Goal: Task Accomplishment & Management: Manage account settings

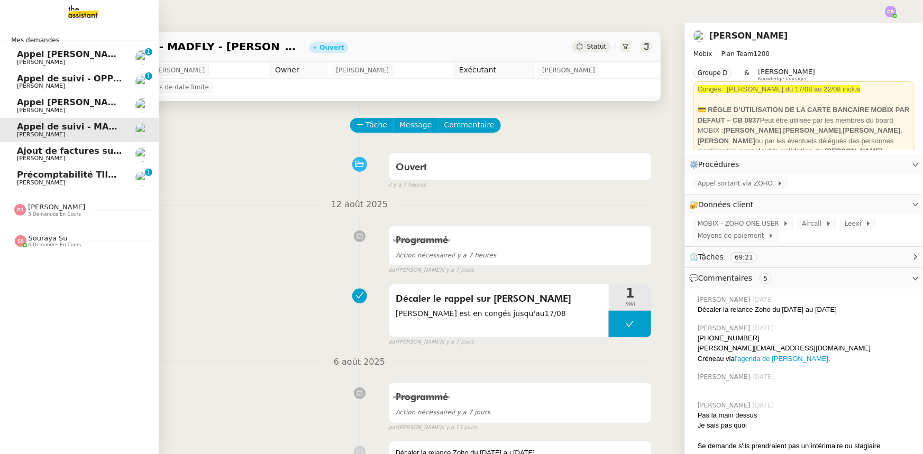
click at [42, 182] on span "Sébastien VIGE" at bounding box center [41, 182] width 48 height 7
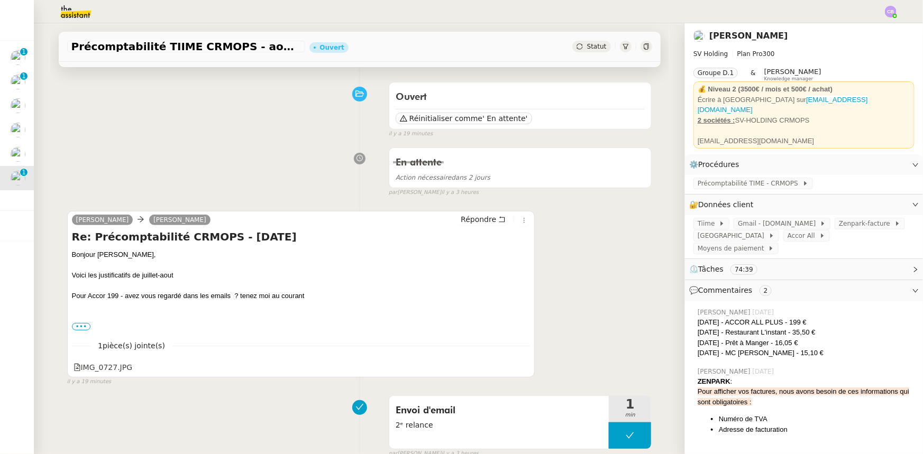
scroll to position [96, 0]
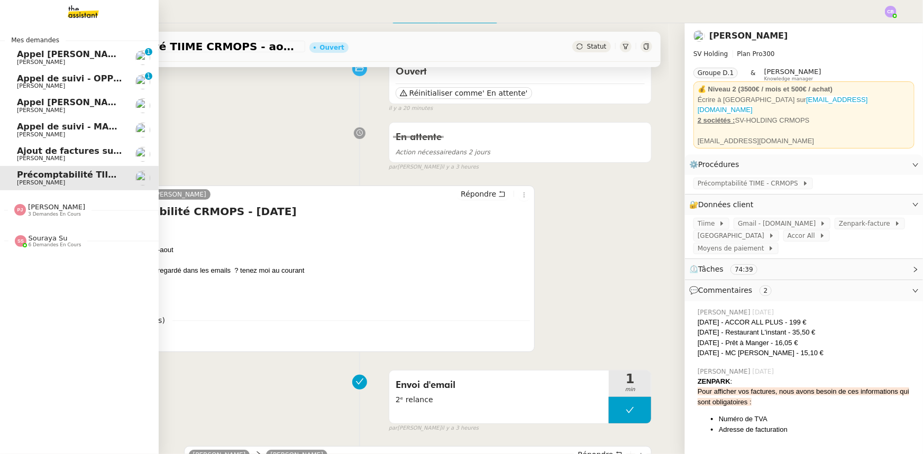
click at [40, 212] on span "3 demandes en cours" at bounding box center [54, 215] width 53 height 6
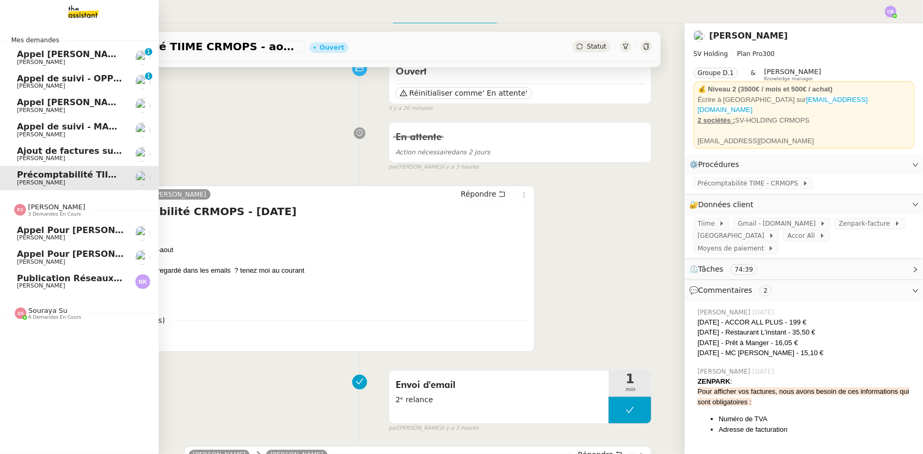
click at [47, 284] on span "[PERSON_NAME]" at bounding box center [41, 286] width 48 height 7
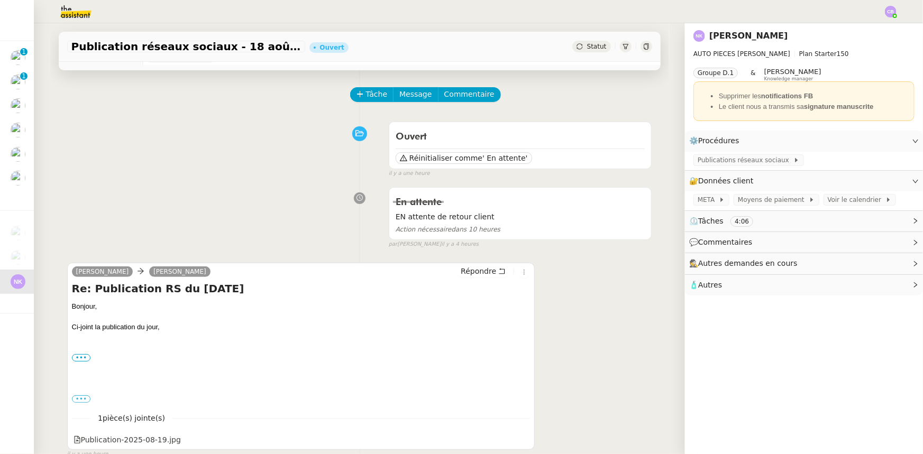
scroll to position [16, 0]
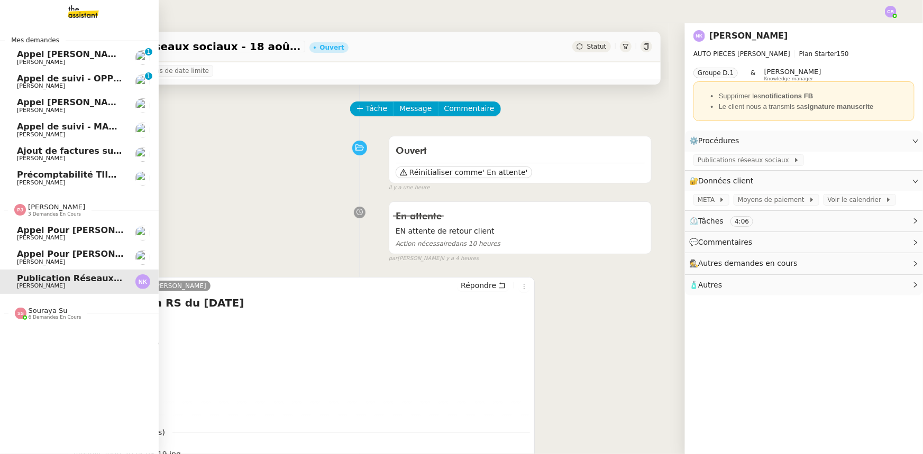
click at [51, 213] on span "3 demandes en cours" at bounding box center [54, 215] width 53 height 6
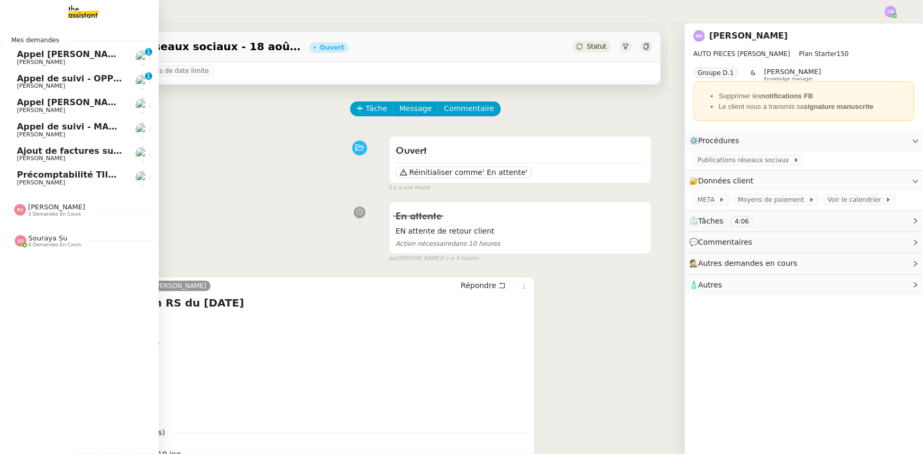
click at [48, 243] on span "6 demandes en cours" at bounding box center [55, 245] width 53 height 6
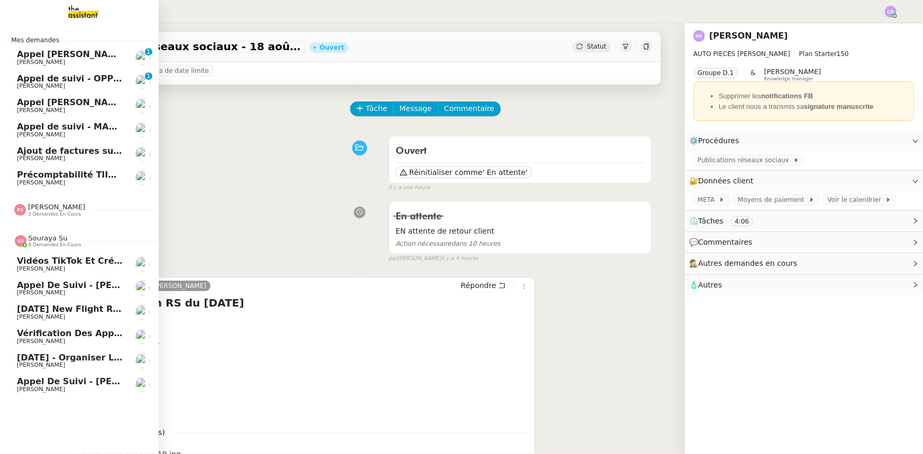
click at [48, 243] on span "6 demandes en cours" at bounding box center [55, 245] width 53 height 6
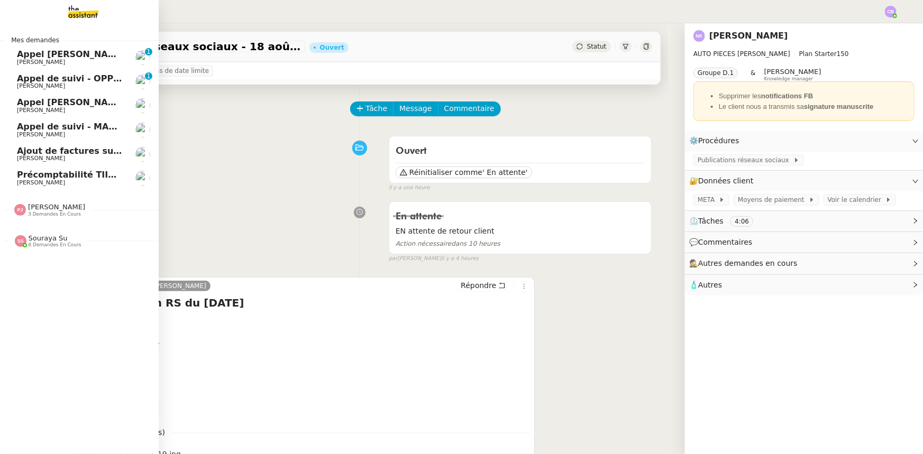
click at [67, 152] on span "Ajout de factures sur la plateforme Jefacture" at bounding box center [124, 151] width 214 height 10
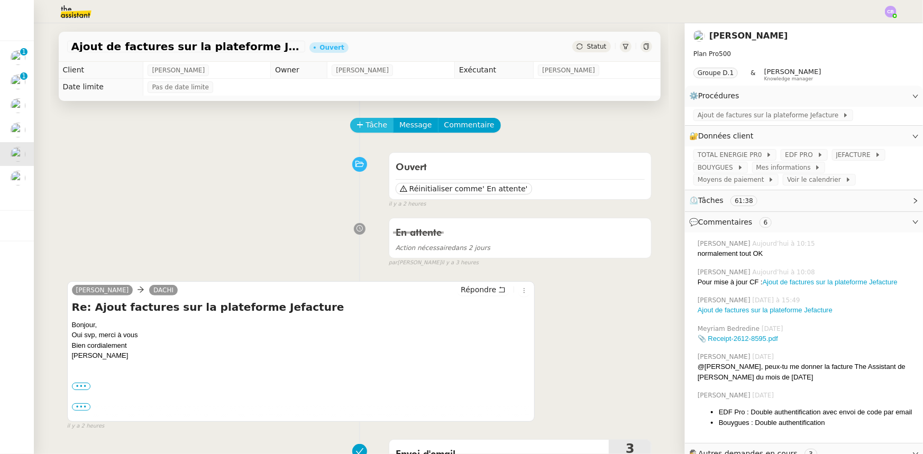
click at [357, 129] on icon at bounding box center [360, 124] width 7 height 7
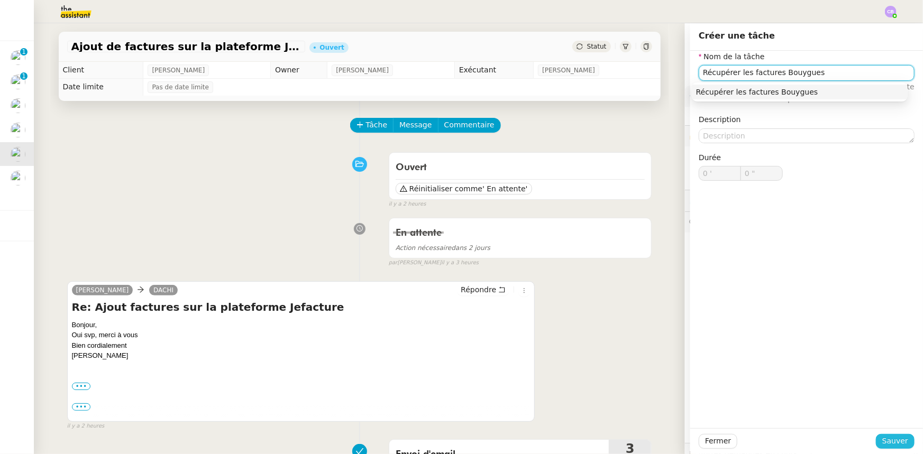
type input "Récupérer les factures Bouygues"
click at [883, 441] on span "Sauver" at bounding box center [895, 441] width 26 height 12
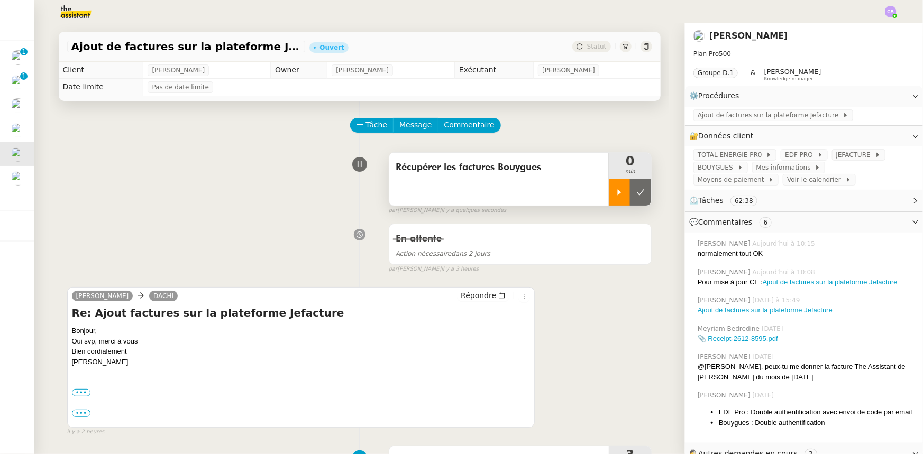
click at [615, 199] on div at bounding box center [619, 192] width 21 height 26
click at [508, 186] on div "Récupérer les factures Bouygues" at bounding box center [499, 179] width 220 height 53
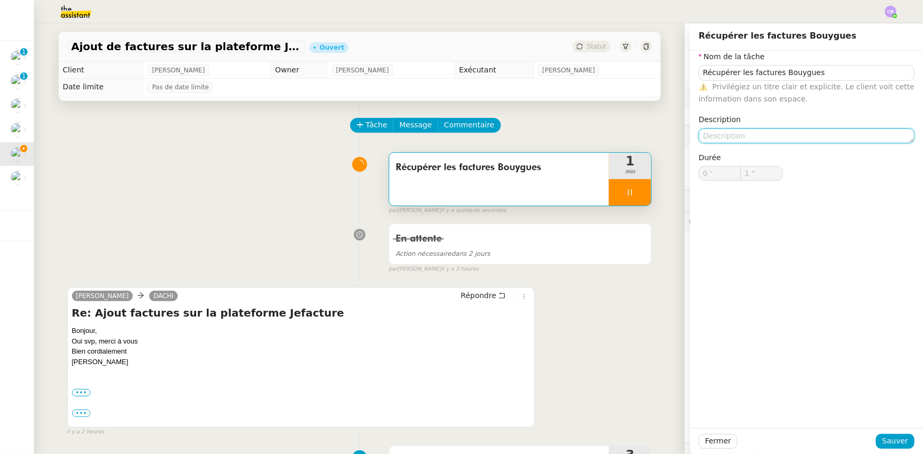
click at [714, 134] on textarea at bounding box center [807, 136] width 216 height 15
type input "2 ""
type textarea "J"
type input "3 ""
type input "4 ""
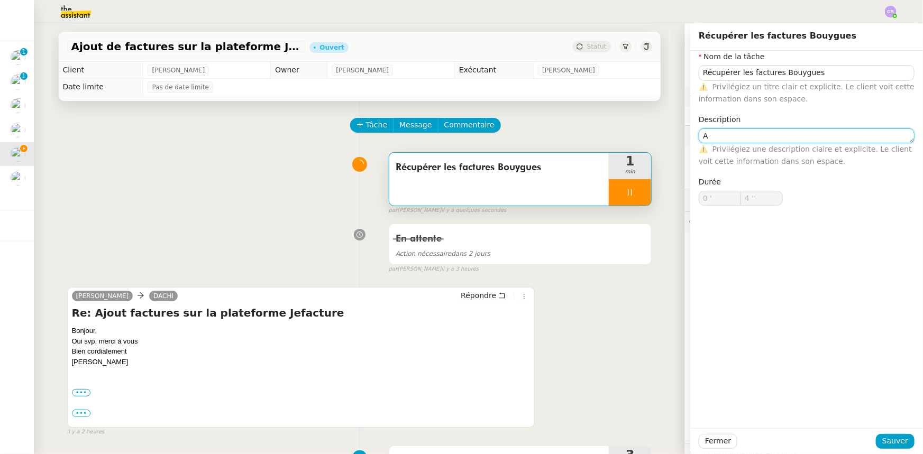
type textarea "Av"
type input "5 ""
type textarea "Avril, M"
type input "6 ""
type textarea "Avril, Mai"
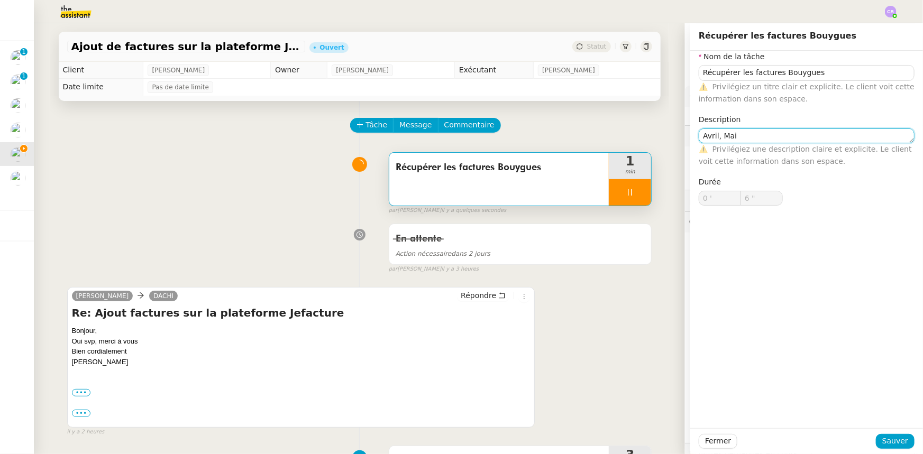
type input "7 ""
type textarea "Avril, Mai et"
type input "8 ""
type textarea "Avril, Mai et Juin"
click at [719, 139] on textarea "Avril, Mai et Juin" at bounding box center [807, 136] width 216 height 15
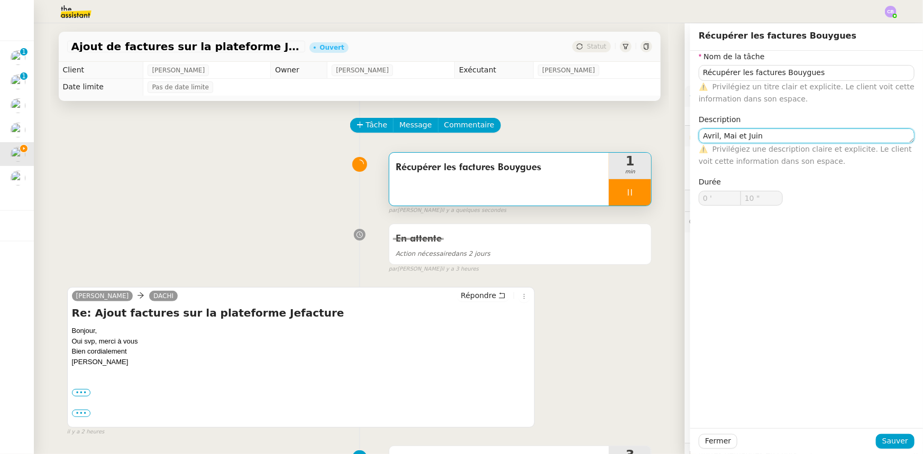
type input "11 ""
click at [0, 0] on lt-strong "m" at bounding box center [0, 0] width 0 height 0
type textarea "Avril, mai et Juin"
type input "12 ""
click at [741, 132] on textarea "Avril, mai et Juin" at bounding box center [807, 136] width 216 height 15
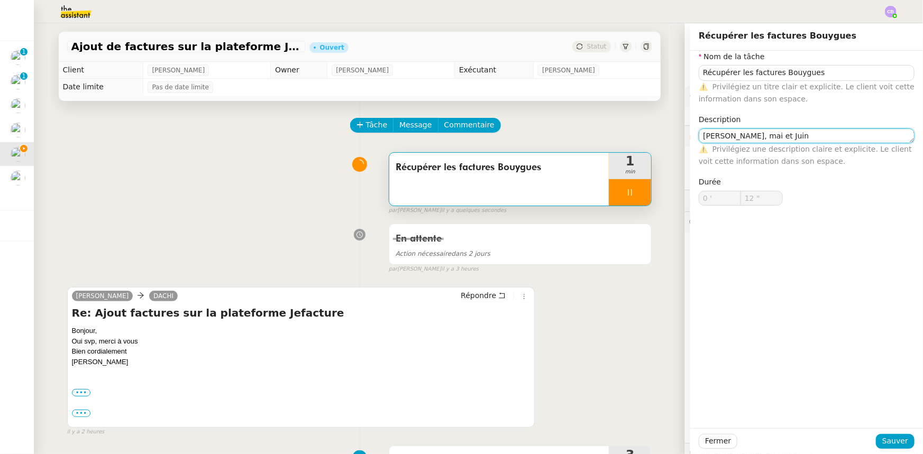
click at [0, 0] on lt-span "j uin" at bounding box center [0, 0] width 0 height 0
type textarea "Avril, mai et juin"
type input "13 ""
type textarea "Avril, mai et juin"
click at [882, 442] on span "Sauver" at bounding box center [895, 441] width 26 height 12
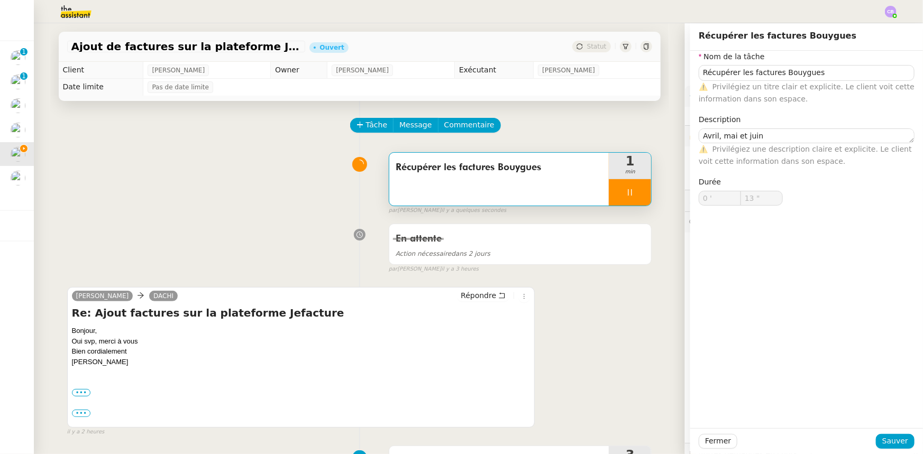
type input "14 ""
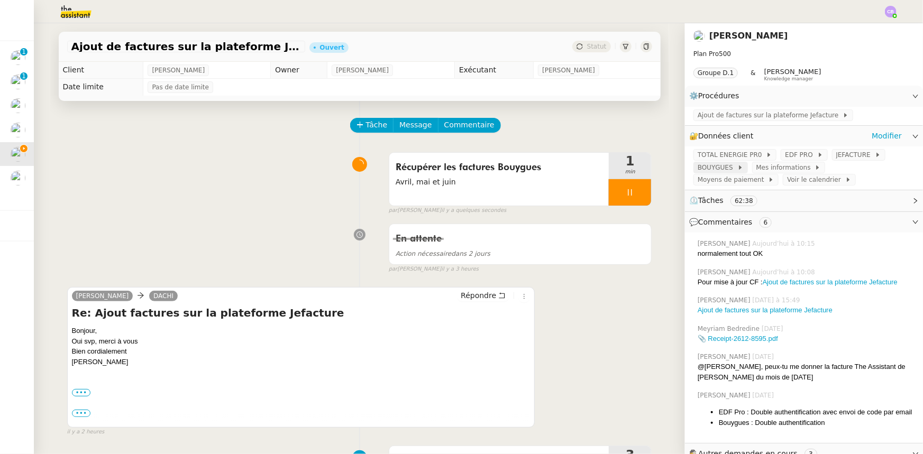
click at [713, 171] on span "BOUYGUES" at bounding box center [718, 167] width 40 height 11
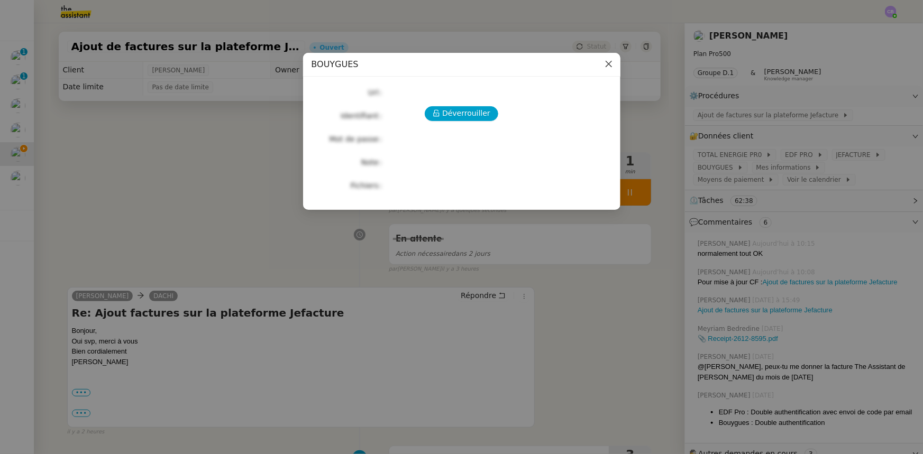
drag, startPoint x: 609, startPoint y: 68, endPoint x: 311, endPoint y: 32, distance: 300.0
click at [608, 68] on icon "Close" at bounding box center [609, 64] width 8 height 8
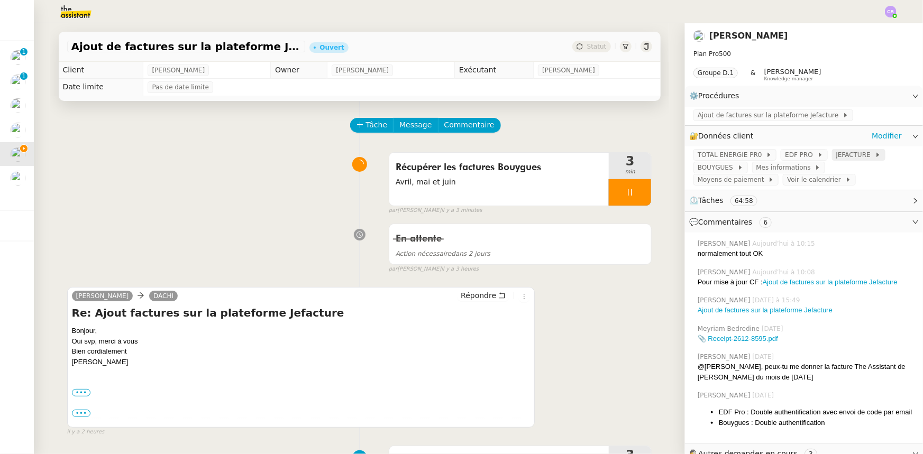
click at [836, 155] on span "JEFACTURE" at bounding box center [855, 155] width 39 height 11
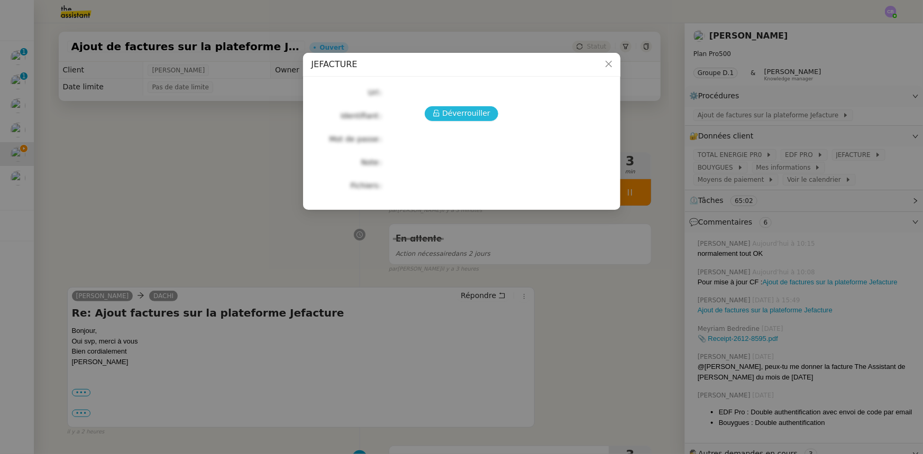
click at [476, 116] on span "Déverrouiller" at bounding box center [466, 113] width 48 height 12
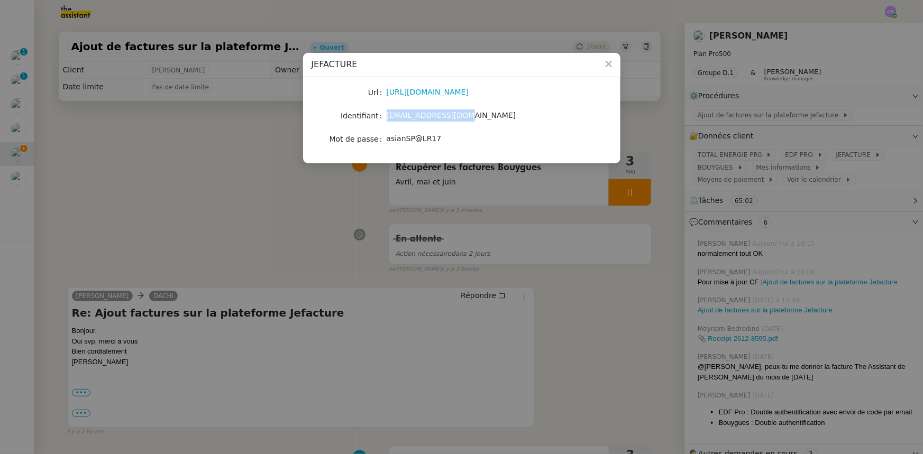
drag, startPoint x: 453, startPoint y: 116, endPoint x: 387, endPoint y: 116, distance: 66.1
click at [387, 116] on span "[EMAIL_ADDRESS][DOMAIN_NAME]" at bounding box center [452, 115] width 130 height 8
copy span "[EMAIL_ADDRESS][DOMAIN_NAME]"
drag, startPoint x: 433, startPoint y: 138, endPoint x: 387, endPoint y: 141, distance: 46.2
click at [387, 141] on span "asianSP@LR17" at bounding box center [414, 138] width 55 height 8
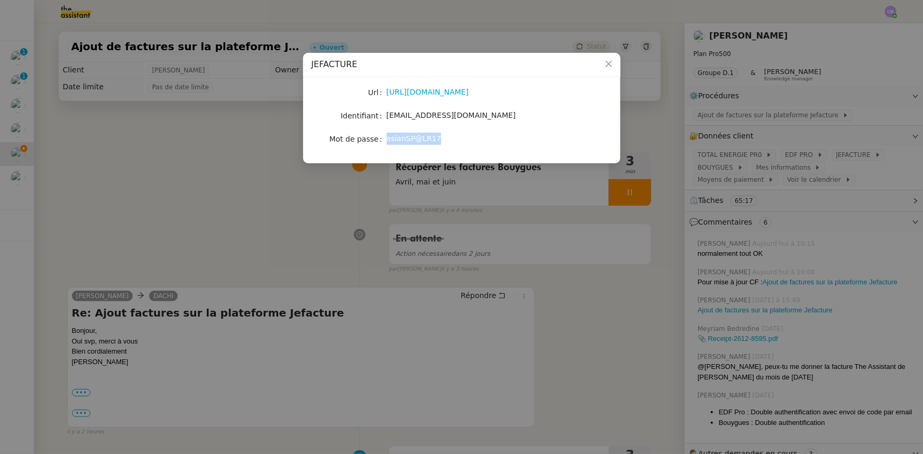
copy span "asianSP@LR17"
click at [605, 63] on icon "Close" at bounding box center [609, 64] width 8 height 8
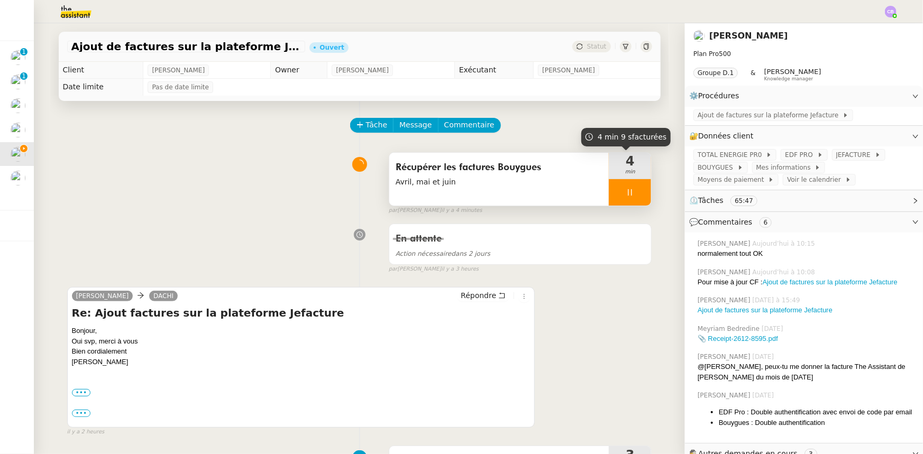
click at [613, 185] on div at bounding box center [630, 192] width 42 height 26
click at [618, 195] on icon at bounding box center [620, 192] width 4 height 6
click at [626, 194] on icon at bounding box center [630, 192] width 8 height 8
click at [617, 199] on div at bounding box center [619, 192] width 21 height 26
click at [609, 192] on div at bounding box center [630, 192] width 42 height 26
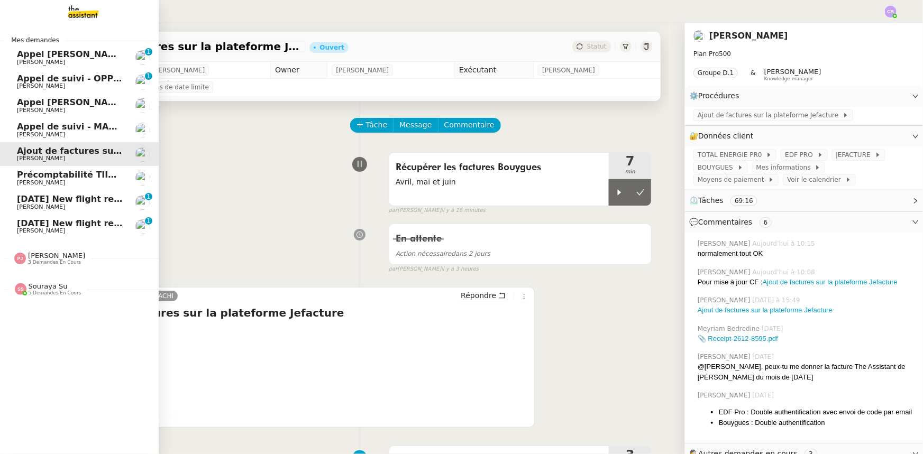
click at [26, 204] on span "[PERSON_NAME]" at bounding box center [41, 207] width 48 height 7
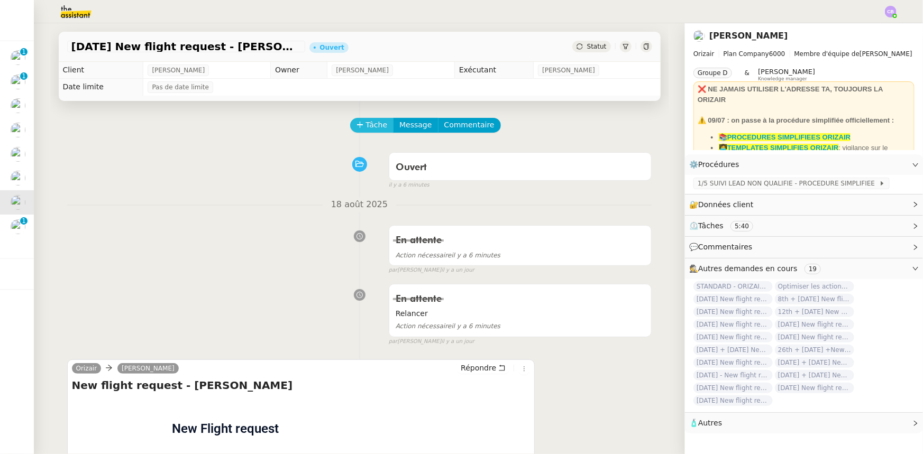
click at [357, 125] on icon at bounding box center [360, 124] width 7 height 7
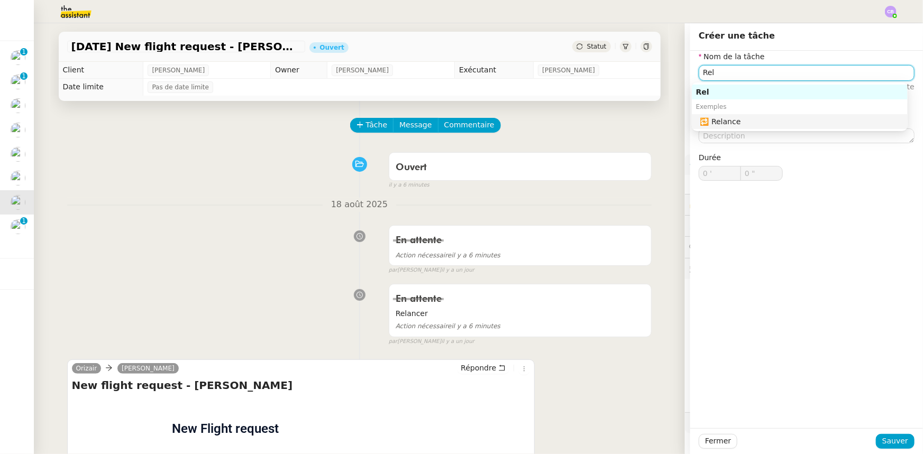
click at [731, 121] on div "🔁 Relance" at bounding box center [801, 122] width 203 height 10
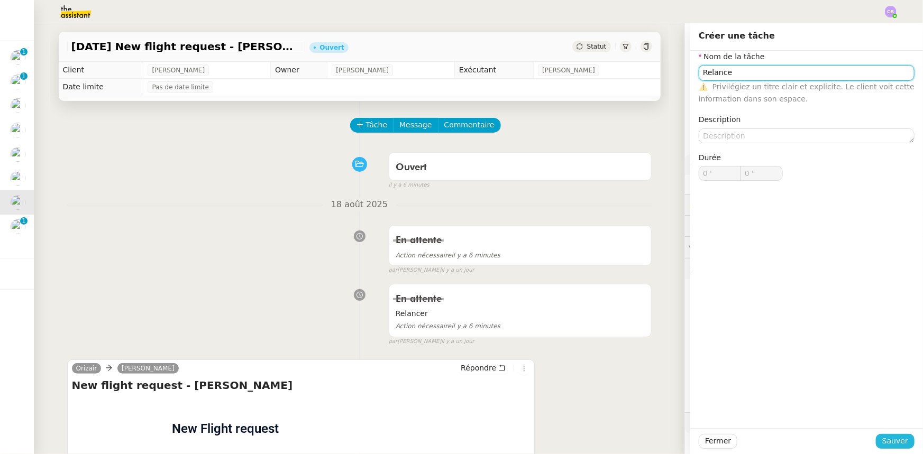
type input "Relance"
click at [884, 442] on span "Sauver" at bounding box center [895, 441] width 26 height 12
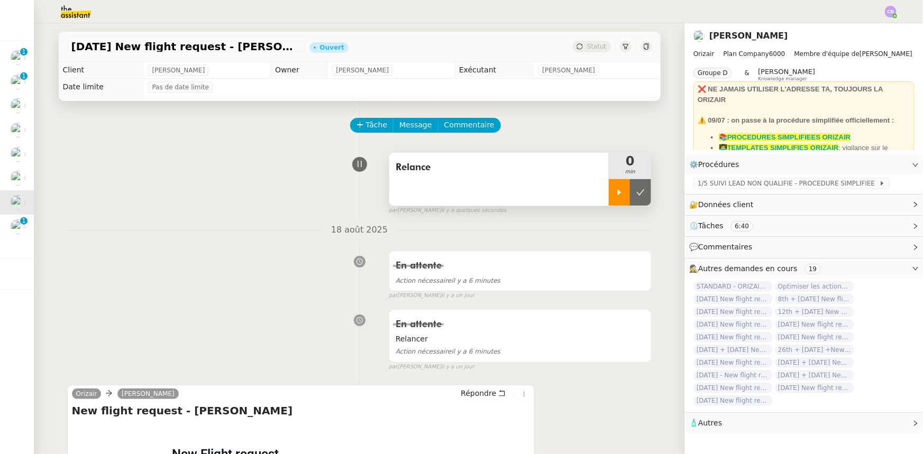
click at [615, 196] on icon at bounding box center [619, 192] width 8 height 8
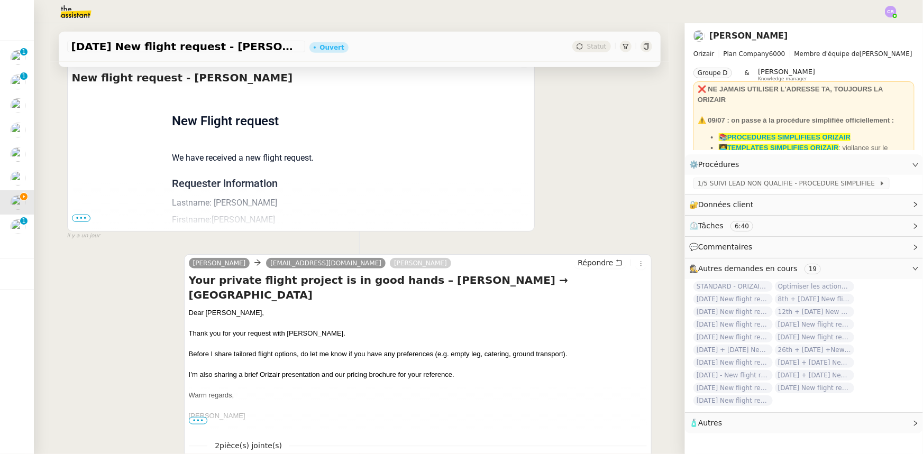
scroll to position [336, 0]
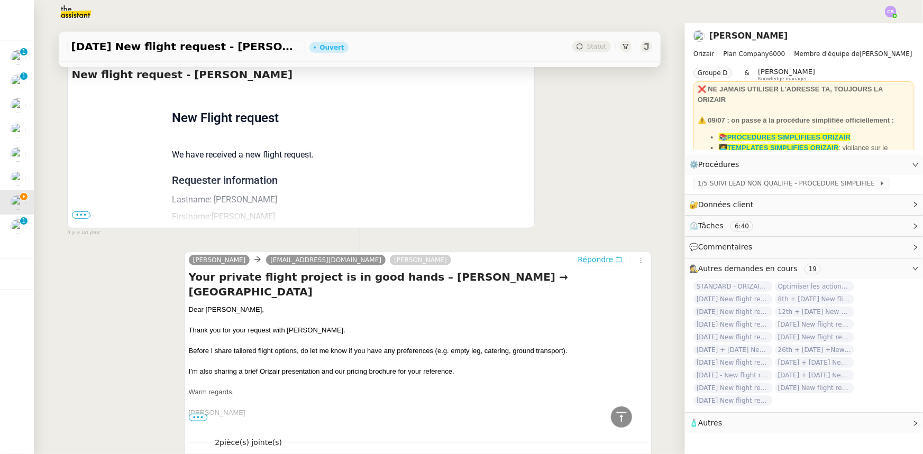
click at [584, 262] on span "Répondre" at bounding box center [595, 259] width 35 height 11
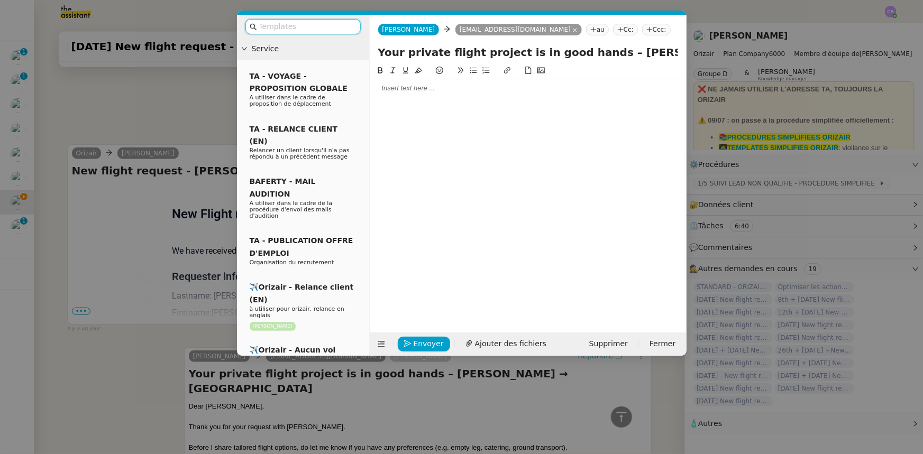
scroll to position [418, 0]
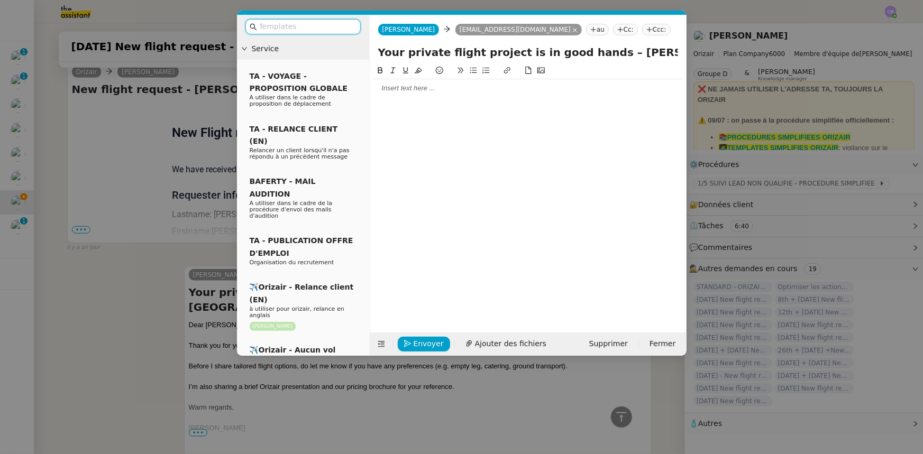
click at [328, 27] on input "text" at bounding box center [306, 27] width 95 height 12
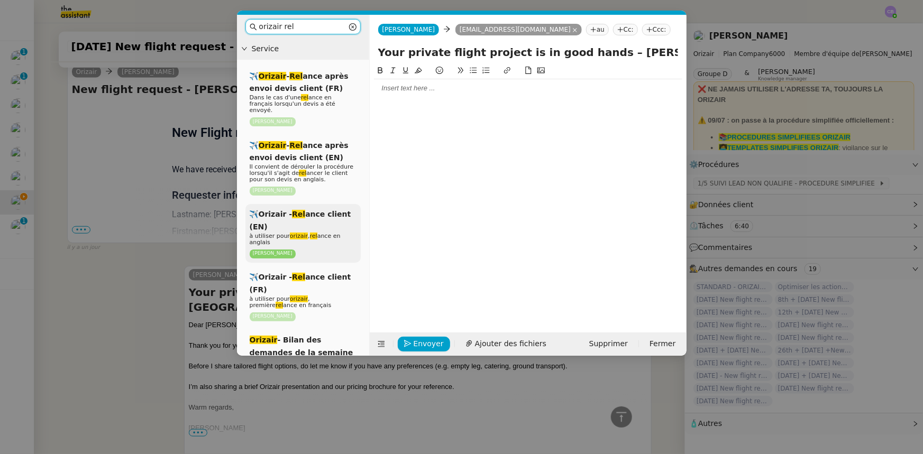
type input "orizair rel"
click at [337, 223] on div "✈️Orizair - Rel ance client (EN) à utiliser pour orizair , rel ance en anglais …" at bounding box center [302, 233] width 115 height 59
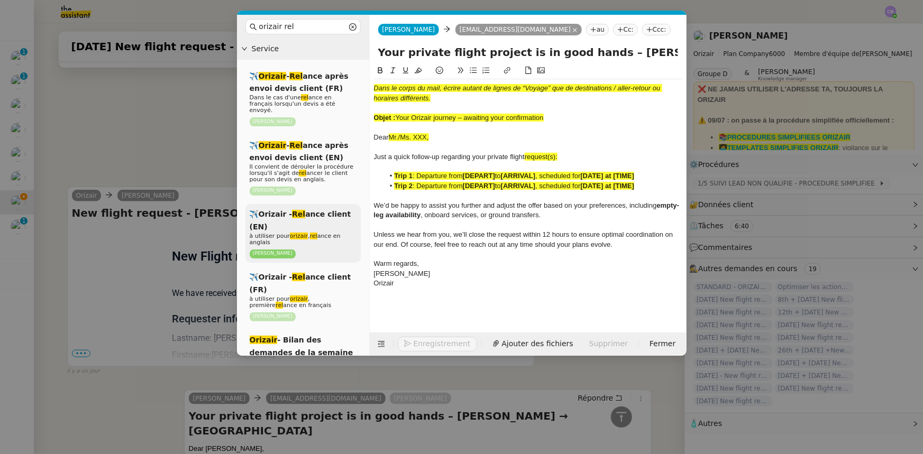
scroll to position [557, 0]
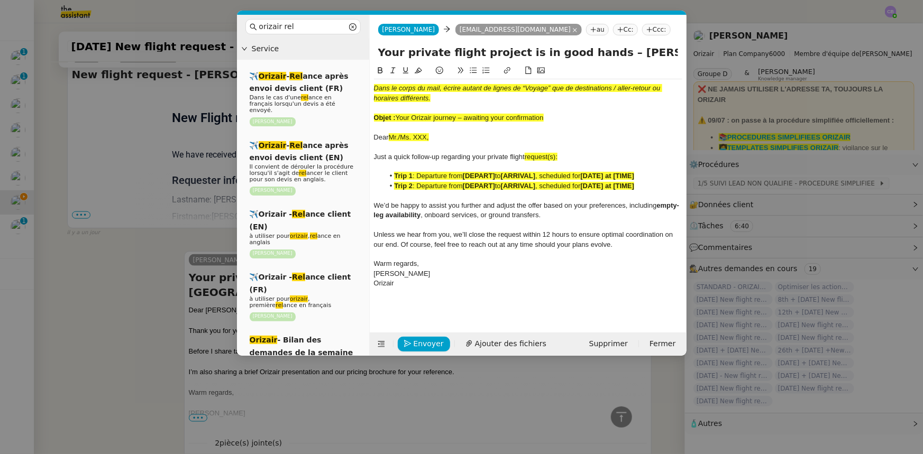
drag, startPoint x: 544, startPoint y: 119, endPoint x: 399, endPoint y: 119, distance: 145.5
click at [399, 119] on span "Your Orizair journey – awaiting your confirmation" at bounding box center [470, 118] width 148 height 8
copy span "Your Orizair journey – awaiting your confirmation"
drag, startPoint x: 591, startPoint y: 53, endPoint x: 371, endPoint y: 53, distance: 220.1
click at [371, 53] on div "Your private flight project is in good hands – [PERSON_NAME] → [GEOGRAPHIC_DATA]" at bounding box center [528, 54] width 317 height 20
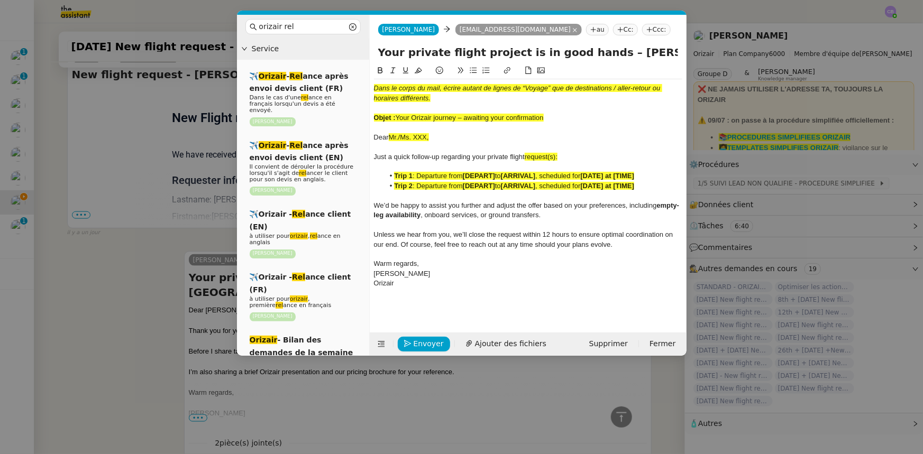
paste input "Orizair journey – awaiting your confirmation"
type input "Your Orizair journey – awaiting your confirmation – Indira Gandhi → London Bigg…"
drag, startPoint x: 568, startPoint y: 116, endPoint x: 372, endPoint y: 86, distance: 197.6
click at [372, 86] on nz-spin "Dans le corps du mail, écrire autant de lignes de “Voyage” que de destinations …" at bounding box center [528, 193] width 317 height 256
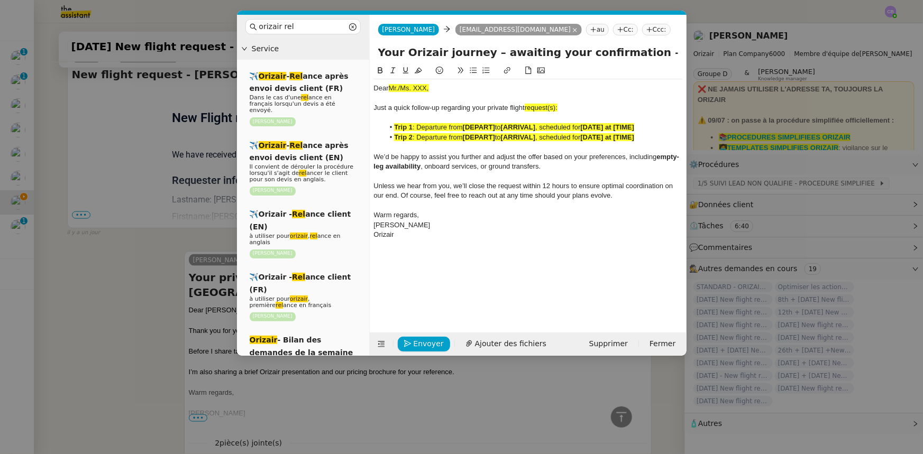
drag, startPoint x: 431, startPoint y: 88, endPoint x: 388, endPoint y: 87, distance: 42.3
click at [388, 87] on div "Dear Mr./Ms. XXX," at bounding box center [528, 89] width 308 height 10
click at [418, 71] on icon at bounding box center [418, 71] width 7 height 6
click at [428, 86] on div "Dear Mr./Ms. XXX," at bounding box center [528, 89] width 308 height 10
click at [557, 107] on span "request(s):" at bounding box center [541, 108] width 33 height 8
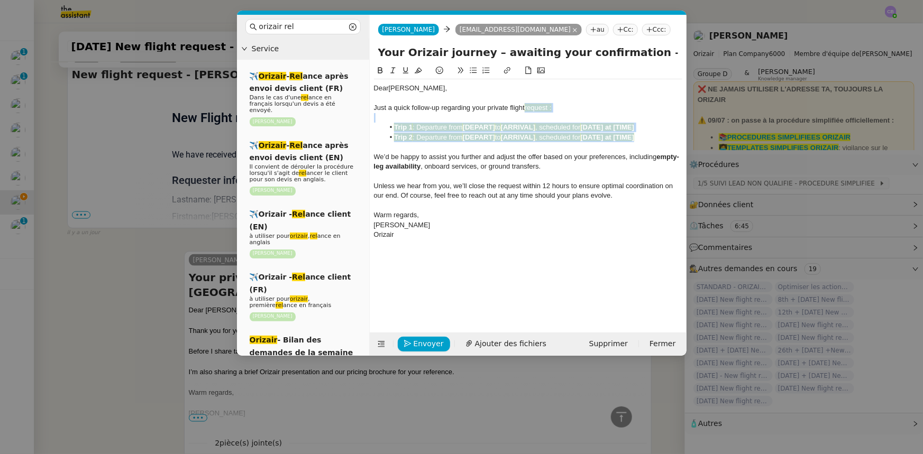
drag, startPoint x: 653, startPoint y: 140, endPoint x: 527, endPoint y: 110, distance: 129.5
click at [527, 110] on div "Dear Mr. Singh, Just a quick follow-up regarding your private flight request : …" at bounding box center [528, 161] width 308 height 165
click at [418, 69] on icon at bounding box center [418, 71] width 7 height 6
click at [443, 148] on div at bounding box center [528, 147] width 308 height 10
drag, startPoint x: 648, startPoint y: 138, endPoint x: 393, endPoint y: 135, distance: 255.5
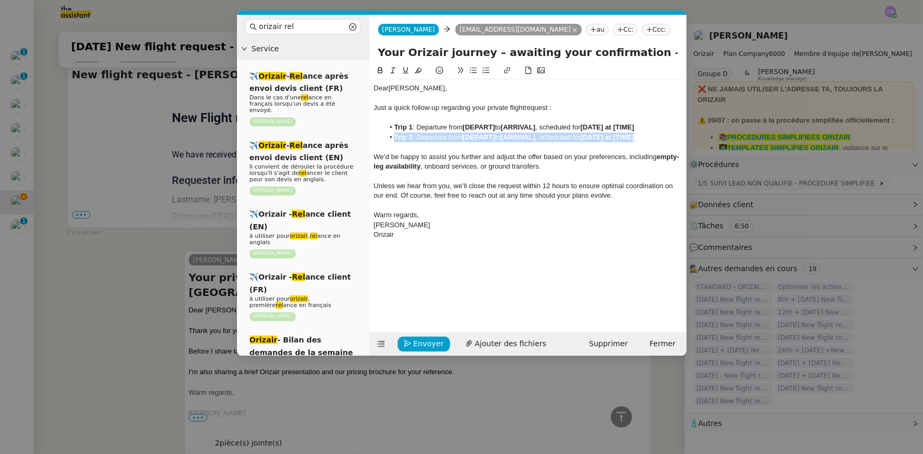
click at [393, 135] on li "Trip 2 : Departure from [DEPART] to [ARRIVAL] , scheduled for [DATE] at [TIME]" at bounding box center [533, 138] width 298 height 10
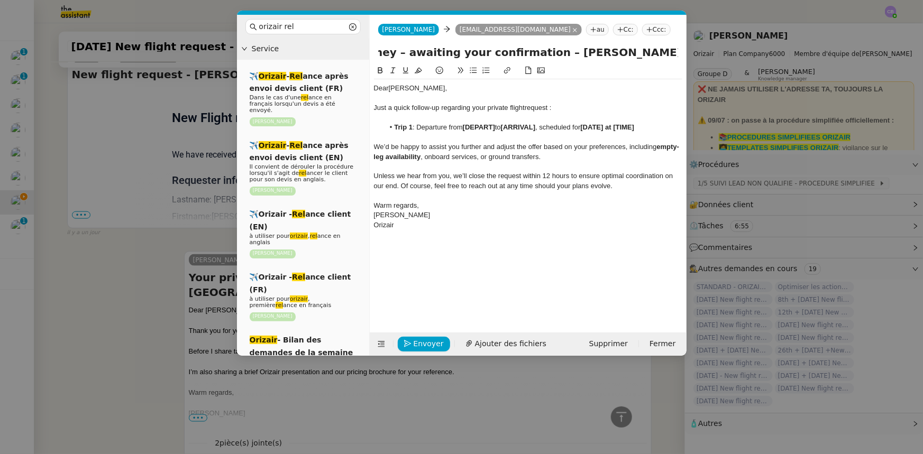
scroll to position [0, 133]
drag, startPoint x: 636, startPoint y: 51, endPoint x: 571, endPoint y: 54, distance: 64.6
click at [571, 54] on input "Your Orizair journey – awaiting your confirmation – Indira Gandhi → London Bigg…" at bounding box center [528, 52] width 300 height 16
click at [495, 127] on strong "[DEPART]" at bounding box center [479, 127] width 32 height 8
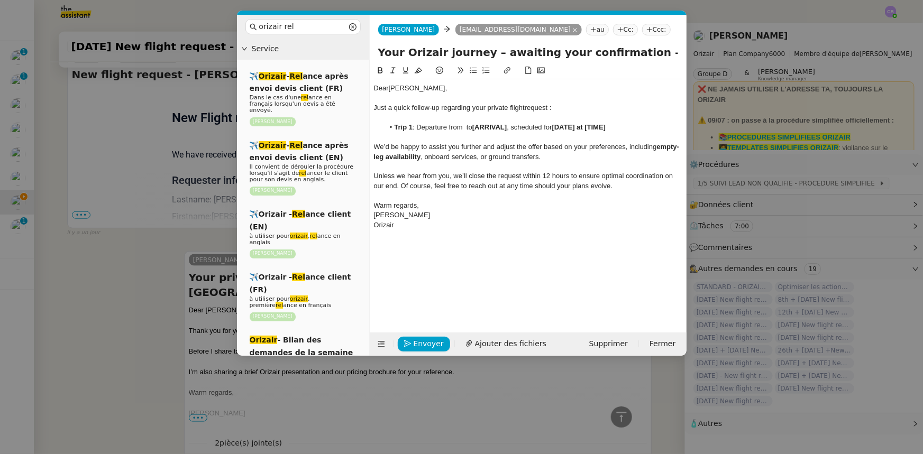
scroll to position [0, 0]
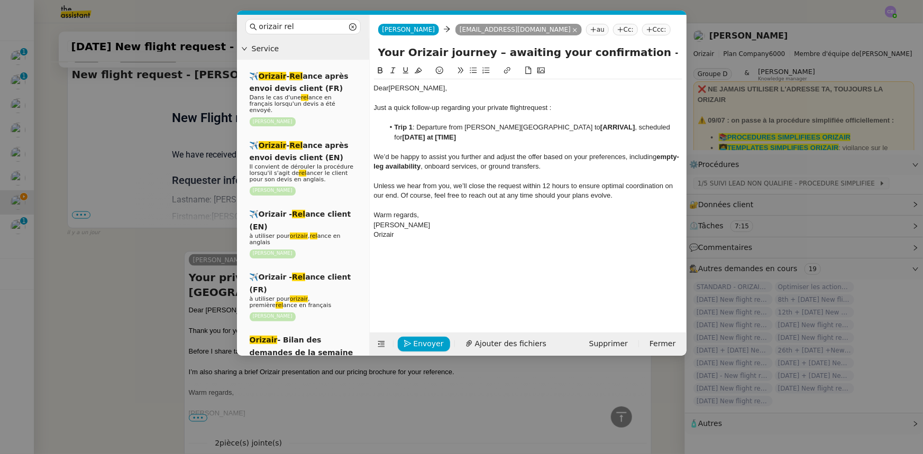
drag, startPoint x: 569, startPoint y: 127, endPoint x: 465, endPoint y: 127, distance: 103.7
click at [465, 127] on li "Trip 1 : Departure from Indira Gandhi International Airport to [ARRIVAL] , sche…" at bounding box center [533, 133] width 298 height 20
click at [379, 70] on icon at bounding box center [380, 70] width 5 height 6
drag, startPoint x: 651, startPoint y: 51, endPoint x: 709, endPoint y: 52, distance: 58.2
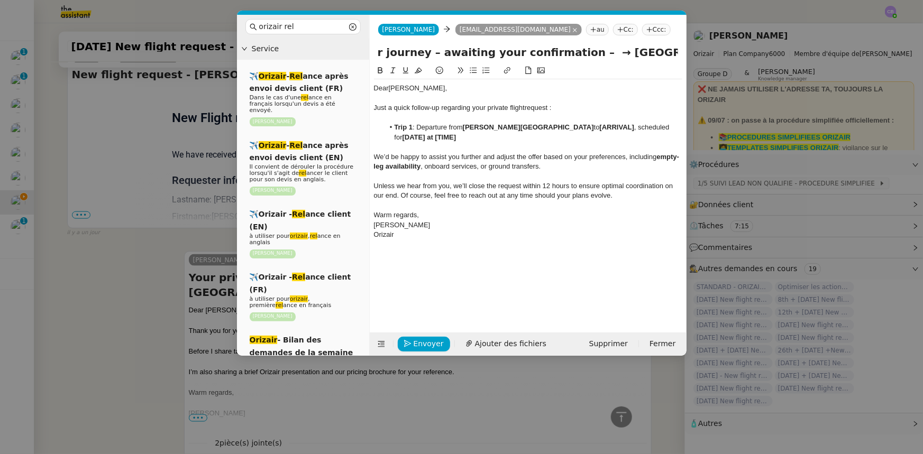
click at [709, 52] on nz-modal-container "orizair rel Service ✈️ Orizair - Rel ance après envoi devis client (FR) Dans le…" at bounding box center [461, 227] width 923 height 454
drag, startPoint x: 621, startPoint y: 125, endPoint x: 587, endPoint y: 126, distance: 33.3
click at [587, 126] on li "Trip 1 : Departure from Indira Gandhi International Airport to [ARRIVAL] , sche…" at bounding box center [533, 133] width 298 height 20
drag, startPoint x: 587, startPoint y: 126, endPoint x: 641, endPoint y: 126, distance: 54.0
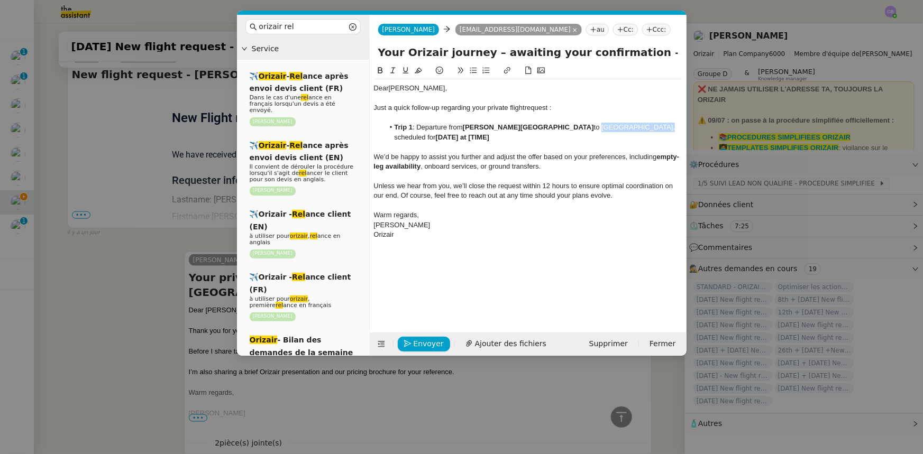
click at [641, 126] on li "Trip 1 : Departure from Indira Gandhi International Airport to London Biggin Hi…" at bounding box center [533, 133] width 298 height 20
click at [382, 71] on icon at bounding box center [380, 70] width 7 height 7
click at [649, 52] on input "Your Orizair journey – awaiting your confirmation – →" at bounding box center [528, 52] width 300 height 16
type input "Your Orizair journey – awaiting your confirmation"
click at [418, 127] on li "Trip 1 : Departure from Indira Gandhi International Airport to London Biggin Hi…" at bounding box center [533, 133] width 298 height 20
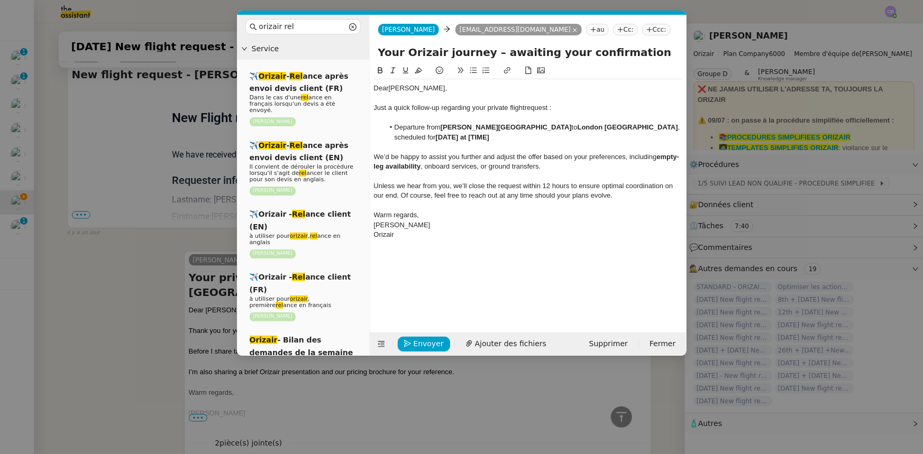
click at [625, 126] on li "Departure from Indira Gandhi International Airport to London Biggin Hill , sche…" at bounding box center [533, 133] width 298 height 20
click at [460, 138] on strong "[DATE] at [TIME]" at bounding box center [463, 137] width 54 height 8
drag, startPoint x: 438, startPoint y: 138, endPoint x: 489, endPoint y: 138, distance: 51.8
click at [489, 138] on li "Departure from Indira Gandhi International Airport to London Biggin Hill Airpor…" at bounding box center [533, 133] width 298 height 20
click at [379, 71] on icon at bounding box center [380, 70] width 7 height 7
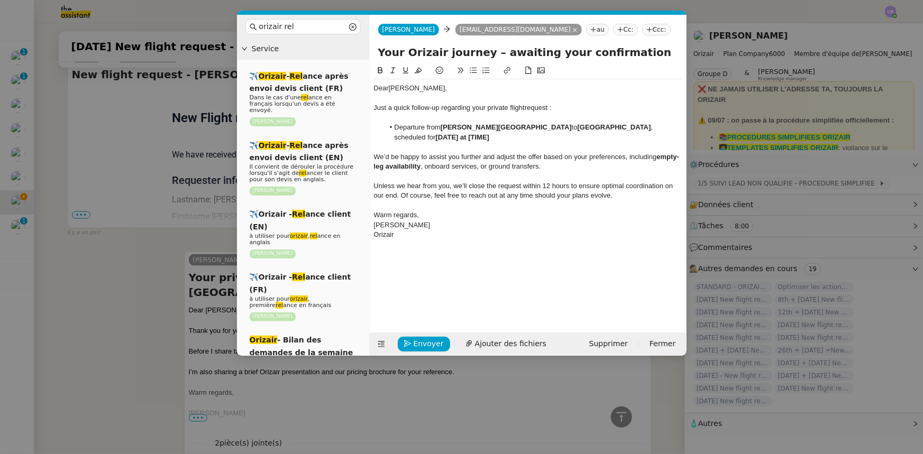
click at [526, 139] on li "Departure from Indira Gandhi International Airport to London Biggin Hill Airpor…" at bounding box center [533, 133] width 298 height 20
click at [113, 263] on nz-modal-container "orizair rel Service ✈️ Orizair - Rel ance après envoi devis client (FR) Dans le…" at bounding box center [461, 227] width 923 height 454
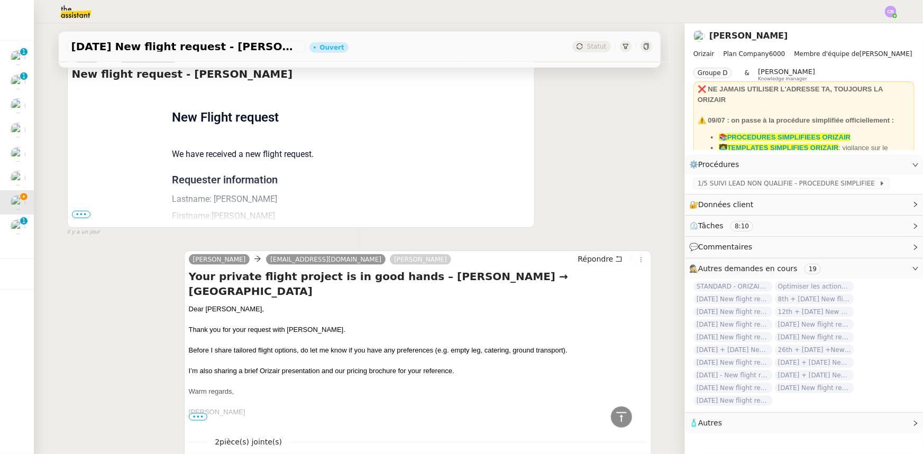
click at [76, 215] on span "•••" at bounding box center [81, 214] width 19 height 7
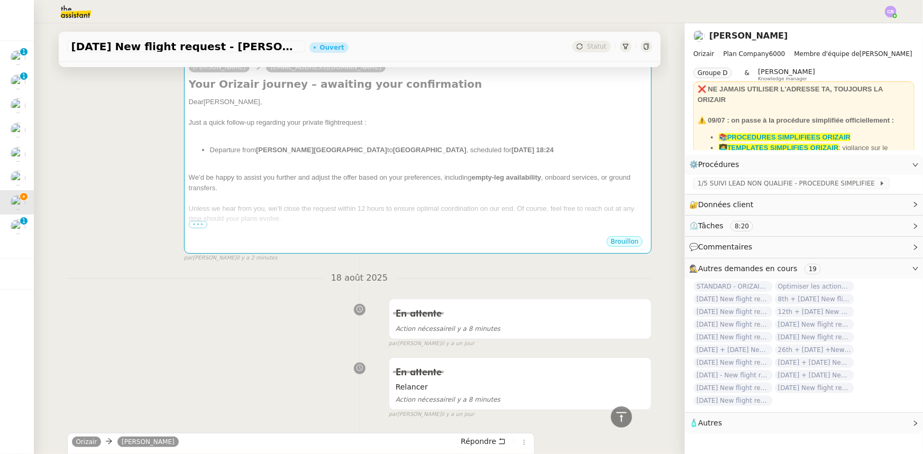
scroll to position [74, 0]
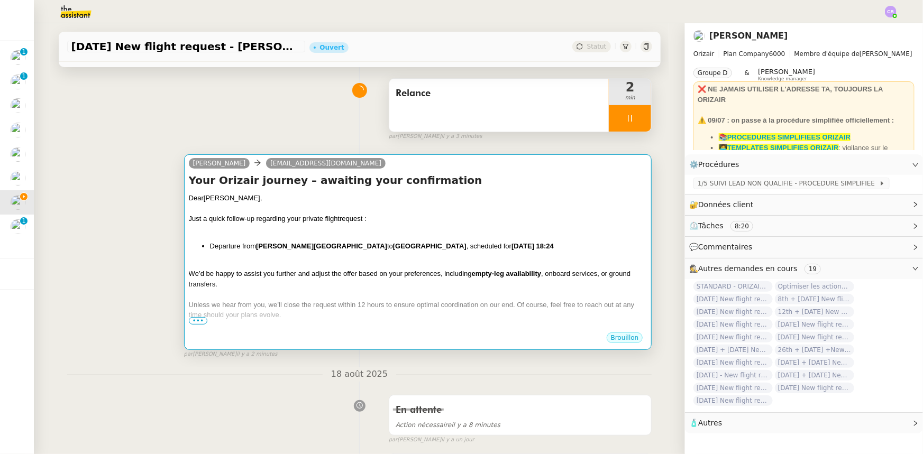
click at [441, 214] on div at bounding box center [418, 209] width 459 height 11
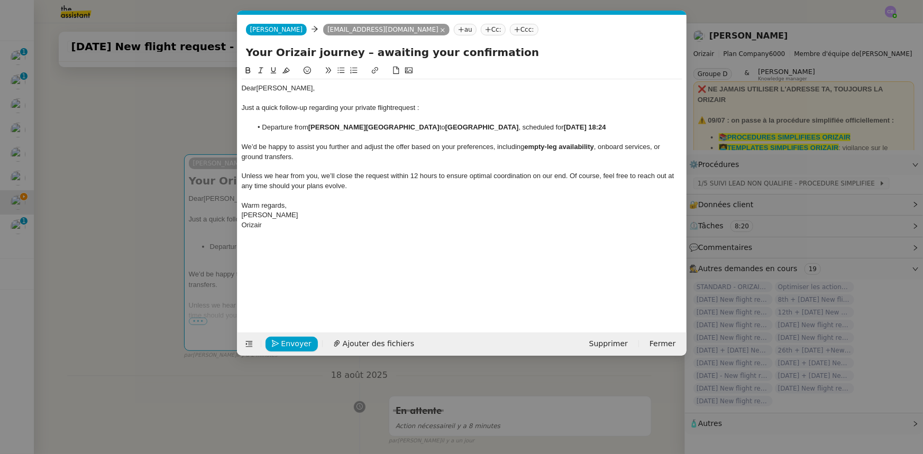
scroll to position [0, 52]
click at [298, 343] on span "Envoyer" at bounding box center [296, 344] width 30 height 12
click at [298, 343] on span "Confirmer l'envoi" at bounding box center [312, 344] width 63 height 12
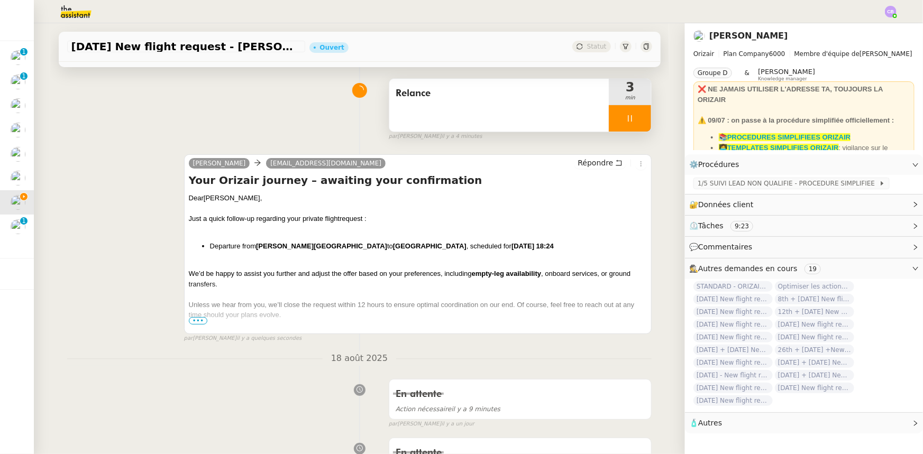
click at [609, 124] on div at bounding box center [630, 118] width 42 height 26
click at [634, 126] on button at bounding box center [640, 118] width 21 height 26
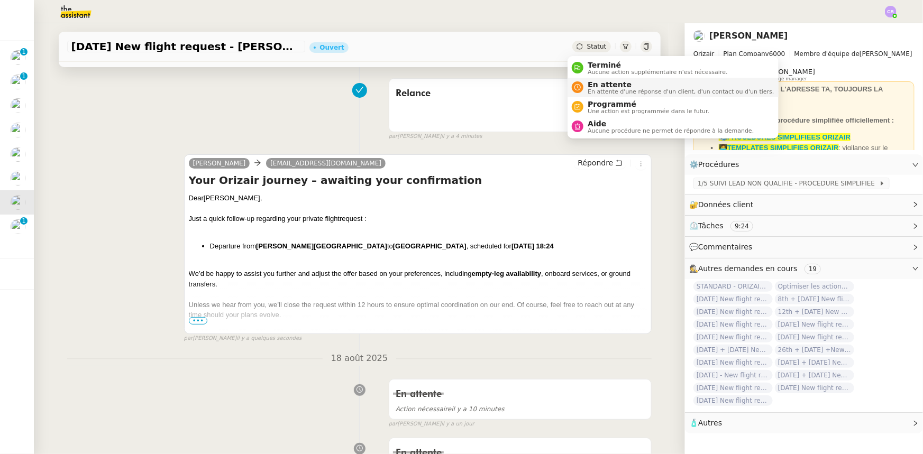
click at [595, 90] on span "En attente d'une réponse d'un client, d'un contact ou d'un tiers." at bounding box center [681, 92] width 186 height 6
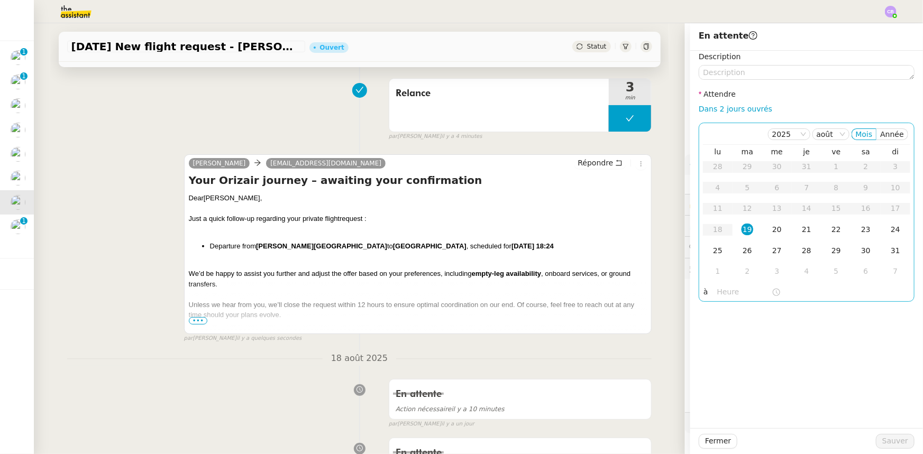
drag, startPoint x: 723, startPoint y: 106, endPoint x: 741, endPoint y: 140, distance: 38.3
click at [723, 106] on link "Dans 2 jours ouvrés" at bounding box center [736, 109] width 74 height 8
type input "07:00"
click at [771, 230] on div "20" at bounding box center [777, 230] width 12 height 12
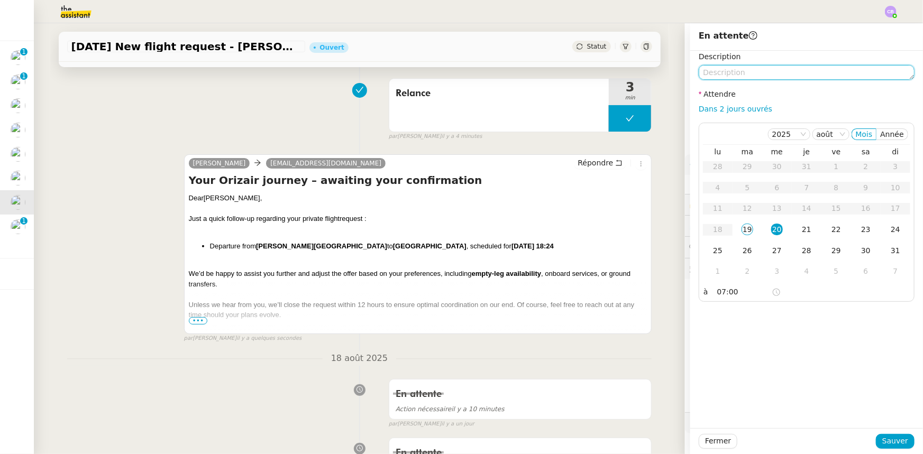
click at [728, 74] on textarea at bounding box center [807, 72] width 216 height 15
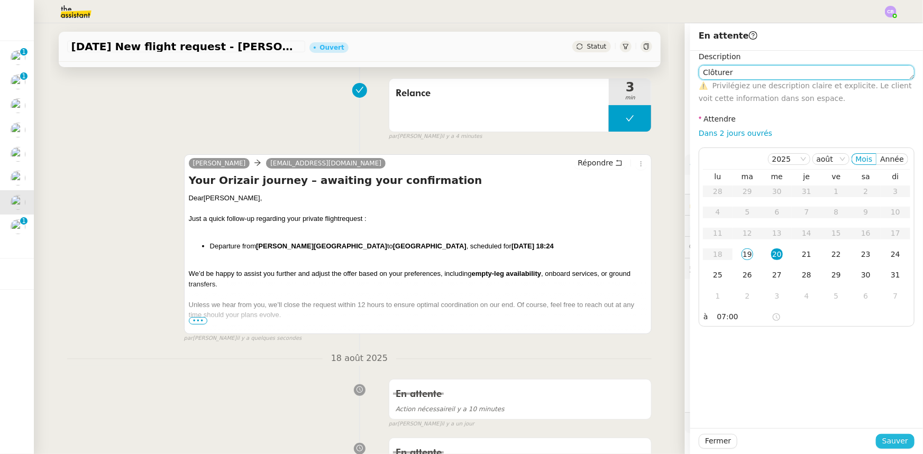
type textarea "Clôturer"
click at [890, 441] on span "Sauver" at bounding box center [895, 441] width 26 height 12
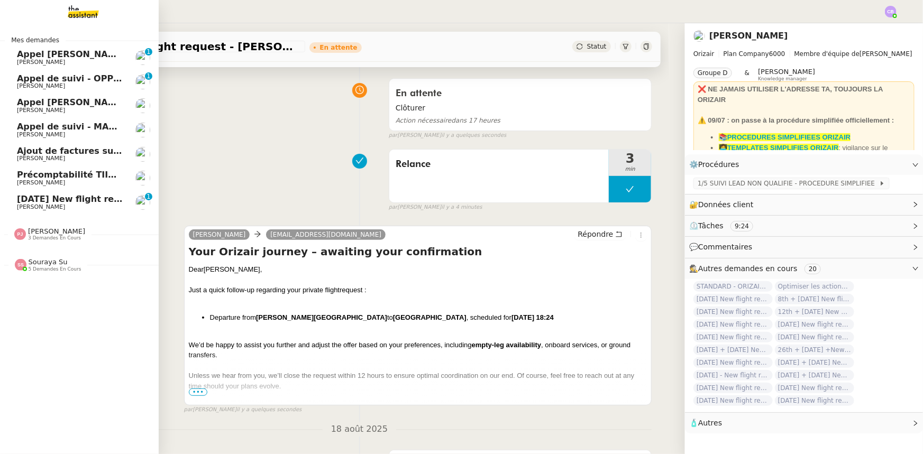
click at [36, 202] on span "[DATE] New flight request - [PERSON_NAME]" at bounding box center [123, 199] width 212 height 10
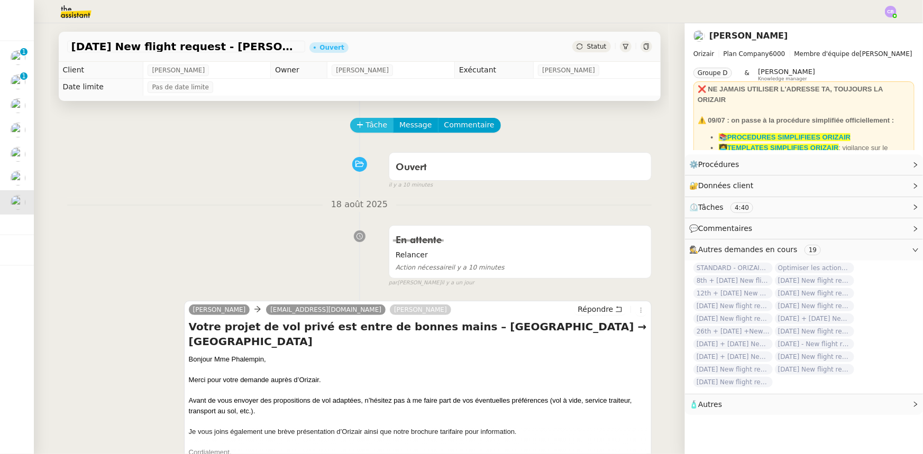
click at [366, 126] on span "Tâche" at bounding box center [377, 125] width 22 height 12
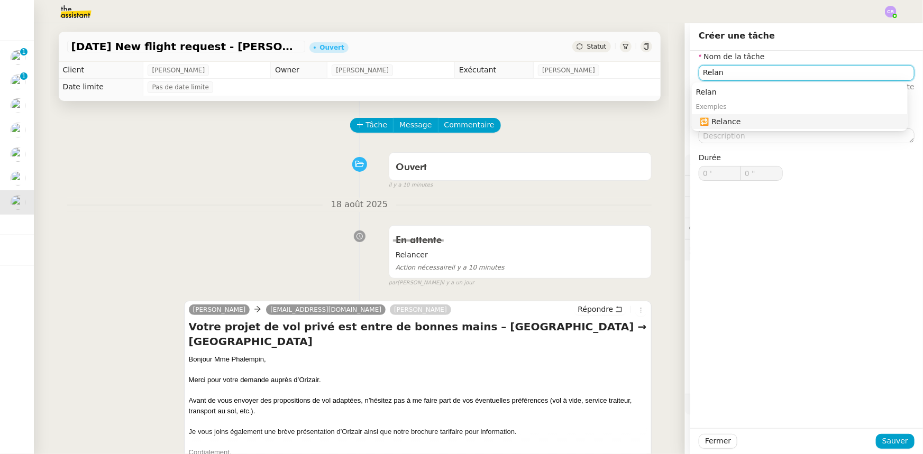
click at [734, 123] on div "🔁 Relance" at bounding box center [801, 122] width 203 height 10
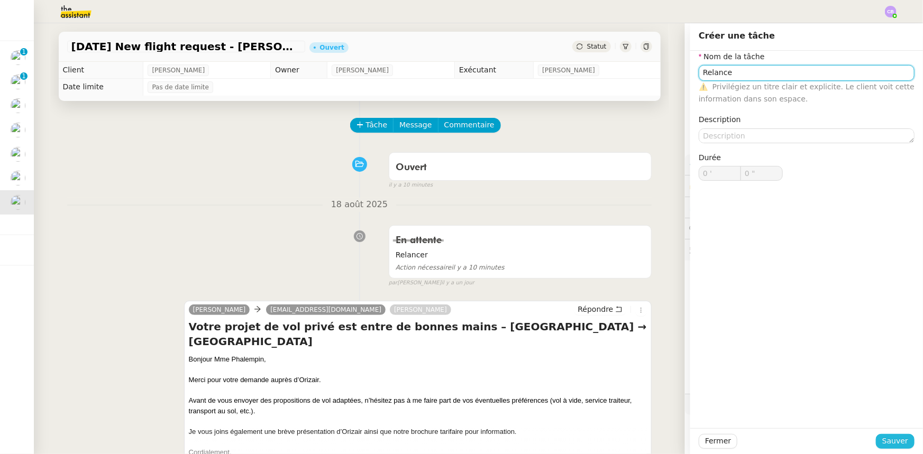
type input "Relance"
click at [886, 442] on span "Sauver" at bounding box center [895, 441] width 26 height 12
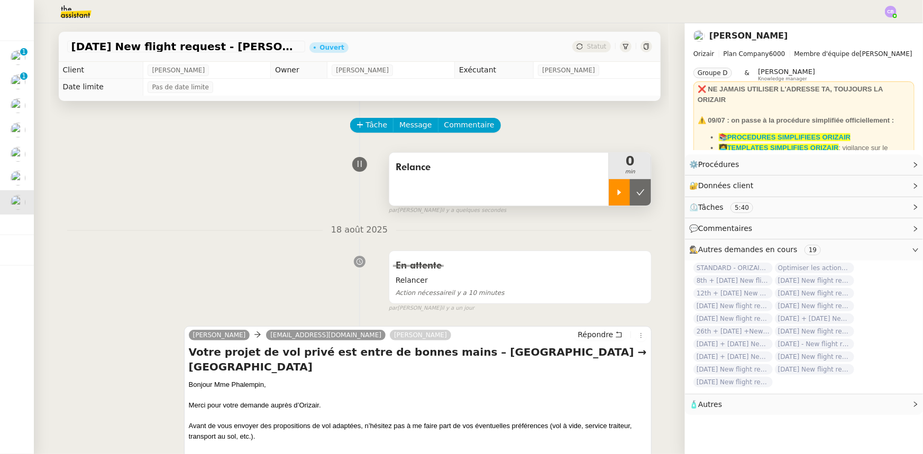
click at [615, 196] on icon at bounding box center [619, 192] width 8 height 8
click at [587, 335] on span "Répondre" at bounding box center [595, 335] width 35 height 11
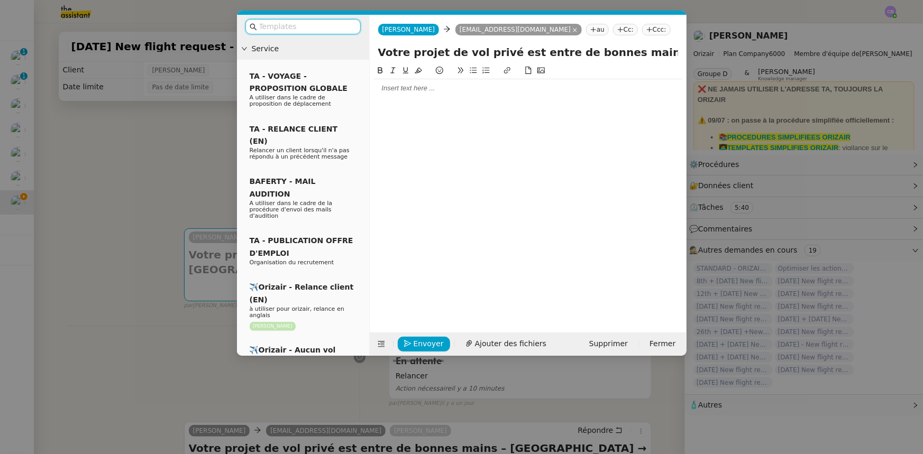
click at [310, 26] on input "text" at bounding box center [306, 27] width 95 height 12
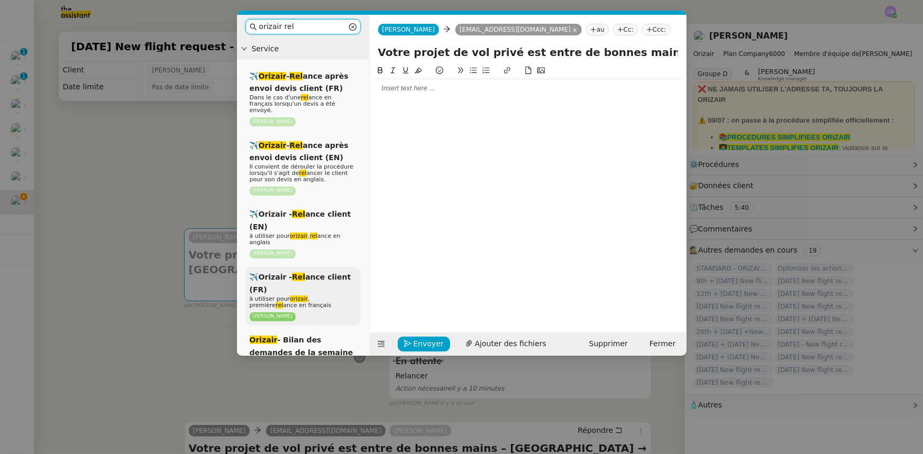
type input "orizair rel"
click at [320, 296] on span "à utiliser pour orizair , première rel ance en français" at bounding box center [291, 302] width 82 height 13
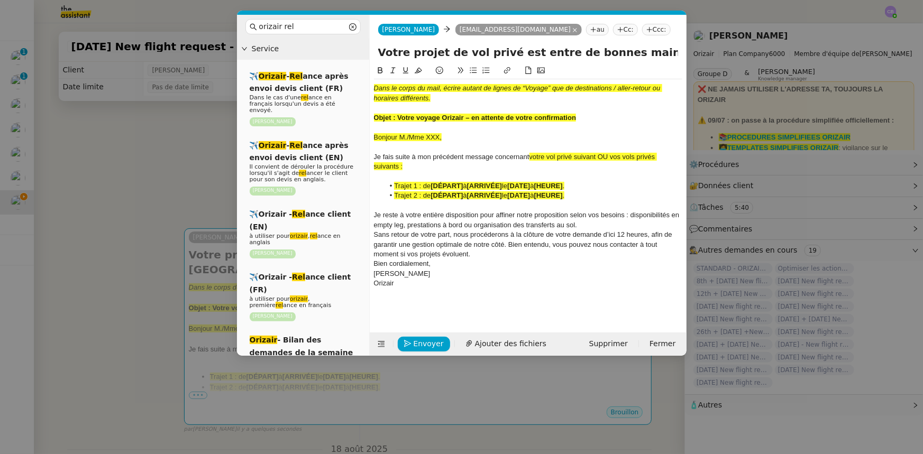
click at [573, 117] on strong "Objet : Votre voyage Orizair – en attente de votre confirmation" at bounding box center [475, 118] width 203 height 8
drag, startPoint x: 578, startPoint y: 117, endPoint x: 397, endPoint y: 119, distance: 180.4
click at [397, 119] on div "Objet : Votre voyage Orizair – en attente de votre confirmation" at bounding box center [528, 118] width 308 height 10
copy strong "Votre voyage Orizair – en attente de votre confirmation"
drag, startPoint x: 632, startPoint y: 53, endPoint x: 363, endPoint y: 60, distance: 268.3
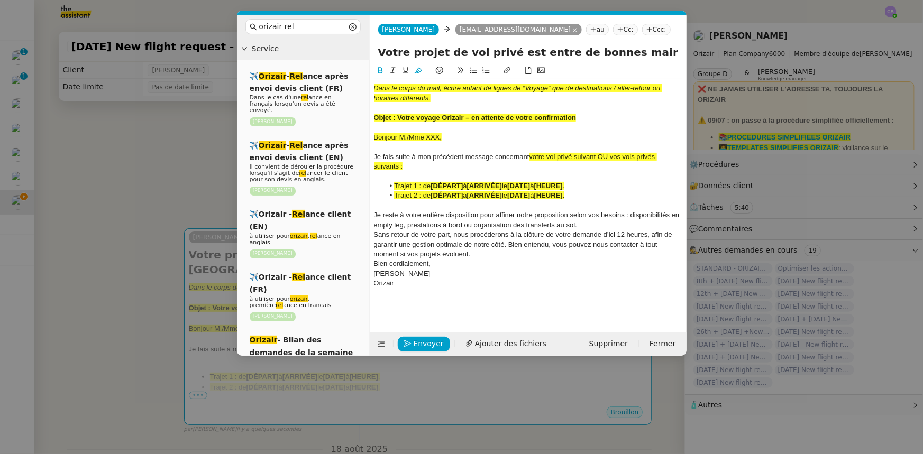
click at [363, 60] on nz-layout "orizair rel Service ✈️ Orizair - Rel ance après envoi devis client (FR) Dans le…" at bounding box center [462, 185] width 450 height 341
paste input "voyage Orizair – en attente de votre confirmation"
type input "Votre voyage Orizair – en attente de votre confirmation – Nantes Atlantique Air…"
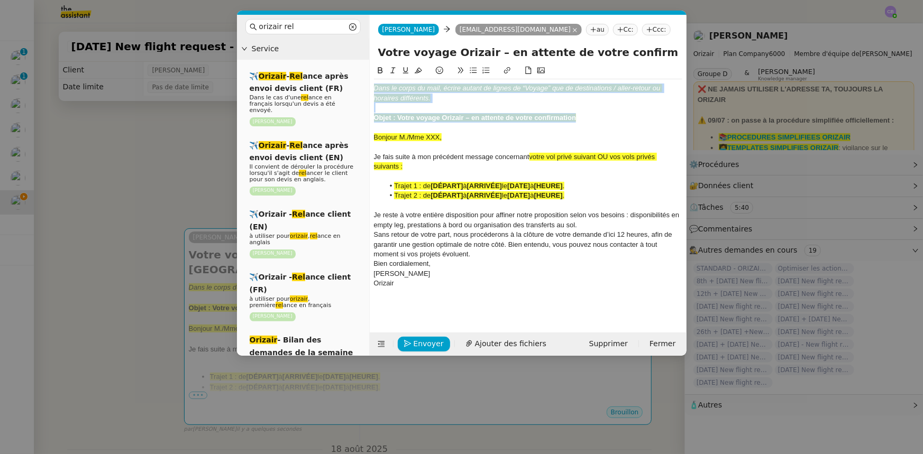
drag, startPoint x: 586, startPoint y: 119, endPoint x: 374, endPoint y: 86, distance: 214.7
click at [374, 86] on div "Dans le corps du mail, écrire autant de lignes de “Voyage” que de destinations …" at bounding box center [528, 190] width 308 height 223
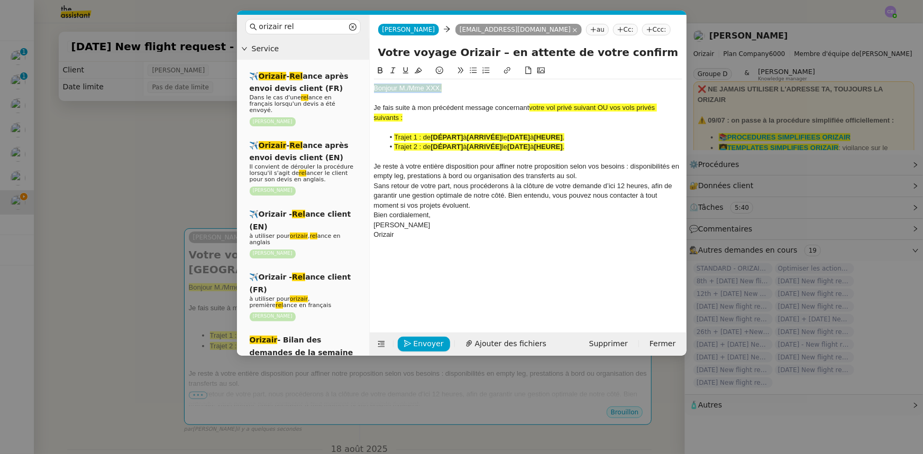
drag, startPoint x: 442, startPoint y: 89, endPoint x: 370, endPoint y: 85, distance: 71.5
click at [370, 85] on nz-spin "Bonjour M./Mme XXX, Je fais suite à mon précédent message concernant votre vol …" at bounding box center [528, 193] width 317 height 256
click at [419, 72] on icon at bounding box center [418, 71] width 7 height 6
click at [409, 87] on div "Bonjour M./Mme XXX," at bounding box center [528, 89] width 308 height 10
click at [430, 89] on div "Bonjour Mme XXX," at bounding box center [528, 89] width 308 height 10
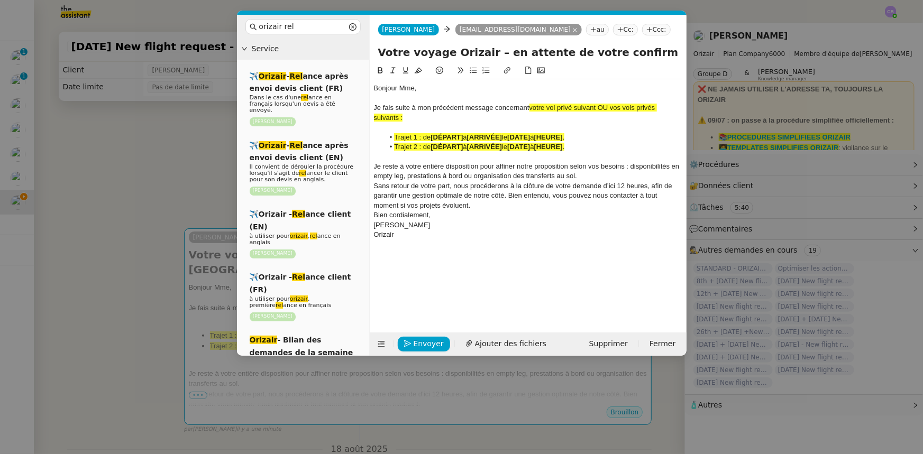
click at [159, 196] on nz-modal-container "orizair rel Service ✈️ Orizair - Rel ance après envoi devis client (FR) Dans le…" at bounding box center [461, 227] width 923 height 454
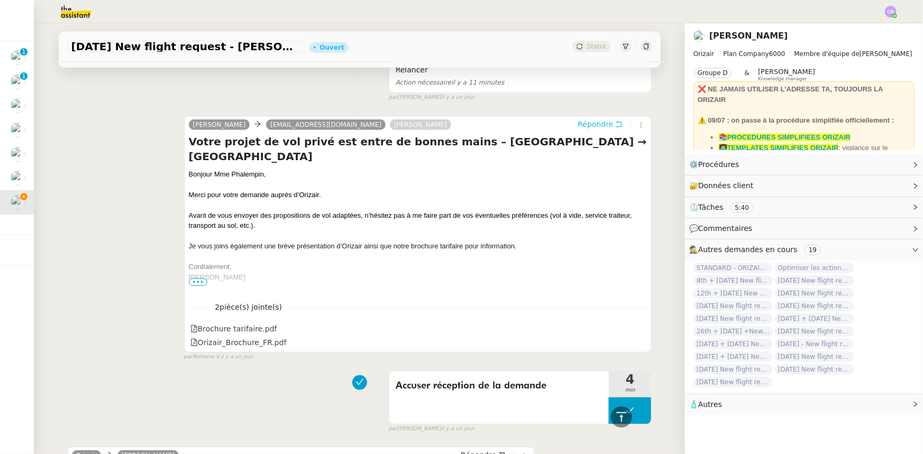
scroll to position [415, 0]
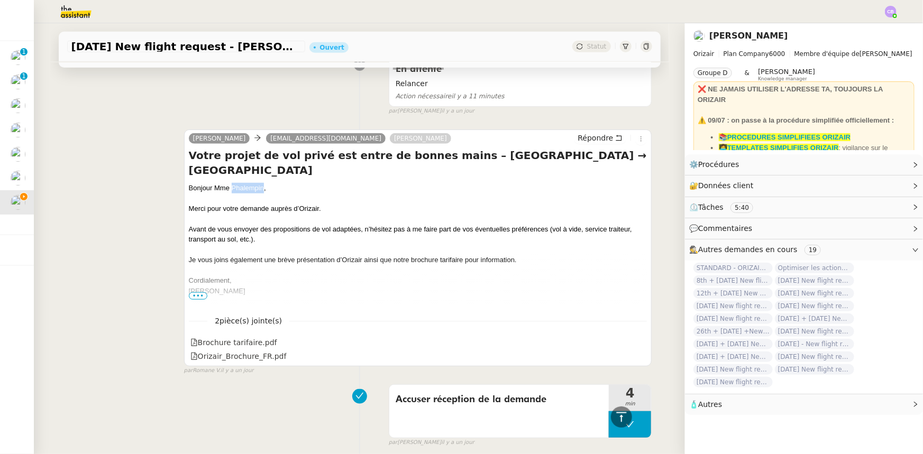
drag, startPoint x: 259, startPoint y: 187, endPoint x: 228, endPoint y: 188, distance: 30.7
click at [228, 188] on div "Bonjour Mme Phalempin," at bounding box center [418, 188] width 459 height 11
copy div "Phalempin"
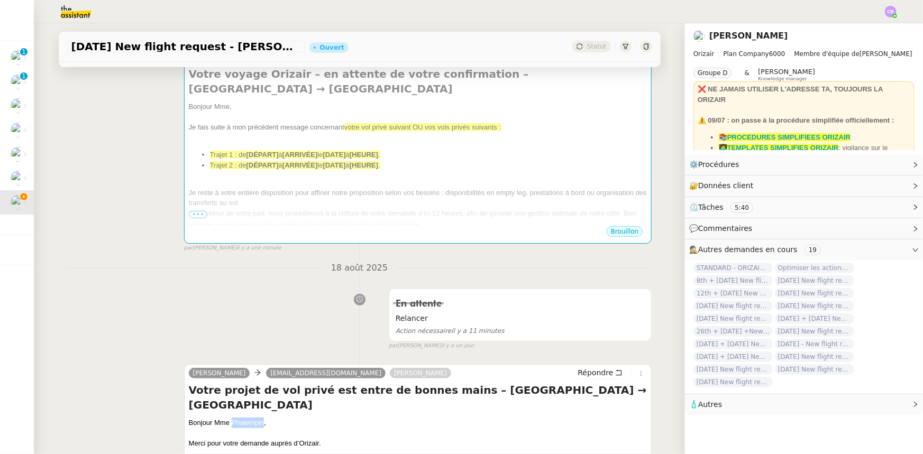
scroll to position [175, 0]
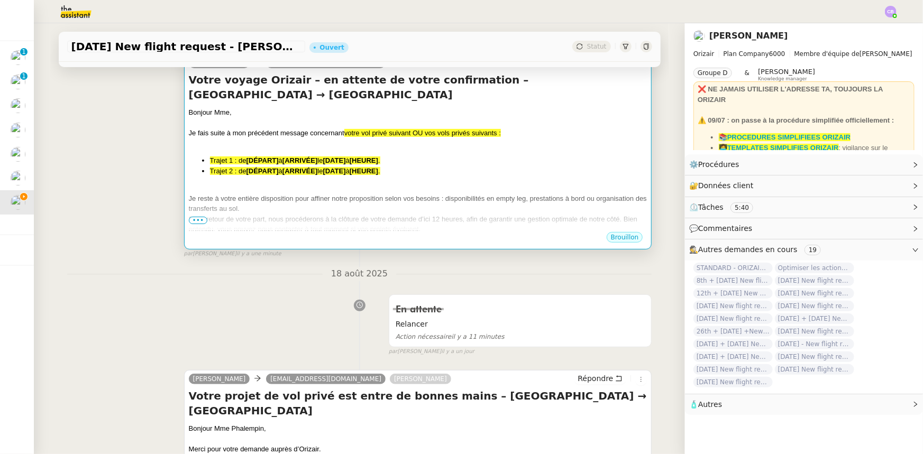
click at [367, 177] on div "Bonjour Mme, Je fais suite à mon précédent message concernant votre vol privé s…" at bounding box center [418, 191] width 459 height 169
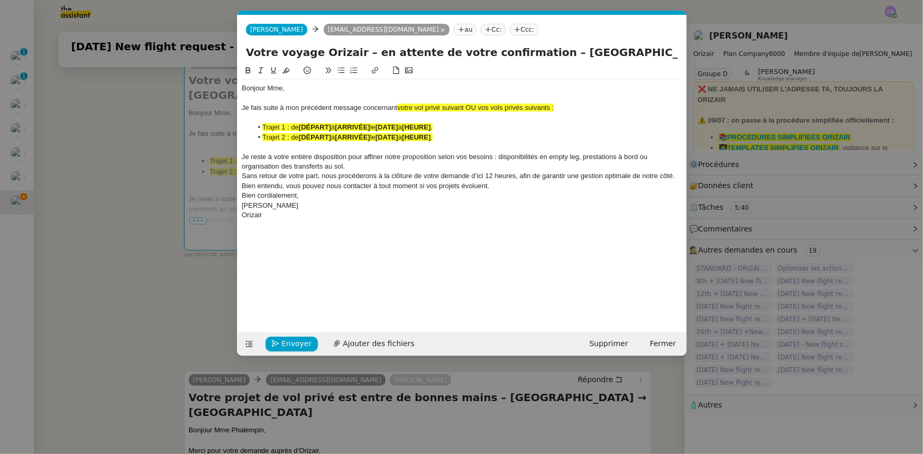
scroll to position [0, 52]
click at [281, 88] on div "Bonjour Mme," at bounding box center [462, 89] width 441 height 10
drag, startPoint x: 552, startPoint y: 107, endPoint x: 469, endPoint y: 106, distance: 83.6
click at [469, 106] on span "votre vol privé suivant OU vos vols privés suivants :" at bounding box center [475, 108] width 157 height 8
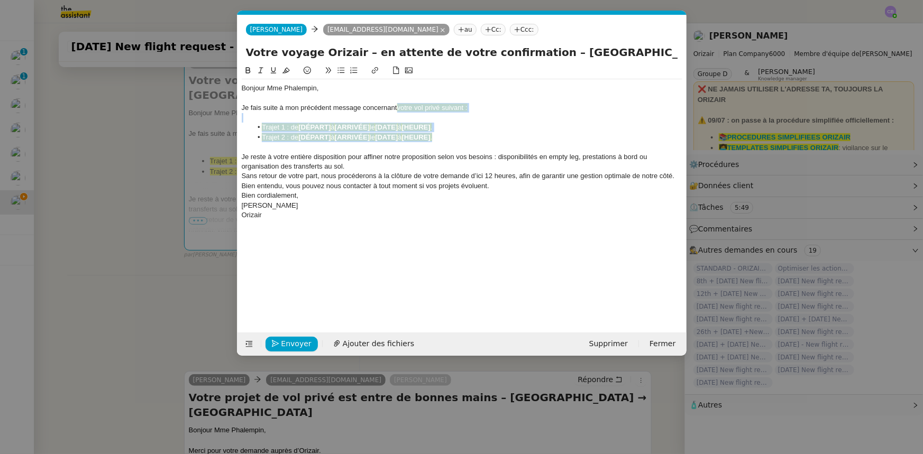
drag, startPoint x: 450, startPoint y: 138, endPoint x: 397, endPoint y: 107, distance: 61.6
click at [397, 107] on div "Bonjour Mme Phalempin, Je fais suite à mon précédent message concernant votre v…" at bounding box center [462, 151] width 441 height 145
click at [286, 71] on icon at bounding box center [286, 71] width 7 height 6
click at [360, 151] on div at bounding box center [462, 147] width 441 height 10
drag, startPoint x: 440, startPoint y: 138, endPoint x: 263, endPoint y: 138, distance: 176.7
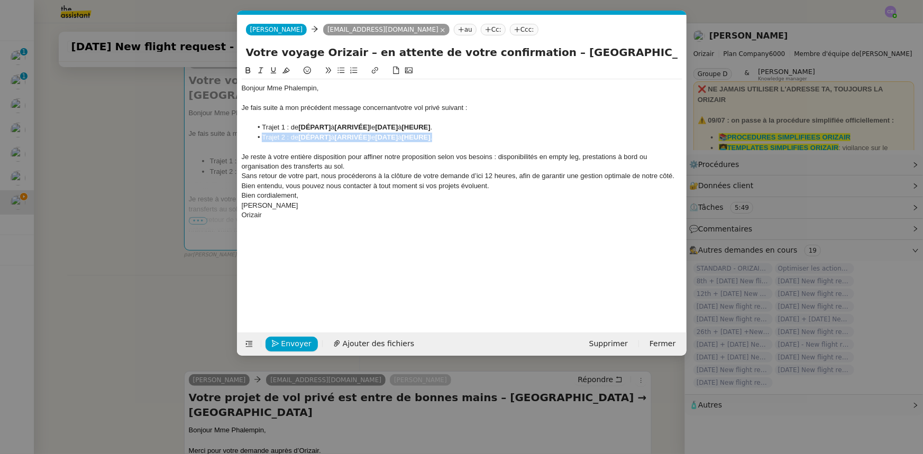
click at [263, 138] on li "Trajet 2 : de [DÉPART] à [ARRIVÉE] le [DATE] à [HEURE] ." at bounding box center [467, 138] width 431 height 10
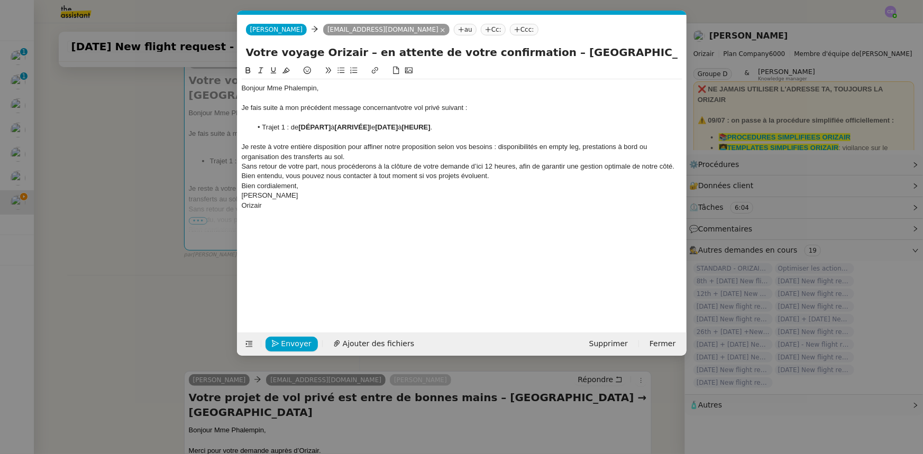
drag, startPoint x: 534, startPoint y: 51, endPoint x: 660, endPoint y: 56, distance: 125.5
click at [660, 56] on input "Votre voyage Orizair – en attente de votre confirmation – Nantes Atlantique Air…" at bounding box center [462, 52] width 432 height 16
click at [331, 127] on strong "[DÉPART]" at bounding box center [314, 127] width 32 height 8
drag, startPoint x: 376, startPoint y: 125, endPoint x: 301, endPoint y: 127, distance: 74.6
click at [301, 127] on li "Trajet 1 : de Nantes Atlantique Airport à [ARRIVÉE] le [DATE] à [HEURE] ." at bounding box center [467, 128] width 431 height 10
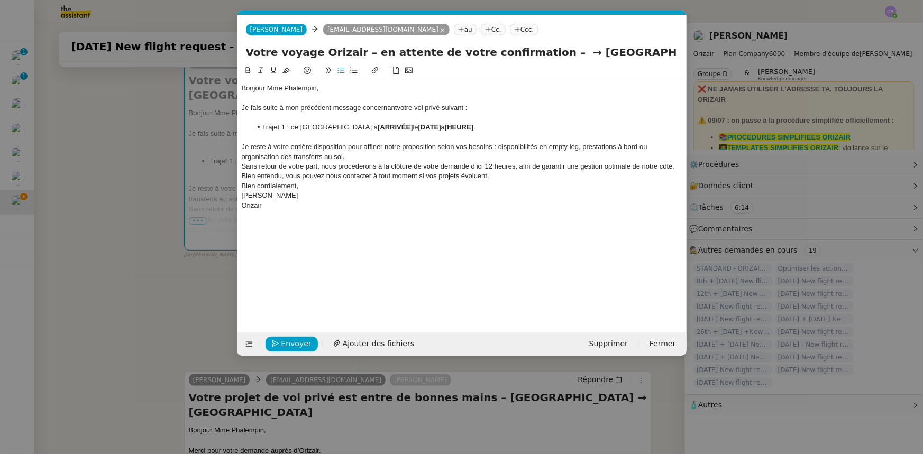
click at [248, 73] on icon at bounding box center [247, 70] width 7 height 7
drag, startPoint x: 619, startPoint y: 53, endPoint x: 550, endPoint y: 51, distance: 69.3
click at [550, 51] on input "Votre voyage Orizair – en attente de votre confirmation – → Sevilla Airport" at bounding box center [462, 52] width 432 height 16
click at [426, 126] on li "Trajet 1 : de Nantes Atlantique Airport à [ARRIVÉE] le [DATE] à [HEURE] ." at bounding box center [467, 128] width 431 height 10
drag, startPoint x: 432, startPoint y: 127, endPoint x: 391, endPoint y: 127, distance: 40.7
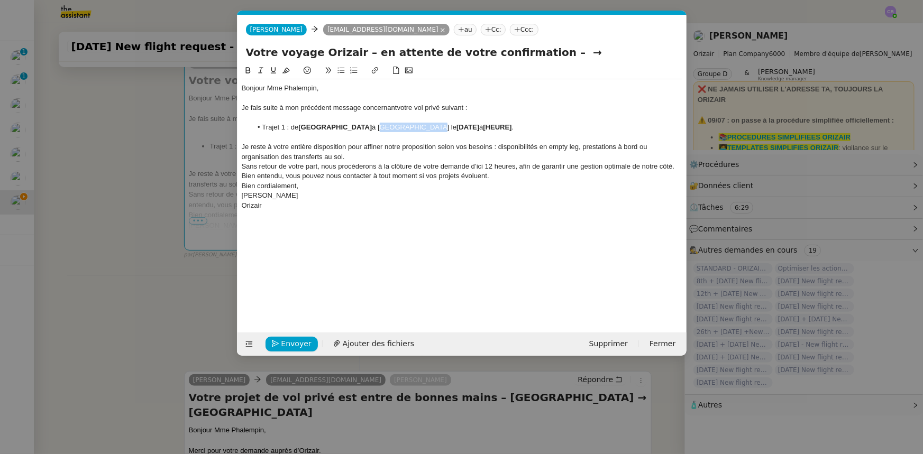
click at [391, 127] on li "Trajet 1 : de Nantes Atlantique Airport à Sevilla Airport le [DATE] à [HEURE] ." at bounding box center [467, 128] width 431 height 10
click at [245, 72] on icon at bounding box center [247, 70] width 5 height 6
click at [550, 52] on input "Votre voyage Orizair – en attente de votre confirmation – →" at bounding box center [462, 52] width 432 height 16
type input "Votre voyage Orizair – en attente de votre confirmation"
click at [469, 128] on strong "[DATE]" at bounding box center [466, 127] width 23 height 8
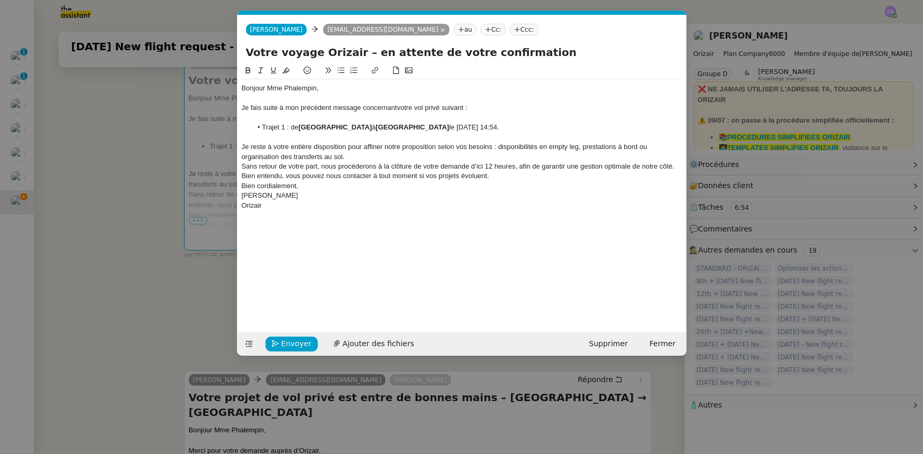
drag, startPoint x: 523, startPoint y: 129, endPoint x: 448, endPoint y: 126, distance: 75.2
click at [448, 126] on li "Trajet 1 : de Nantes Atlantique Airport à Sevilla Airport le 3 octobre 2025 à 1…" at bounding box center [467, 128] width 431 height 10
click at [248, 74] on icon at bounding box center [247, 70] width 5 height 6
click at [352, 156] on div "Je reste à votre entière disposition pour affiner notre proposition selon vos b…" at bounding box center [462, 152] width 441 height 20
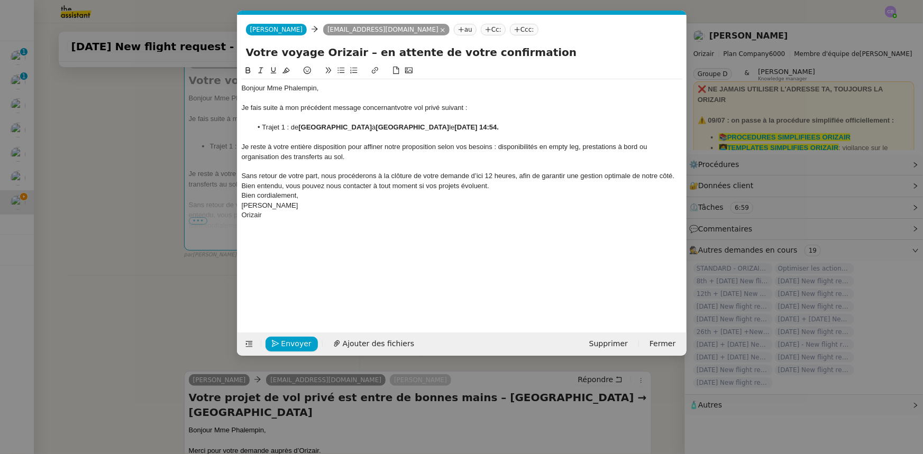
click at [481, 176] on span "Sans retour de votre part, nous procéderons à la clôture de votre demande d’ici…" at bounding box center [459, 180] width 435 height 17
click at [487, 176] on span "Sans retour de votre part, nous procéderons à la clôture de votre demande d’ici…" at bounding box center [459, 180] width 435 height 17
click at [0, 0] on lt-strong "d'ici à" at bounding box center [0, 0] width 0 height 0
click at [494, 187] on div "Sans retour de votre part, nous procéderons à la clôture de votre demande d'ici…" at bounding box center [462, 181] width 441 height 20
click at [292, 345] on span "Envoyer" at bounding box center [296, 344] width 30 height 12
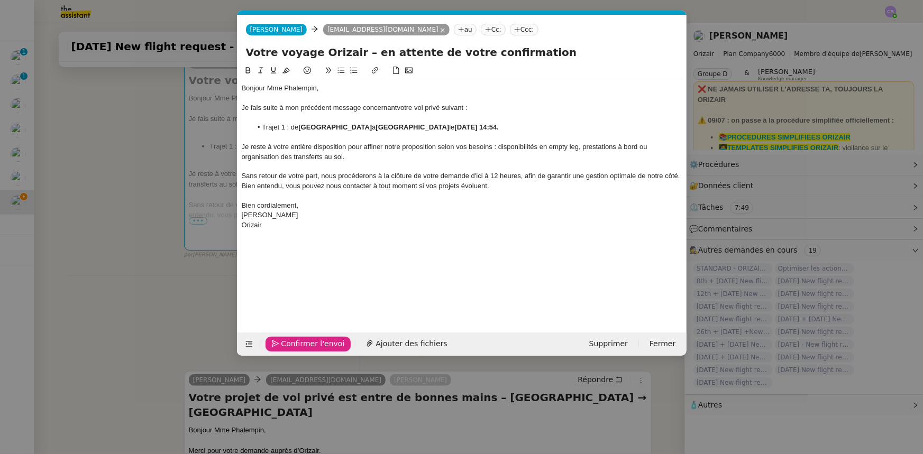
click at [320, 344] on span "Confirmer l'envoi" at bounding box center [312, 344] width 63 height 12
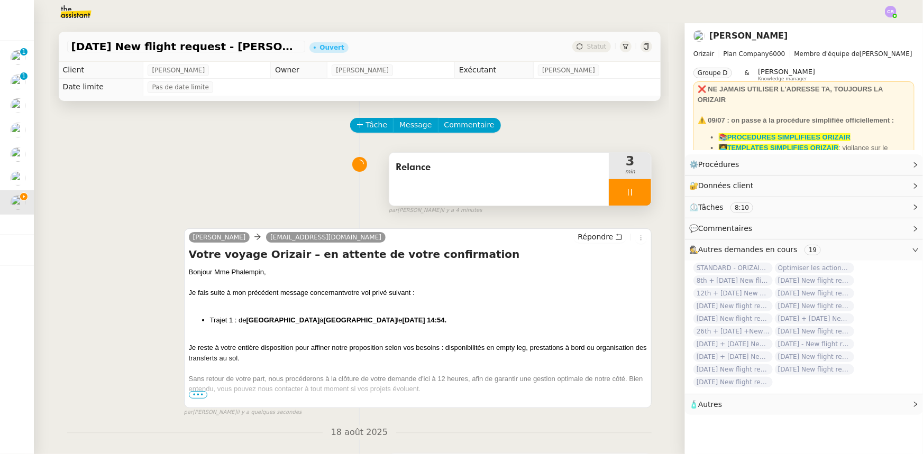
click at [609, 193] on div at bounding box center [630, 192] width 42 height 26
click at [633, 198] on button at bounding box center [640, 192] width 21 height 26
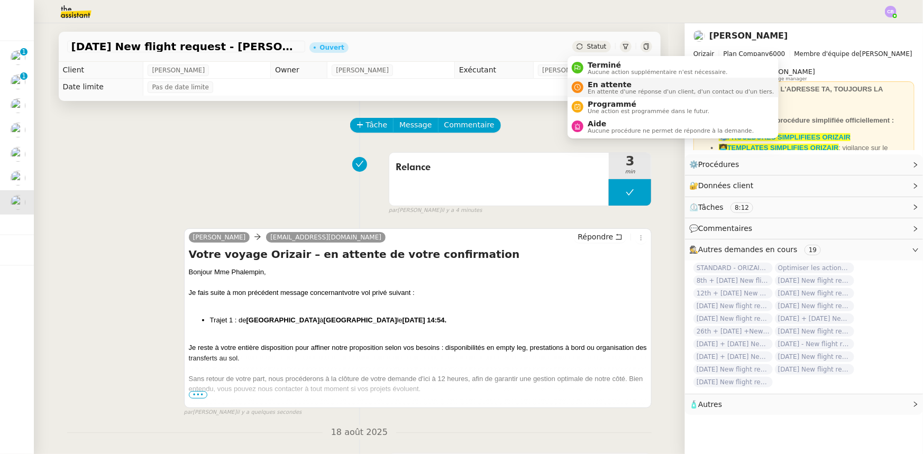
click at [599, 86] on span "En attente" at bounding box center [681, 84] width 186 height 8
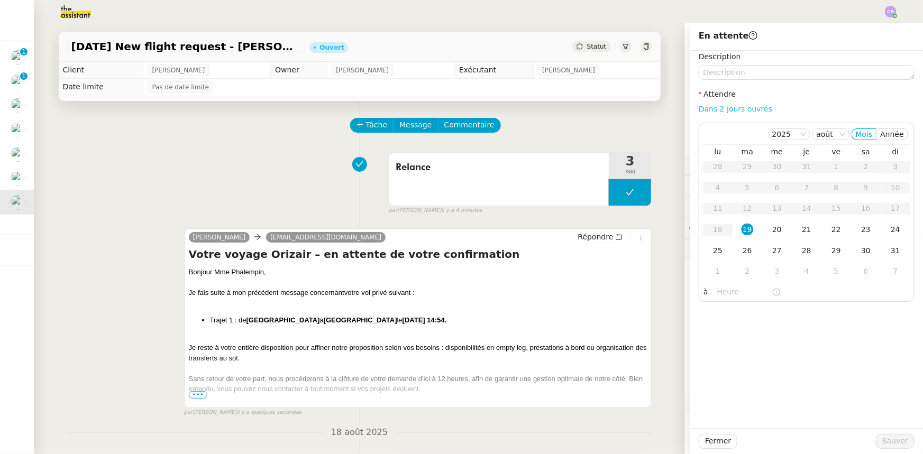
click at [708, 109] on link "Dans 2 jours ouvrés" at bounding box center [736, 109] width 74 height 8
type input "07:00"
click at [771, 232] on div "20" at bounding box center [777, 230] width 12 height 12
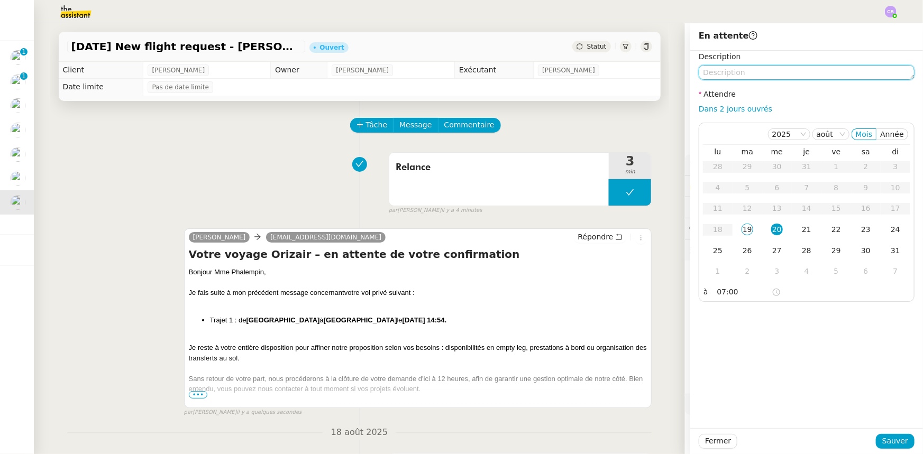
click at [736, 74] on textarea at bounding box center [807, 72] width 216 height 15
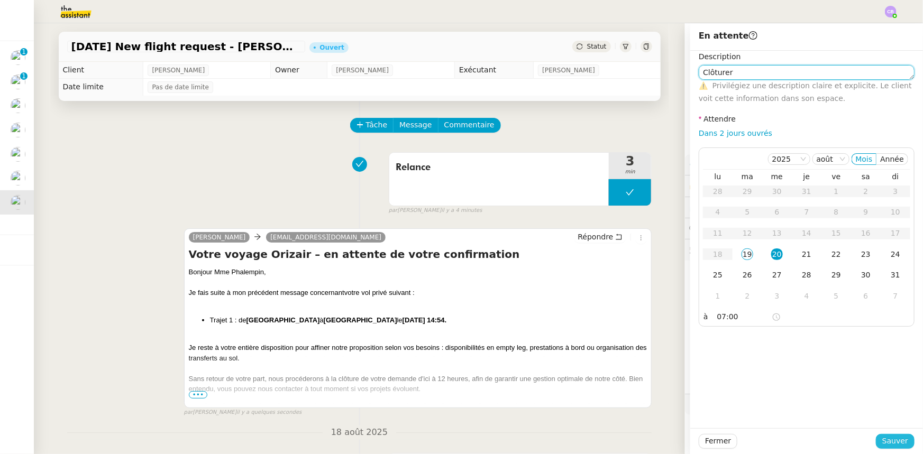
type textarea "Clôturer"
click at [892, 441] on span "Sauver" at bounding box center [895, 441] width 26 height 12
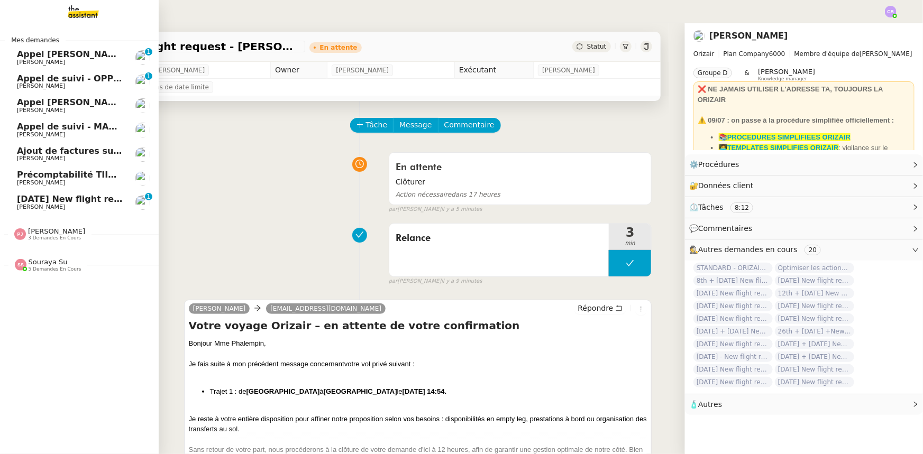
click at [28, 201] on span "[DATE] New flight request - [PERSON_NAME]" at bounding box center [123, 199] width 212 height 10
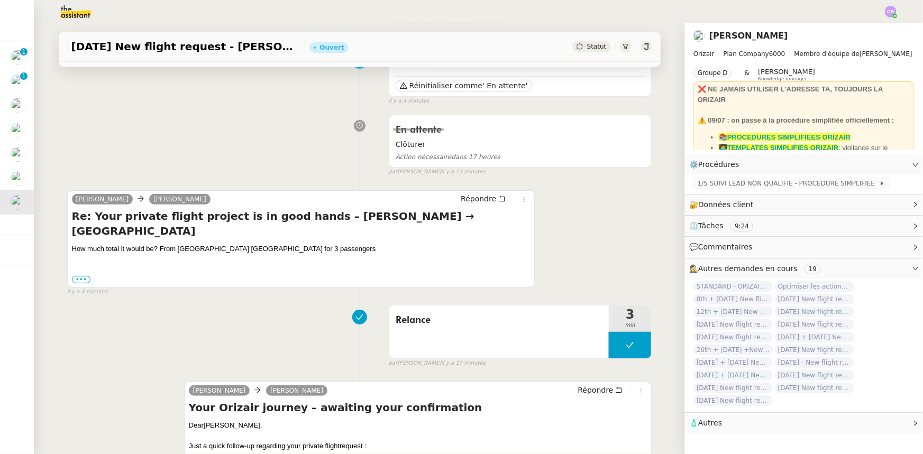
scroll to position [144, 0]
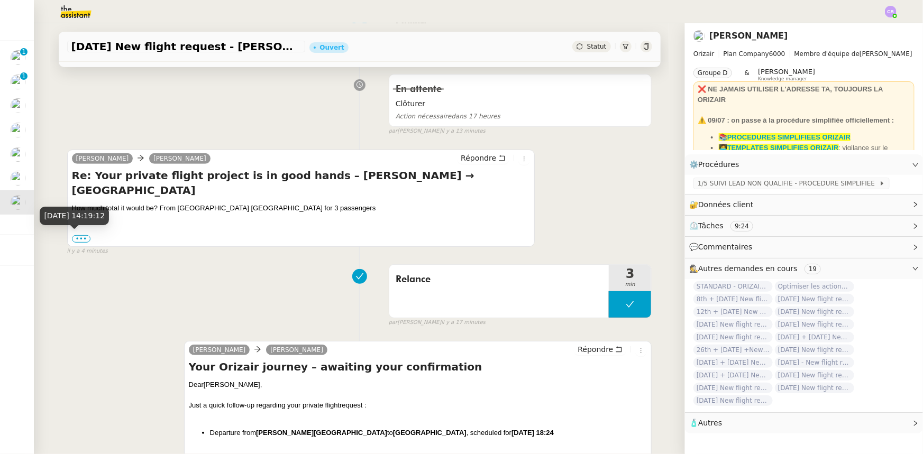
click at [80, 227] on div "19 août 2025, 14:19:12" at bounding box center [74, 220] width 69 height 26
click at [78, 235] on label "•••" at bounding box center [81, 238] width 19 height 7
click at [0, 0] on input "•••" at bounding box center [0, 0] width 0 height 0
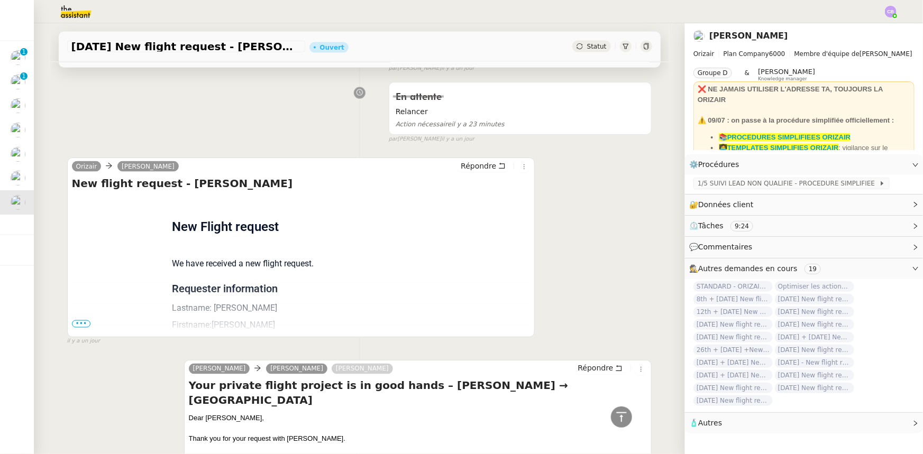
scroll to position [817, 0]
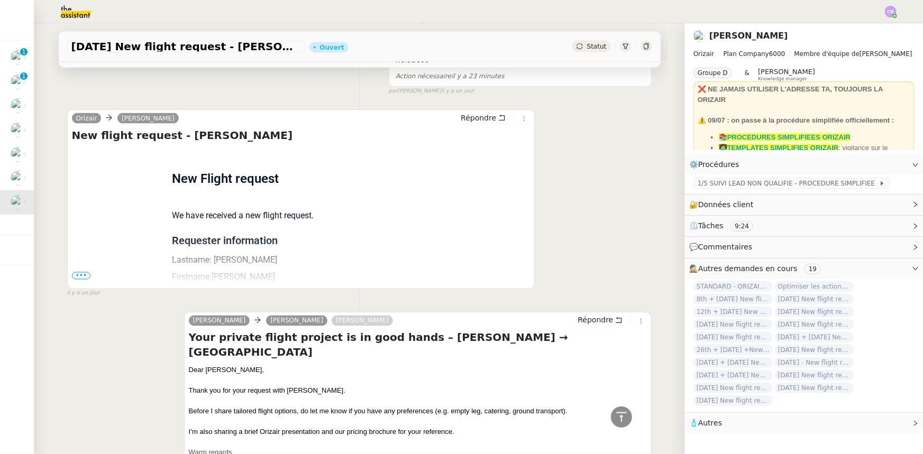
click at [84, 275] on span "•••" at bounding box center [81, 275] width 19 height 7
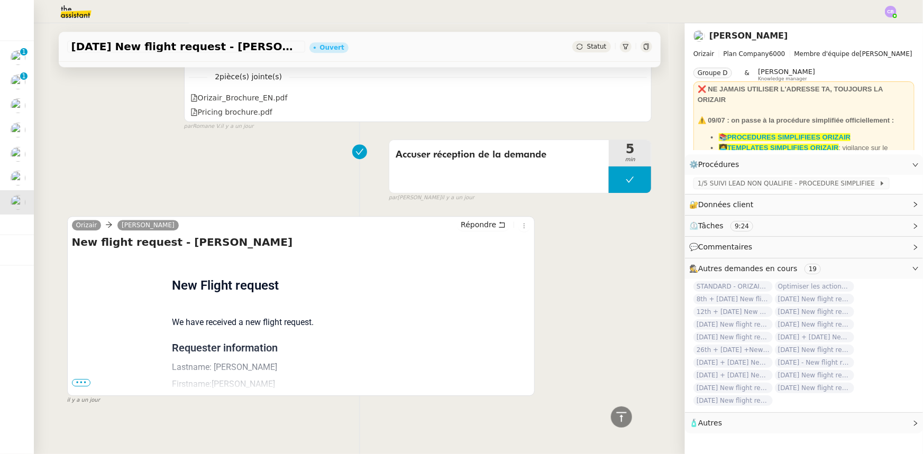
scroll to position [1456, 0]
click at [76, 379] on span "•••" at bounding box center [81, 381] width 19 height 7
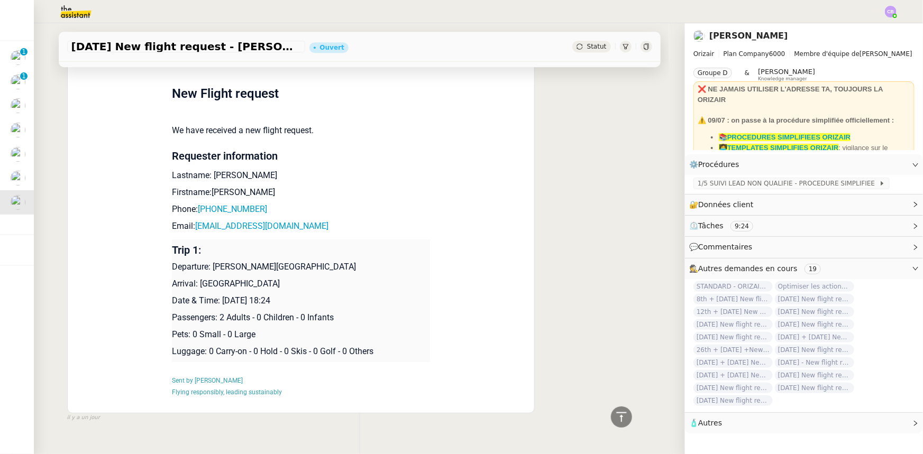
scroll to position [1649, 0]
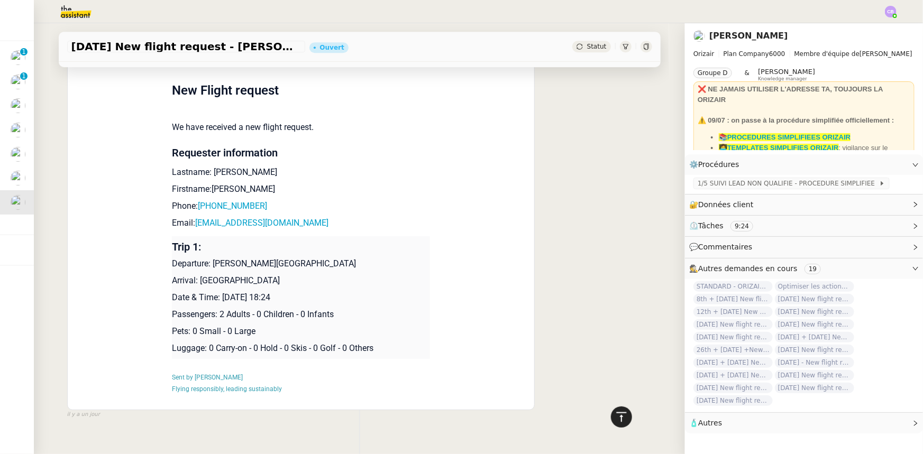
click at [615, 419] on icon at bounding box center [621, 417] width 13 height 13
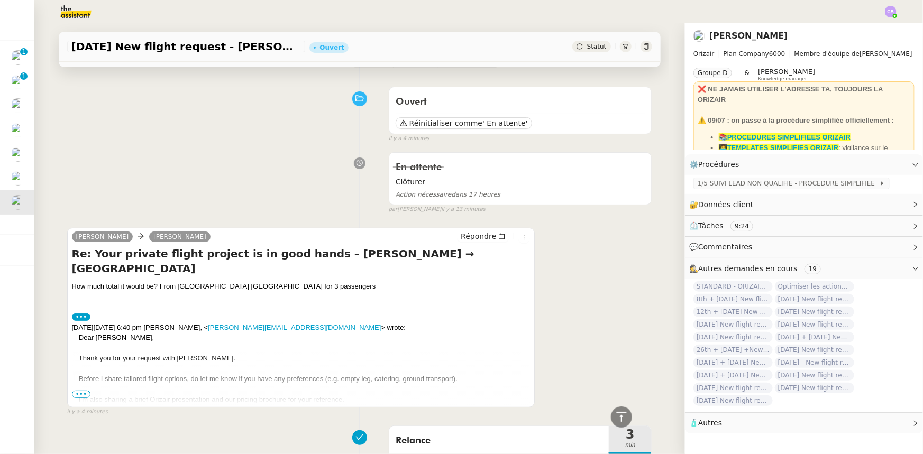
scroll to position [0, 0]
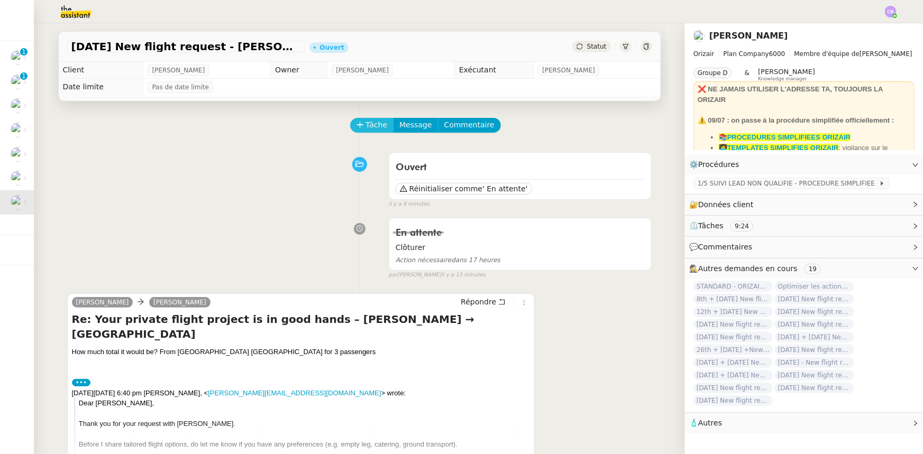
click at [366, 127] on span "Tâche" at bounding box center [377, 125] width 22 height 12
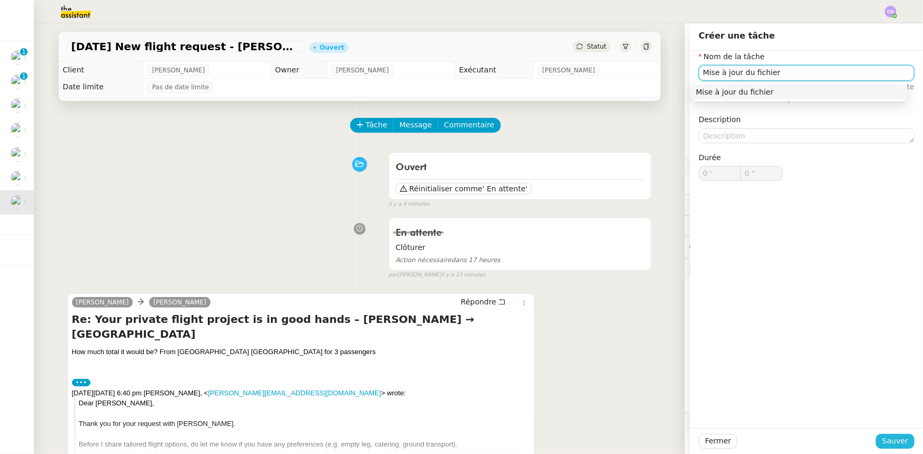
type input "Mise à jour du fichier"
click at [877, 442] on button "Sauver" at bounding box center [895, 441] width 39 height 15
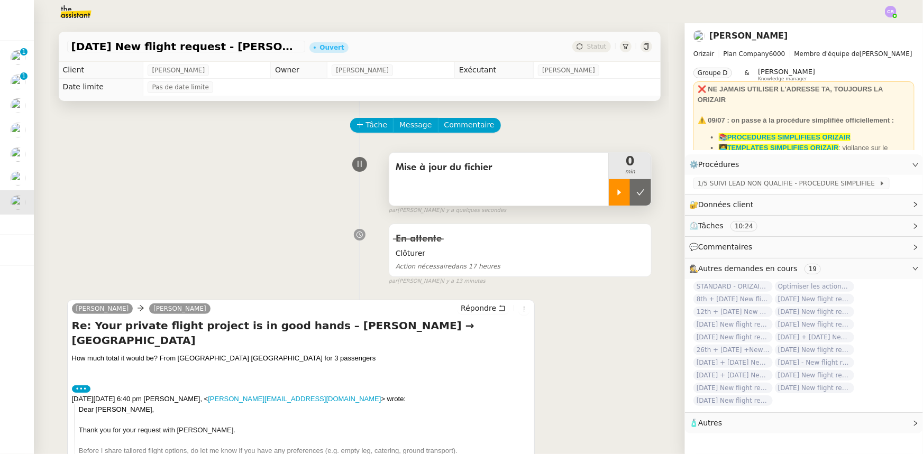
click at [609, 198] on div at bounding box center [619, 192] width 21 height 26
click at [466, 128] on span "Commentaire" at bounding box center [469, 125] width 50 height 12
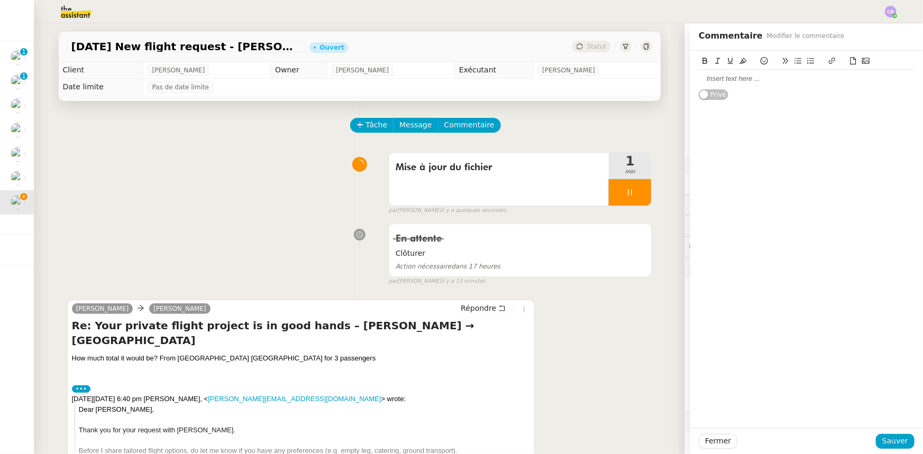
click at [726, 80] on div at bounding box center [807, 79] width 216 height 10
click at [852, 78] on div "La demande initiale du client est pour 2 passagers mais finalement il souhaite …" at bounding box center [807, 84] width 216 height 20
click at [0, 0] on lt-span ", mais" at bounding box center [0, 0] width 0 height 0
click at [900, 79] on div "La demande initiale du client est pour 2 passagers, mais finalement il souhaite…" at bounding box center [807, 84] width 216 height 20
click at [0, 0] on lt-span ", il" at bounding box center [0, 0] width 0 height 0
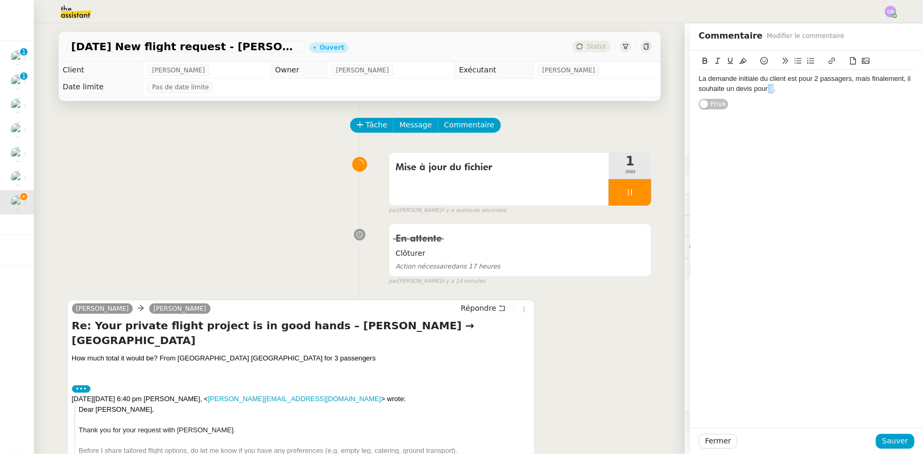
click at [762, 88] on div "La demande initiale du client est pour 2 passagers, mais finalement, il souhait…" at bounding box center [807, 84] width 216 height 20
click at [703, 61] on icon at bounding box center [705, 61] width 5 height 6
click at [793, 106] on div "La demande initiale du client est pour 2 passagers, mais finalement, il souhait…" at bounding box center [807, 81] width 216 height 60
click at [699, 80] on div "La demande initiale du client est pour 2 passagers, mais finalement, il souhait…" at bounding box center [807, 84] width 216 height 20
click at [894, 443] on span "Sauver" at bounding box center [895, 441] width 26 height 12
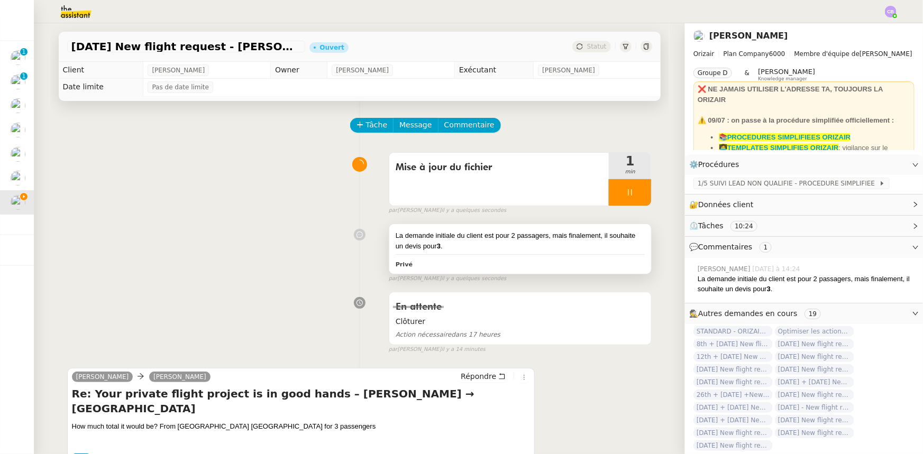
click at [535, 247] on div "La demande initiale du client est pour 2 passagers, mais finalement, il souhait…" at bounding box center [521, 241] width 250 height 21
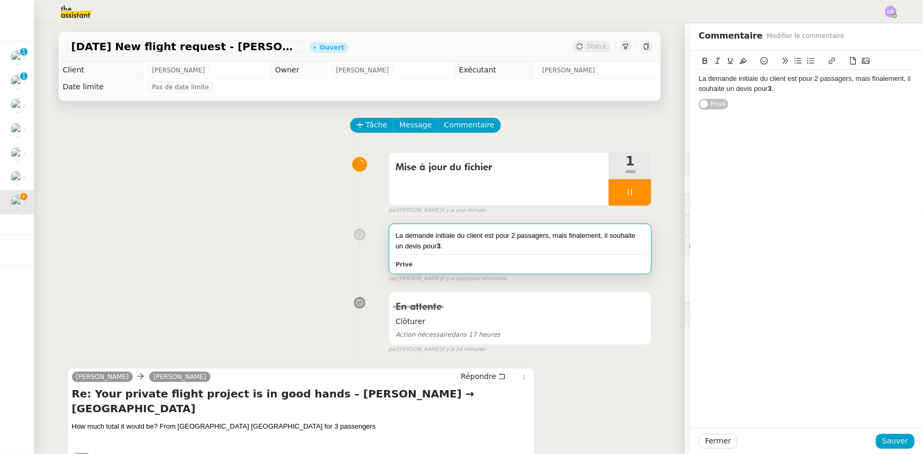
click at [699, 77] on div "La demande initiale du client est pour 2 passagers, mais finalement, il souhait…" at bounding box center [807, 84] width 216 height 20
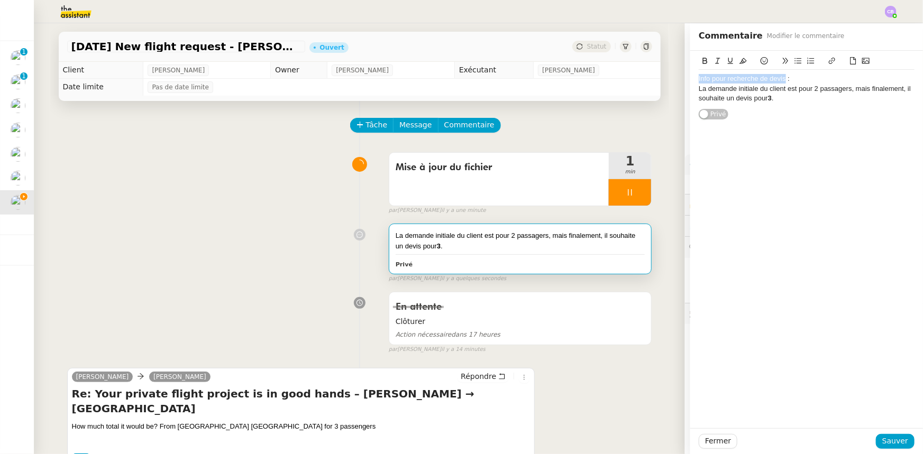
drag, startPoint x: 779, startPoint y: 79, endPoint x: 690, endPoint y: 79, distance: 89.4
click at [690, 79] on div "Info pour recherche de devis : La demande initiale du client est pour 2 passage…" at bounding box center [806, 85] width 233 height 69
click at [728, 60] on icon at bounding box center [730, 61] width 5 height 6
click at [888, 441] on span "Sauver" at bounding box center [895, 441] width 26 height 12
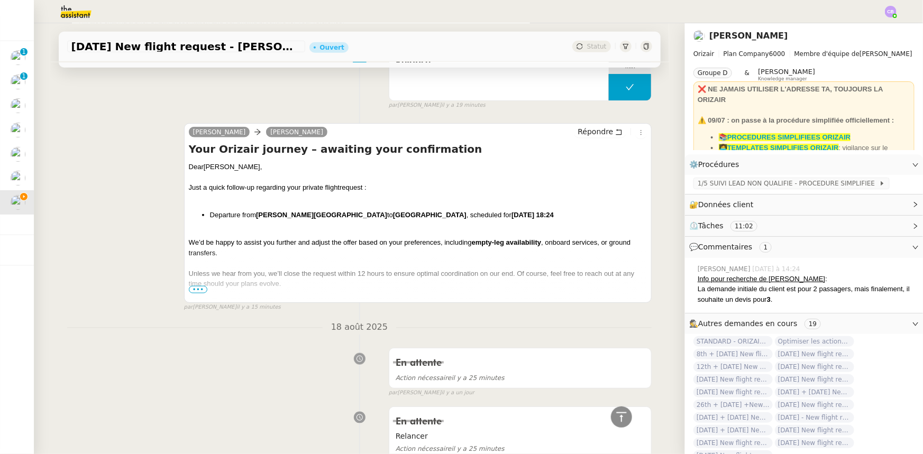
scroll to position [577, 0]
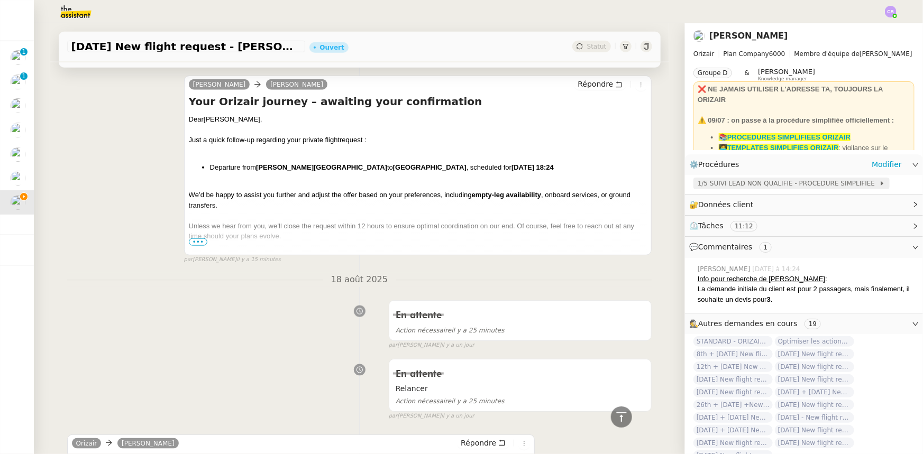
click at [811, 187] on span "1/5 SUIVI LEAD NON QUALIFIE - PROCEDURE SIMPLIFIEE" at bounding box center [788, 183] width 181 height 11
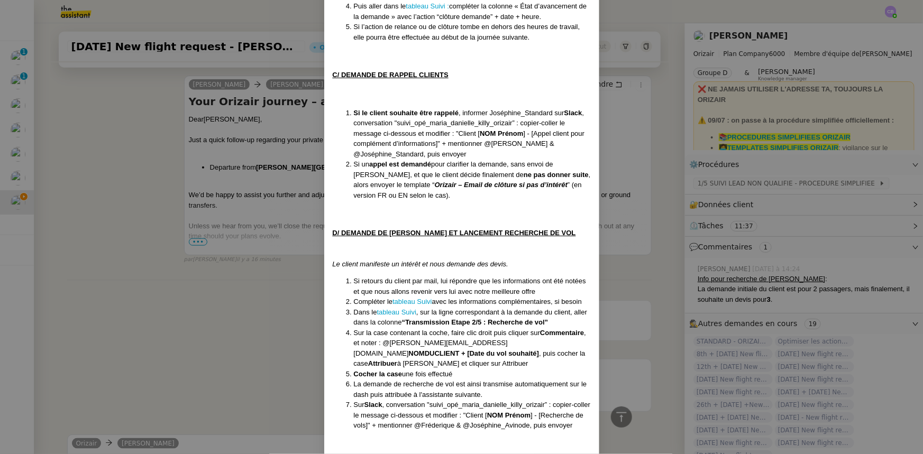
scroll to position [1298, 0]
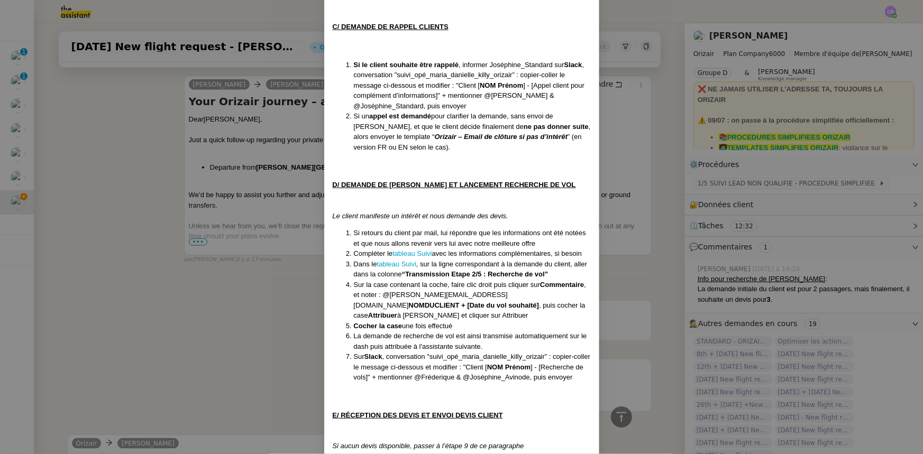
click at [263, 335] on nz-modal-container "Créée le [DATE] MAJ le [DATE] Équipe Orizair qui réalise la procédure : Équipe …" at bounding box center [461, 227] width 923 height 454
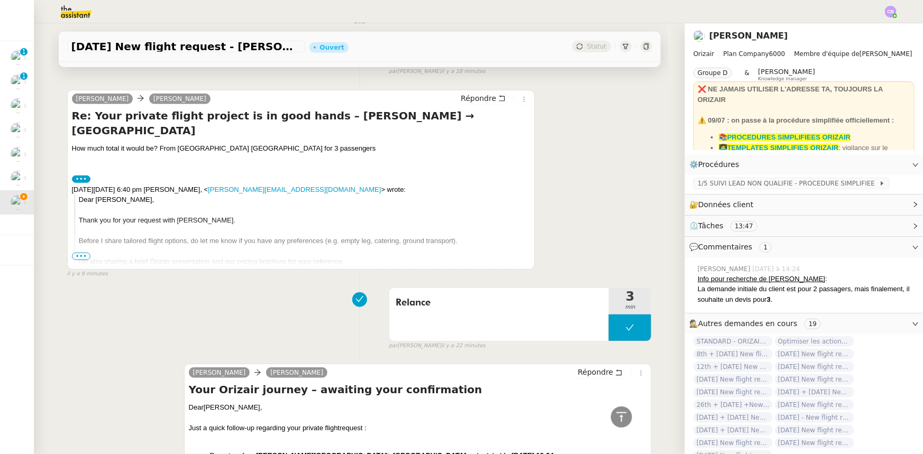
scroll to position [0, 0]
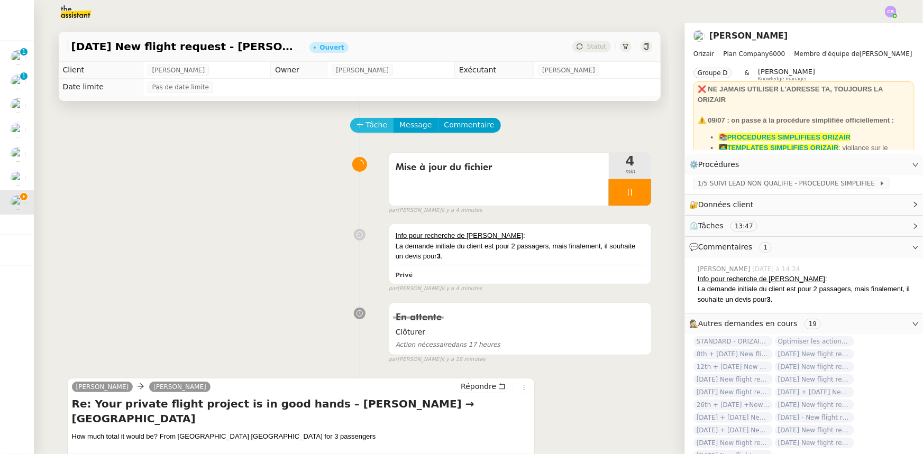
click at [366, 128] on span "Tâche" at bounding box center [377, 125] width 22 height 12
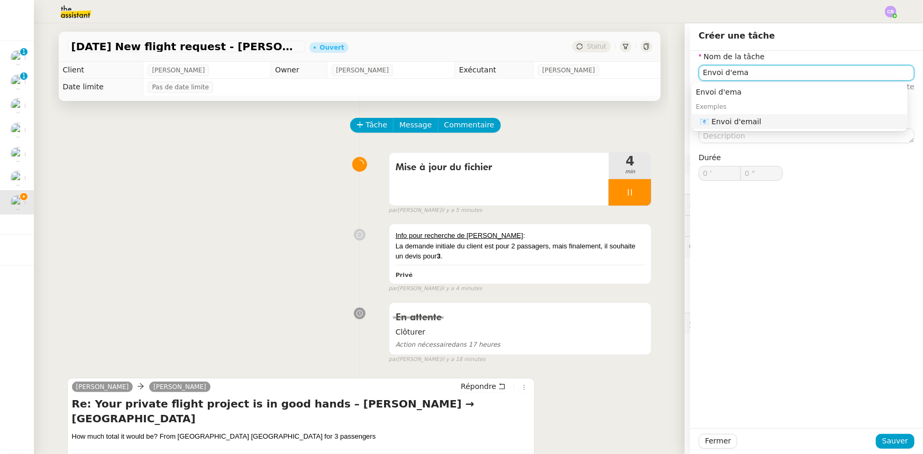
click at [742, 122] on div "📧 Envoi d'email" at bounding box center [801, 122] width 203 height 10
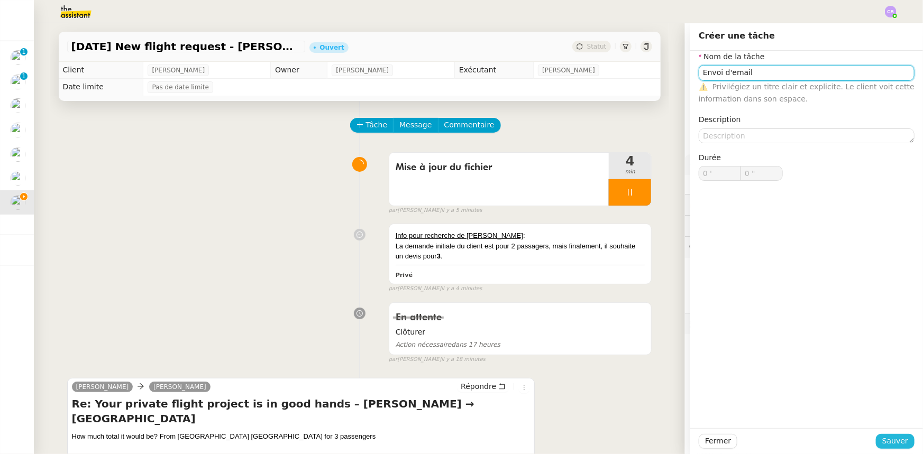
type input "Envoi d'email"
click at [887, 440] on span "Sauver" at bounding box center [895, 441] width 26 height 12
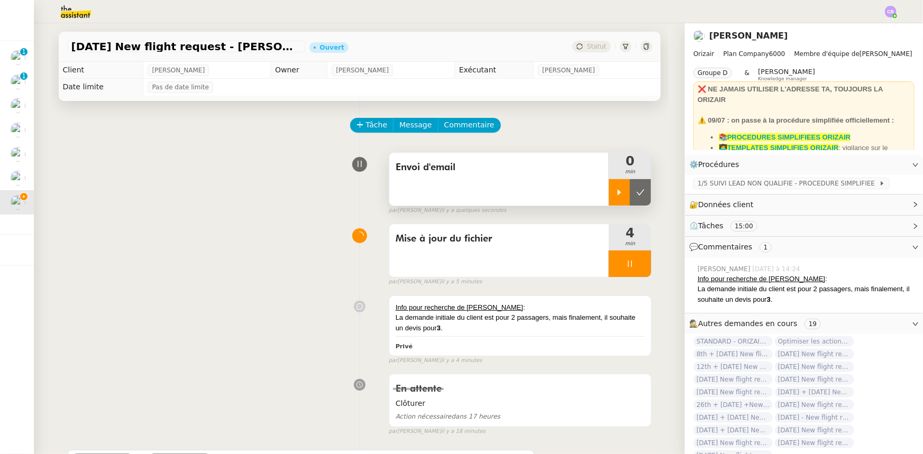
click at [609, 195] on div at bounding box center [619, 192] width 21 height 26
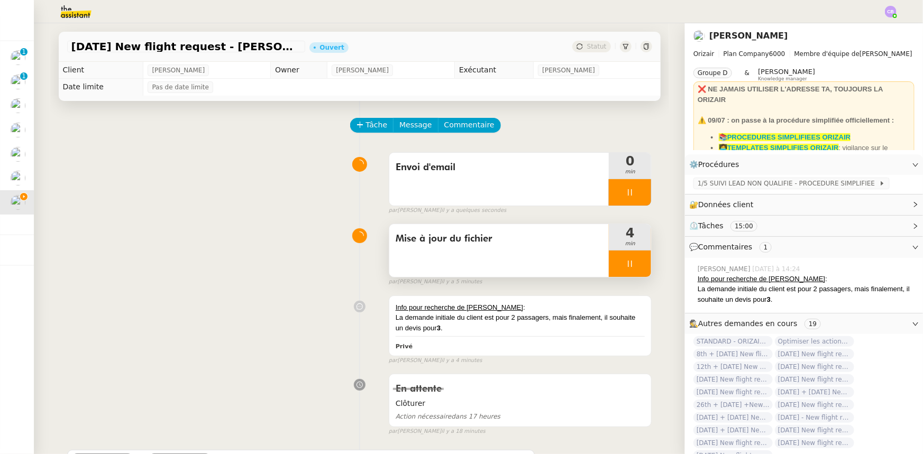
click at [609, 260] on div at bounding box center [630, 264] width 42 height 26
click at [636, 268] on icon at bounding box center [640, 264] width 8 height 8
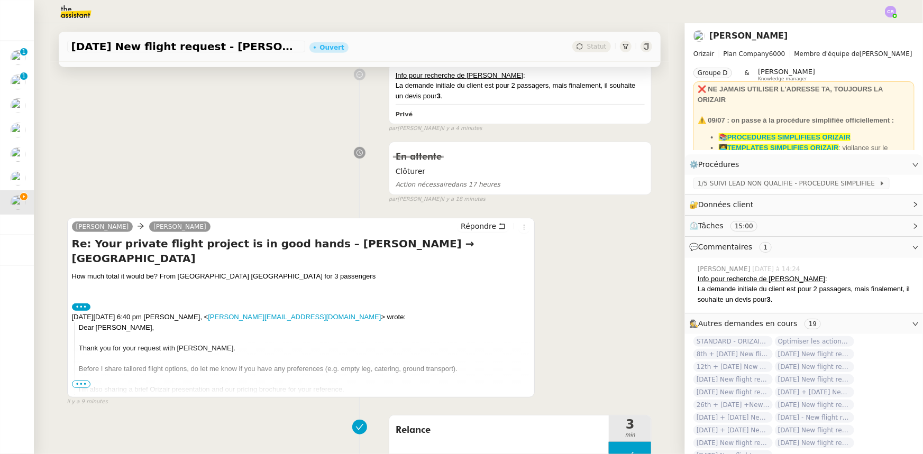
scroll to position [240, 0]
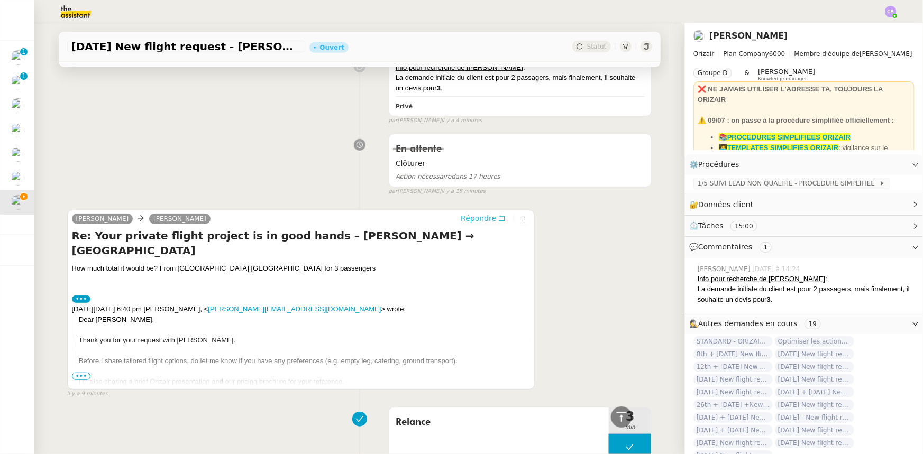
click at [468, 222] on span "Répondre" at bounding box center [478, 218] width 35 height 11
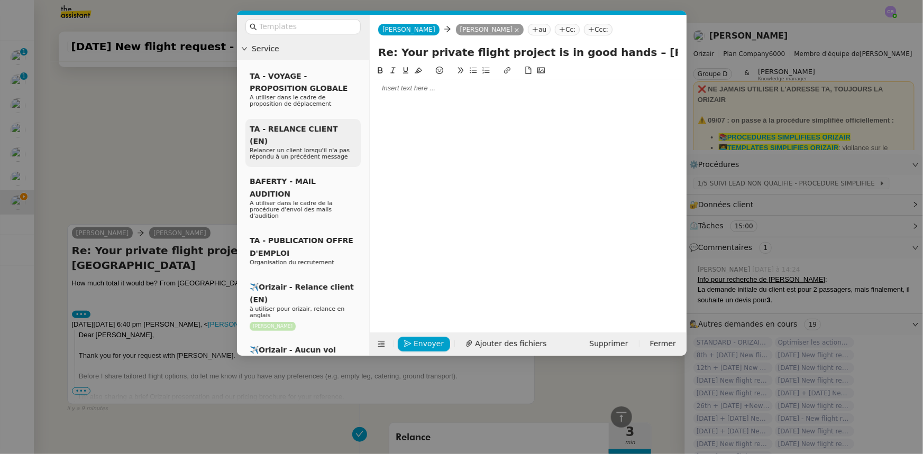
scroll to position [322, 0]
click at [391, 95] on div at bounding box center [528, 88] width 308 height 18
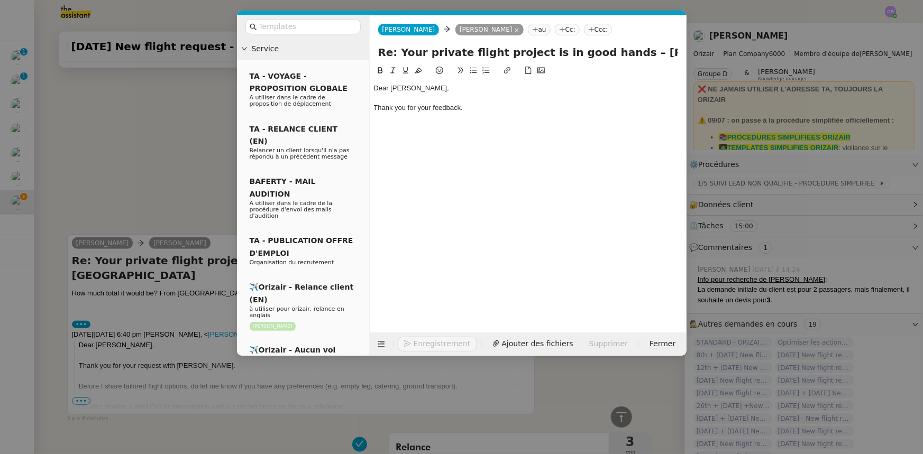
scroll to position [363, 0]
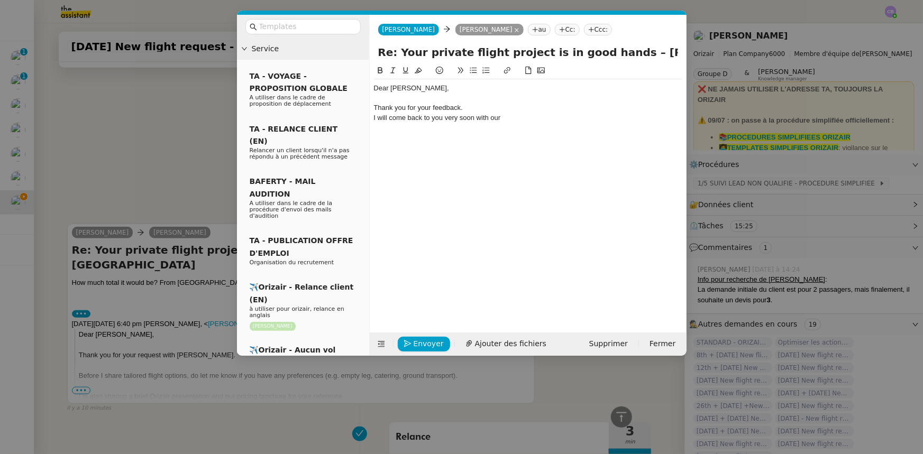
drag, startPoint x: 506, startPoint y: 119, endPoint x: 370, endPoint y: 125, distance: 136.1
click at [370, 125] on nz-spin "Dear Mr. Singh, Thank you for your feedback. I will come back to you very soon …" at bounding box center [528, 193] width 317 height 256
click at [380, 116] on div "We are currently reviewing your request and will get back to you shortly with o…" at bounding box center [528, 118] width 308 height 10
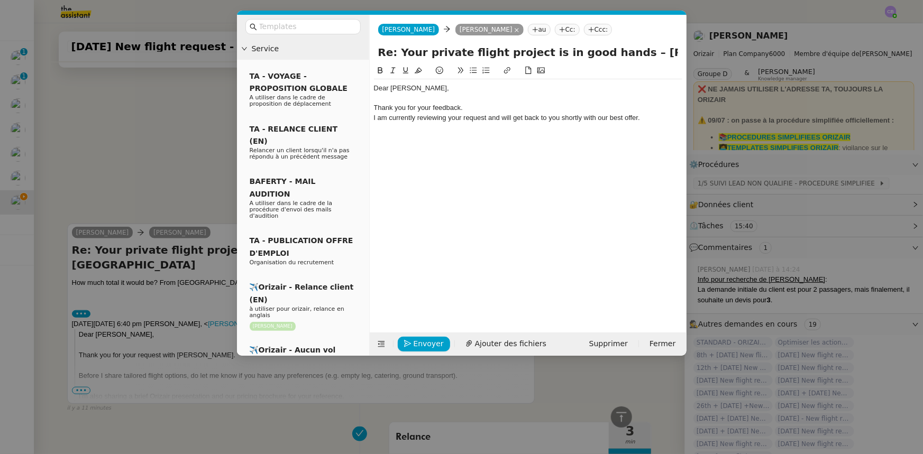
click at [645, 121] on div "I am currently reviewing your request and will get back to you shortly with our…" at bounding box center [528, 118] width 308 height 10
click at [430, 344] on span "Envoyer" at bounding box center [429, 344] width 30 height 12
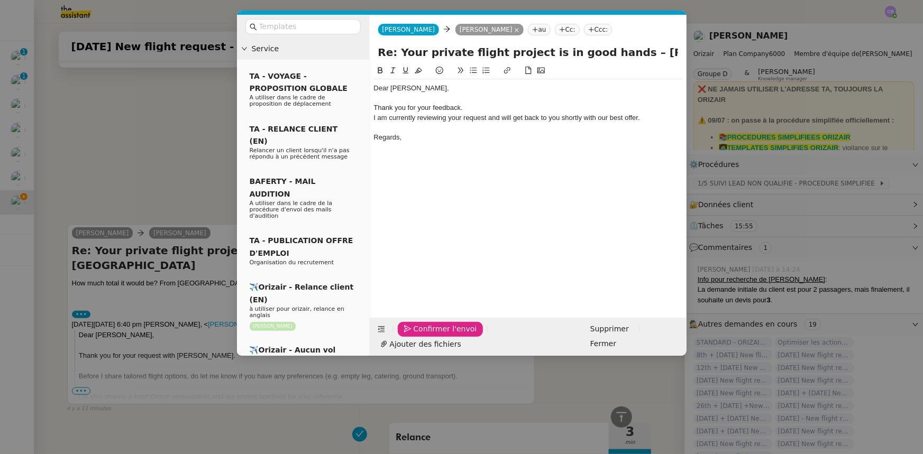
click at [430, 335] on span "Confirmer l'envoi" at bounding box center [445, 329] width 63 height 12
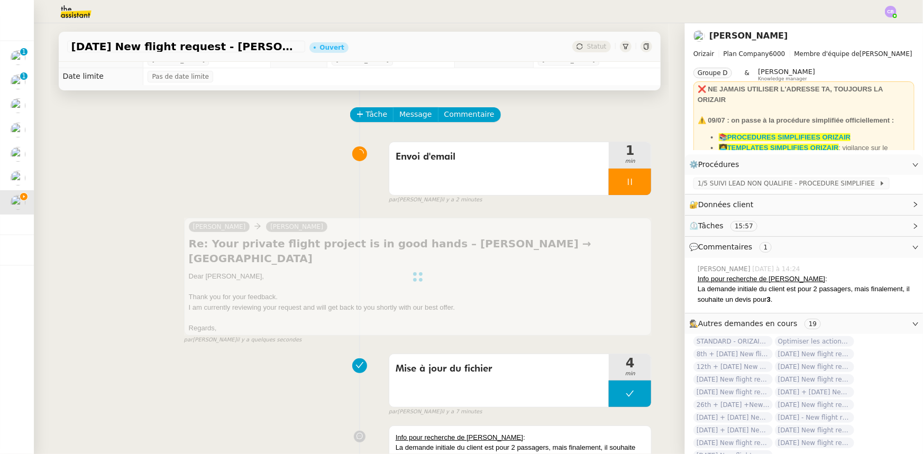
scroll to position [0, 0]
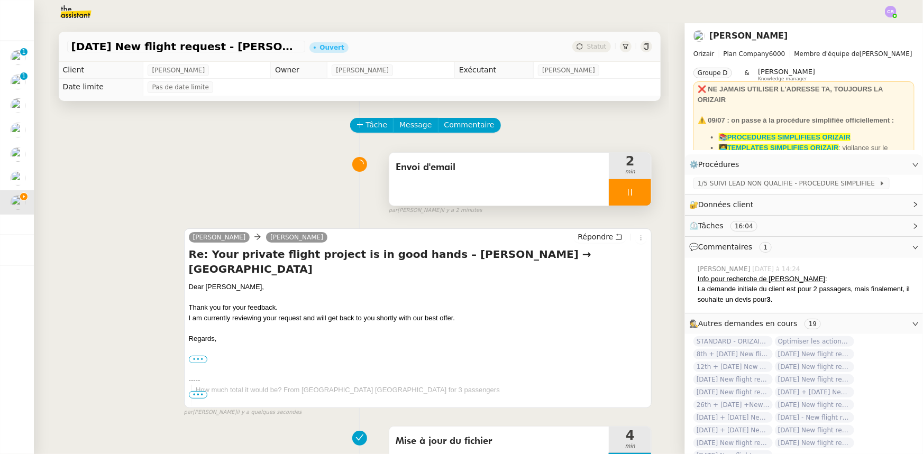
click at [610, 188] on div at bounding box center [630, 192] width 42 height 26
click at [636, 196] on icon at bounding box center [640, 192] width 8 height 8
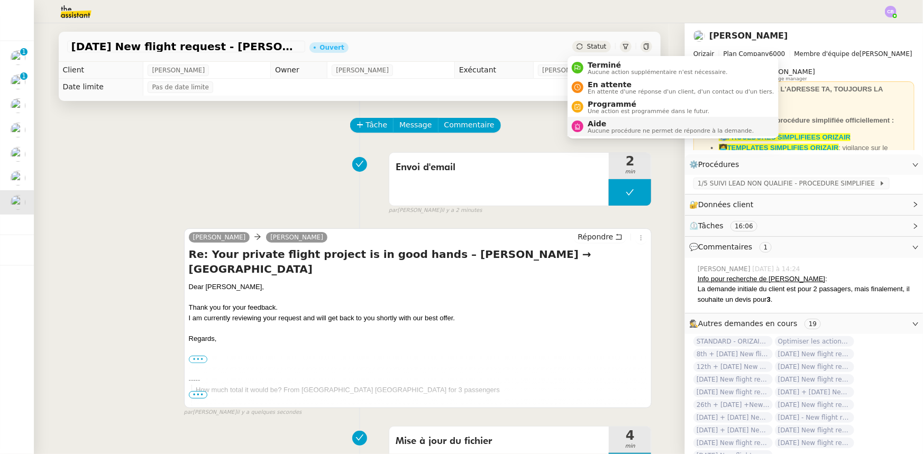
click at [609, 125] on span "Aide" at bounding box center [671, 124] width 166 height 8
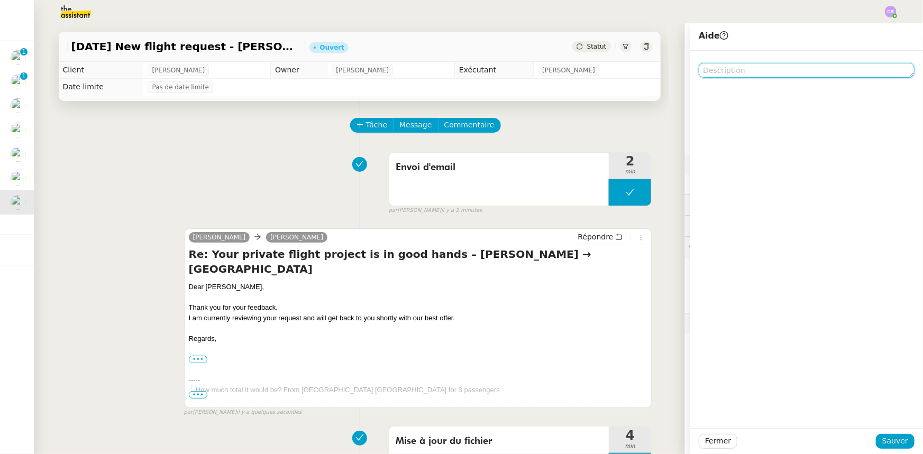
click at [712, 72] on textarea at bounding box center [807, 70] width 216 height 15
type textarea "Pour recherche de devis"
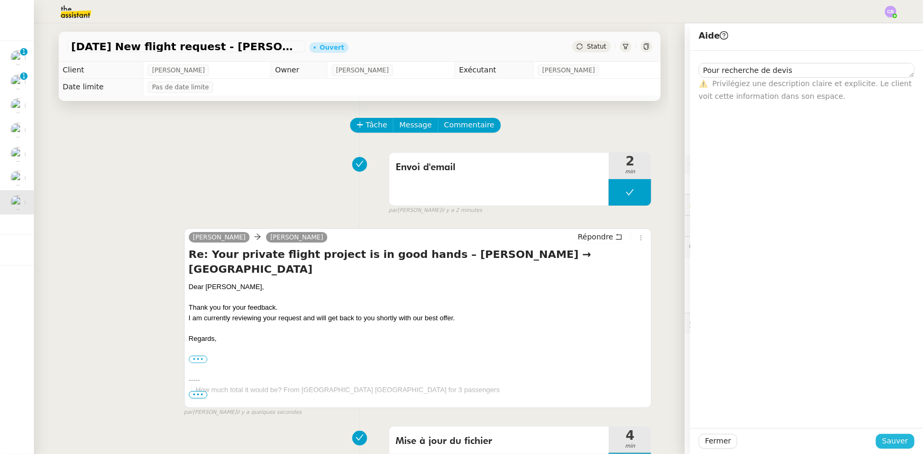
click at [887, 442] on span "Sauver" at bounding box center [895, 441] width 26 height 12
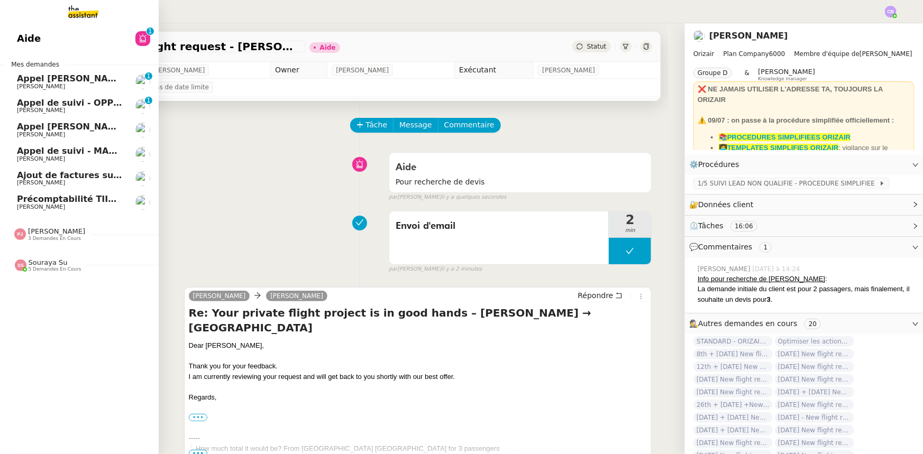
click at [57, 175] on span "Ajout de factures sur la plateforme Jefacture" at bounding box center [124, 175] width 214 height 10
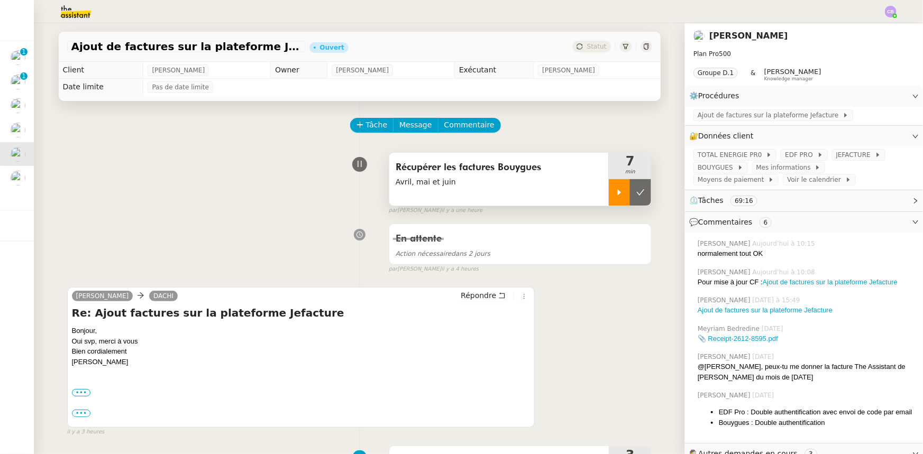
click at [615, 196] on icon at bounding box center [619, 192] width 8 height 8
click at [609, 187] on div at bounding box center [630, 192] width 42 height 26
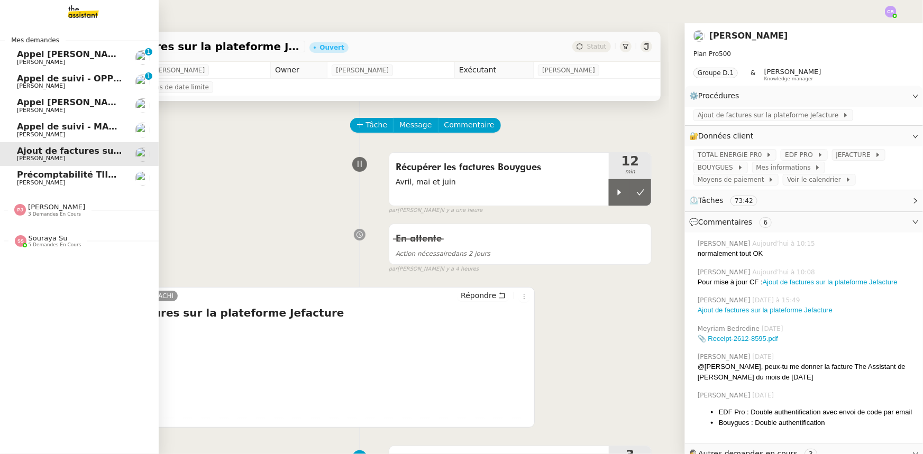
click at [48, 56] on span "Appel [PERSON_NAME]" at bounding box center [71, 54] width 109 height 10
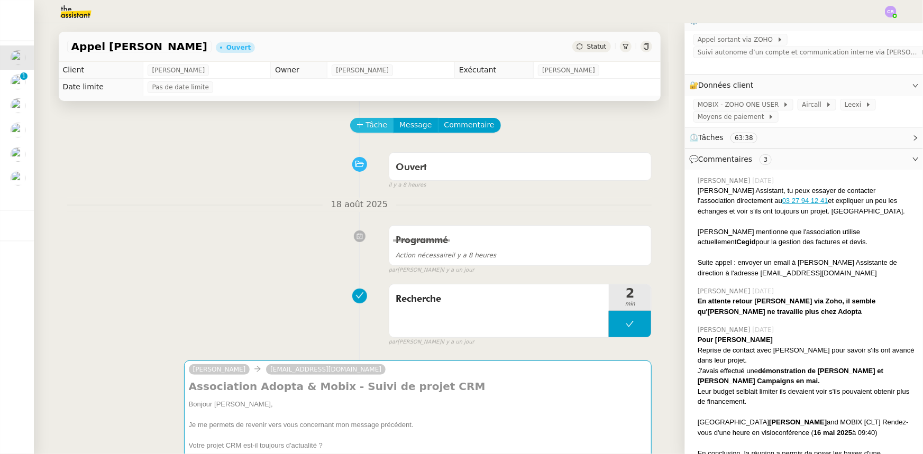
click at [366, 124] on span "Tâche" at bounding box center [377, 125] width 22 height 12
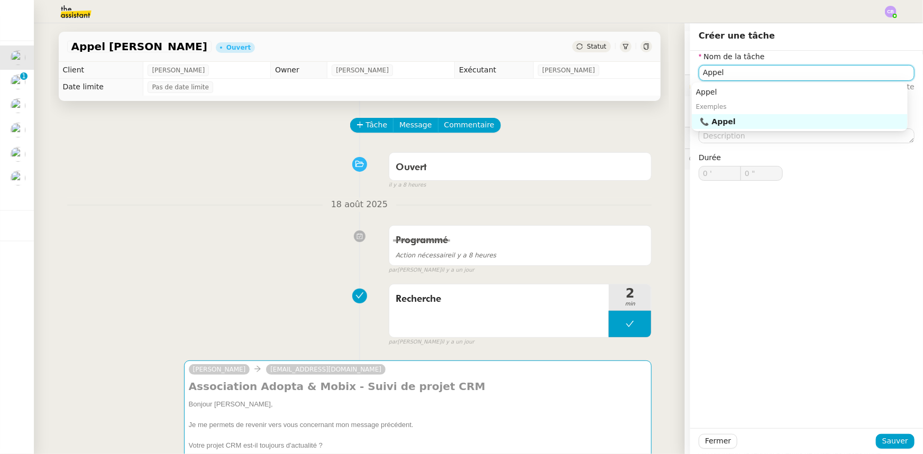
click at [731, 123] on div "📞 Appel" at bounding box center [801, 122] width 203 height 10
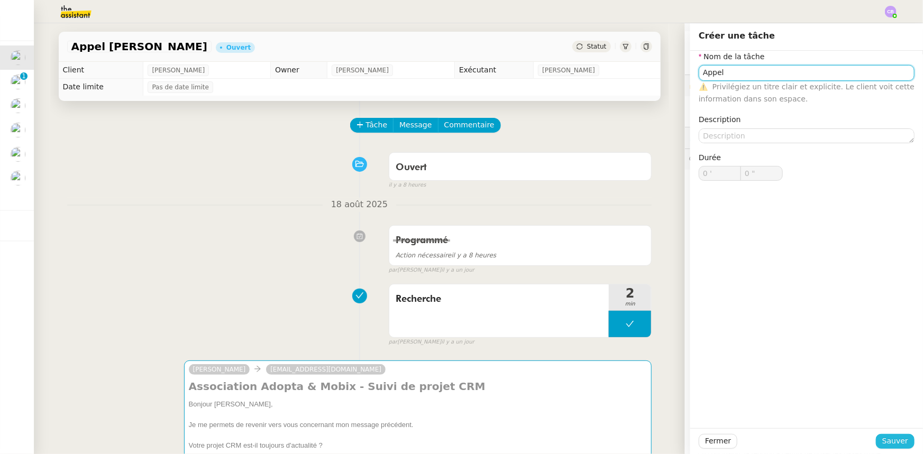
type input "Appel"
click at [888, 442] on span "Sauver" at bounding box center [895, 441] width 26 height 12
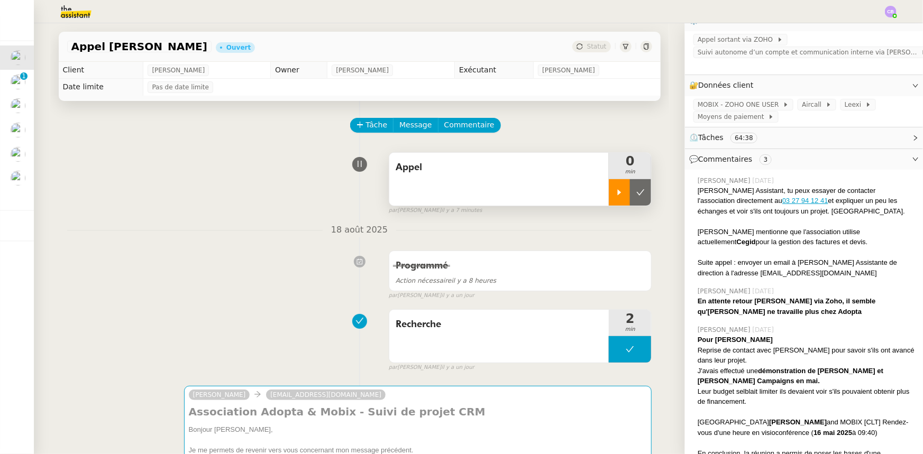
click at [615, 197] on icon at bounding box center [619, 192] width 8 height 8
drag, startPoint x: 841, startPoint y: 265, endPoint x: 791, endPoint y: 262, distance: 49.8
click at [791, 262] on div "Suite appel : envoyer un email à Claire Hennerez Assistante de direction à l'ad…" at bounding box center [806, 268] width 217 height 21
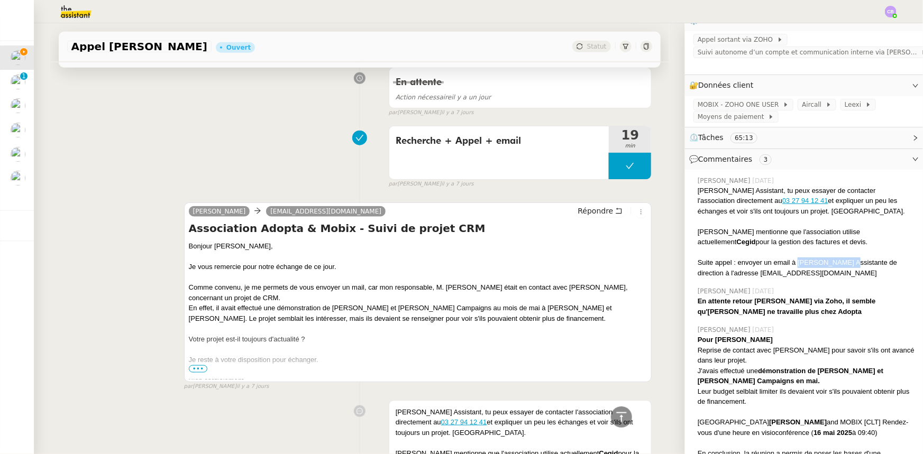
scroll to position [529, 0]
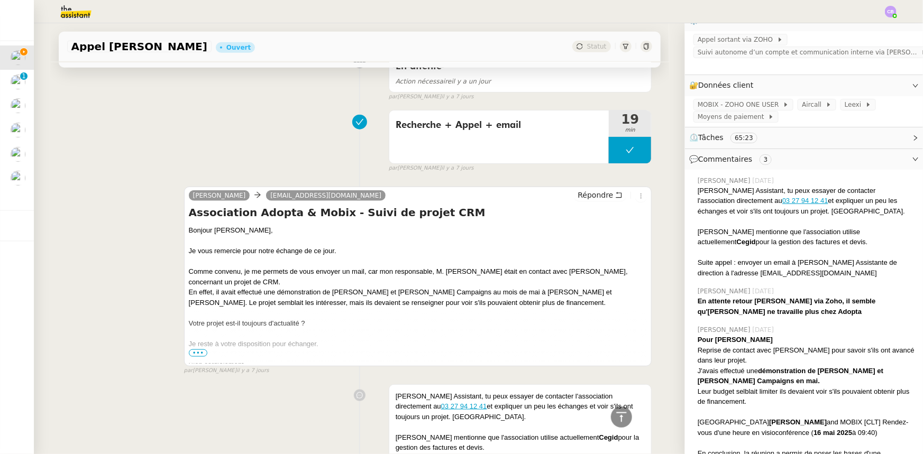
click at [193, 355] on span "•••" at bounding box center [198, 353] width 19 height 7
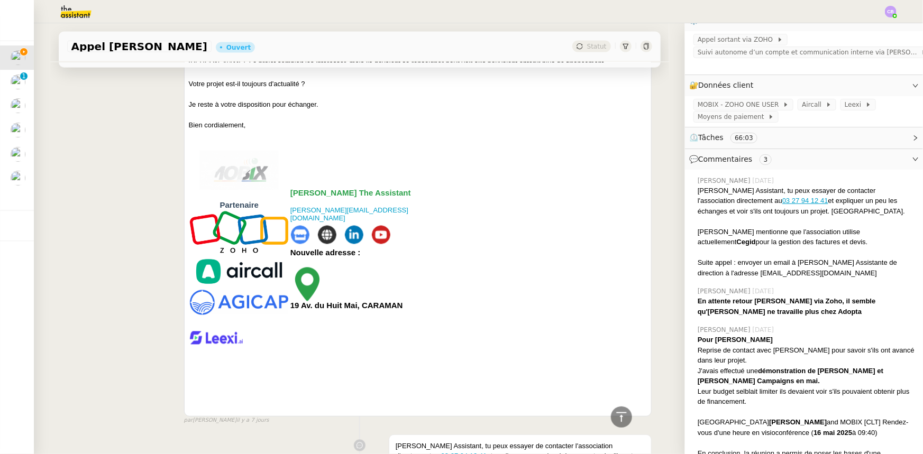
scroll to position [769, 0]
click at [617, 418] on icon at bounding box center [621, 417] width 13 height 13
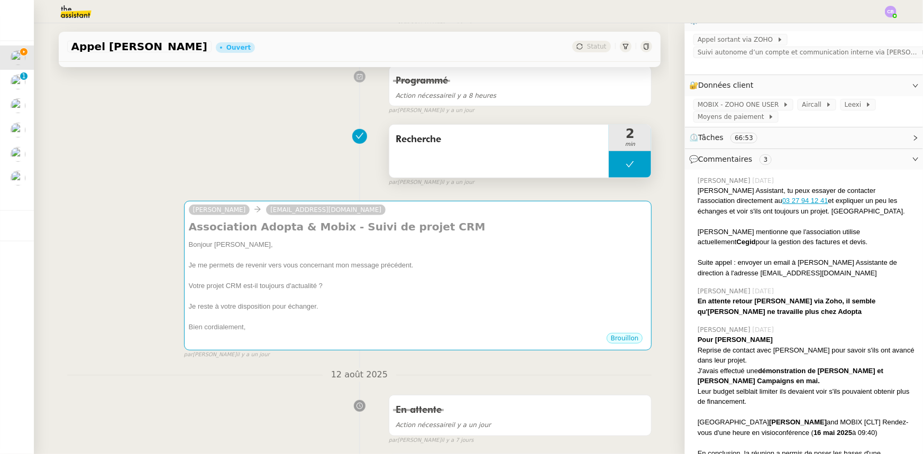
scroll to position [192, 0]
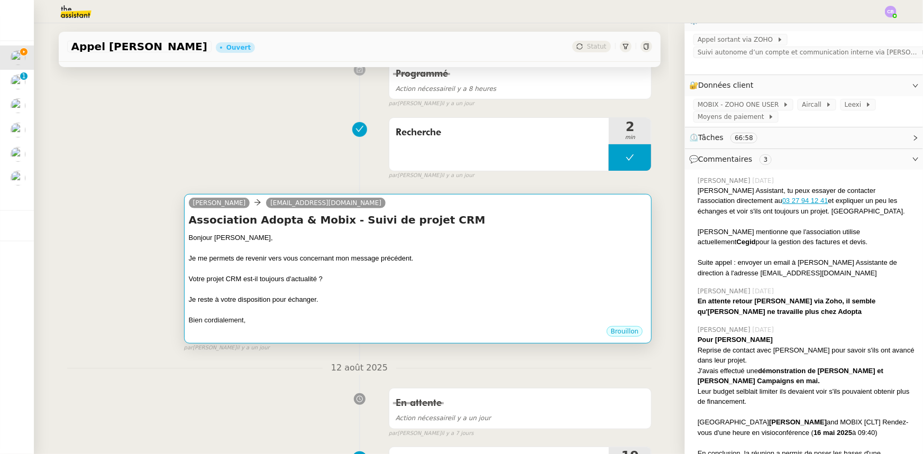
click at [581, 289] on div at bounding box center [418, 289] width 459 height 11
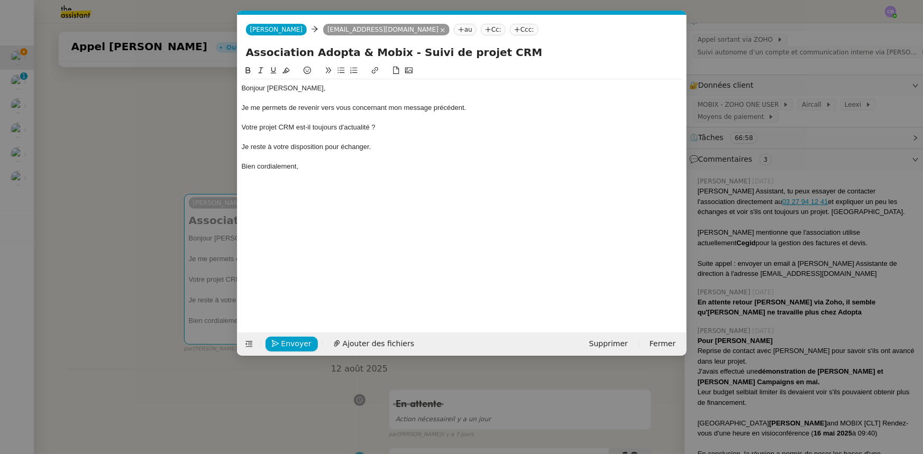
scroll to position [0, 22]
click at [611, 344] on span "Supprimer" at bounding box center [608, 344] width 39 height 12
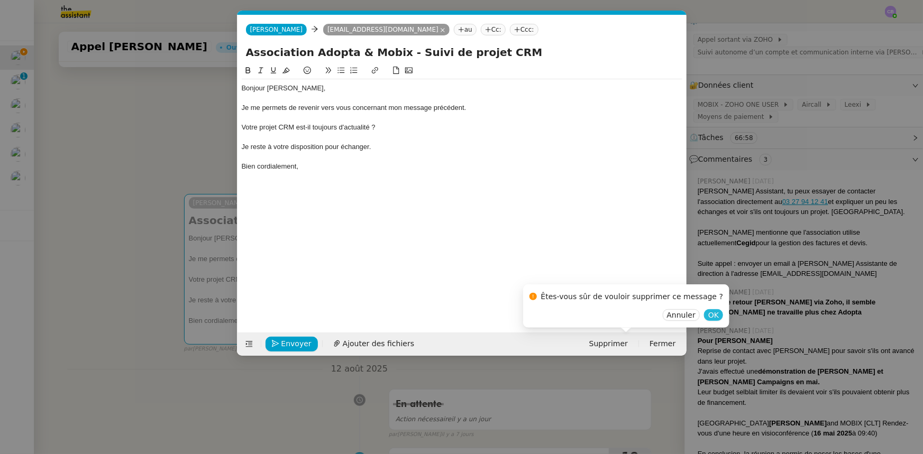
click at [708, 318] on span "OK" at bounding box center [713, 315] width 11 height 11
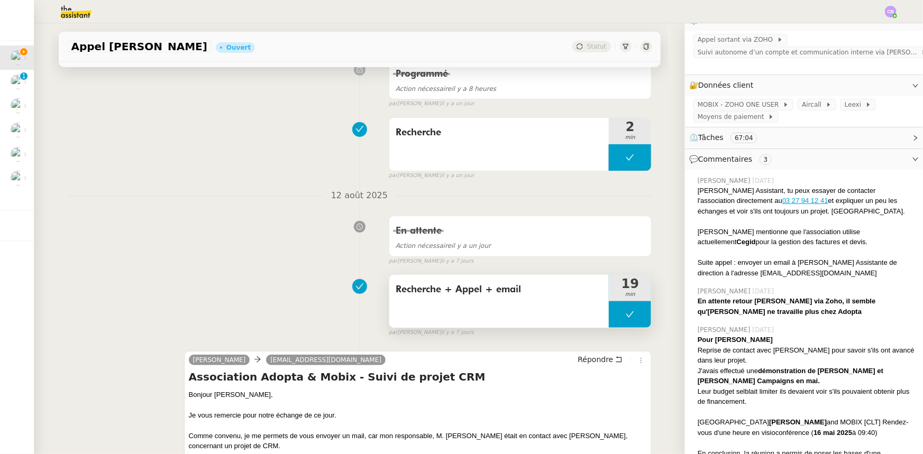
scroll to position [0, 0]
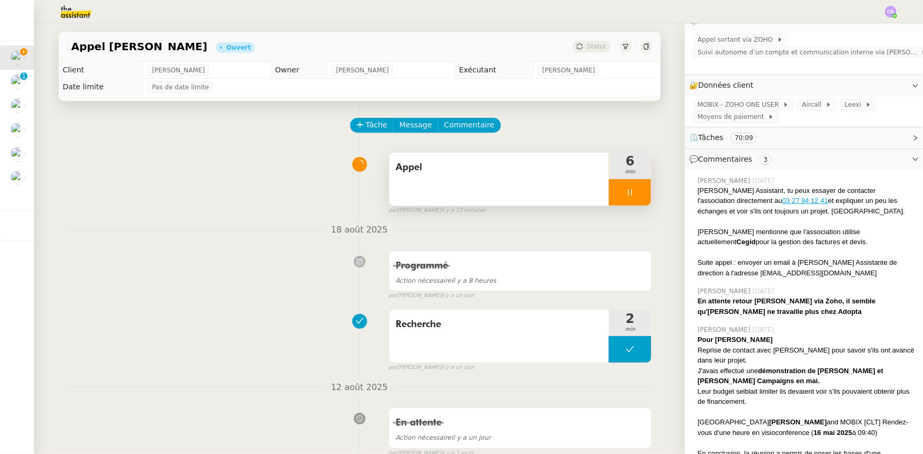
click at [502, 178] on div "Appel" at bounding box center [499, 179] width 220 height 53
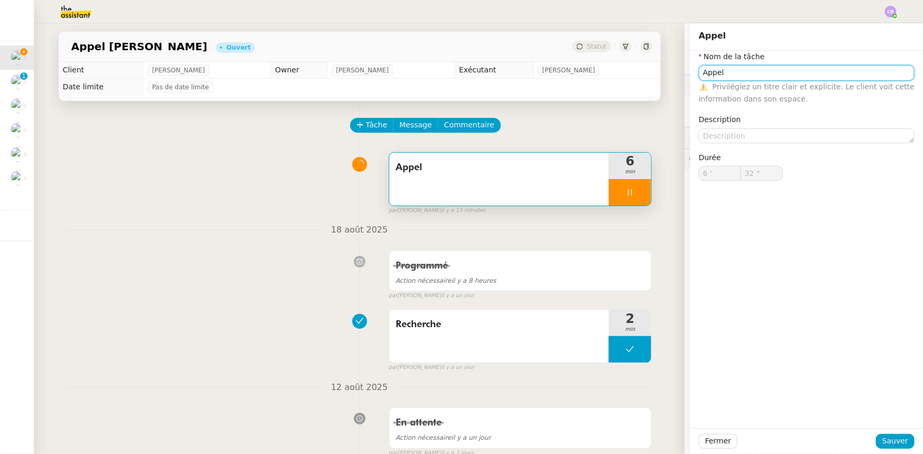
click at [740, 71] on input "Appel" at bounding box center [807, 72] width 216 height 15
type input "33 ""
type input "Appel + mi"
type input "34 ""
type input "Appel + mise à jou"
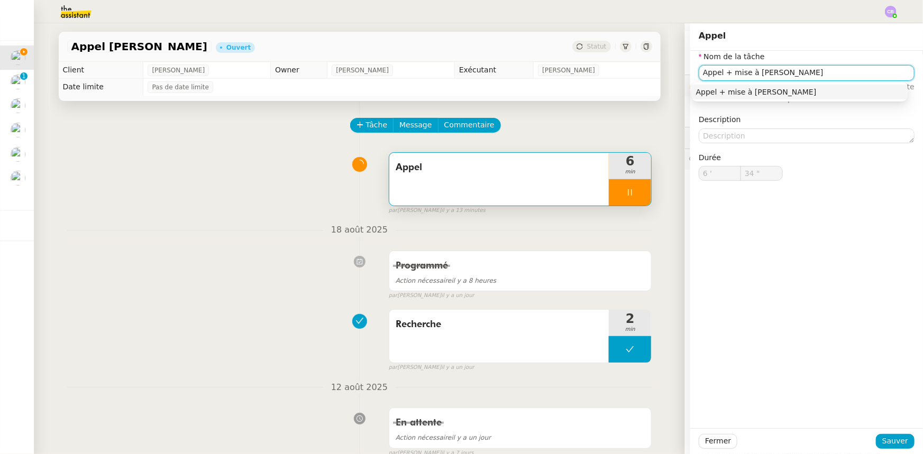
type input "35 ""
type input "Appel + mise à jour Zoho"
type input "37 ""
type input "Appel + mise à jour Zoho"
click at [884, 443] on span "Sauver" at bounding box center [895, 441] width 26 height 12
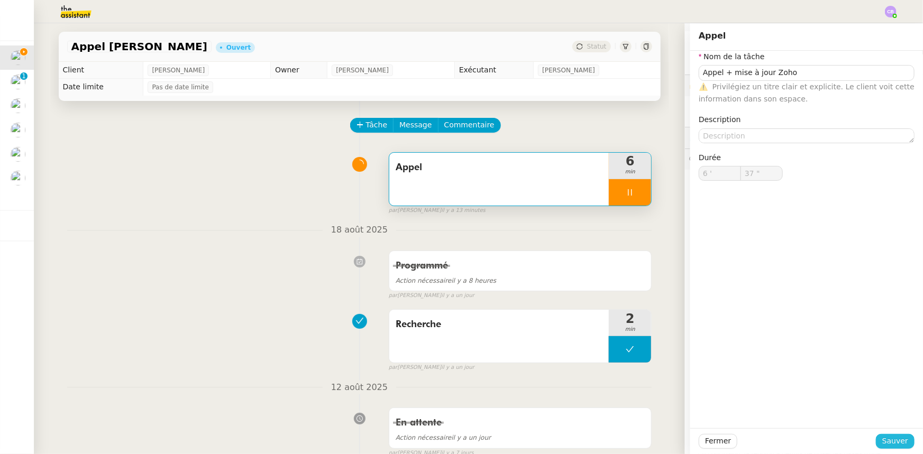
type input "38 ""
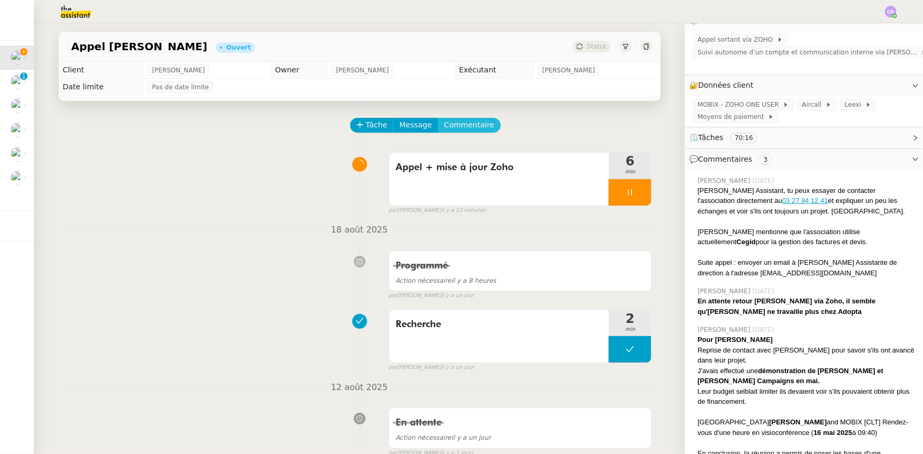
click at [464, 130] on span "Commentaire" at bounding box center [469, 125] width 50 height 12
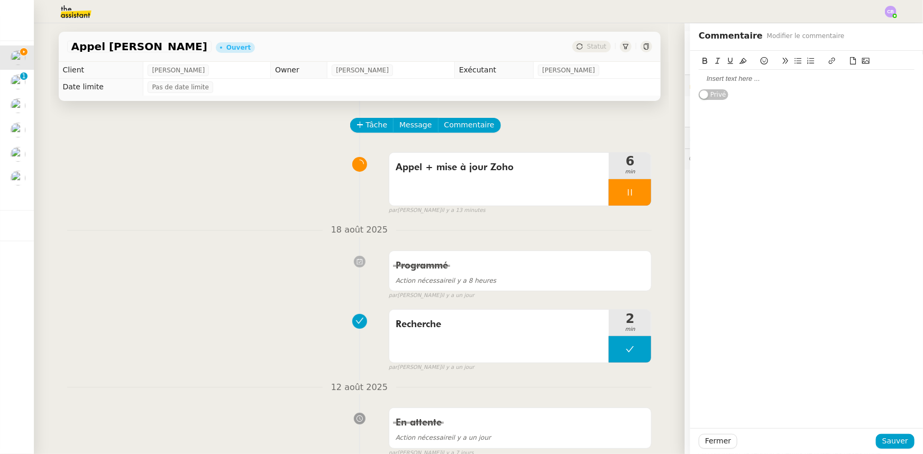
click at [709, 81] on div at bounding box center [807, 79] width 216 height 10
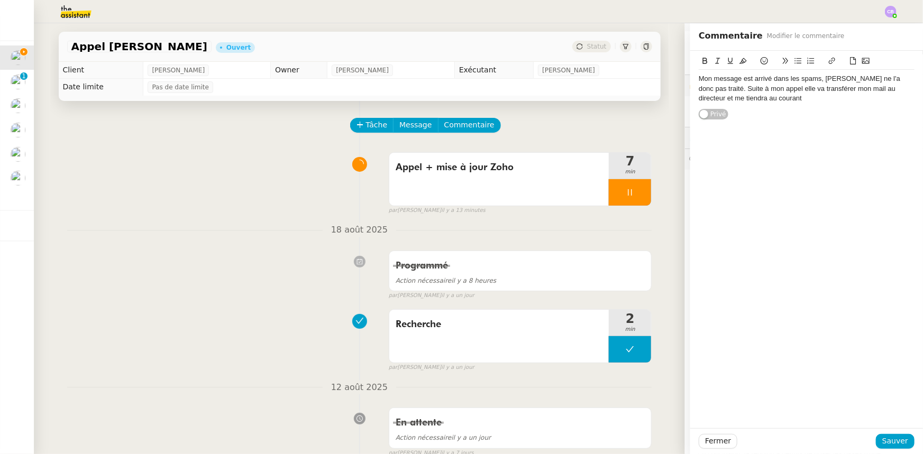
click at [878, 89] on div "Mon message est arrivé dans les spams, Claire ne l'a donc pas traité. Suite à m…" at bounding box center [807, 88] width 216 height 29
click at [712, 97] on div "Mon message est arrivé dans les spams, Claire ne l'a donc pas traité. Suite à m…" at bounding box center [807, 88] width 216 height 29
click at [756, 87] on div "Mon message est arrivé dans les spams, Claire ne l'a donc pas traité. Suite à m…" at bounding box center [807, 88] width 216 height 29
click at [0, 0] on lt-span ", elle" at bounding box center [0, 0] width 0 height 0
click at [891, 442] on span "Sauver" at bounding box center [895, 441] width 26 height 12
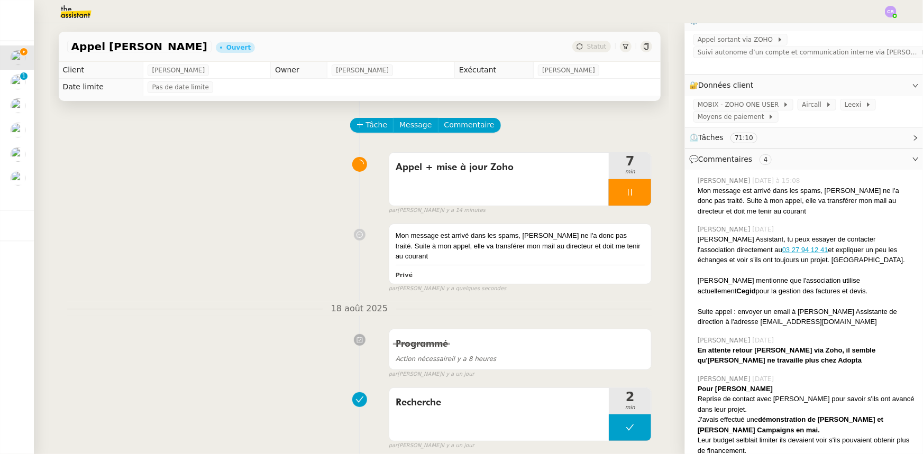
click at [609, 192] on div at bounding box center [630, 192] width 42 height 26
click at [636, 196] on icon at bounding box center [640, 192] width 8 height 8
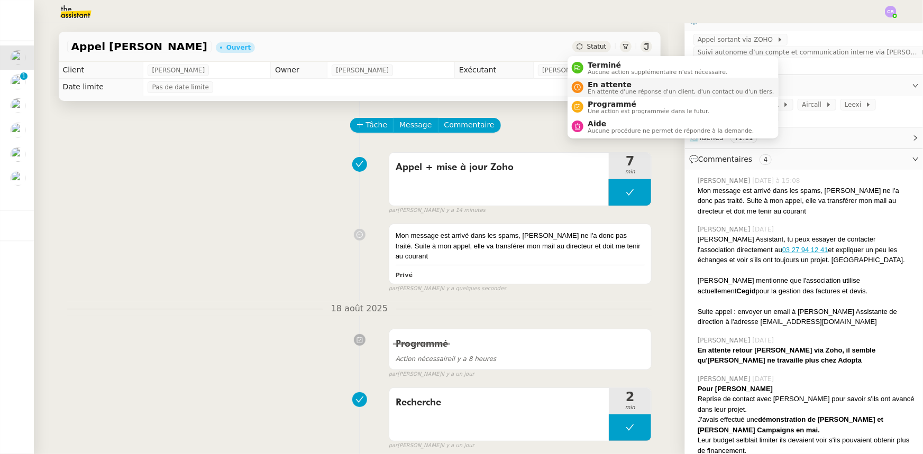
click at [609, 89] on span "En attente d'une réponse d'un client, d'un contact ou d'un tiers." at bounding box center [681, 92] width 186 height 6
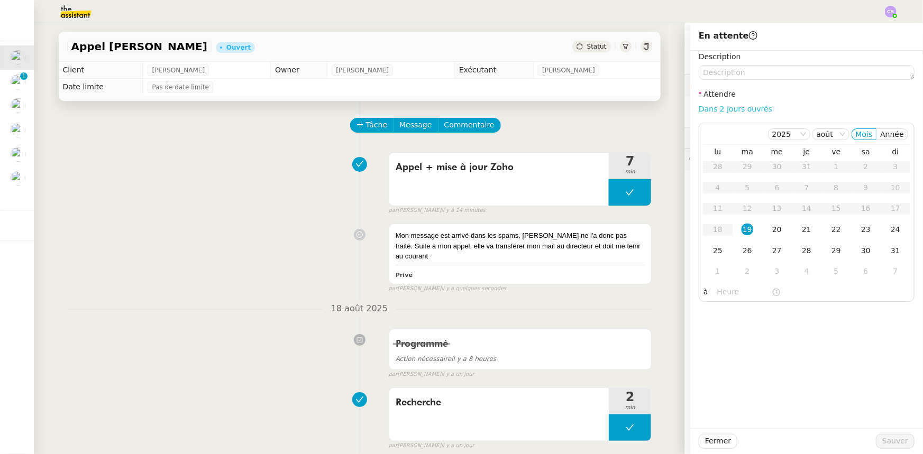
click at [719, 110] on link "Dans 2 jours ouvrés" at bounding box center [736, 109] width 74 height 8
type input "07:00"
click at [742, 253] on div "26" at bounding box center [748, 251] width 12 height 12
click at [882, 442] on span "Sauver" at bounding box center [895, 441] width 26 height 12
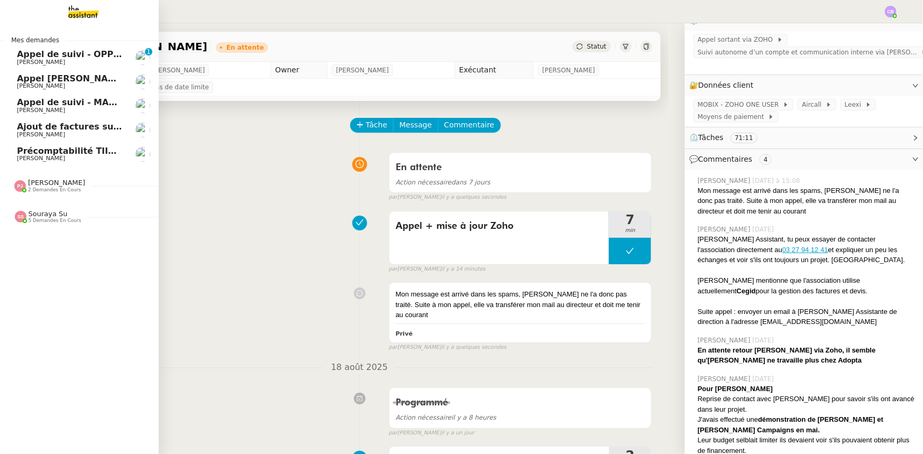
click at [79, 58] on span "Appel de suivi - OPP7178 - TEMPO COURTAGE" at bounding box center [125, 54] width 216 height 10
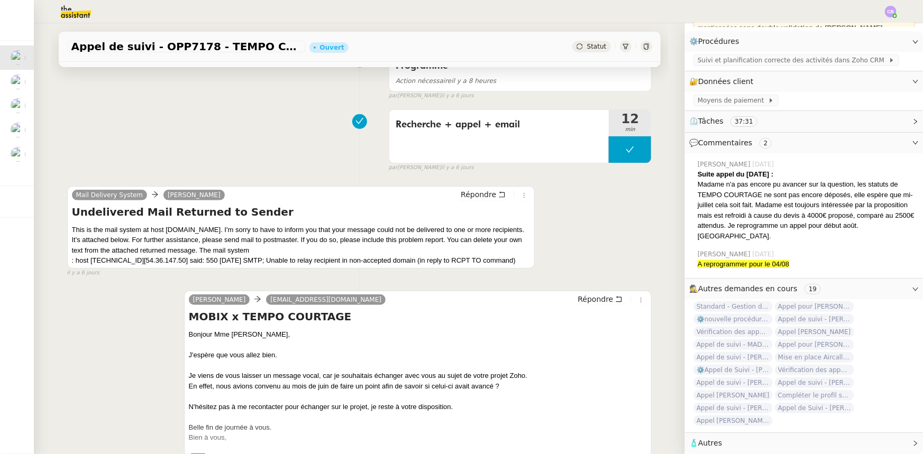
scroll to position [192, 0]
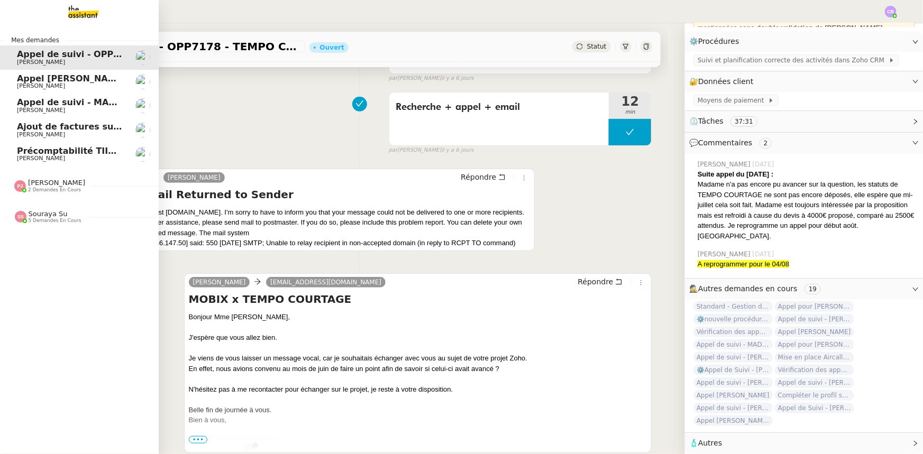
click at [25, 79] on span "Appel [PERSON_NAME]" at bounding box center [71, 79] width 109 height 10
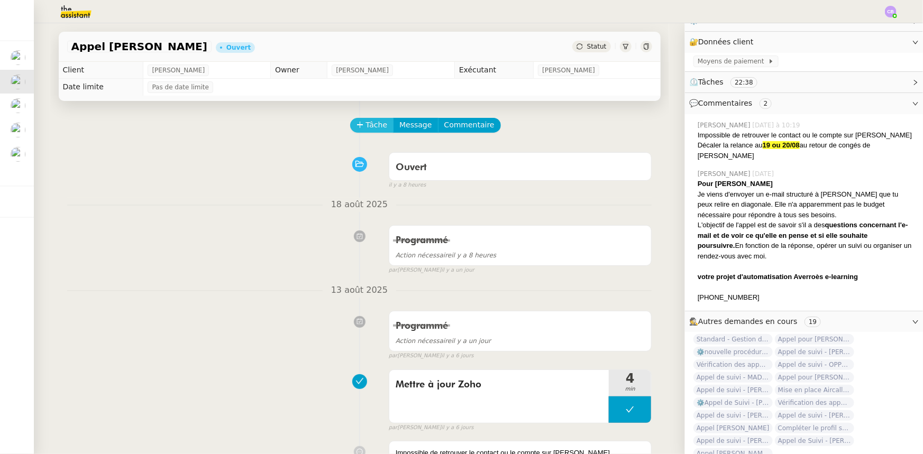
click at [359, 127] on button "Tâche" at bounding box center [372, 125] width 44 height 15
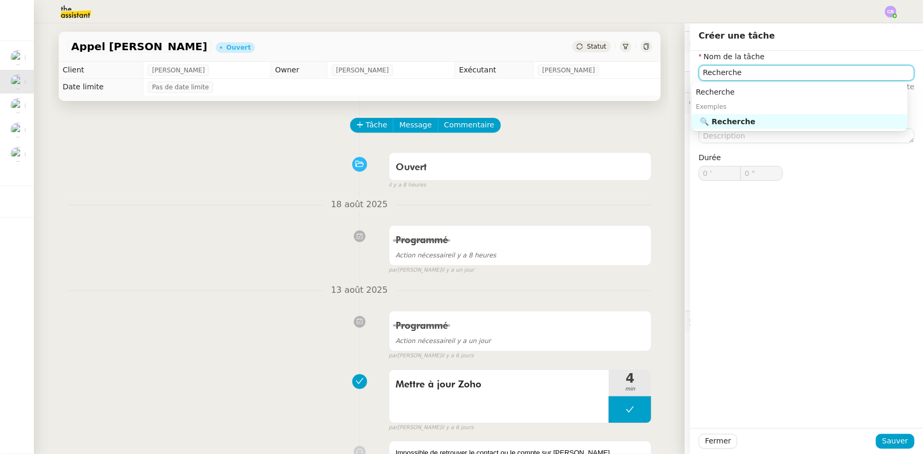
click at [736, 119] on div "🔍 Recherche" at bounding box center [801, 122] width 203 height 10
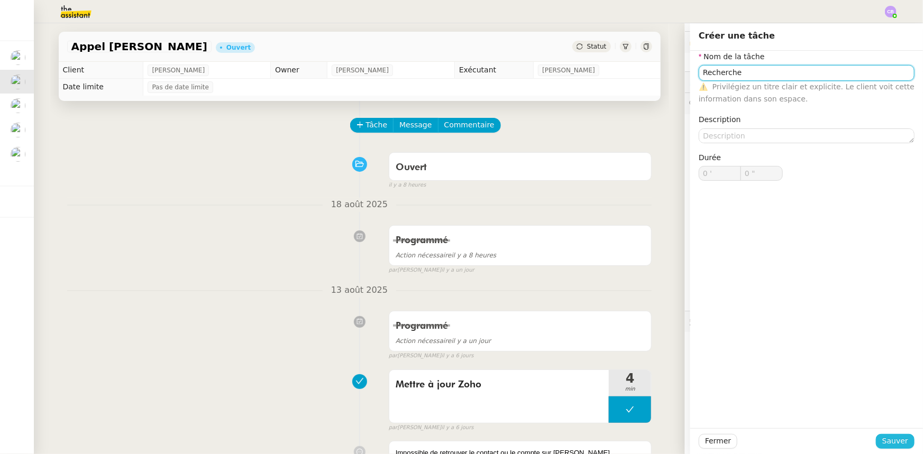
type input "Recherche"
click at [889, 440] on span "Sauver" at bounding box center [895, 441] width 26 height 12
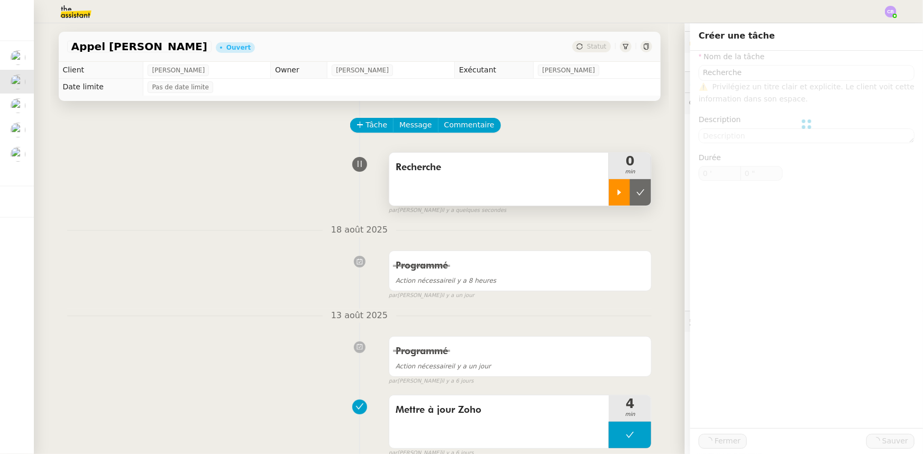
click at [614, 198] on div at bounding box center [619, 192] width 21 height 26
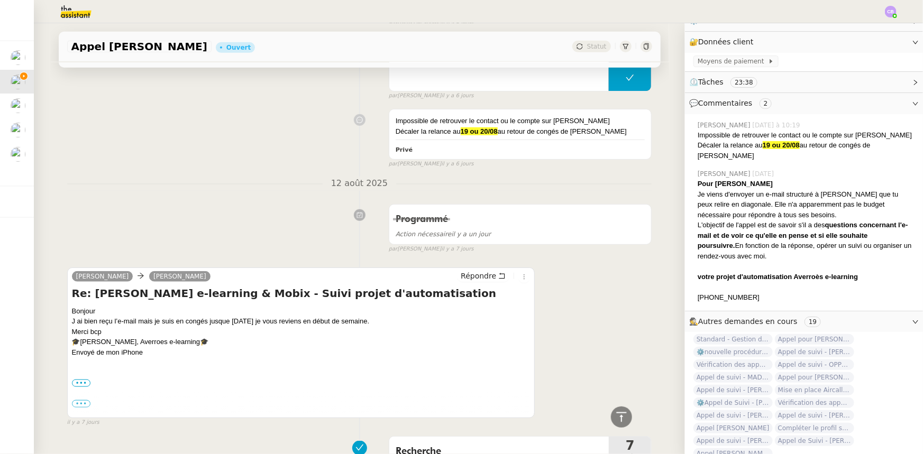
scroll to position [385, 0]
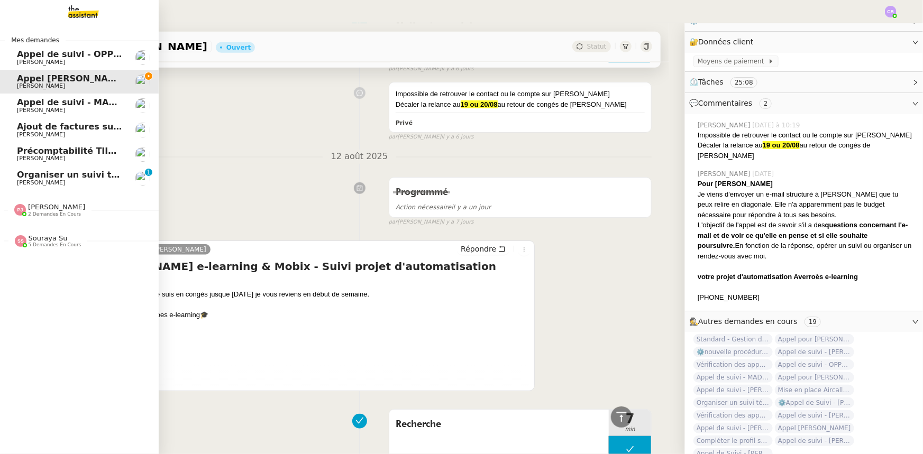
click at [22, 178] on span "Organiser un suivi téléphonique" at bounding box center [93, 175] width 153 height 10
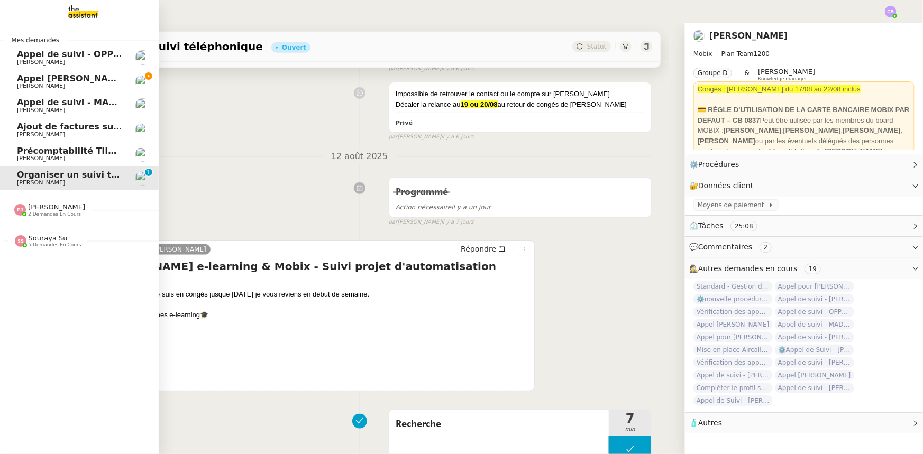
scroll to position [141, 0]
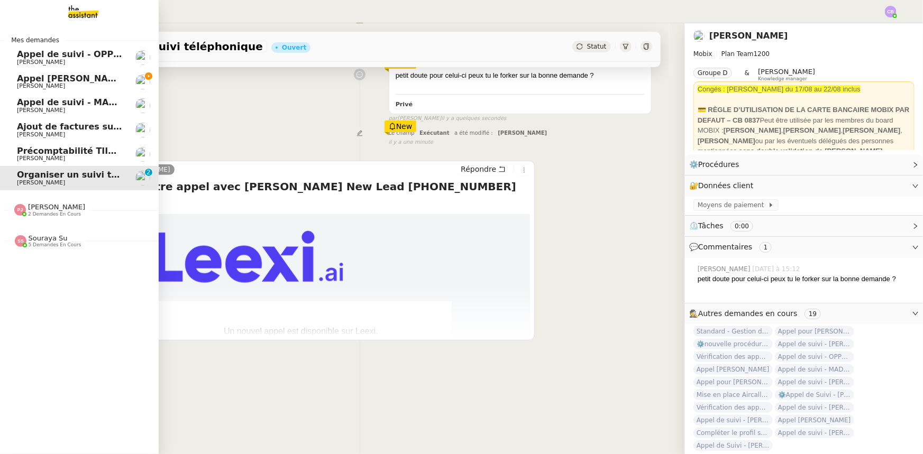
click at [44, 79] on span "Appel [PERSON_NAME]" at bounding box center [71, 79] width 109 height 10
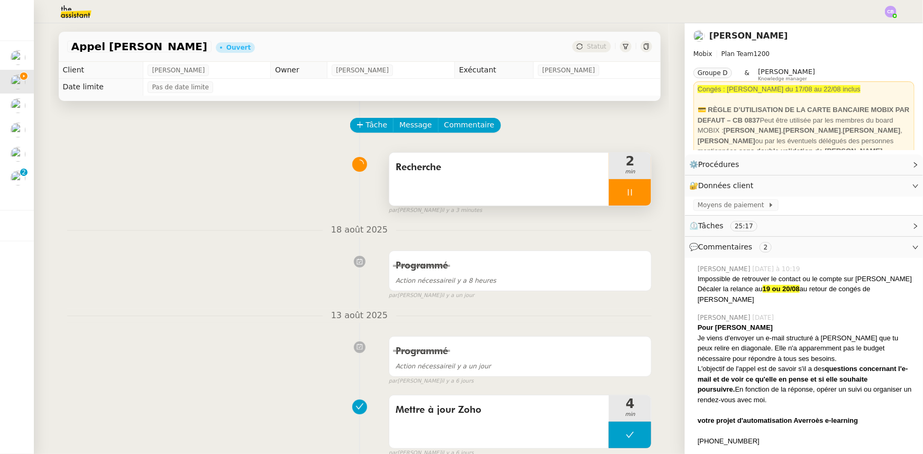
click at [609, 192] on div at bounding box center [630, 192] width 42 height 26
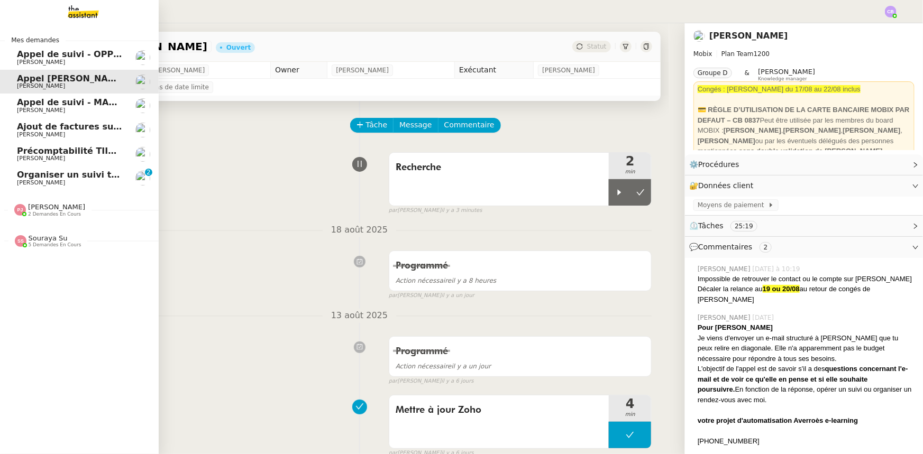
click at [68, 175] on span "Organiser un suivi téléphonique" at bounding box center [93, 175] width 153 height 10
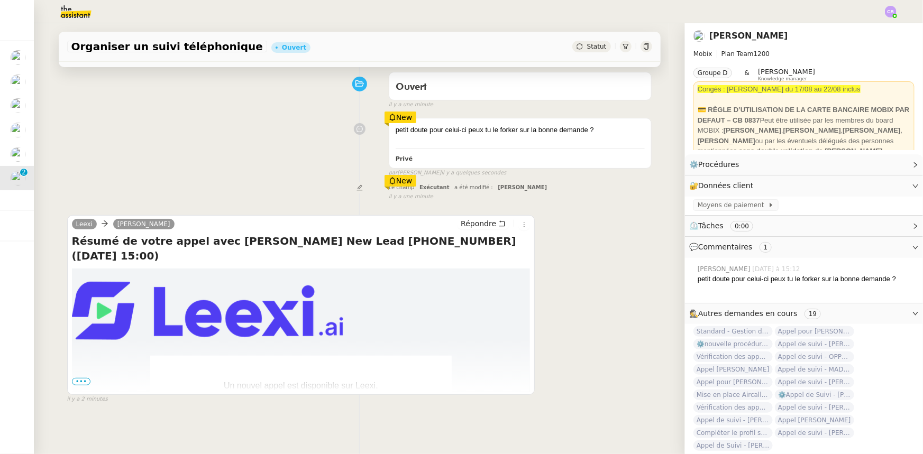
scroll to position [96, 0]
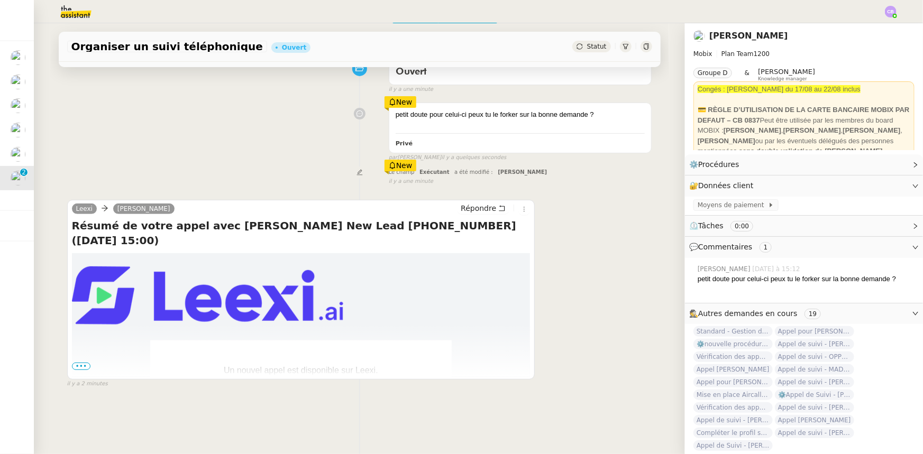
click at [81, 369] on span "•••" at bounding box center [81, 366] width 19 height 7
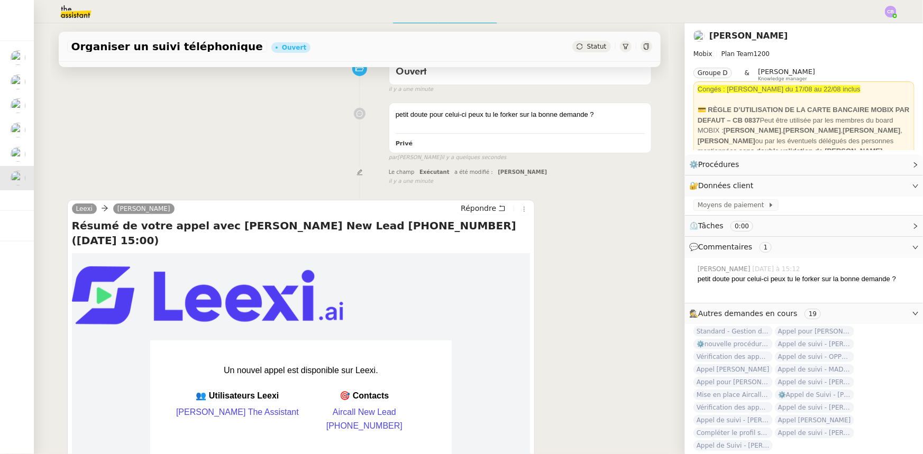
scroll to position [0, 0]
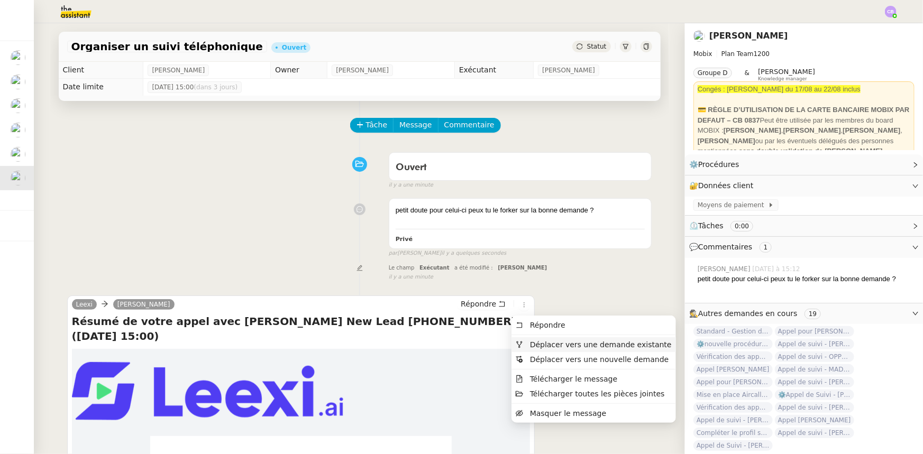
click at [547, 347] on span "Déplacer vers une demande existante" at bounding box center [601, 345] width 142 height 8
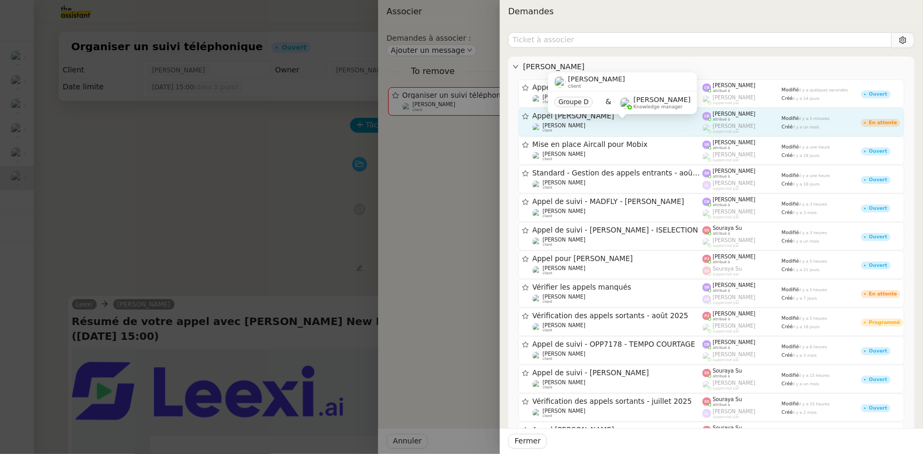
click at [590, 125] on div "[PERSON_NAME] client" at bounding box center [618, 128] width 170 height 11
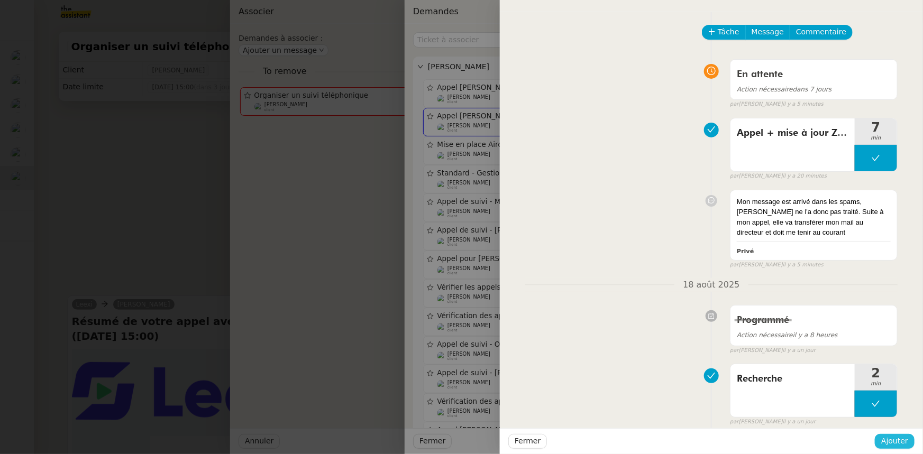
click at [889, 441] on span "Ajouter" at bounding box center [894, 441] width 27 height 12
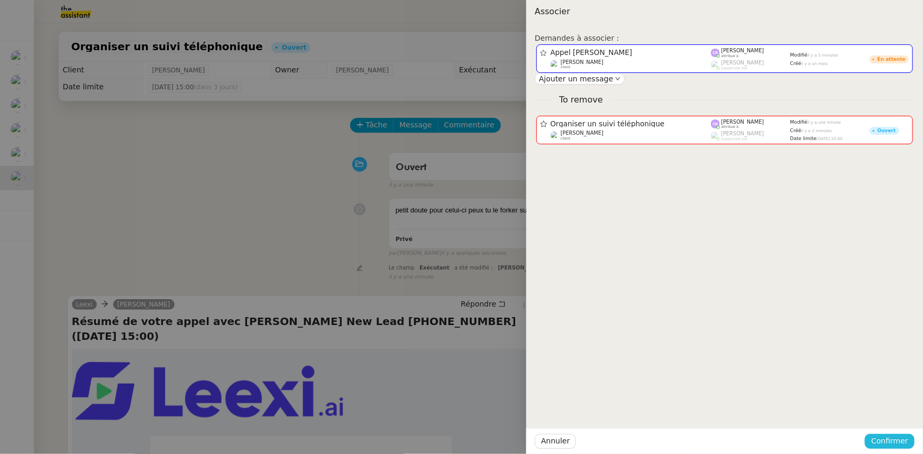
click at [889, 441] on span "Confirmer" at bounding box center [889, 441] width 37 height 12
click at [894, 415] on span "Ajouter" at bounding box center [891, 413] width 27 height 11
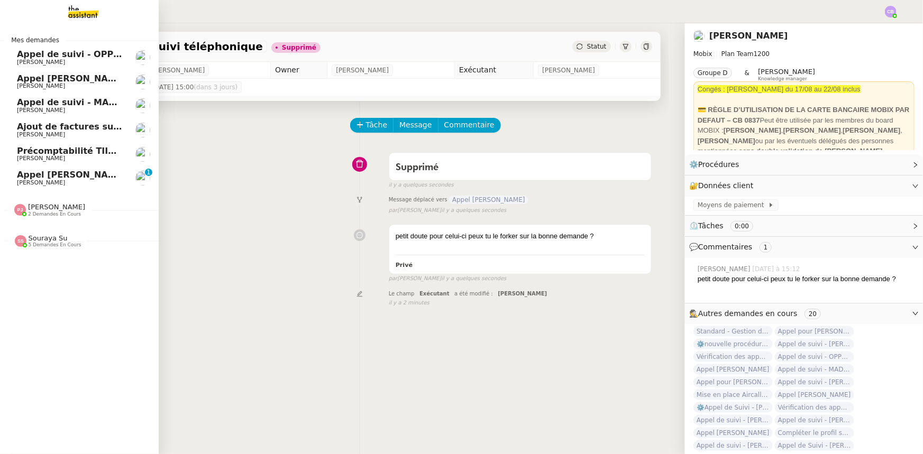
click at [22, 176] on span "Appel [PERSON_NAME]" at bounding box center [71, 175] width 109 height 10
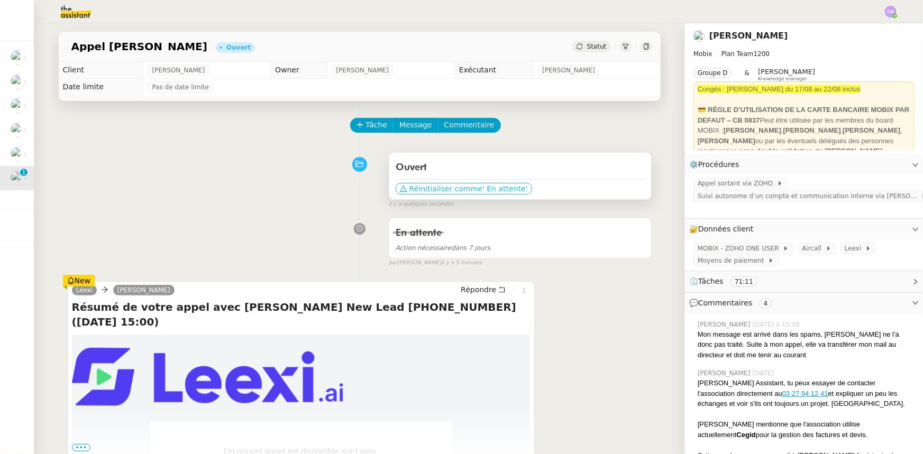
click at [444, 192] on span "Réinitialiser comme" at bounding box center [445, 189] width 73 height 11
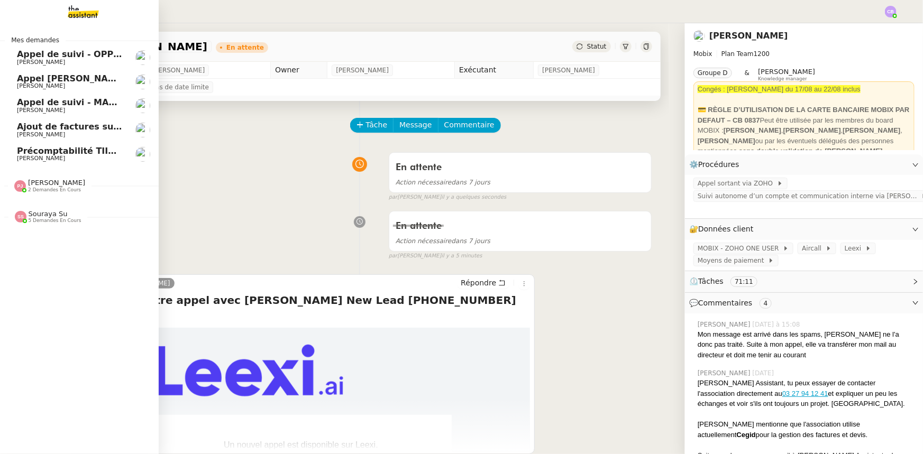
click at [61, 79] on span "Appel [PERSON_NAME]" at bounding box center [71, 79] width 109 height 10
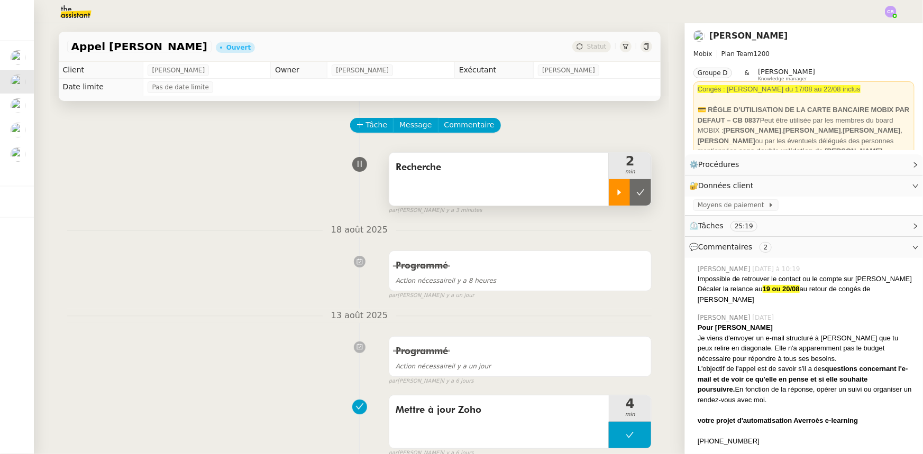
click at [617, 194] on div at bounding box center [619, 192] width 21 height 26
drag, startPoint x: 453, startPoint y: 187, endPoint x: 458, endPoint y: 198, distance: 12.6
click at [453, 187] on div "Recherche" at bounding box center [499, 179] width 220 height 53
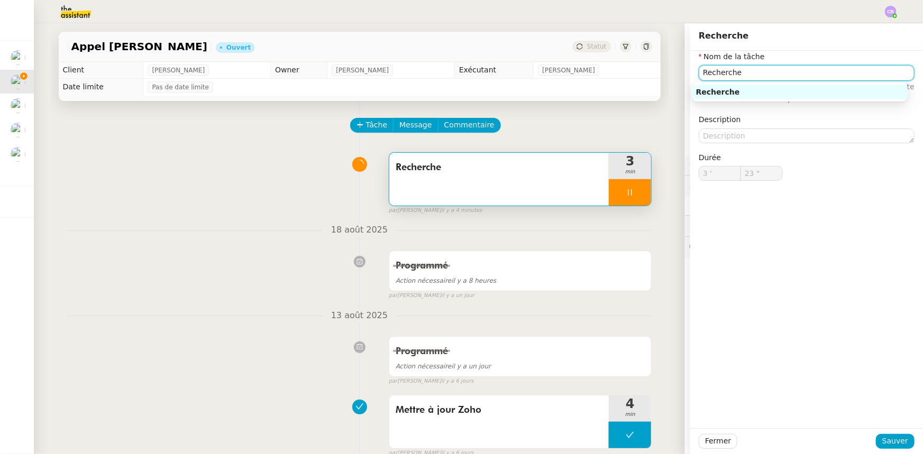
click at [742, 72] on input "Recherche" at bounding box center [807, 72] width 216 height 15
type input "24 ""
type input "Recherche"
type input "25 ""
type input "Recherche + app"
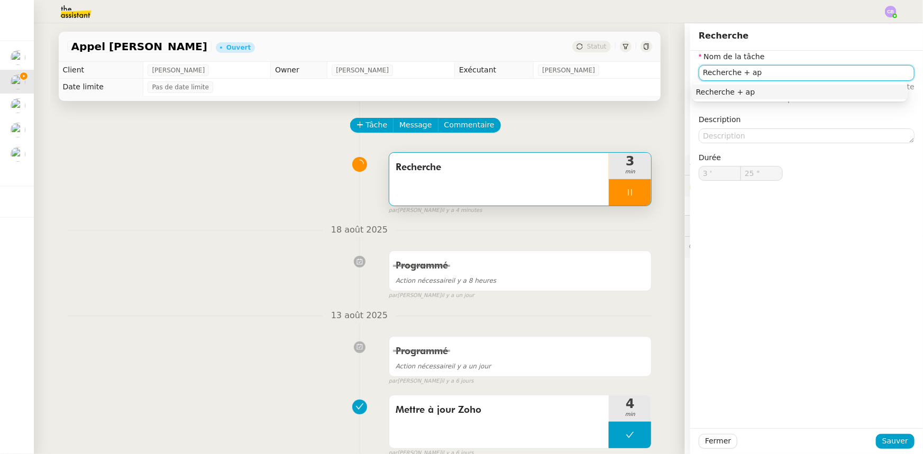
type input "26 ""
type input "Recherche + appel"
type input "27 ""
type input "Recherche + appel"
type input "28 ""
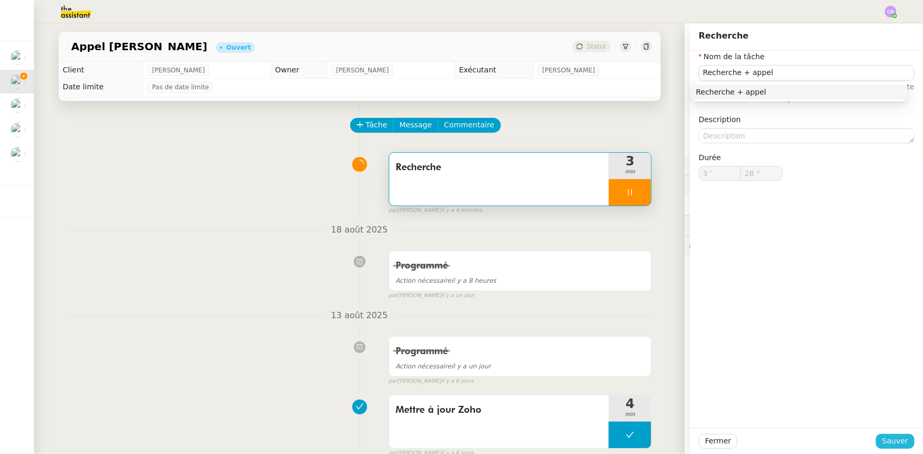
click at [889, 434] on button "Sauver" at bounding box center [895, 441] width 39 height 15
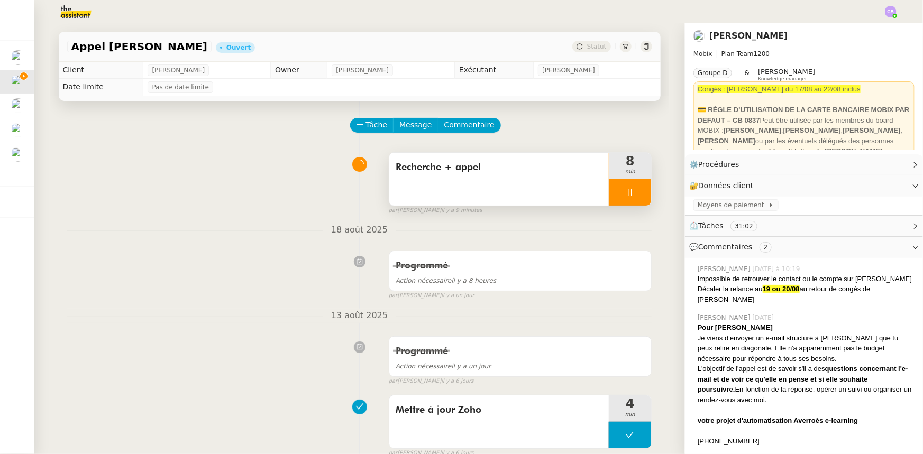
click at [521, 189] on div "Recherche + appel" at bounding box center [499, 179] width 220 height 53
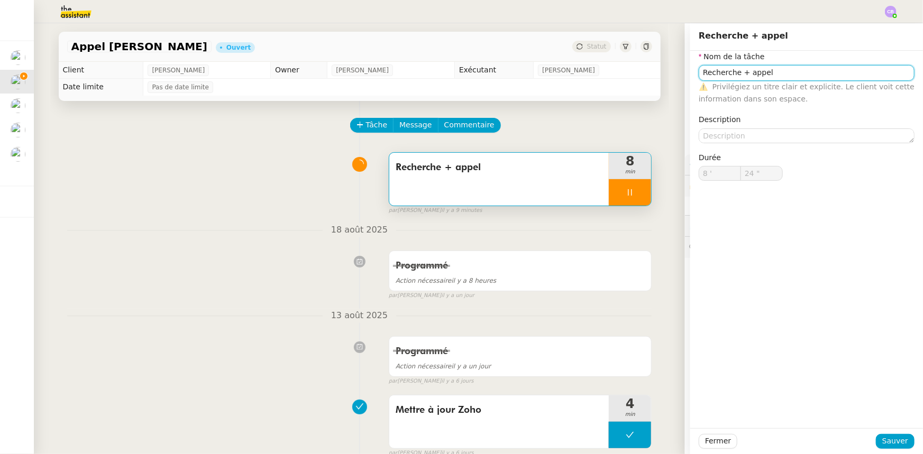
click at [832, 76] on input "Recherche + appel" at bounding box center [807, 72] width 216 height 15
type input "25 ""
type input "Recherche + appel +"
type input "26 ""
type input "Recherche + appel + emai"
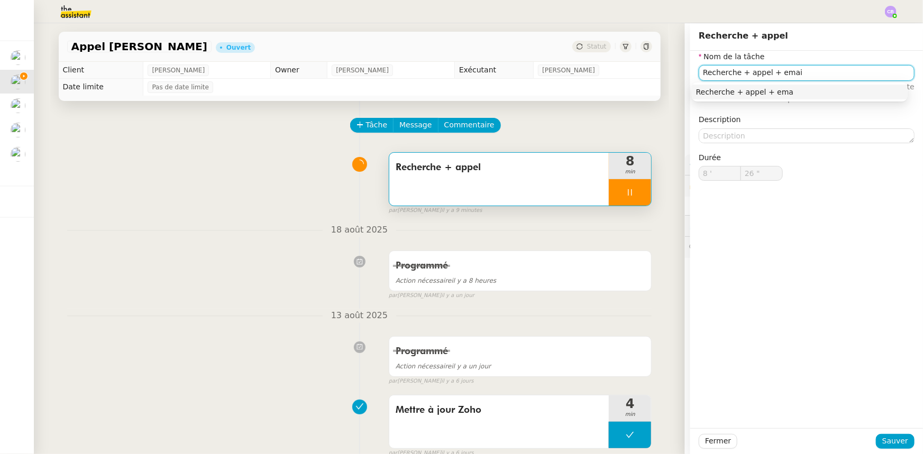
type input "27 ""
type input "Recherche + appel + email"
type input "28 ""
type input "Recherche + appel + email"
click at [878, 443] on button "Sauver" at bounding box center [895, 441] width 39 height 15
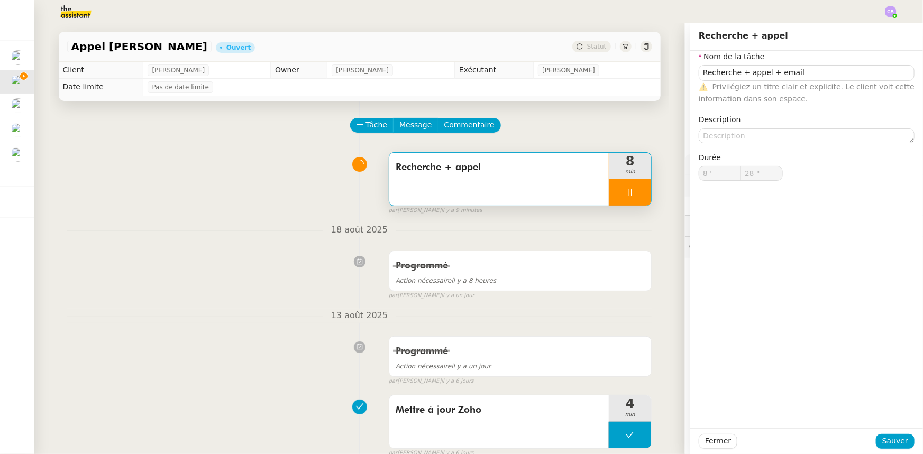
type input "29 ""
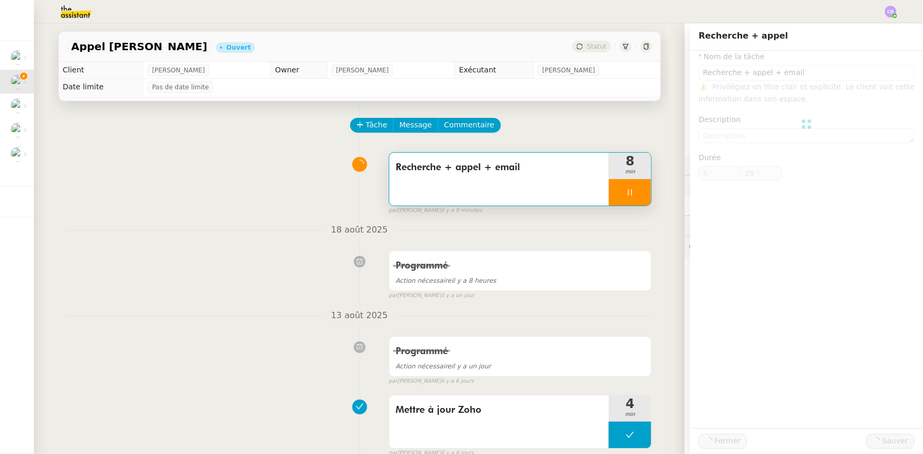
type input "Recherche + appel + email"
type input "8 '"
type input "30 ""
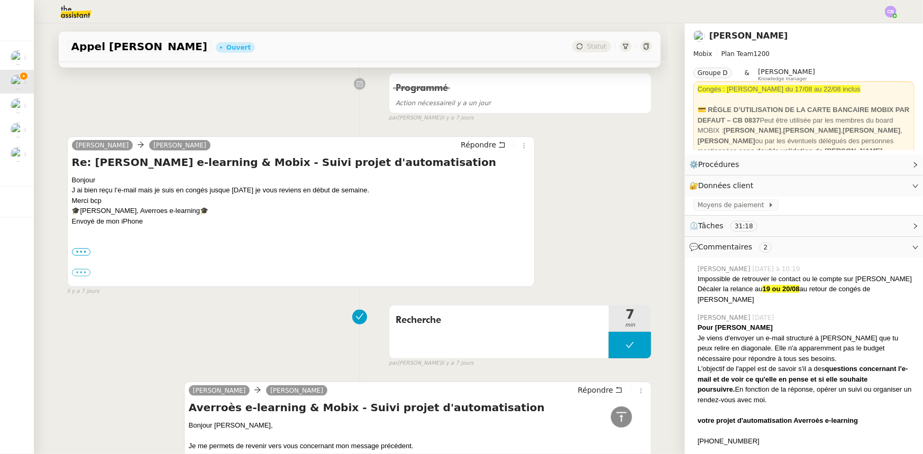
scroll to position [481, 0]
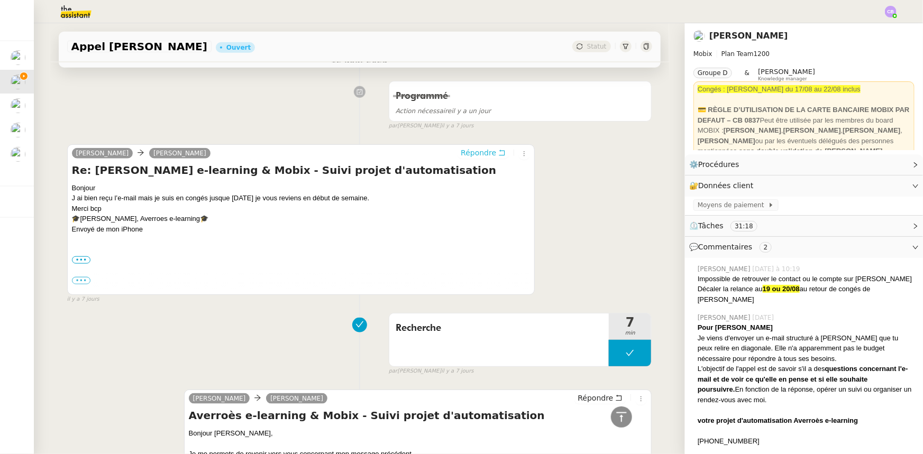
click at [461, 156] on span "Répondre" at bounding box center [478, 153] width 35 height 11
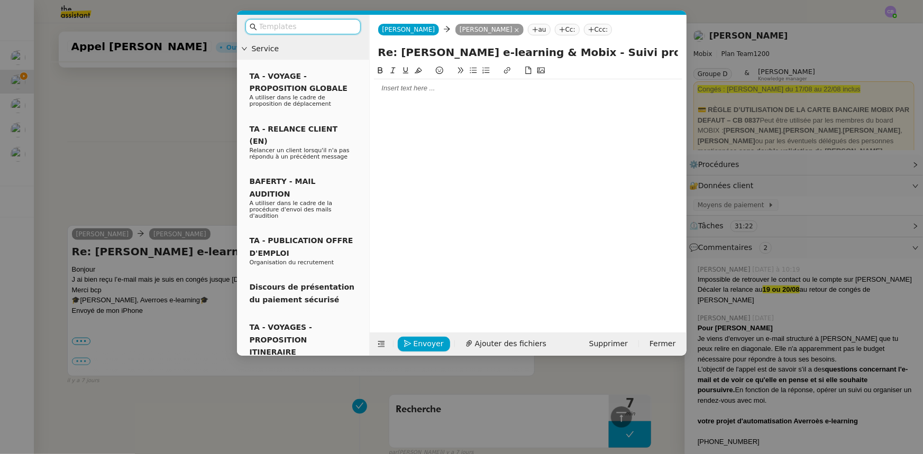
scroll to position [562, 0]
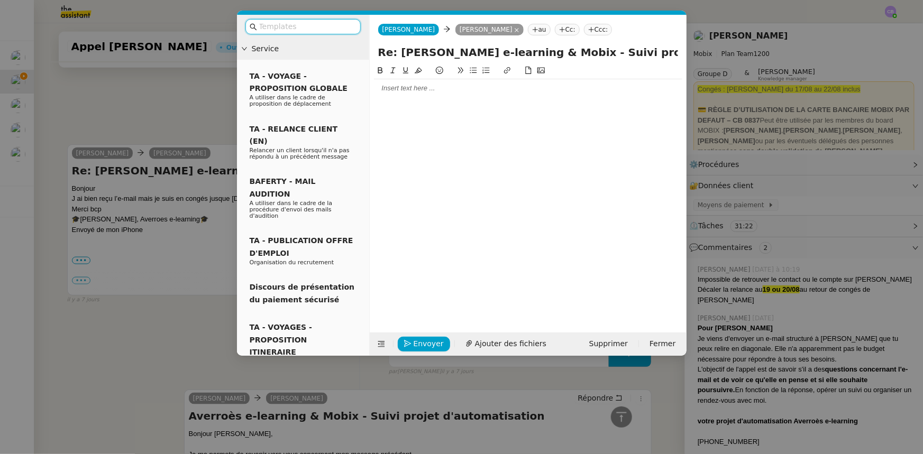
click at [418, 95] on div at bounding box center [528, 88] width 308 height 18
click at [168, 344] on nz-modal-container "Service TA - VOYAGE - PROPOSITION GLOBALE A utiliser dans le cadre de propositi…" at bounding box center [461, 227] width 923 height 454
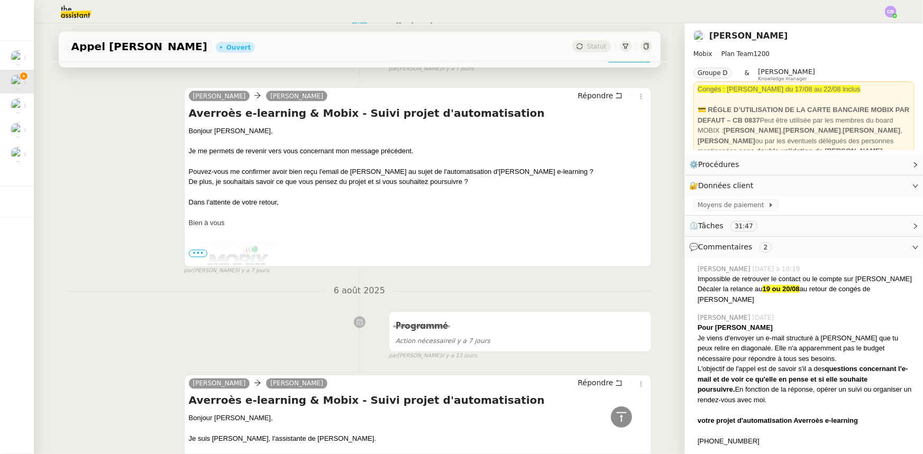
scroll to position [1073, 0]
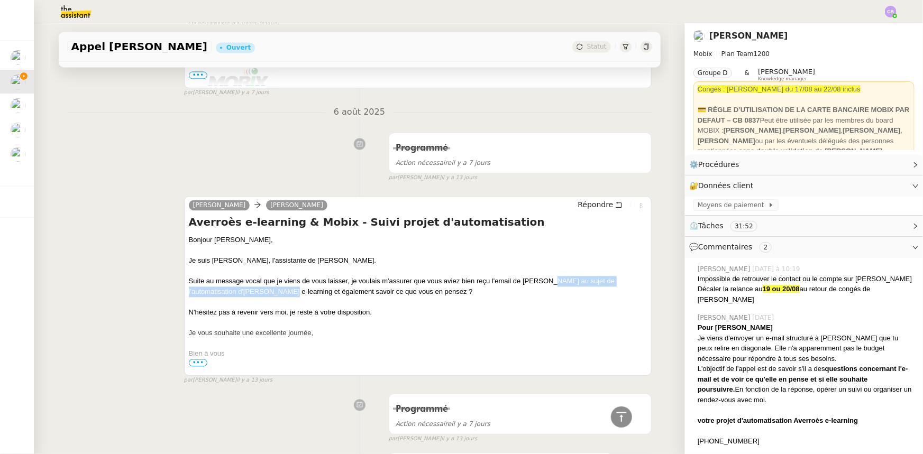
drag, startPoint x: 543, startPoint y: 281, endPoint x: 249, endPoint y: 290, distance: 293.8
click at [249, 290] on div "Suite au message vocal que je viens de vous laisser, je voulais m'assurer que v…" at bounding box center [418, 286] width 459 height 21
copy div "au sujet de l'automatisation d'Averroès e-learning"
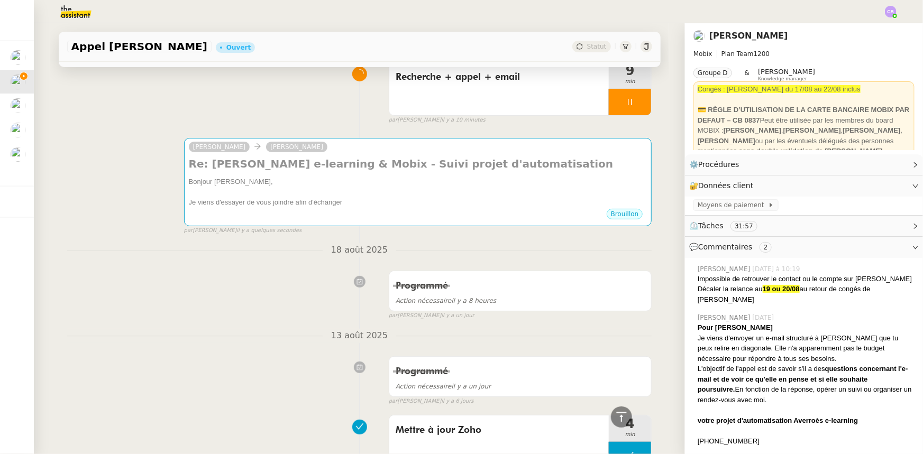
scroll to position [0, 0]
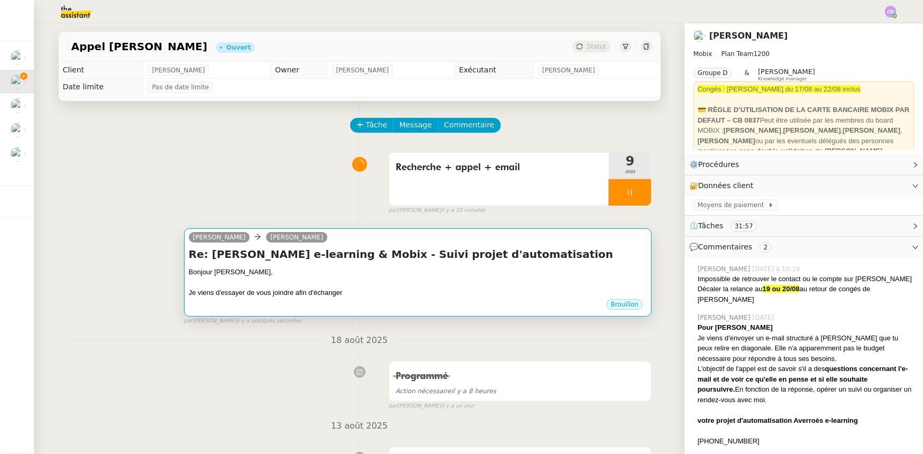
click at [394, 302] on div "Brouillon" at bounding box center [418, 306] width 459 height 16
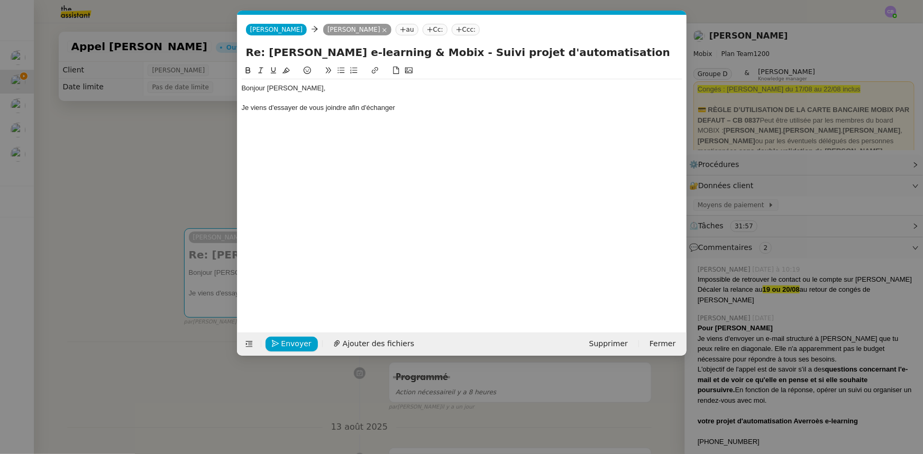
scroll to position [0, 22]
click at [409, 108] on div "Je viens d'essayer de vous joindre afin d'échanger" at bounding box center [462, 108] width 441 height 10
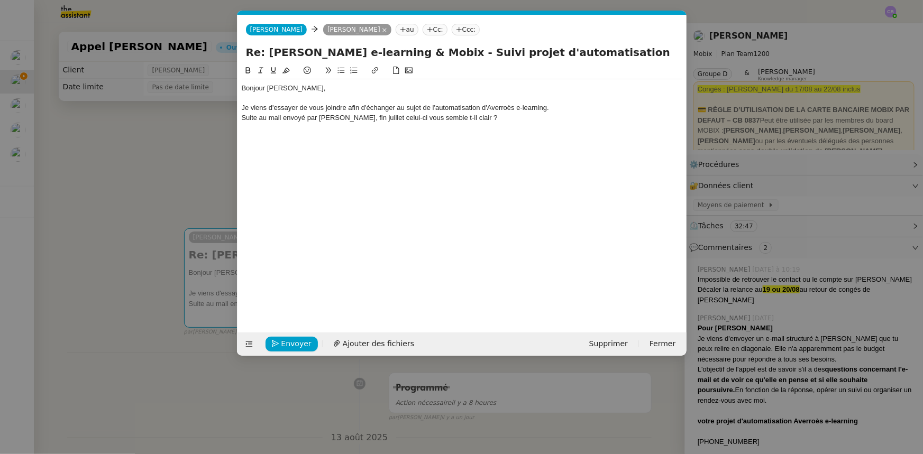
click at [363, 118] on div "Suite au mail envoyé par Floriant, fin juillet celui-ci vous semble t-il clair ?" at bounding box center [462, 118] width 441 height 10
click at [0, 0] on lt-span "juillet ," at bounding box center [0, 0] width 0 height 0
click at [425, 120] on div "Suite au mail envoyé par Floriant, fin juillet, celui-ci vous semble t-il clair…" at bounding box center [462, 118] width 441 height 10
click at [0, 0] on lt-em "semble-t-il" at bounding box center [0, 0] width 0 height 0
click at [482, 116] on div "Suite au mail envoyé par Floriant, fin juillet, celui-ci vous semble-t-il clair…" at bounding box center [462, 118] width 441 height 10
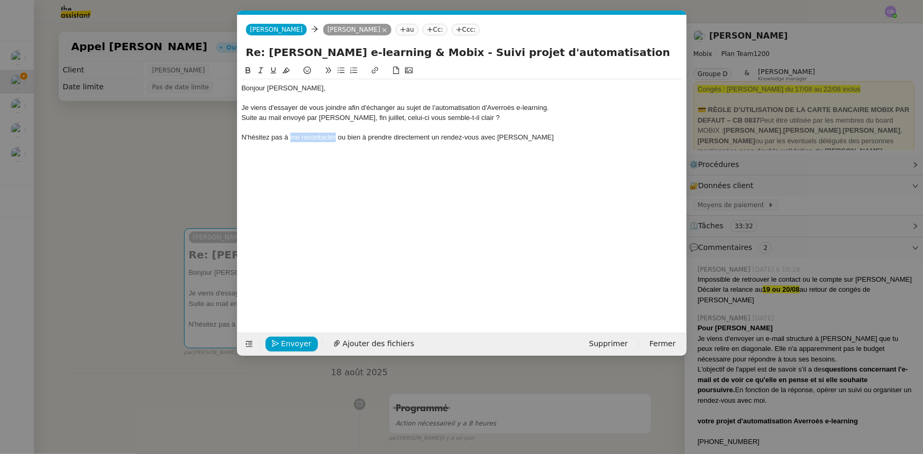
drag, startPoint x: 336, startPoint y: 138, endPoint x: 292, endPoint y: 135, distance: 44.5
click at [292, 135] on div "N'hésitez pas à me recontacter ou bien à prendre directement un rendez-vous ave…" at bounding box center [462, 138] width 441 height 10
click at [518, 138] on div "N'hésitez pas à me recontacter ou bien à prendre directement un rendez-vous ave…" at bounding box center [462, 138] width 441 height 10
drag, startPoint x: 565, startPoint y: 138, endPoint x: 531, endPoint y: 135, distance: 34.5
click at [531, 135] on div "N'hésitez pas à me recontacter ou bien à prendre directement un rendez-vous ave…" at bounding box center [462, 138] width 441 height 10
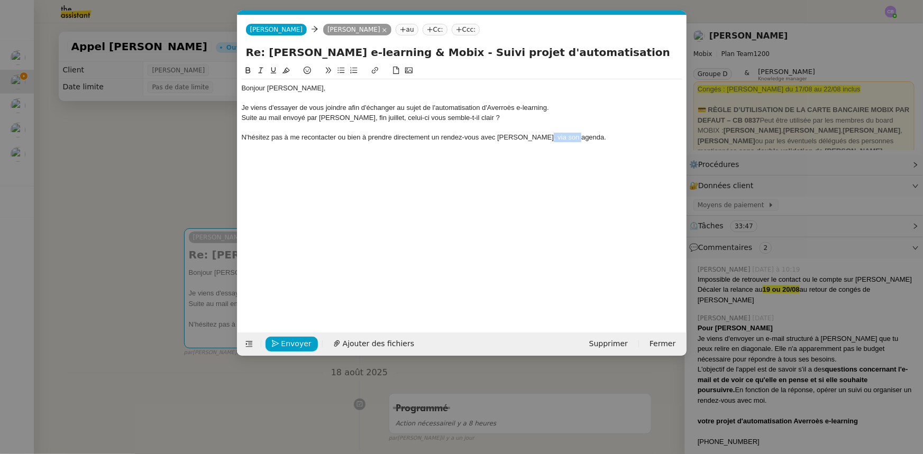
click at [376, 69] on icon at bounding box center [374, 70] width 7 height 7
paste input "https://mobix.zohobookings.com/#/florian"
type input "https://mobix.zohobookings.com/#/florian"
click at [615, 156] on link at bounding box center [611, 156] width 24 height 8
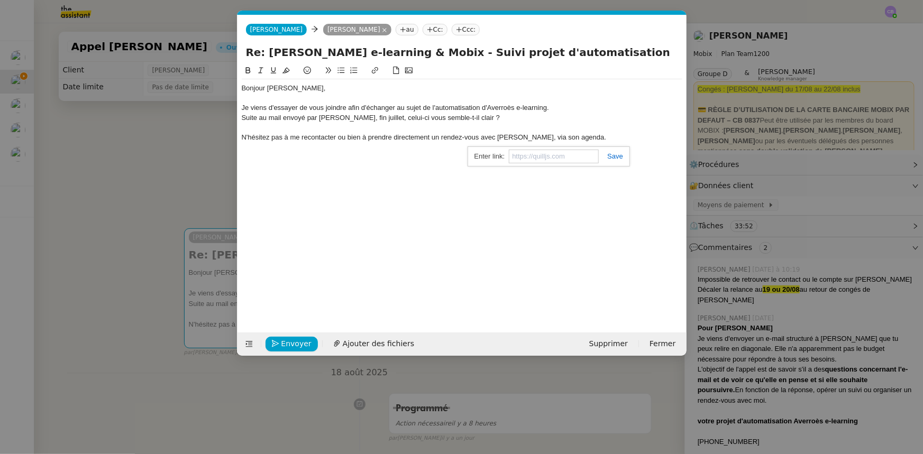
scroll to position [0, 0]
click at [583, 134] on div "N'hésitez pas à me recontacter ou bien à prendre directement un rendez-vous ave…" at bounding box center [462, 138] width 441 height 10
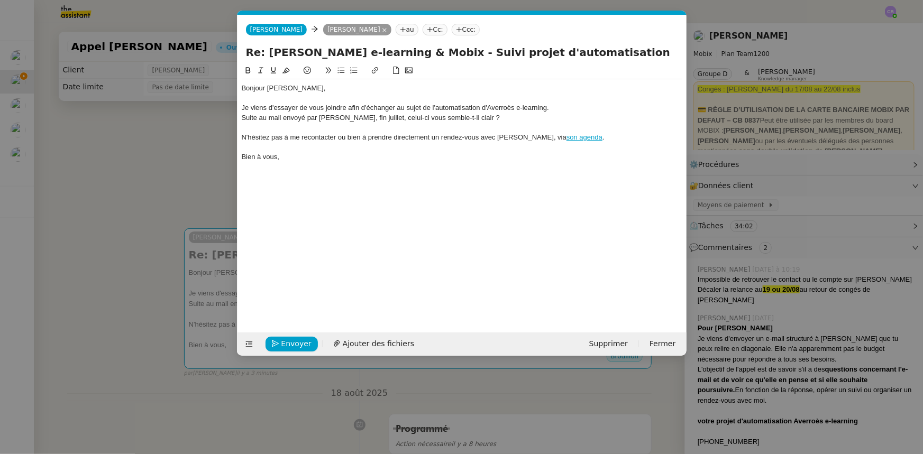
click at [484, 119] on div "Suite au mail envoyé par Floriant, fin juillet, celui-ci vous semble-t-il clair…" at bounding box center [462, 118] width 441 height 10
click at [472, 186] on div "Bonjour Mme Minialai, Je viens d'essayer de vous joindre afin d'échanger au suj…" at bounding box center [462, 191] width 441 height 252
drag, startPoint x: 592, startPoint y: 116, endPoint x: 466, endPoint y: 114, distance: 126.5
click at [466, 114] on div "Suite au mail envoyé par Floriant, fin juillet, celui-ci vous semble-t-il clair…" at bounding box center [462, 118] width 441 height 10
drag, startPoint x: 575, startPoint y: 138, endPoint x: 335, endPoint y: 135, distance: 240.2
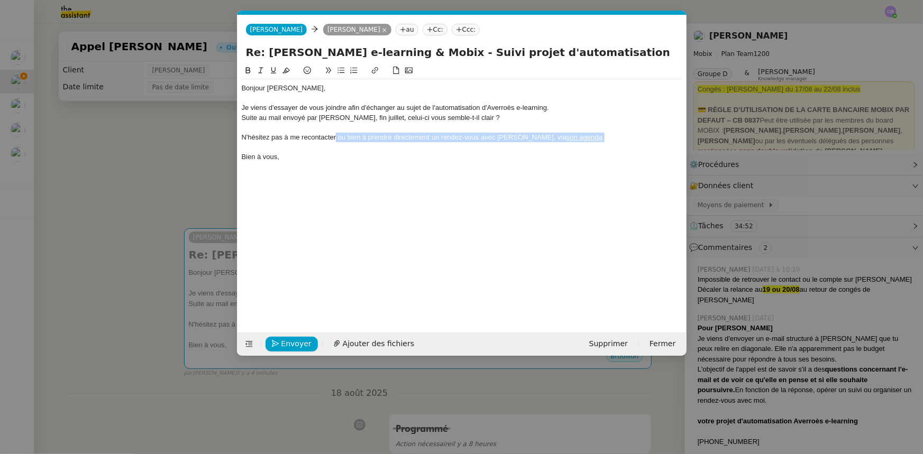
click at [335, 135] on div "N'hésitez pas à me recontacter ou bien à prendre directement un rendez-vous ave…" at bounding box center [462, 138] width 441 height 10
click at [359, 172] on div "Bonjour Mme Minialai, Je viens d'essayer de vous joindre afin d'échanger au suj…" at bounding box center [462, 191] width 441 height 252
click at [418, 138] on div "N'hésitez pas à me recontacter, je reste à votre disposition." at bounding box center [462, 138] width 441 height 10
click at [288, 345] on span "Envoyer" at bounding box center [296, 344] width 30 height 12
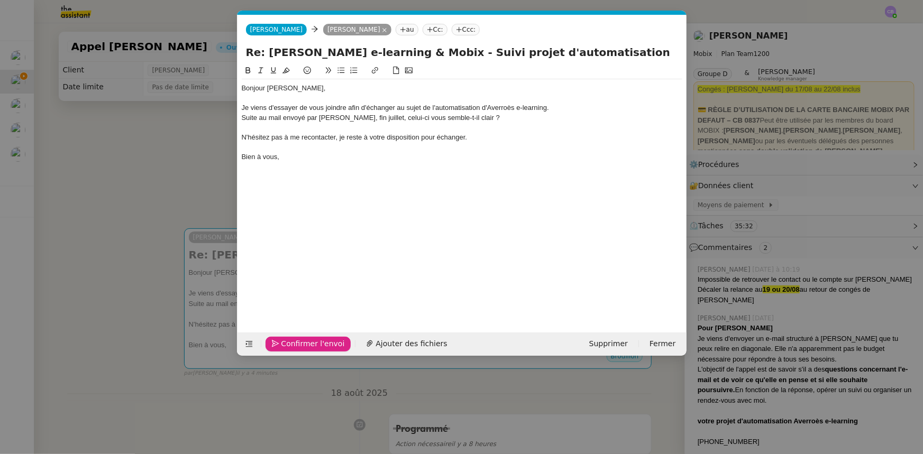
click at [288, 345] on span "Confirmer l'envoi" at bounding box center [312, 344] width 63 height 12
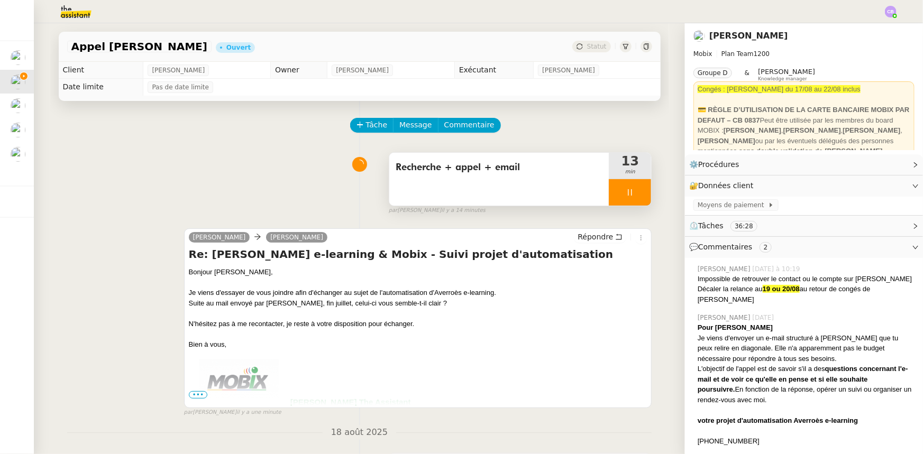
click at [609, 194] on div at bounding box center [630, 192] width 42 height 26
click at [636, 196] on icon at bounding box center [640, 192] width 8 height 8
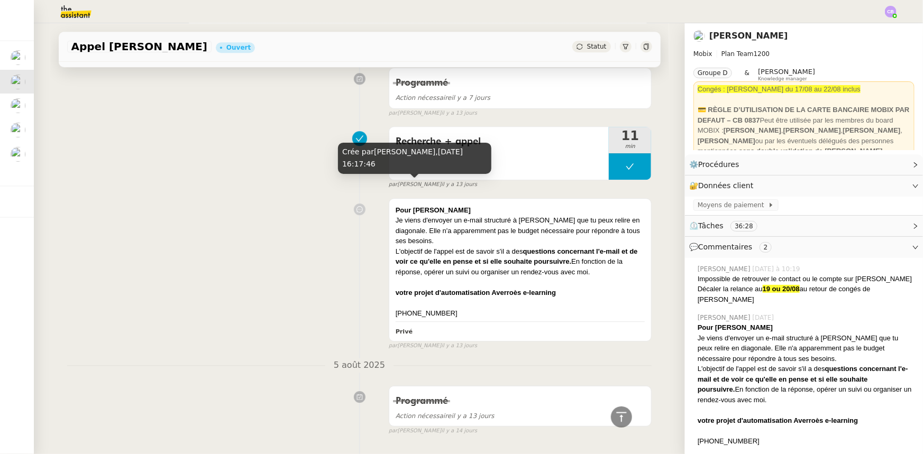
scroll to position [1528, 0]
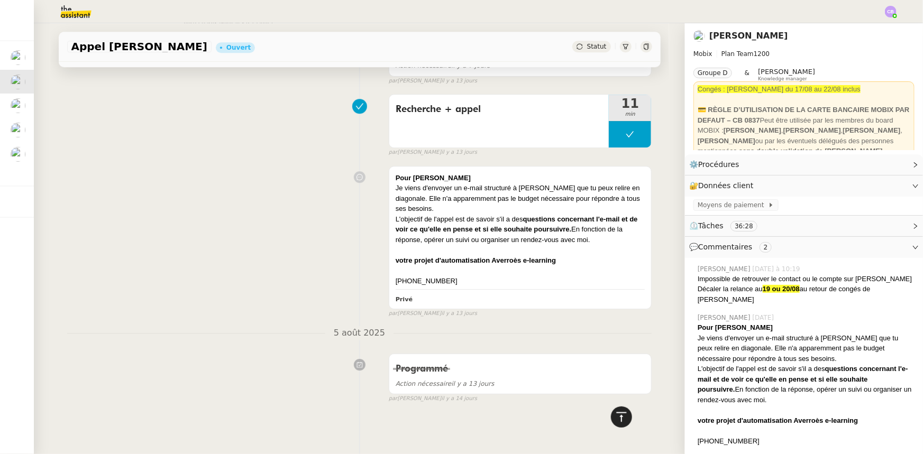
click at [616, 413] on icon at bounding box center [621, 417] width 10 height 10
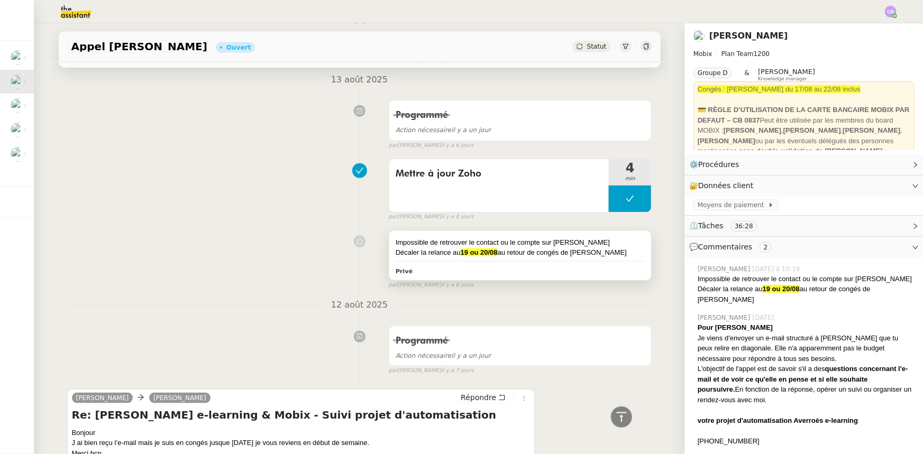
scroll to position [0, 0]
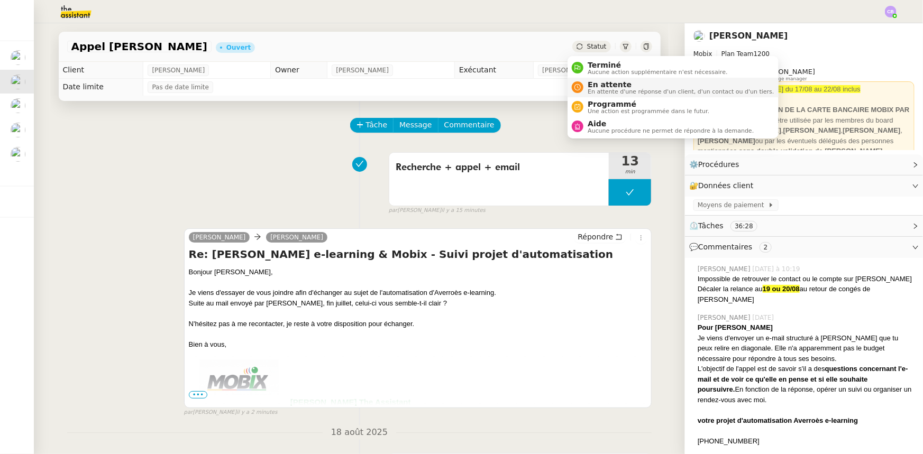
click at [603, 89] on span "En attente d'une réponse d'un client, d'un contact ou d'un tiers." at bounding box center [681, 92] width 186 height 6
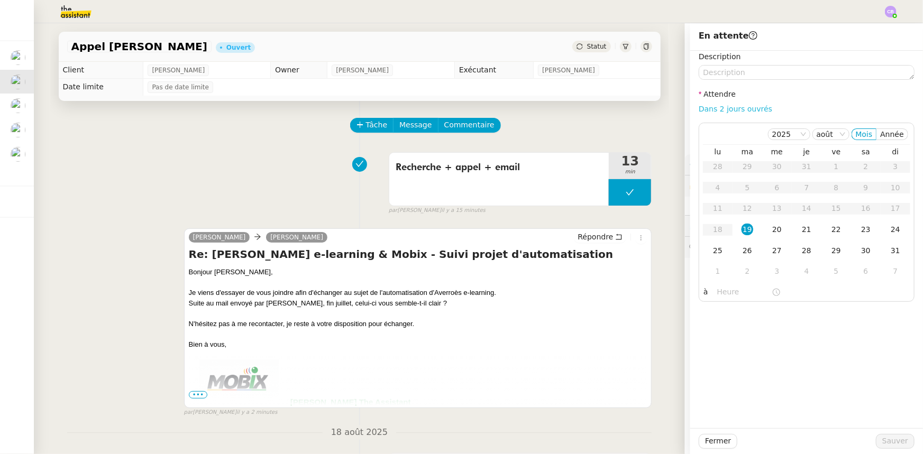
click at [725, 113] on link "Dans 2 jours ouvrés" at bounding box center [736, 109] width 74 height 8
type input "07:00"
click at [712, 249] on div "25" at bounding box center [718, 251] width 12 height 12
click at [884, 440] on span "Sauver" at bounding box center [895, 441] width 26 height 12
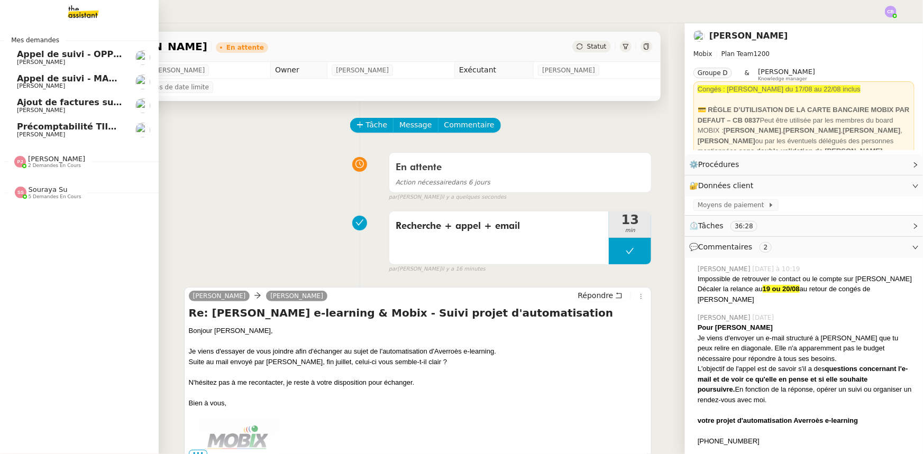
click at [55, 80] on span "Appel de suivi - MADFLY - [PERSON_NAME]" at bounding box center [118, 79] width 203 height 10
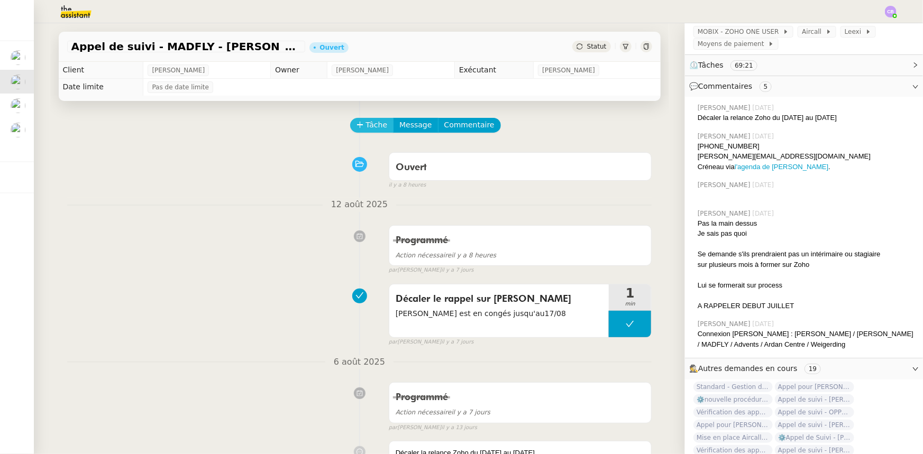
click at [366, 126] on span "Tâche" at bounding box center [377, 125] width 22 height 12
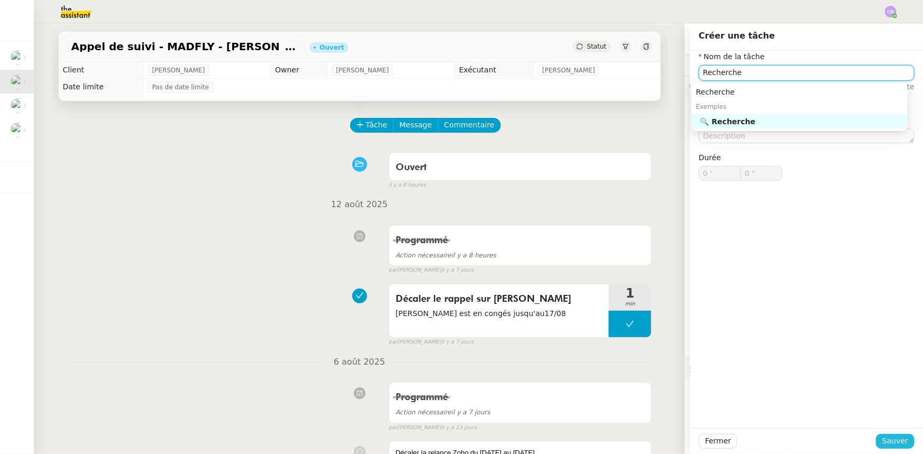
type input "Recherche"
click at [884, 439] on span "Sauver" at bounding box center [895, 441] width 26 height 12
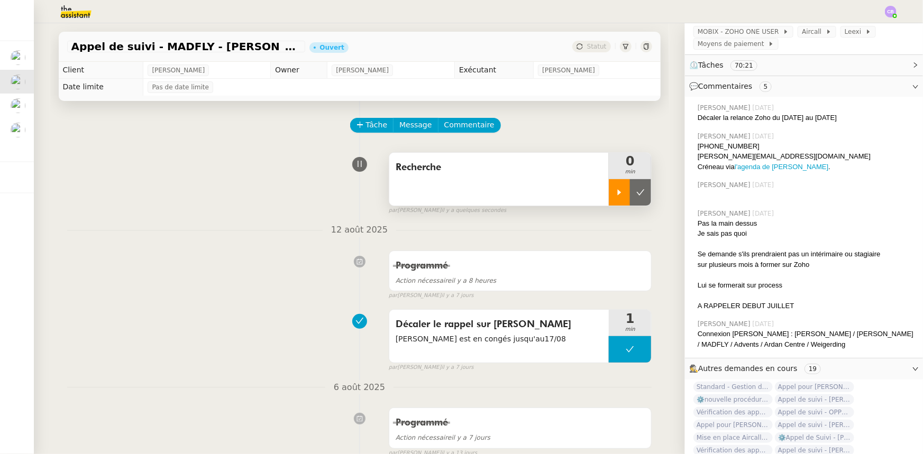
click at [609, 199] on div at bounding box center [619, 192] width 21 height 26
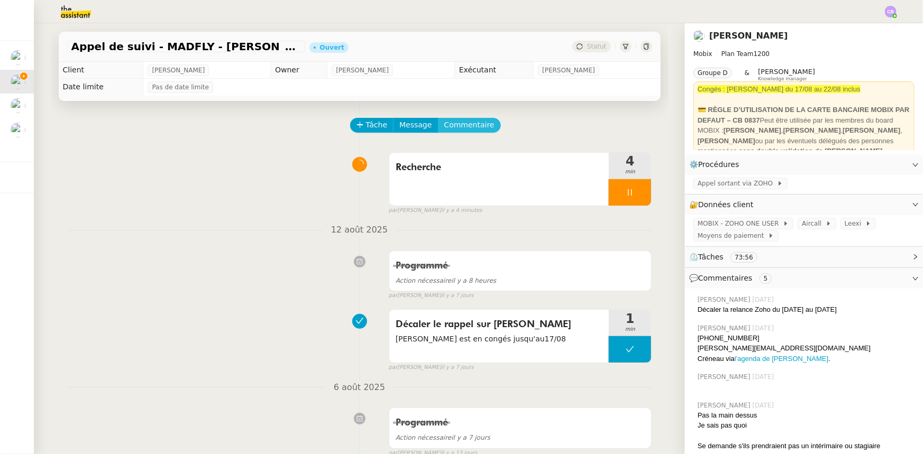
click at [462, 128] on span "Commentaire" at bounding box center [469, 125] width 50 height 12
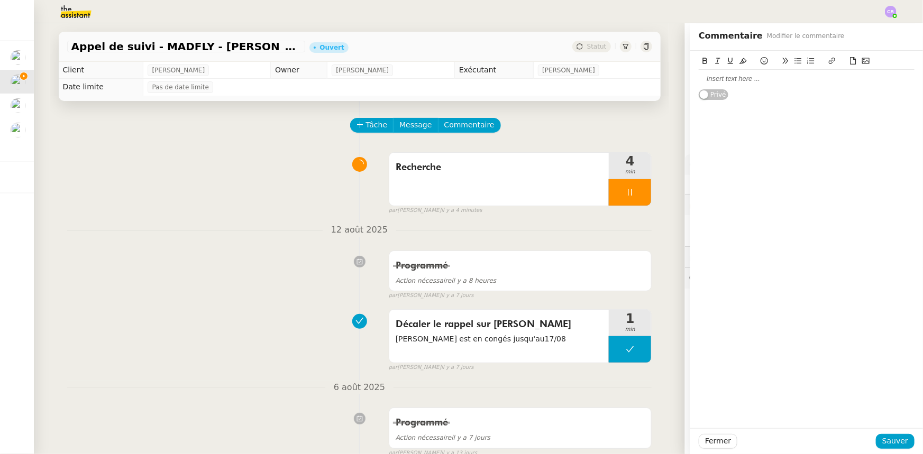
click at [726, 81] on div at bounding box center [807, 79] width 216 height 10
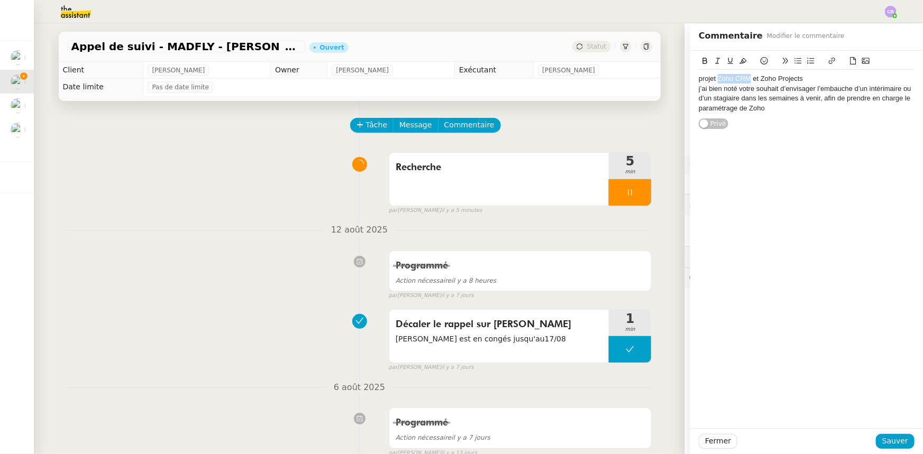
drag, startPoint x: 711, startPoint y: 79, endPoint x: 742, endPoint y: 79, distance: 30.7
click at [742, 79] on div "projet Zoho CRM et Zoho Projects" at bounding box center [807, 79] width 216 height 10
click at [702, 63] on icon at bounding box center [705, 60] width 7 height 7
drag, startPoint x: 798, startPoint y: 78, endPoint x: 757, endPoint y: 77, distance: 41.3
click at [757, 77] on div "projet Zoho CRM et Zoho Projects" at bounding box center [807, 79] width 216 height 10
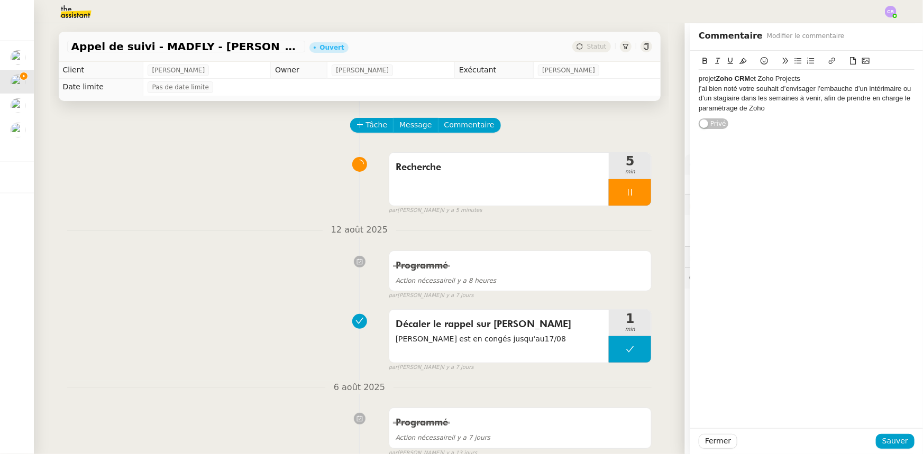
click at [702, 62] on icon at bounding box center [705, 60] width 7 height 7
click at [699, 80] on div "projet Zoho CRM et Zoho Projects" at bounding box center [807, 79] width 216 height 10
click at [795, 61] on icon at bounding box center [798, 61] width 7 height 6
click at [690, 90] on div "projet Zoho CRM et Zoho Projects j’ai bien noté votre souhait d’envisager l’emb…" at bounding box center [806, 90] width 233 height 79
click at [699, 89] on div "j’ai bien noté votre souhait d’envisager l’embauche d’un intérimaire ou d’un st…" at bounding box center [807, 98] width 216 height 29
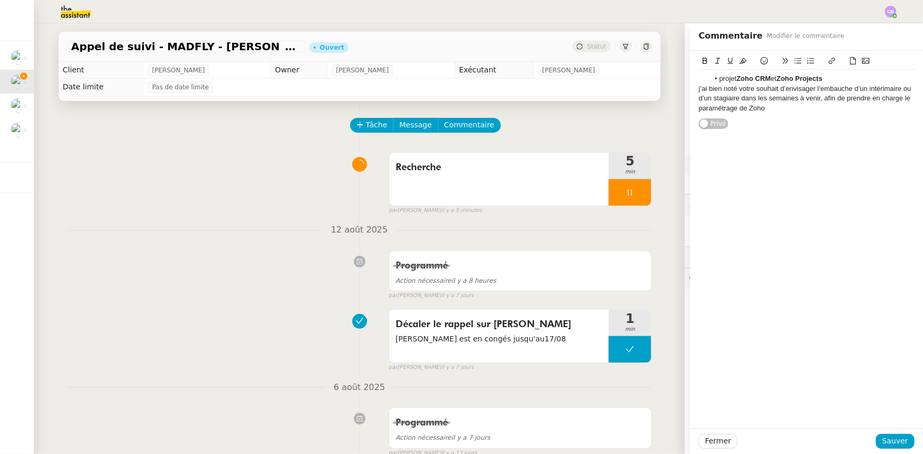
click at [795, 63] on icon at bounding box center [798, 61] width 7 height 6
drag, startPoint x: 846, startPoint y: 108, endPoint x: 778, endPoint y: 109, distance: 68.8
click at [778, 109] on li "j’ai bien noté votre souhait d’envisager l’embauche d’un intérimaire ou d’un st…" at bounding box center [812, 98] width 206 height 29
click at [702, 63] on icon at bounding box center [705, 60] width 7 height 7
click at [900, 445] on span "Sauver" at bounding box center [895, 441] width 26 height 12
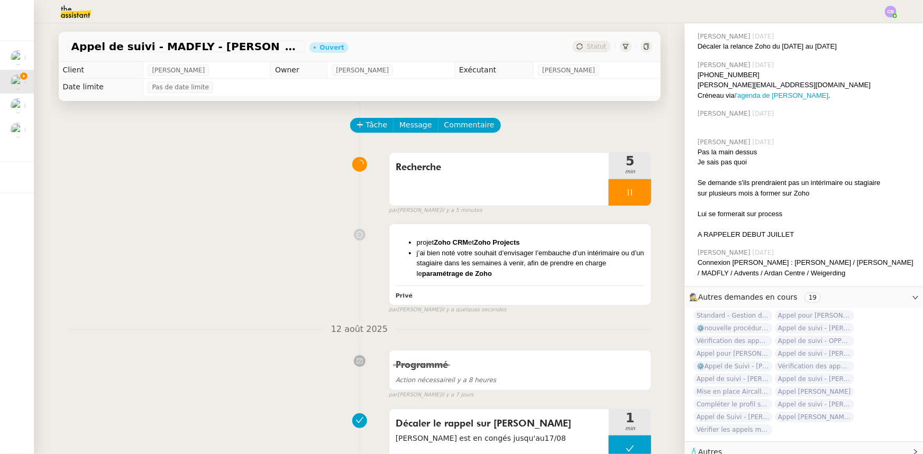
scroll to position [48, 0]
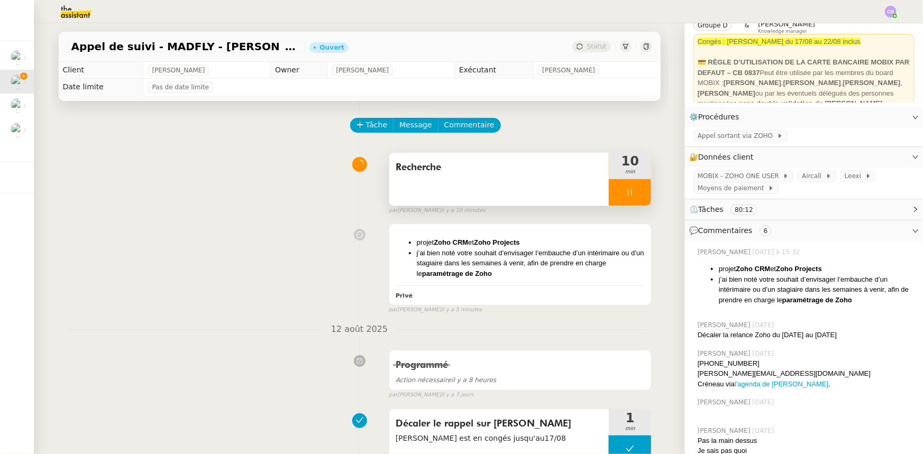
click at [435, 180] on div "Recherche" at bounding box center [499, 179] width 220 height 53
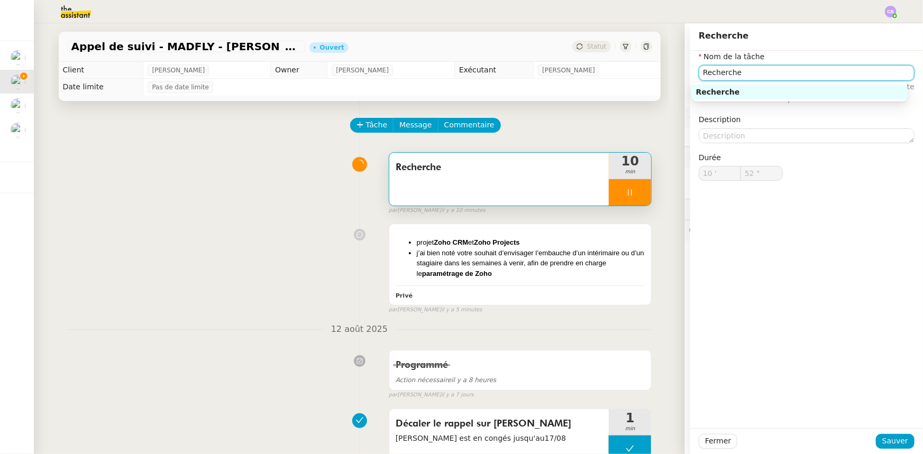
type input "53 ""
click at [761, 72] on input "Recherche" at bounding box center [807, 72] width 216 height 15
type input "Recherche +"
type input "54 ""
type input "Recherche + appe"
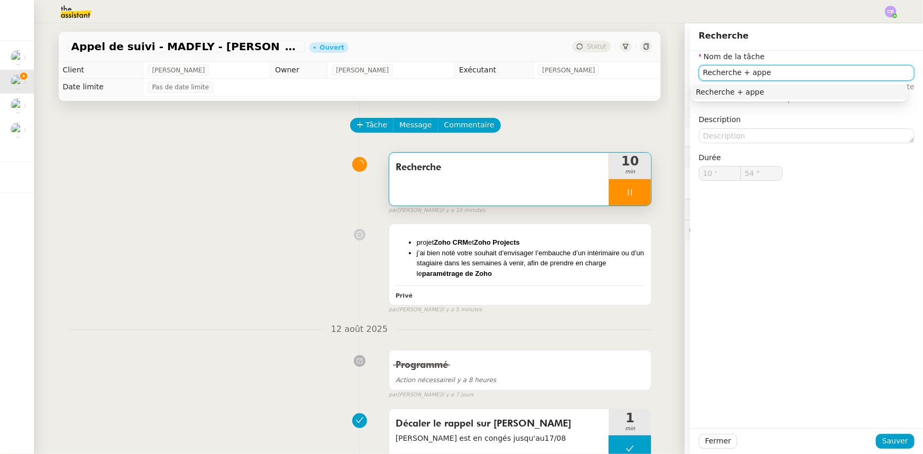
type input "55 ""
type input "Recherche + appel"
type input "56 ""
type input "Recherche + appel"
click at [882, 440] on span "Sauver" at bounding box center [895, 441] width 26 height 12
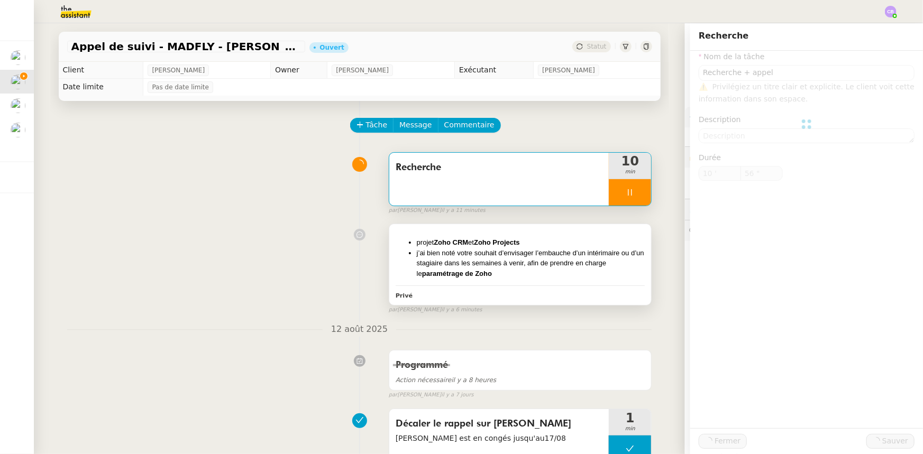
type input "57 ""
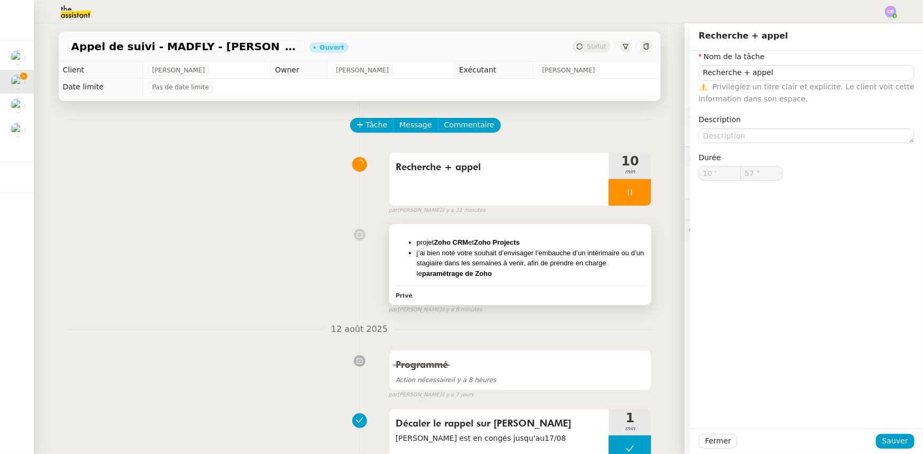
type input "58 ""
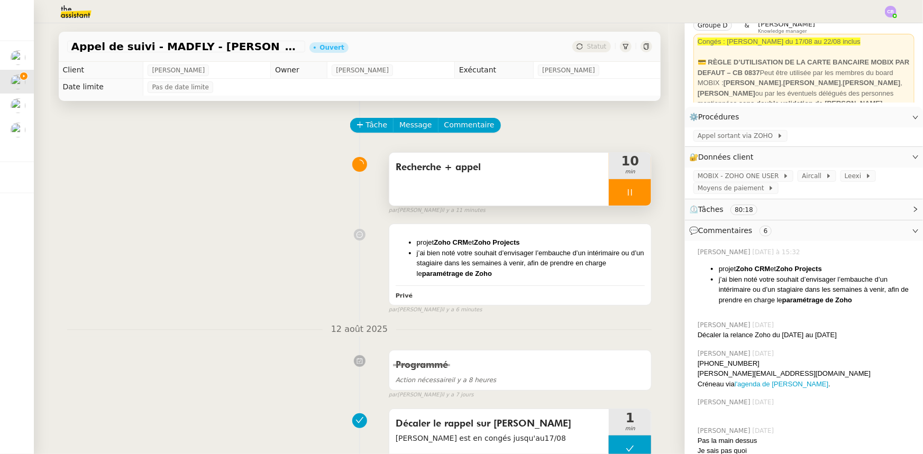
click at [613, 199] on div at bounding box center [630, 192] width 42 height 26
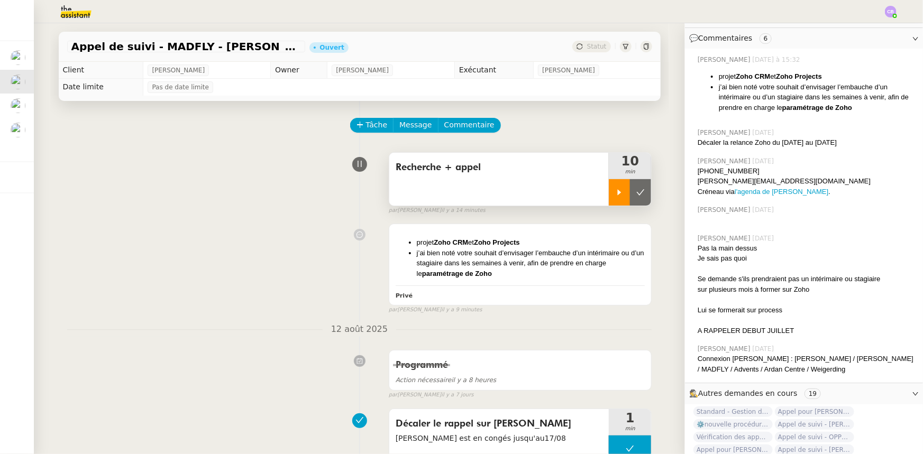
click at [615, 196] on icon at bounding box center [619, 192] width 8 height 8
click at [463, 130] on span "Commentaire" at bounding box center [469, 125] width 50 height 12
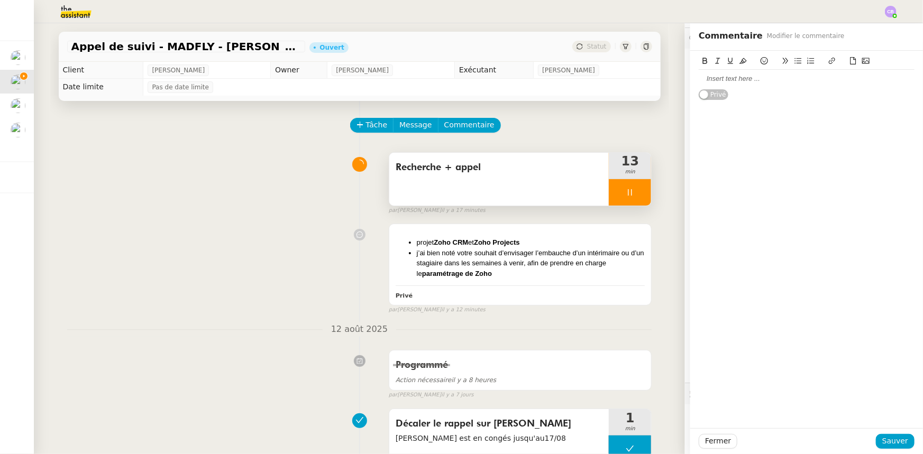
click at [738, 81] on div at bounding box center [807, 79] width 216 height 10
click at [735, 79] on div "Appel avec TGhierry" at bounding box center [807, 79] width 216 height 10
click at [757, 79] on div "Appel avec Thierry" at bounding box center [807, 79] width 216 height 10
click at [887, 439] on span "Sauver" at bounding box center [895, 441] width 26 height 12
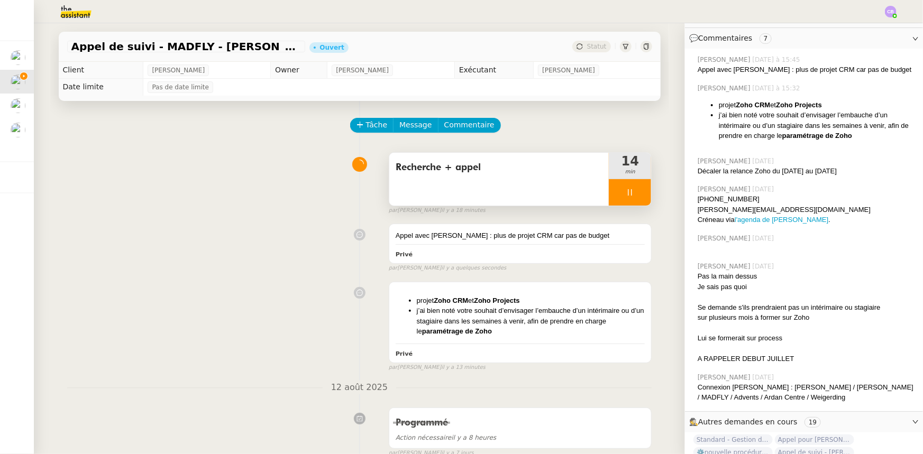
click at [612, 193] on div at bounding box center [630, 192] width 42 height 26
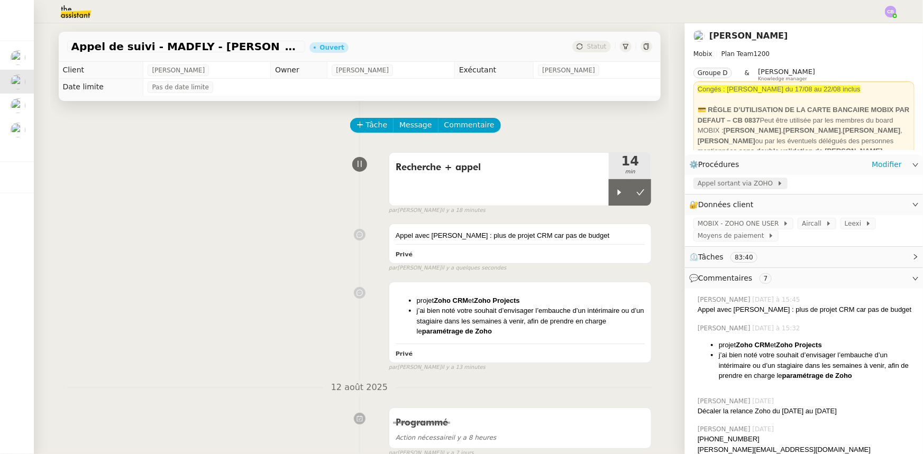
click at [739, 184] on span "Appel sortant via ZOHO" at bounding box center [737, 183] width 79 height 11
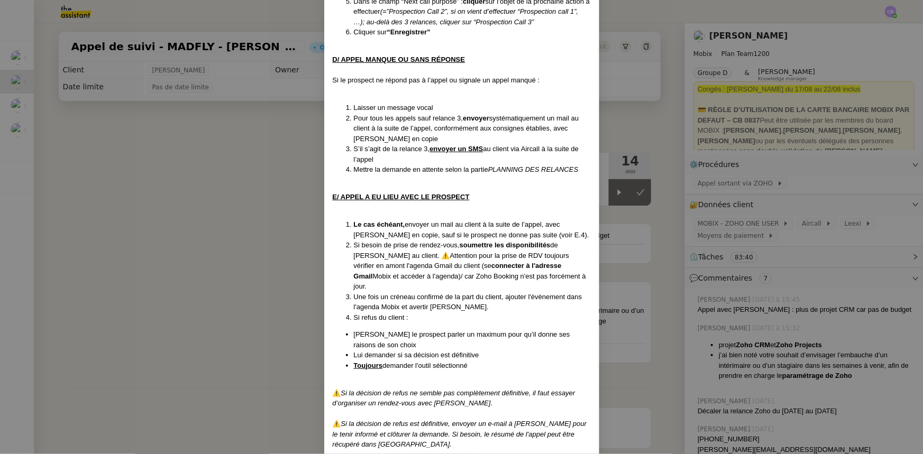
scroll to position [673, 0]
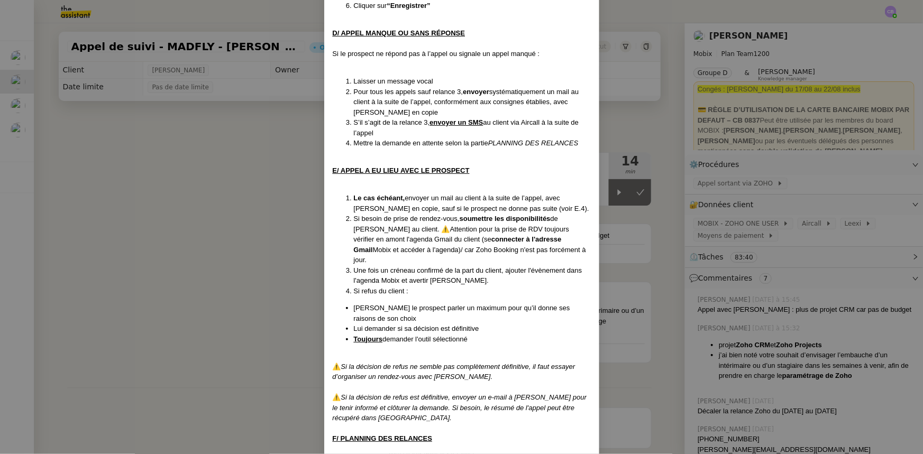
click at [235, 208] on nz-modal-container "Créé le 15/04/2025 MAJ le 08/07/2025 Contexte : Cette procédure s’applique lors…" at bounding box center [461, 227] width 923 height 454
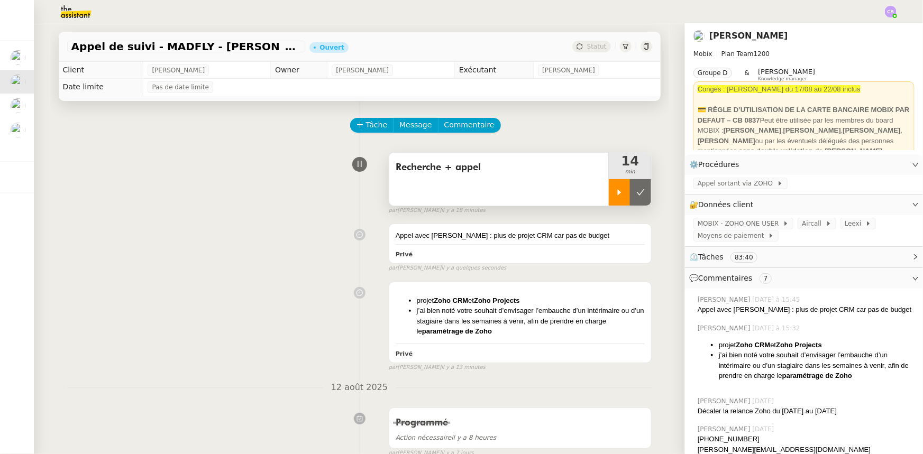
click at [615, 190] on icon at bounding box center [619, 192] width 8 height 8
click at [721, 183] on span "Appel sortant via ZOHO" at bounding box center [737, 183] width 79 height 11
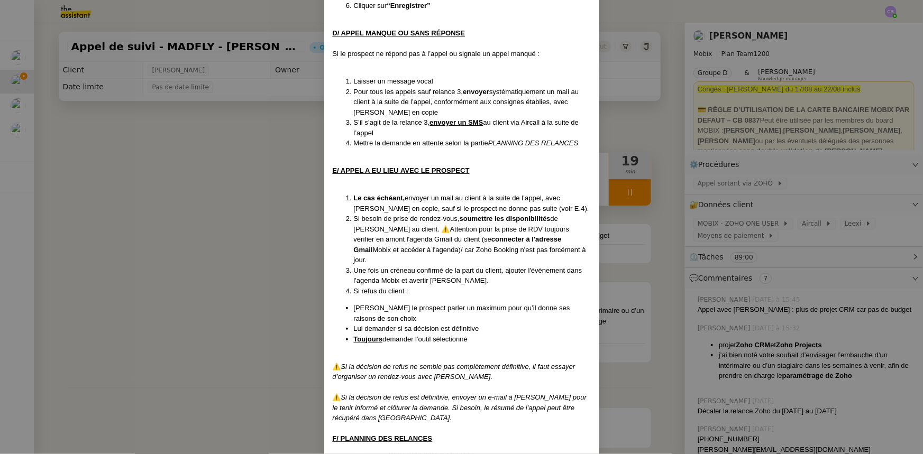
click at [202, 163] on nz-modal-container "Créé le 15/04/2025 MAJ le 08/07/2025 Contexte : Cette procédure s’applique lors…" at bounding box center [461, 227] width 923 height 454
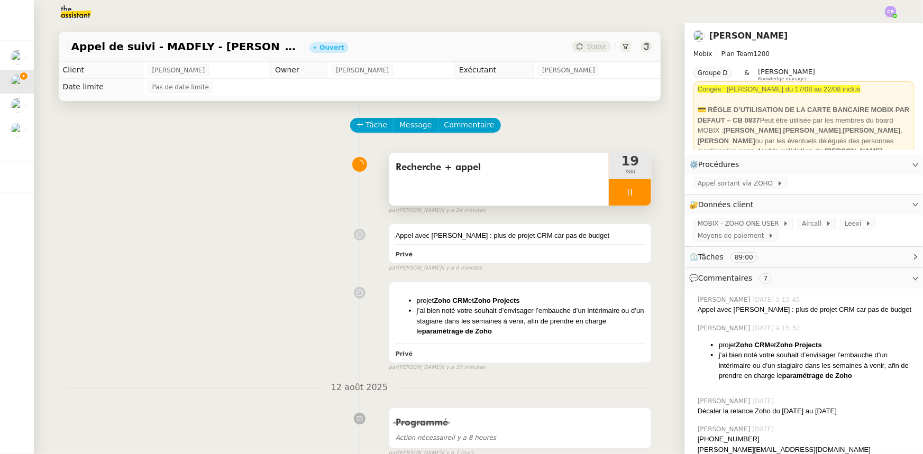
click at [609, 192] on div at bounding box center [630, 192] width 42 height 26
click at [630, 199] on button at bounding box center [640, 192] width 21 height 26
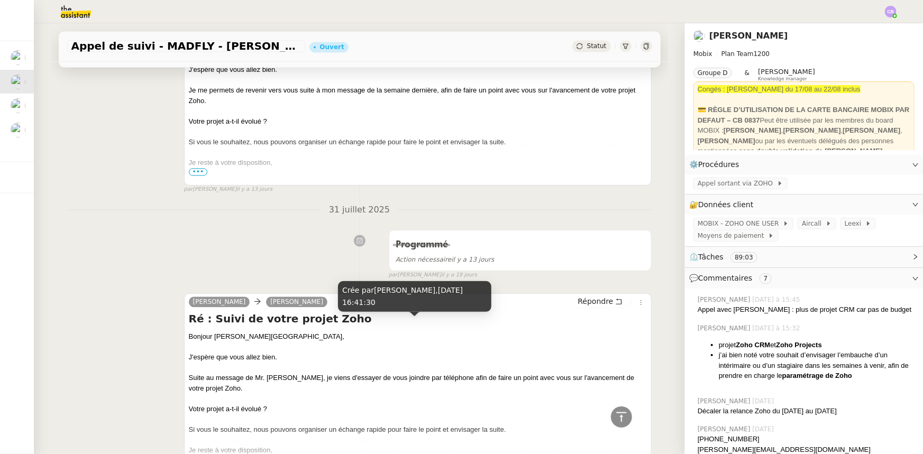
scroll to position [1058, 0]
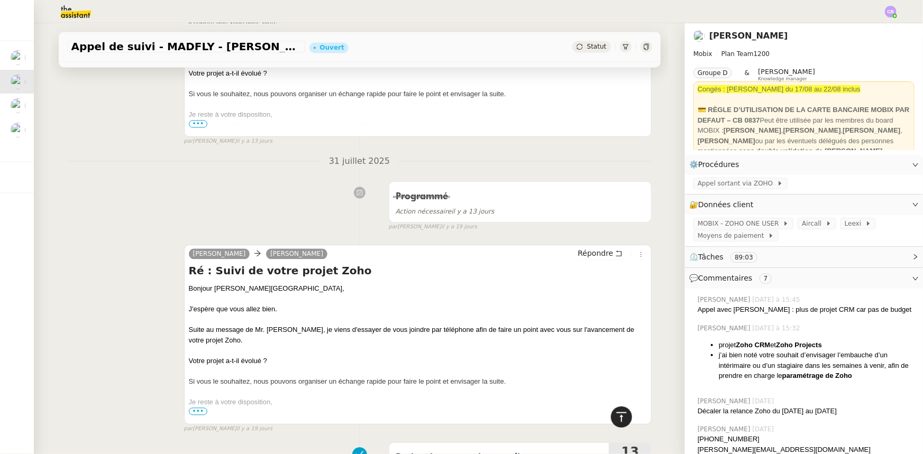
click at [616, 421] on icon at bounding box center [621, 417] width 13 height 13
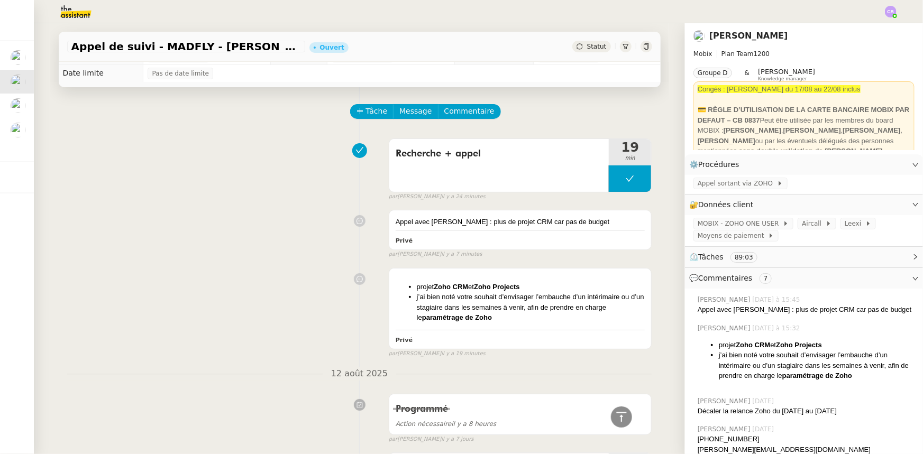
scroll to position [0, 0]
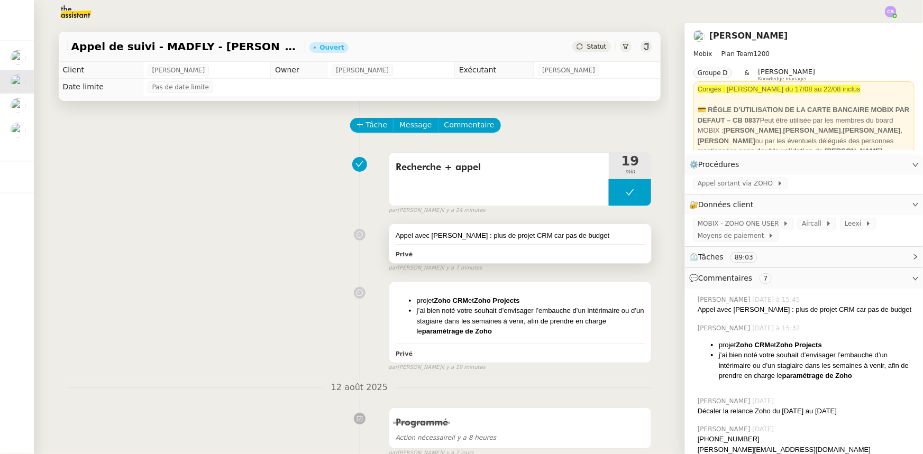
click at [521, 240] on div "Appel avec [PERSON_NAME] : plus de projet CRM car pas de budget" at bounding box center [521, 236] width 250 height 11
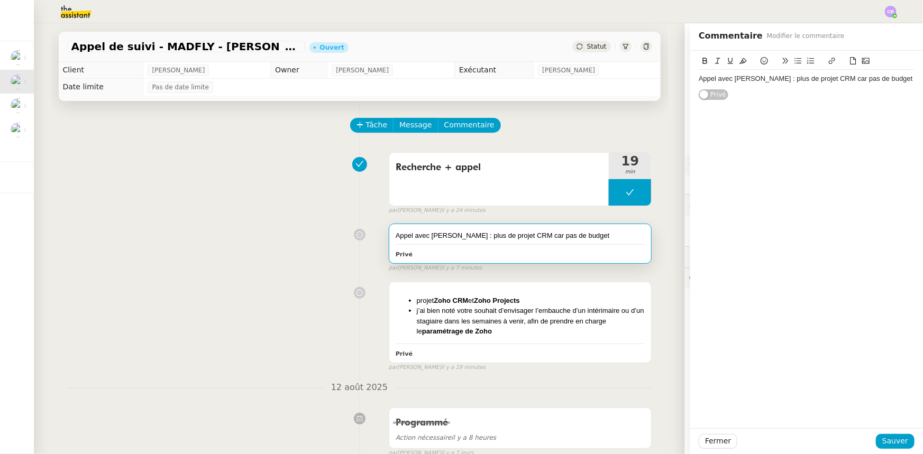
click at [900, 79] on div "Appel avec [PERSON_NAME] : plus de projet CRM car pas de budget" at bounding box center [807, 79] width 216 height 10
click at [894, 74] on div "Appel avec Thierry Guillot : plus de projet CRM car pas de budget Relances stop…" at bounding box center [807, 84] width 216 height 28
click at [890, 438] on span "Sauver" at bounding box center [895, 441] width 26 height 12
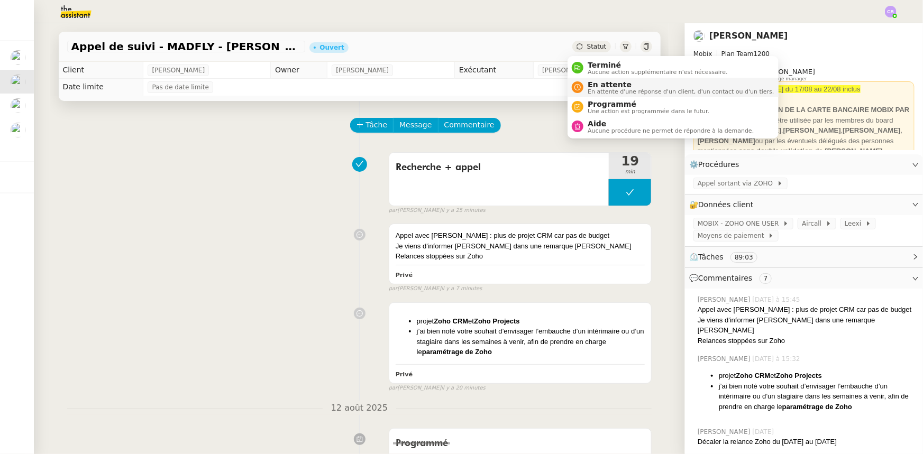
click at [598, 89] on span "En attente d'une réponse d'un client, d'un contact ou d'un tiers." at bounding box center [681, 92] width 186 height 6
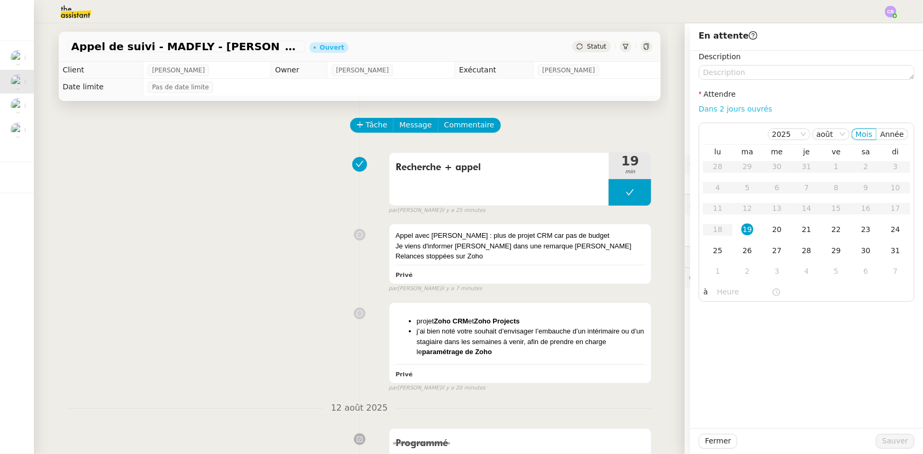
click at [714, 110] on link "Dans 2 jours ouvrés" at bounding box center [736, 109] width 74 height 8
type input "07:00"
click at [742, 253] on div "26" at bounding box center [748, 251] width 12 height 12
click at [898, 441] on span "Sauver" at bounding box center [895, 441] width 26 height 12
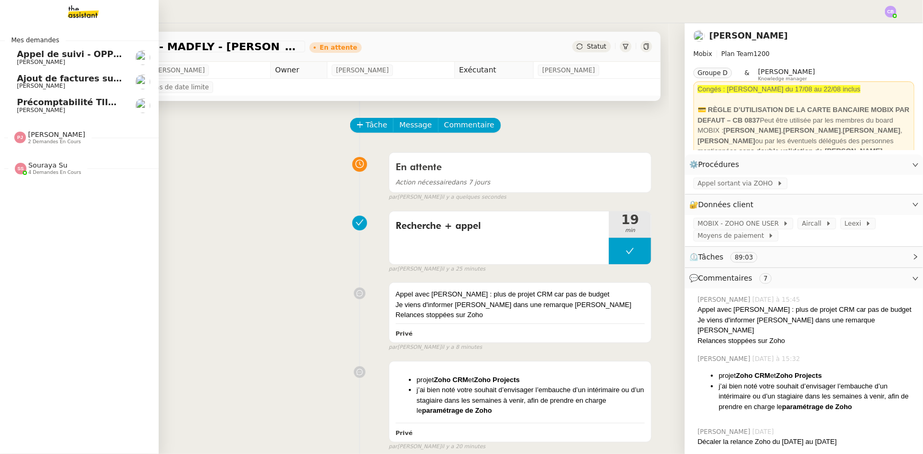
click at [31, 60] on span "[PERSON_NAME]" at bounding box center [41, 62] width 48 height 7
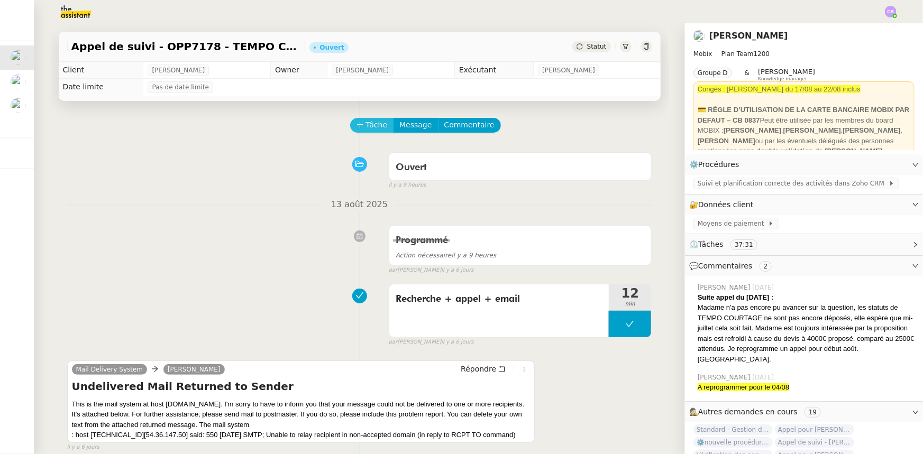
click at [366, 131] on span "Tâche" at bounding box center [377, 125] width 22 height 12
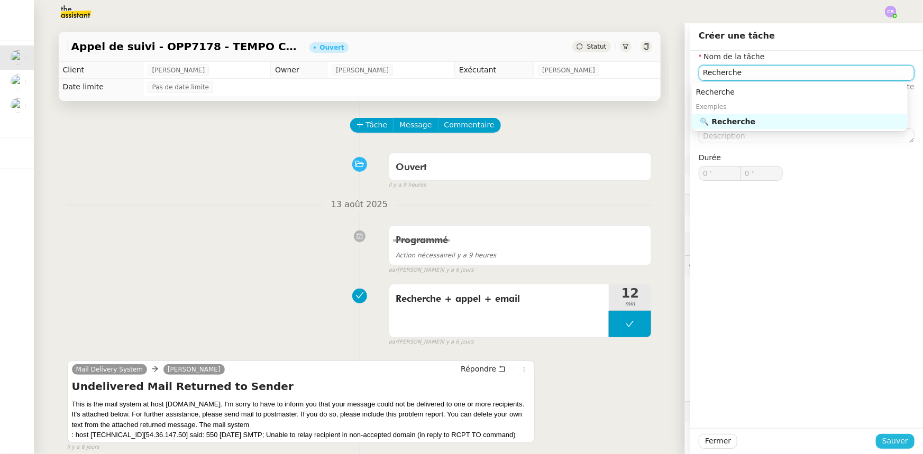
type input "Recherche"
drag, startPoint x: 885, startPoint y: 439, endPoint x: 670, endPoint y: 225, distance: 303.4
click at [884, 439] on span "Sauver" at bounding box center [895, 441] width 26 height 12
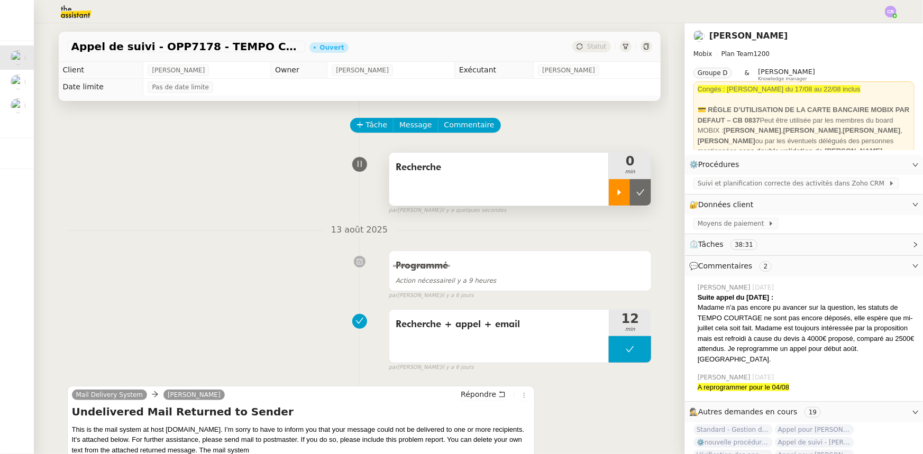
click at [615, 193] on icon at bounding box center [619, 192] width 8 height 8
click at [462, 128] on span "Commentaire" at bounding box center [469, 125] width 50 height 12
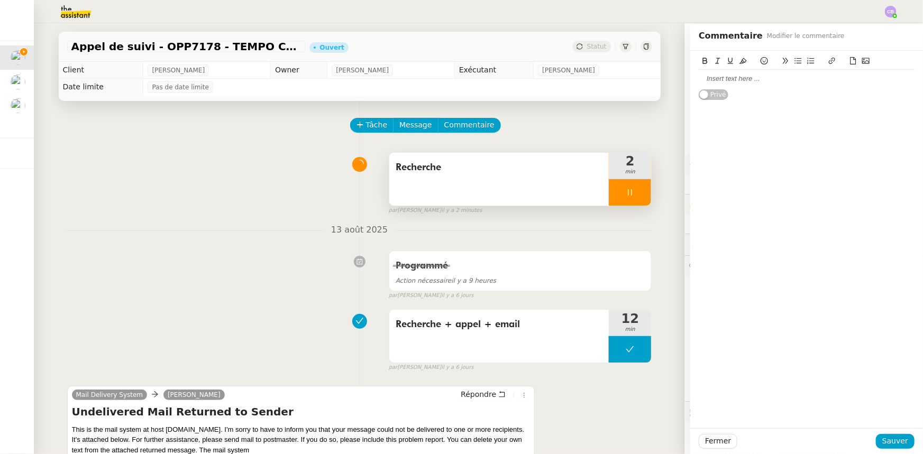
click at [714, 79] on div at bounding box center [807, 79] width 216 height 10
click at [906, 441] on button "Sauver" at bounding box center [895, 441] width 39 height 15
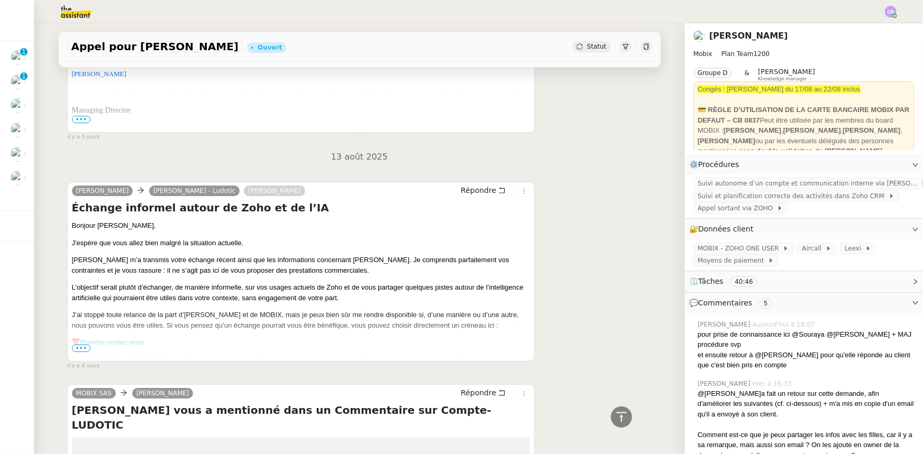
scroll to position [1731, 0]
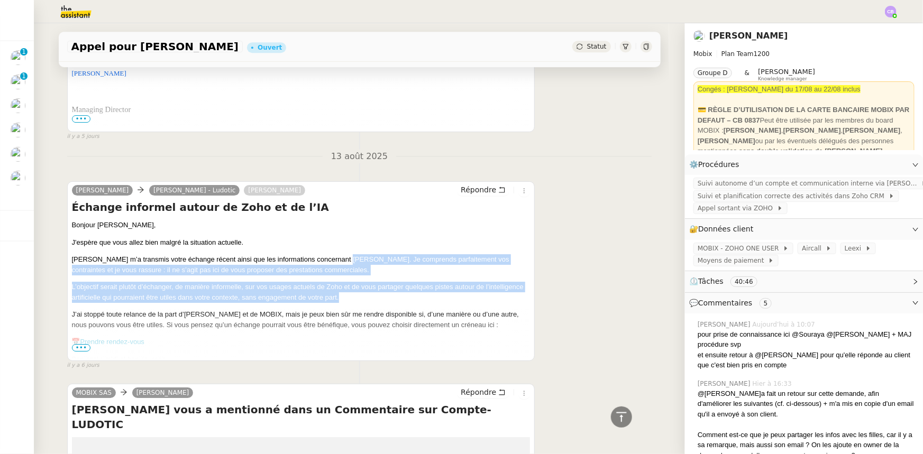
drag, startPoint x: 389, startPoint y: 280, endPoint x: 343, endPoint y: 242, distance: 60.5
click at [343, 242] on div "Bonjour Teresa, J'espère que vous allez bien malgré la situation actuelle. Alex…" at bounding box center [301, 297] width 459 height 155
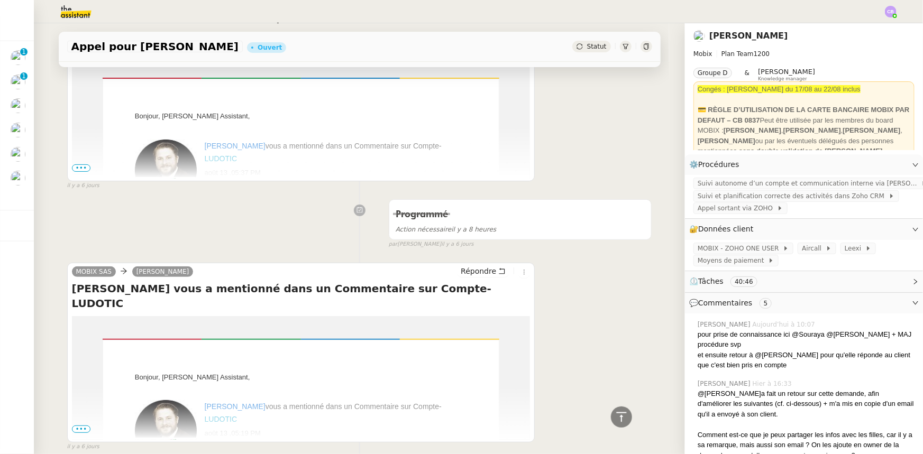
scroll to position [2116, 0]
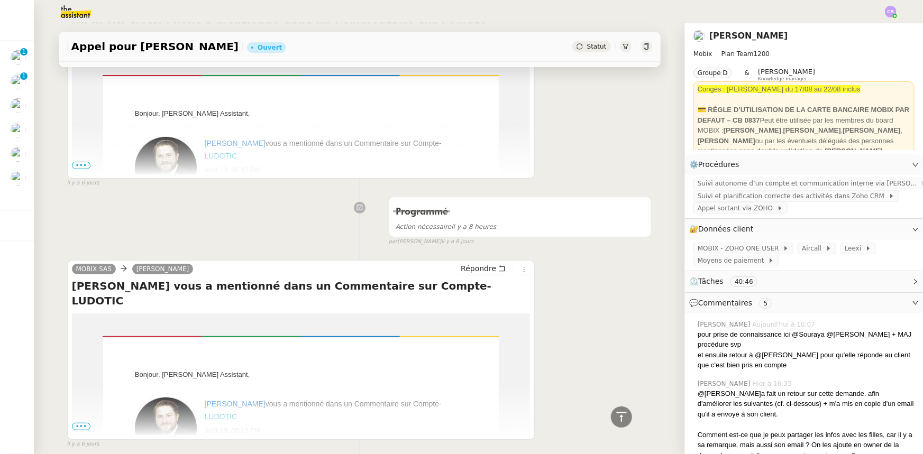
click at [76, 423] on span "•••" at bounding box center [81, 426] width 19 height 7
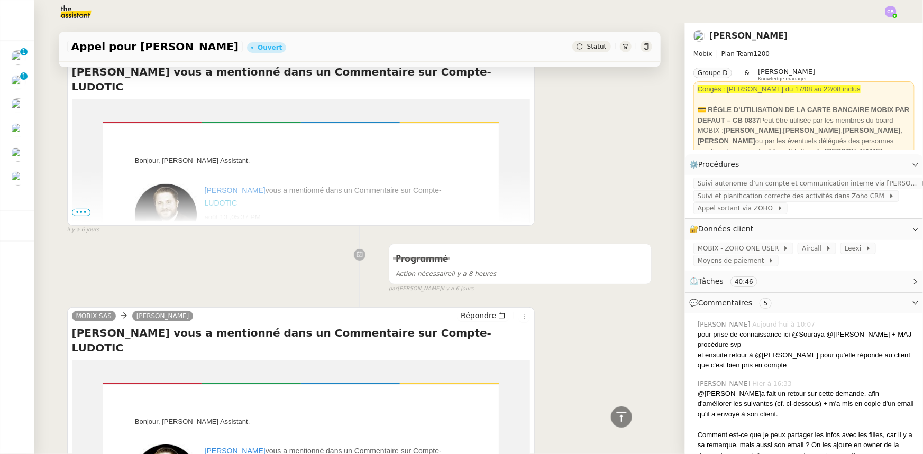
scroll to position [2068, 0]
click at [80, 210] on span "•••" at bounding box center [81, 213] width 19 height 7
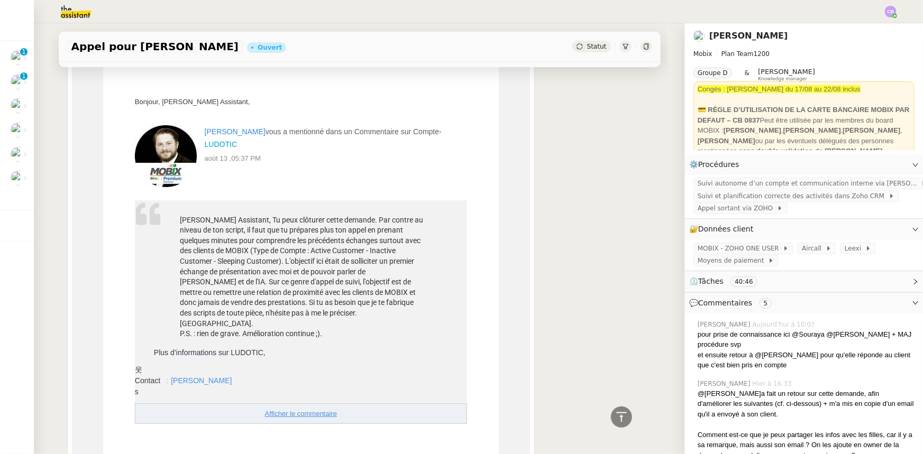
scroll to position [2116, 0]
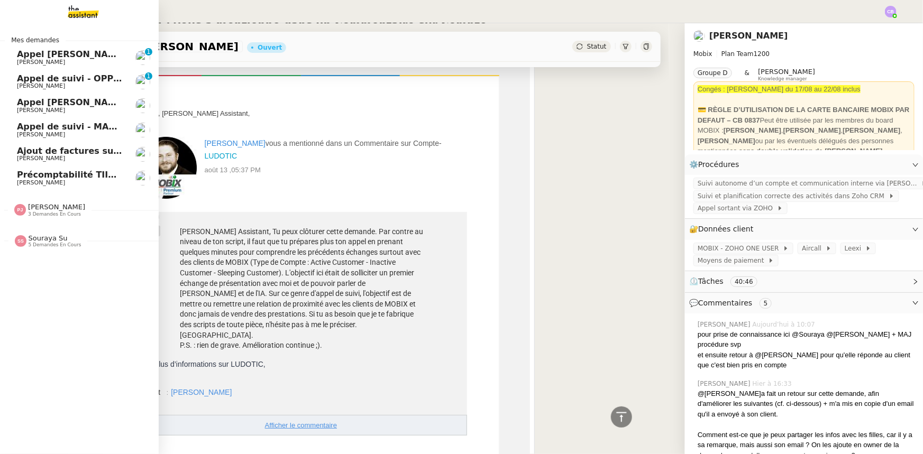
click at [67, 152] on span "Ajout de factures sur la plateforme Jefacture" at bounding box center [124, 151] width 214 height 10
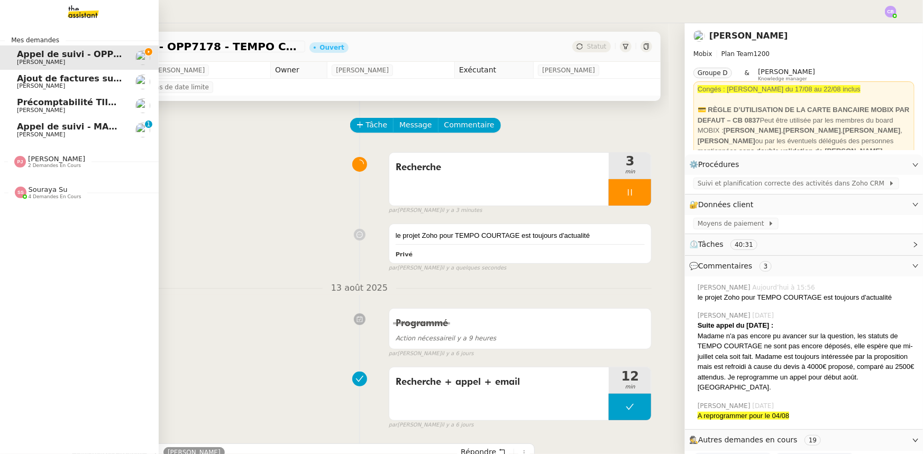
click at [23, 131] on span "[PERSON_NAME]" at bounding box center [41, 134] width 48 height 7
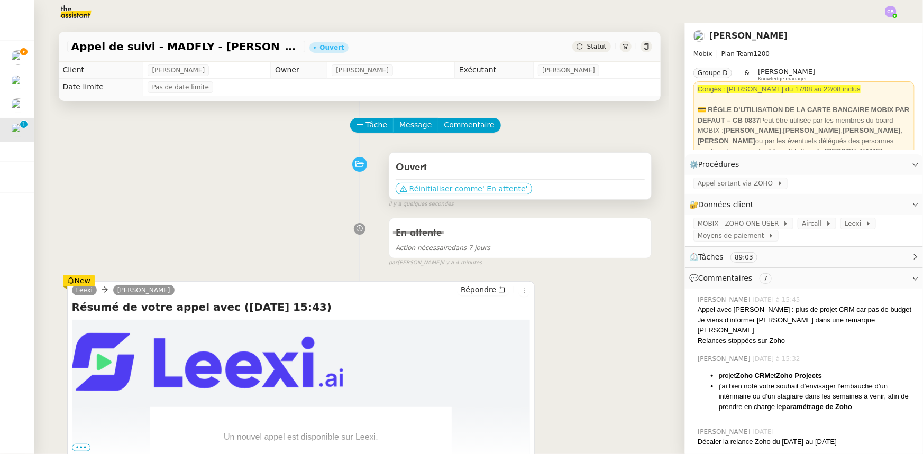
click at [459, 192] on span "Réinitialiser comme" at bounding box center [445, 189] width 73 height 11
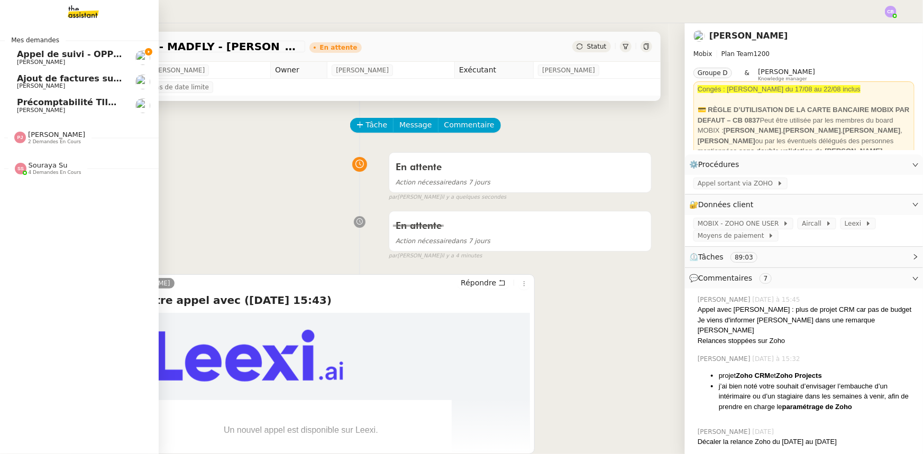
click at [26, 57] on span "Appel de suivi - OPP7178 - TEMPO COURTAGE" at bounding box center [125, 54] width 216 height 10
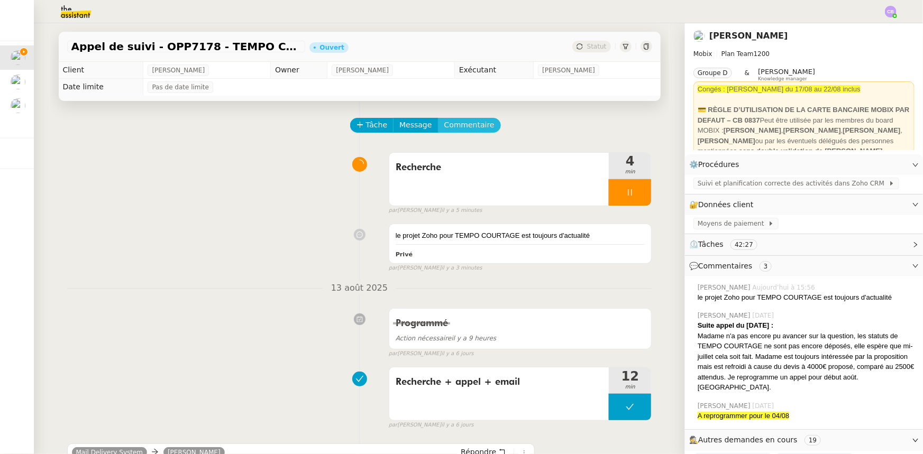
click at [469, 131] on span "Commentaire" at bounding box center [469, 125] width 50 height 12
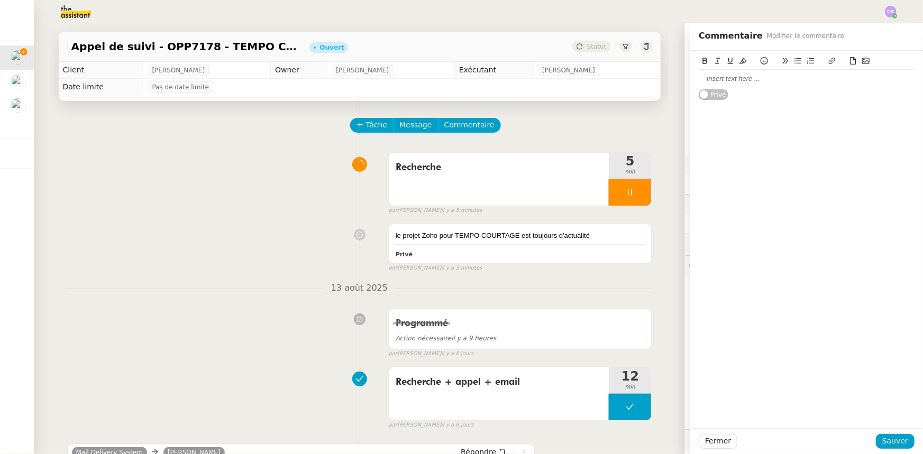
click at [757, 79] on div at bounding box center [807, 79] width 216 height 10
click at [886, 444] on span "Sauver" at bounding box center [895, 441] width 26 height 12
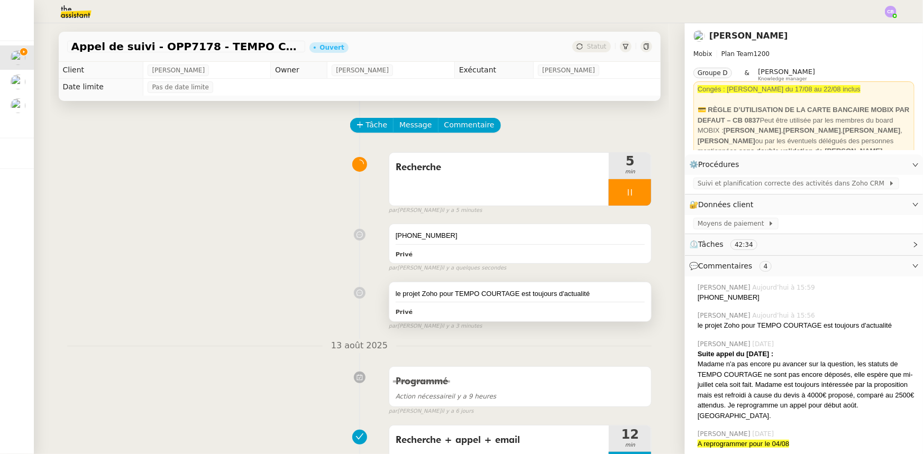
click at [567, 296] on div "le projet Zoho pour TEMPO COURTAGE est toujours d'actualité" at bounding box center [521, 294] width 250 height 11
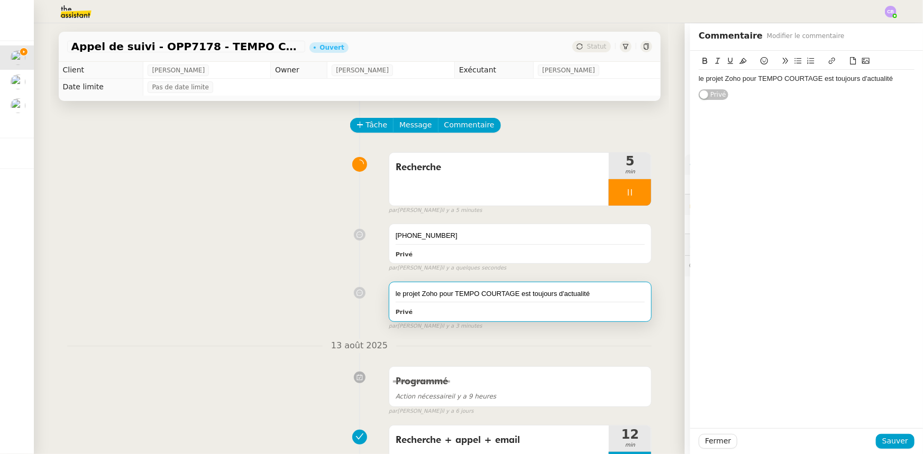
click at [893, 80] on div "le projet Zoho pour TEMPO COURTAGE est toujours d'actualité" at bounding box center [807, 79] width 216 height 10
click at [896, 444] on span "Sauver" at bounding box center [895, 441] width 26 height 12
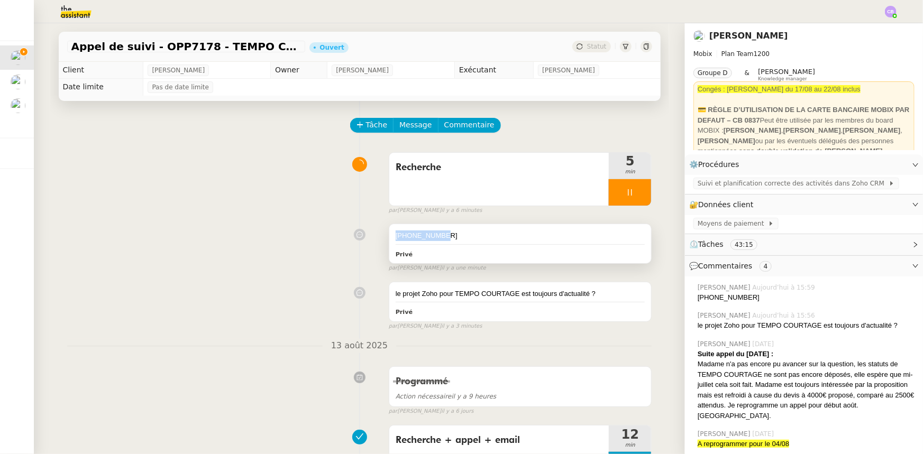
drag, startPoint x: 434, startPoint y: 238, endPoint x: 390, endPoint y: 236, distance: 44.5
click at [396, 236] on div "[PHONE_NUMBER]" at bounding box center [521, 236] width 250 height 11
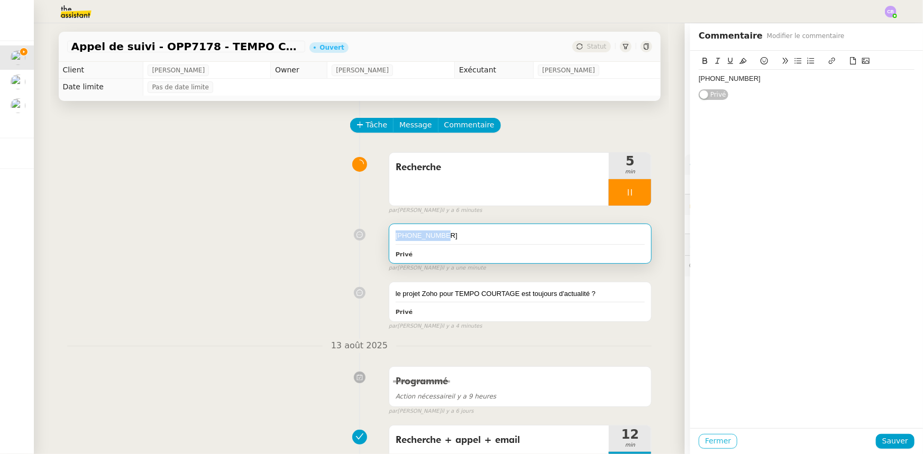
click at [718, 440] on span "Fermer" at bounding box center [718, 441] width 26 height 12
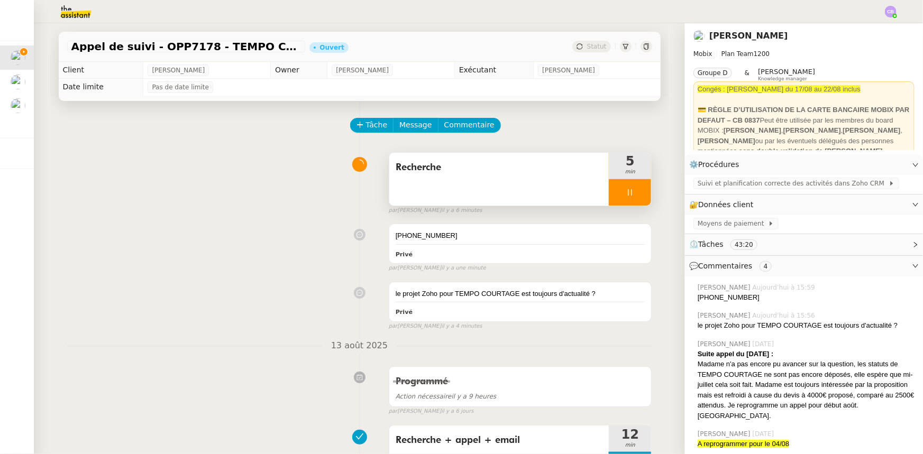
click at [504, 189] on div "Recherche" at bounding box center [499, 179] width 220 height 53
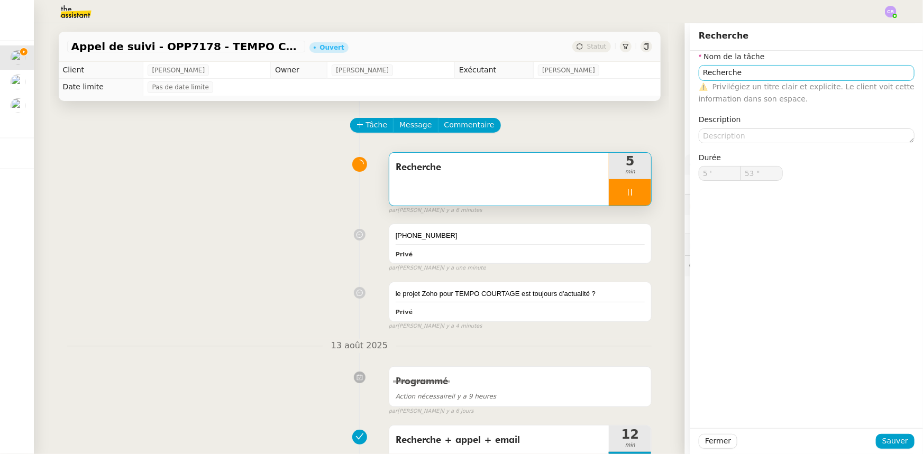
type input "54 ""
click at [784, 72] on input "Recherche" at bounding box center [807, 72] width 216 height 15
type input "Recherche +"
type input "55 ""
type input "Recherche + appel"
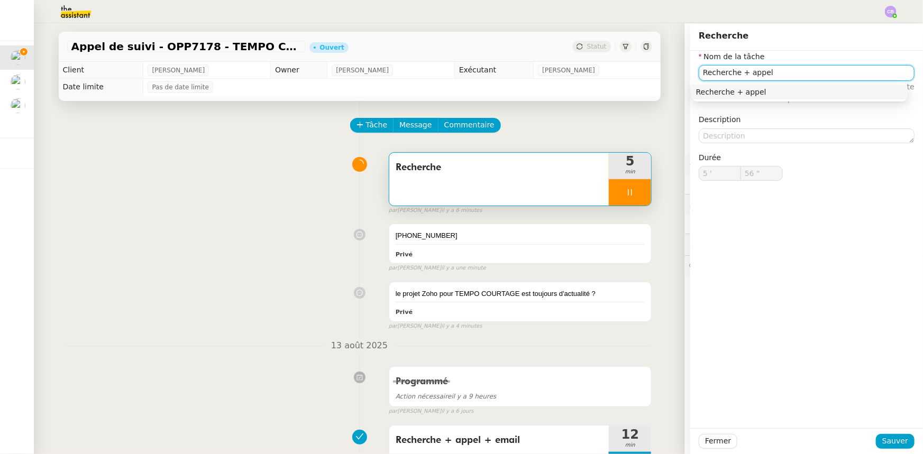
type input "57 ""
type input "Recherche + appel"
click at [888, 440] on span "Sauver" at bounding box center [895, 441] width 26 height 12
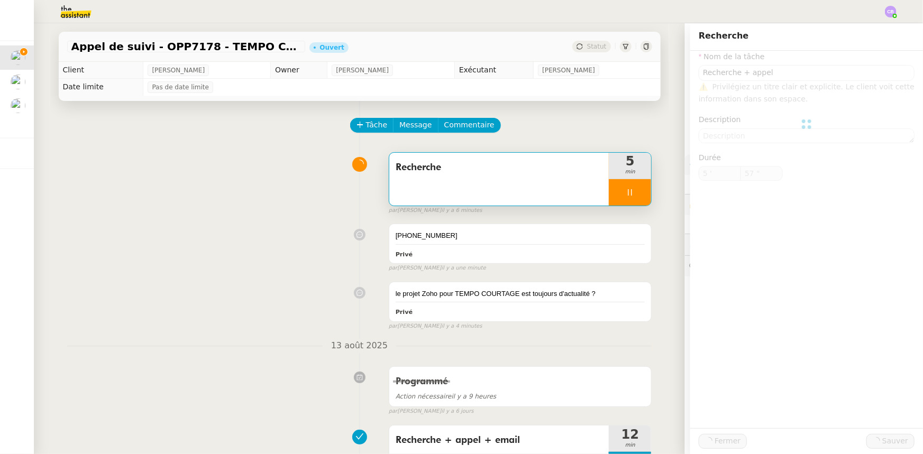
type input "58 ""
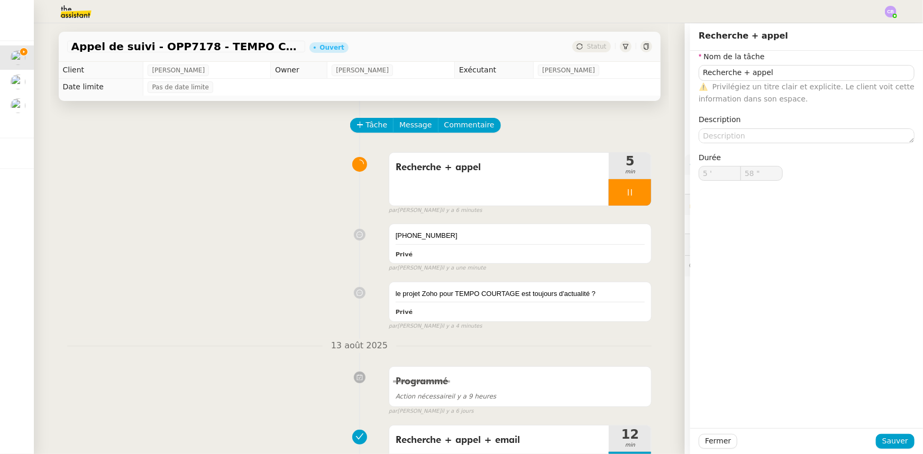
type input "59 ""
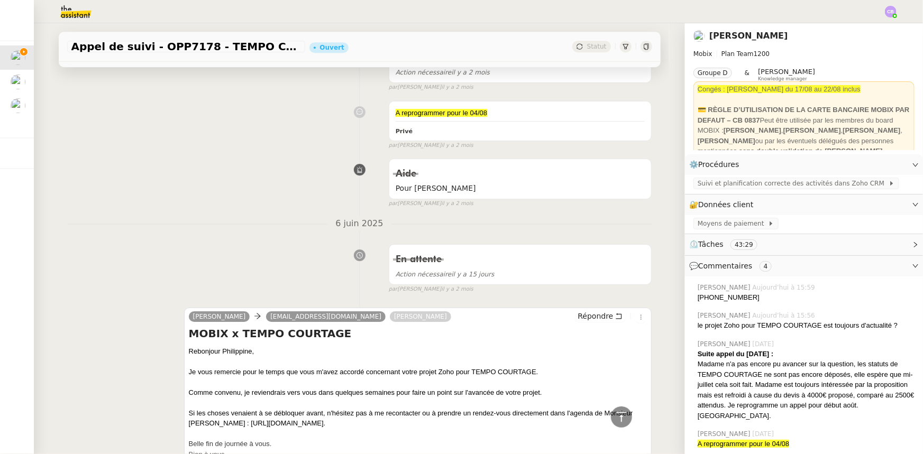
scroll to position [1779, 0]
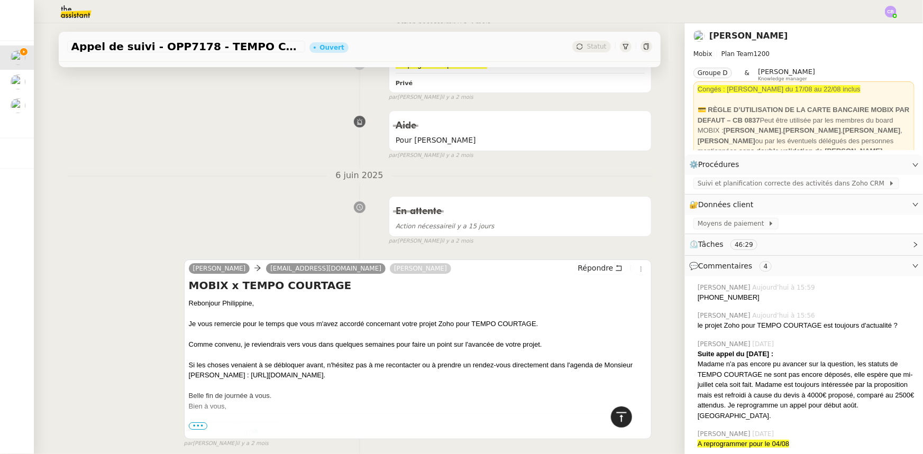
click at [615, 419] on icon at bounding box center [621, 417] width 13 height 13
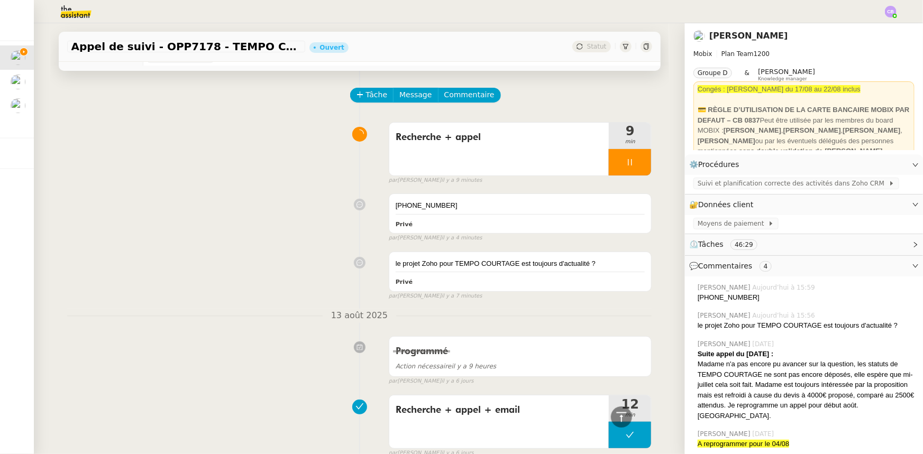
scroll to position [0, 0]
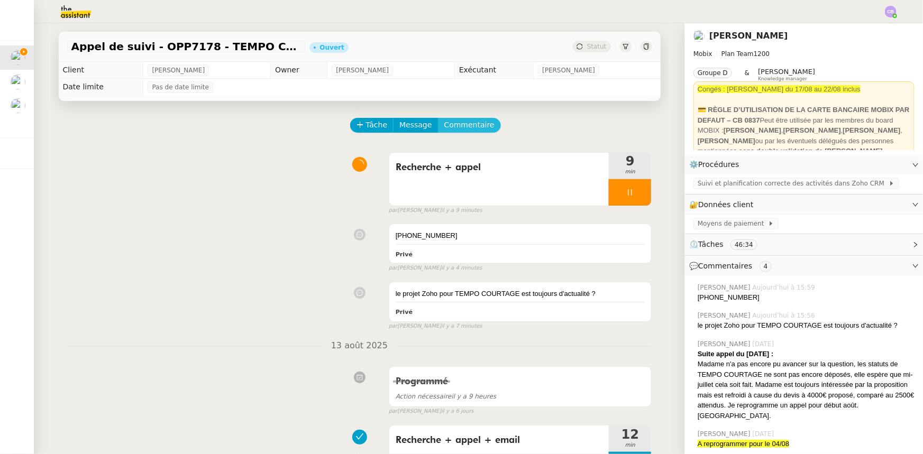
click at [469, 127] on span "Commentaire" at bounding box center [469, 125] width 50 height 12
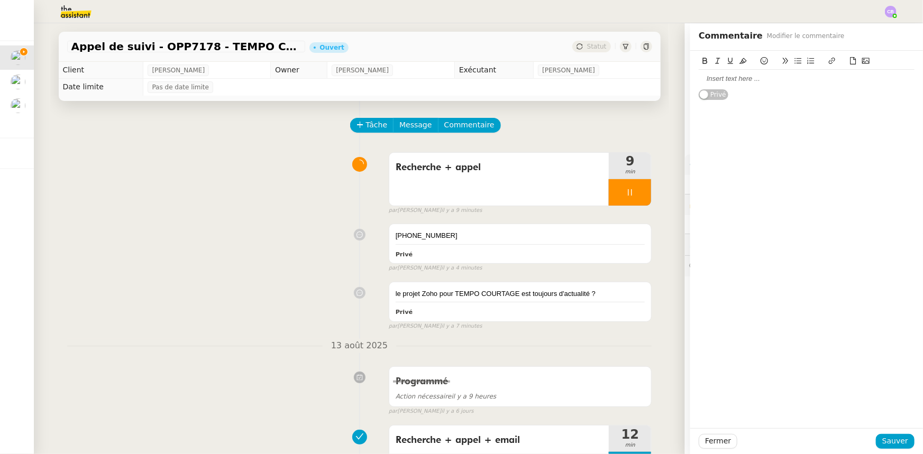
click at [715, 81] on div at bounding box center [807, 79] width 216 height 10
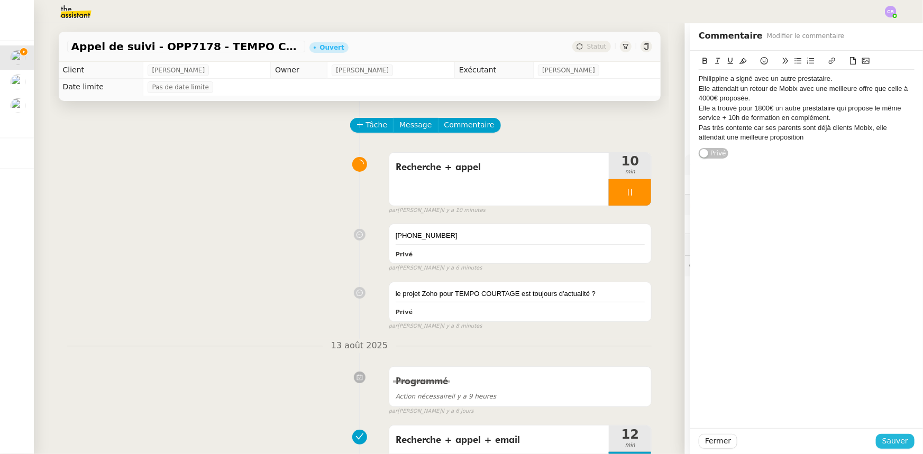
click at [891, 440] on span "Sauver" at bounding box center [895, 441] width 26 height 12
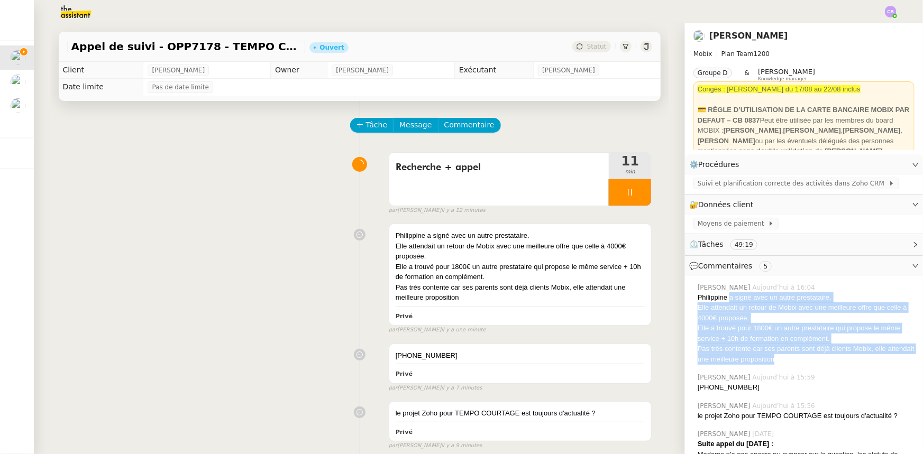
drag, startPoint x: 808, startPoint y: 362, endPoint x: 722, endPoint y: 302, distance: 104.8
click at [722, 302] on div "Philippine a signé avec un autre prestataire. Elle attendait un retour de Mobix…" at bounding box center [806, 329] width 217 height 72
copy div "a signé avec un autre prestataire. Elle attendait un retour de Mobix avec une m…"
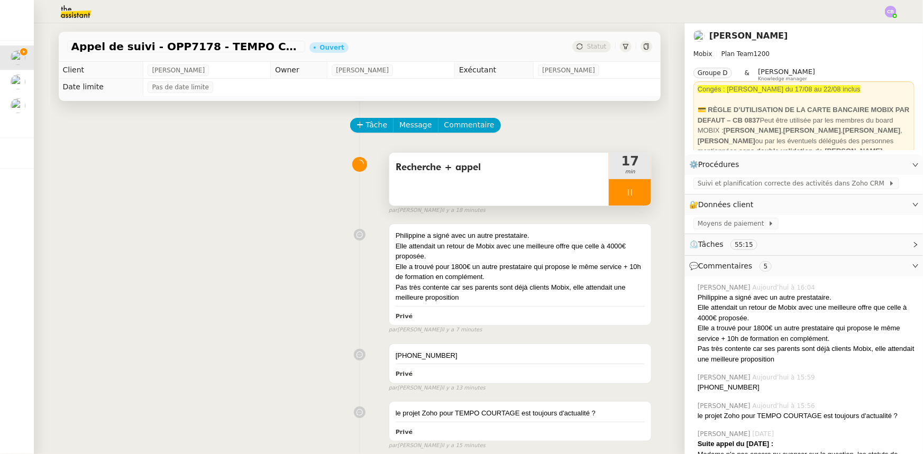
click at [609, 192] on div at bounding box center [630, 192] width 42 height 26
click at [636, 197] on icon at bounding box center [640, 192] width 8 height 8
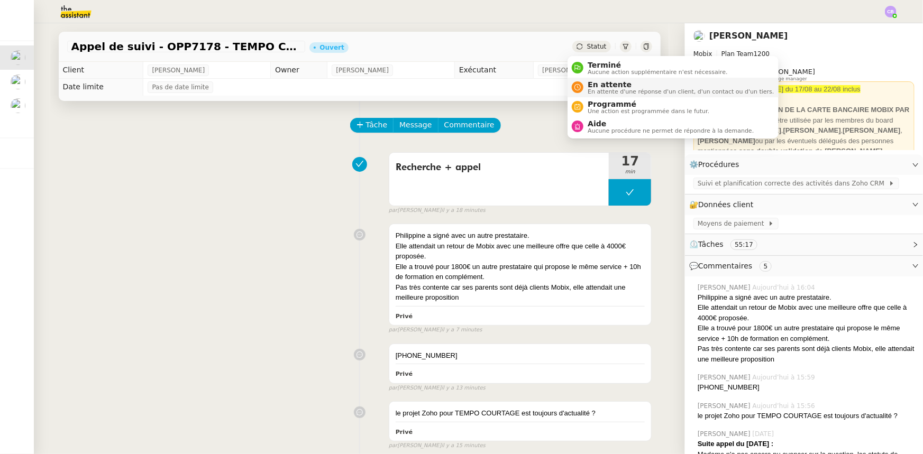
click at [604, 87] on span "En attente" at bounding box center [681, 84] width 186 height 8
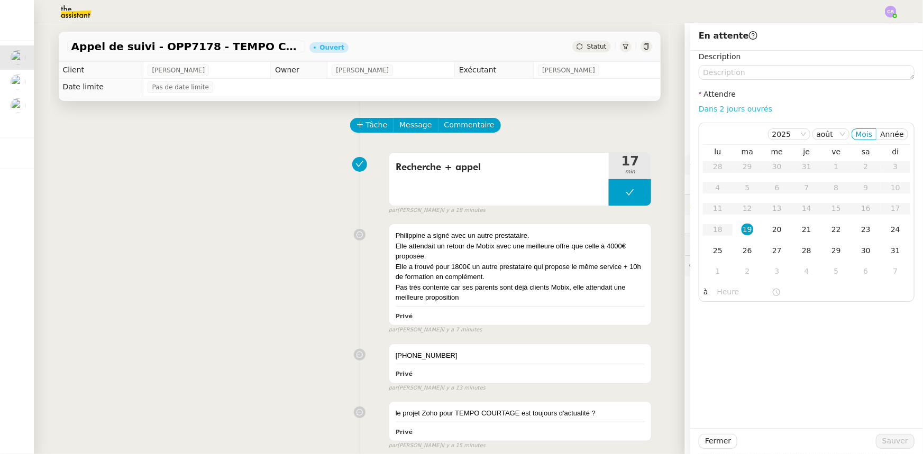
click at [713, 110] on link "Dans 2 jours ouvrés" at bounding box center [736, 109] width 74 height 8
type input "07:00"
click at [742, 253] on div "26" at bounding box center [748, 251] width 12 height 12
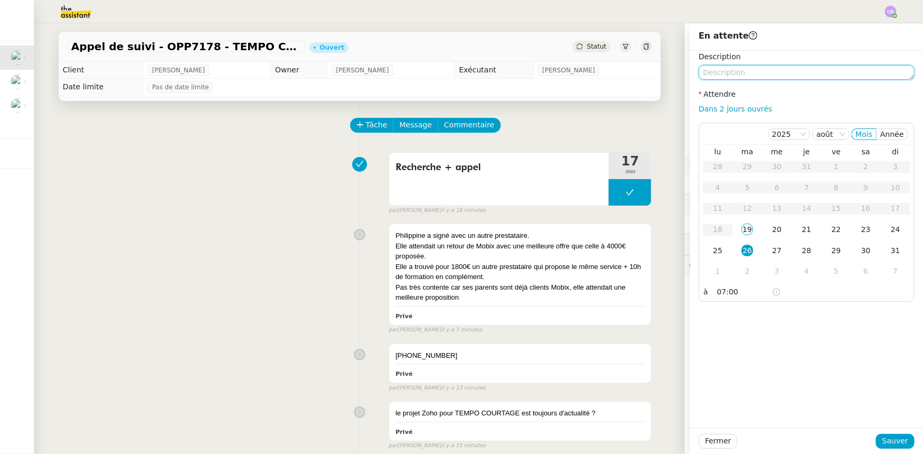
click at [734, 70] on textarea at bounding box center [807, 72] width 216 height 15
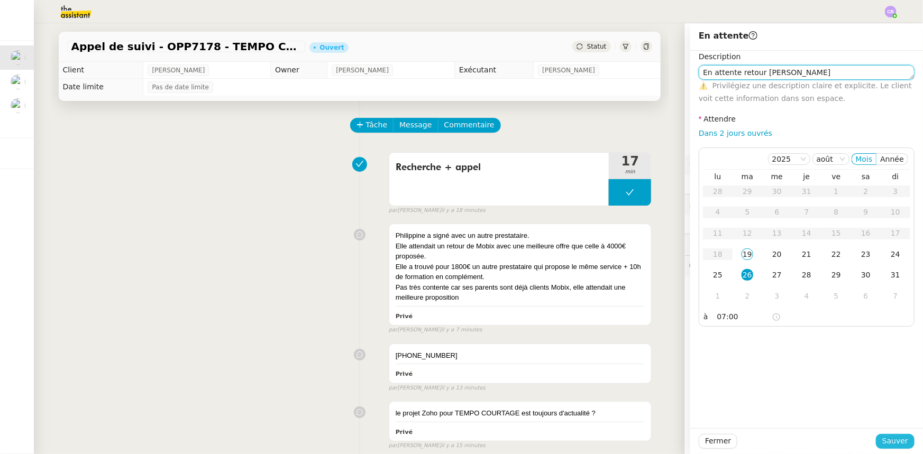
type textarea "En attente retour [PERSON_NAME]"
click at [894, 439] on span "Sauver" at bounding box center [895, 441] width 26 height 12
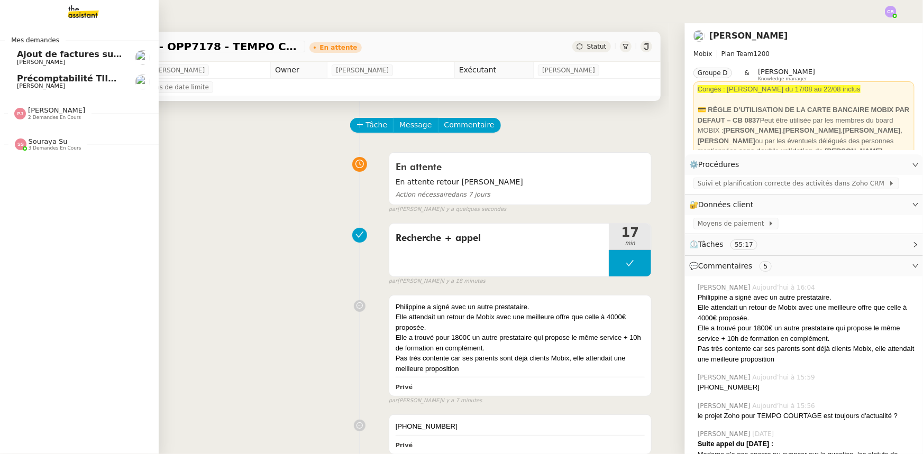
click at [47, 112] on span "[PERSON_NAME]" at bounding box center [56, 110] width 57 height 8
click at [43, 113] on span "[PERSON_NAME]" at bounding box center [56, 110] width 57 height 8
click at [41, 144] on span "Souraya Su" at bounding box center [48, 142] width 39 height 8
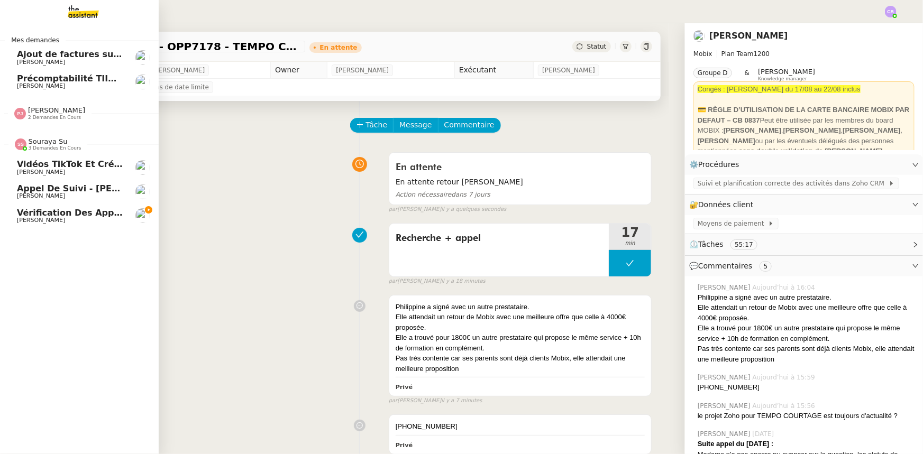
click at [41, 144] on span "Souraya Su" at bounding box center [48, 142] width 39 height 8
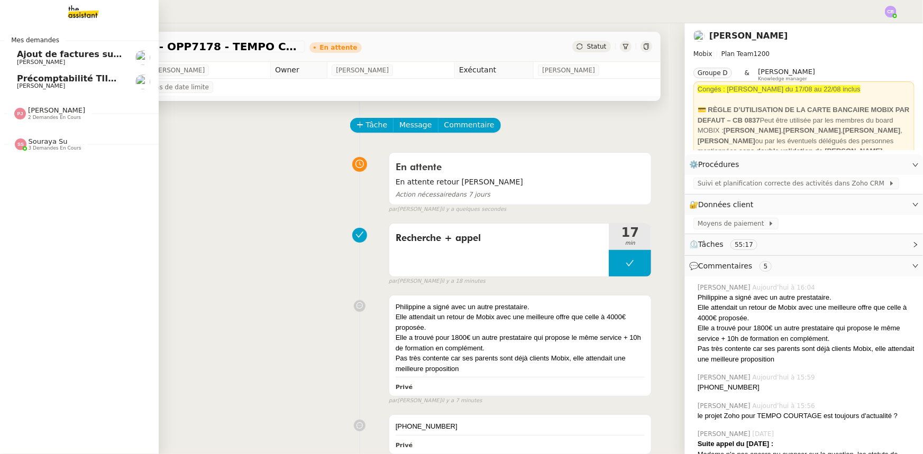
click at [53, 53] on span "Ajout de factures sur la plateforme Jefacture" at bounding box center [124, 54] width 214 height 10
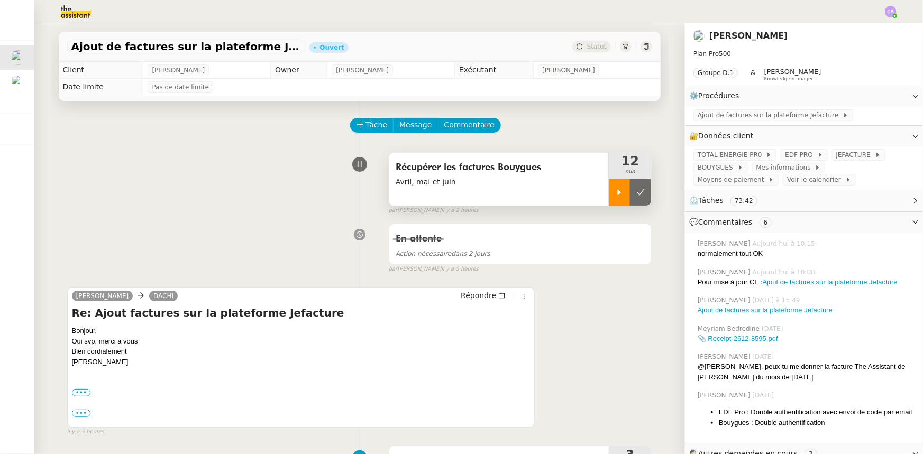
click at [615, 198] on div at bounding box center [619, 192] width 21 height 26
click at [836, 157] on span "JEFACTURE" at bounding box center [855, 155] width 39 height 11
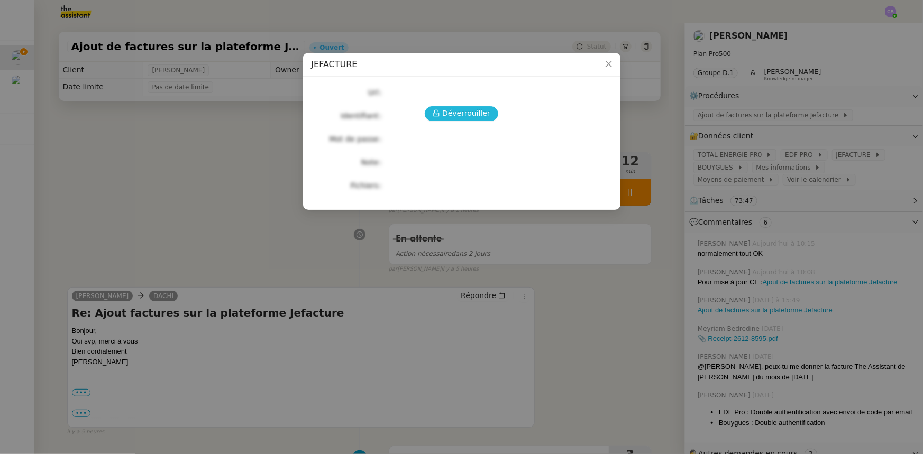
click at [451, 111] on span "Déverrouiller" at bounding box center [466, 113] width 48 height 12
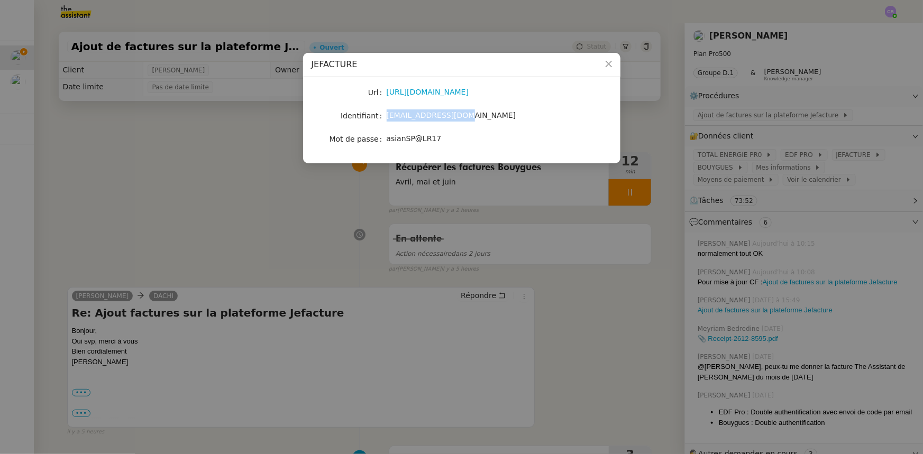
drag, startPoint x: 454, startPoint y: 116, endPoint x: 387, endPoint y: 116, distance: 66.7
click at [387, 116] on span "[EMAIL_ADDRESS][DOMAIN_NAME]" at bounding box center [452, 115] width 130 height 8
copy span "[EMAIL_ADDRESS][DOMAIN_NAME]"
drag, startPoint x: 433, startPoint y: 139, endPoint x: 388, endPoint y: 140, distance: 45.5
click at [388, 140] on span "asianSP@LR17" at bounding box center [414, 138] width 55 height 8
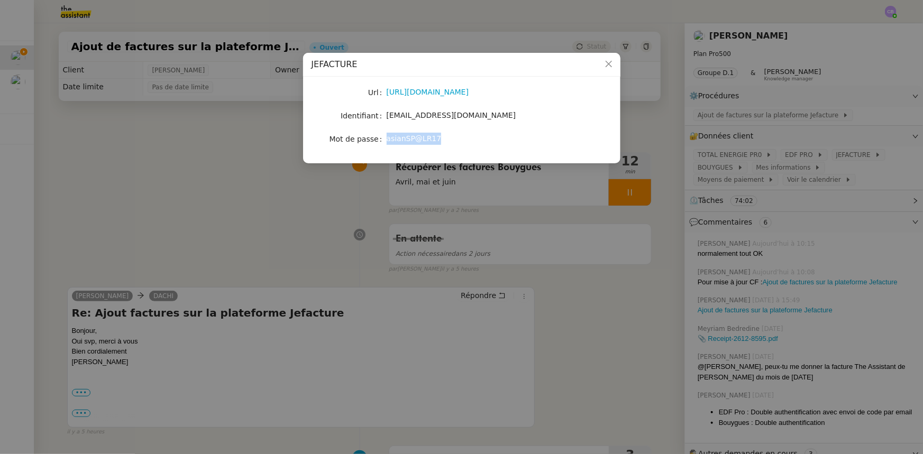
copy span "asianSP@LR17"
click at [611, 64] on icon "Close" at bounding box center [609, 64] width 8 height 8
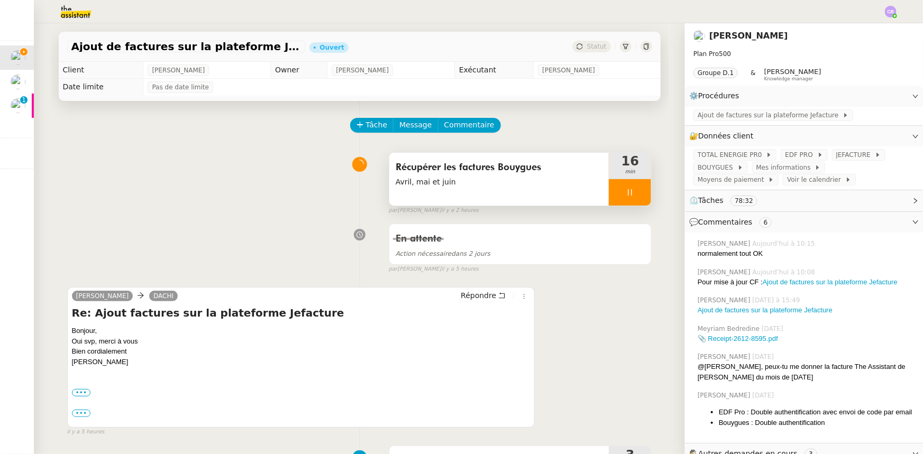
click at [484, 184] on span "Avril, mai et juin" at bounding box center [499, 182] width 207 height 12
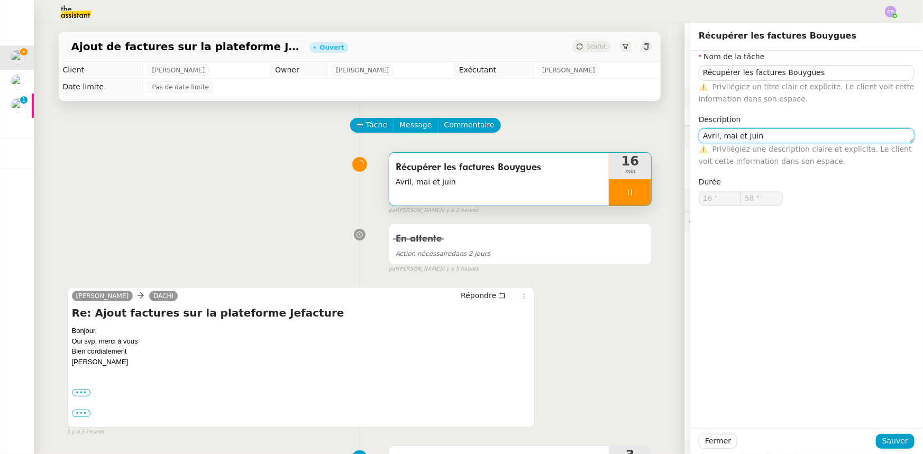
click at [699, 135] on textarea "Avril, mai et juin" at bounding box center [807, 136] width 216 height 15
type input "59 ""
type textarea "[PERSON_NAME], mai et juin"
type input "17 '"
type input "0 ""
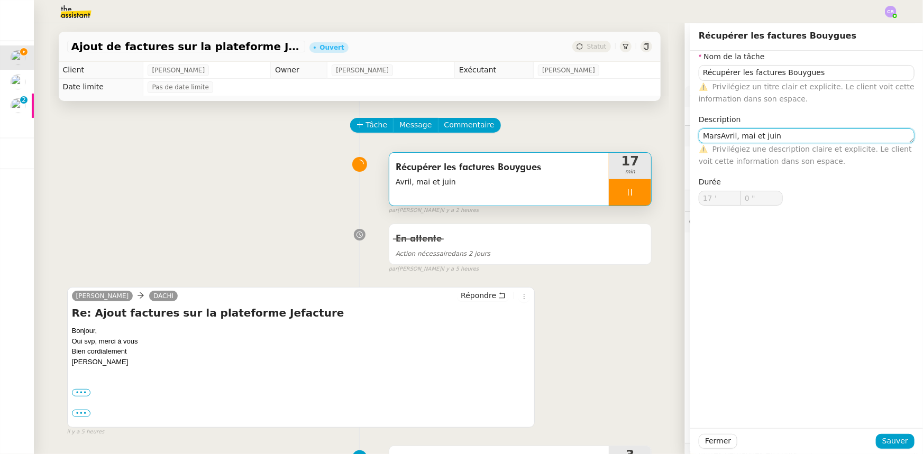
type textarea "Mars,Avril, mai et juin"
type input "1 ""
type textarea "Mars, avril, mai et juin"
type input "5 ""
type textarea "Mars, avril, mai et juin"
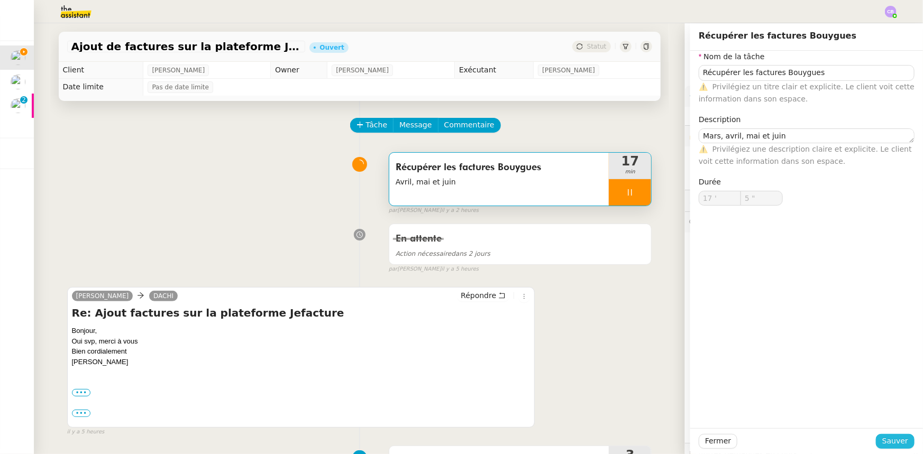
click at [884, 443] on span "Sauver" at bounding box center [895, 441] width 26 height 12
type input "6 ""
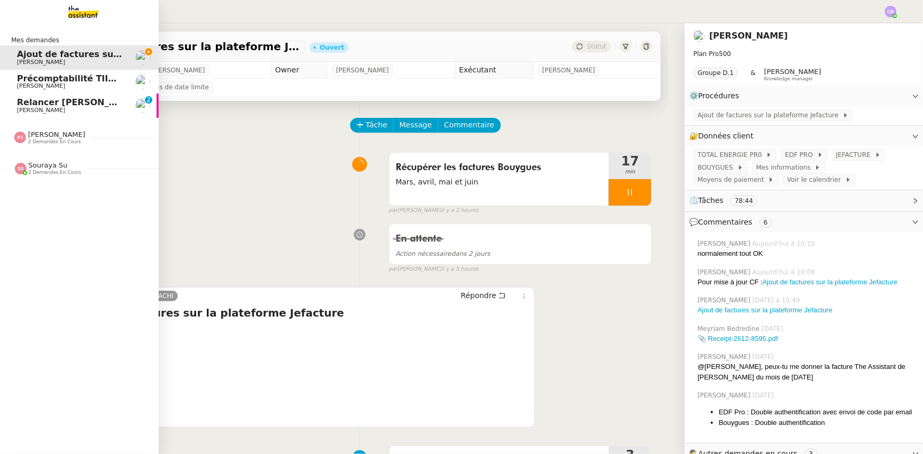
drag, startPoint x: 25, startPoint y: 111, endPoint x: 74, endPoint y: 121, distance: 49.6
click at [25, 111] on span "[PERSON_NAME]" at bounding box center [41, 110] width 48 height 7
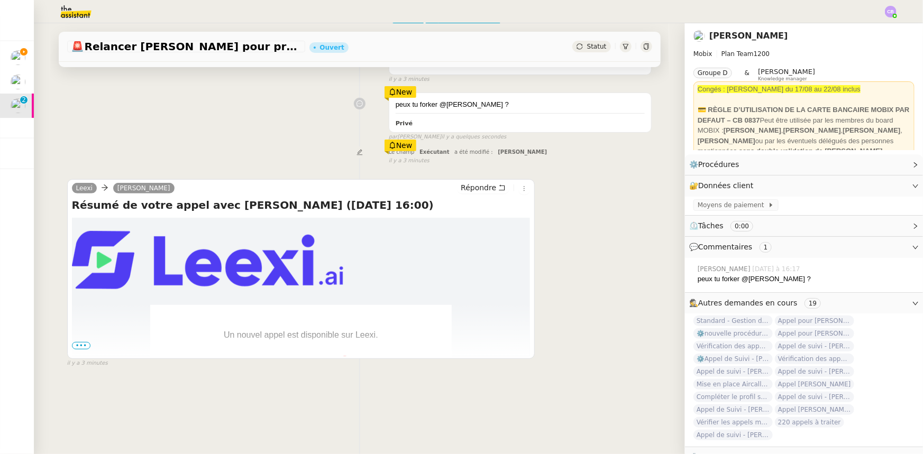
scroll to position [141, 0]
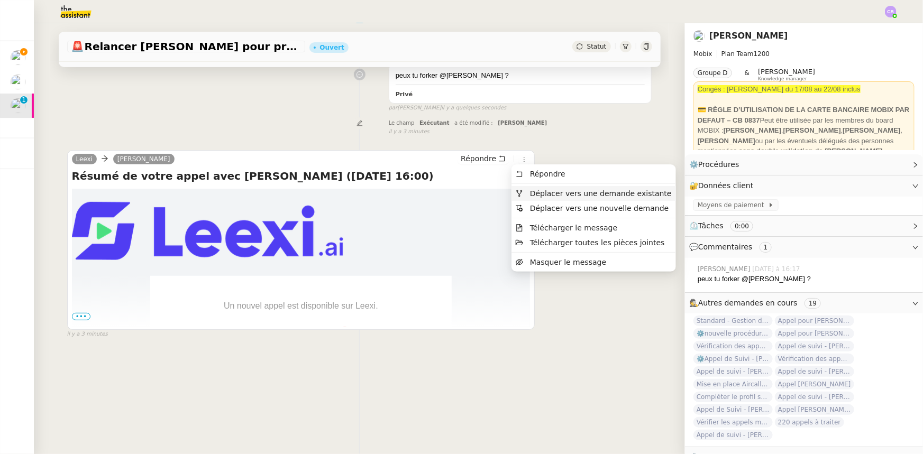
click at [547, 194] on span "Déplacer vers une demande existante" at bounding box center [601, 193] width 142 height 8
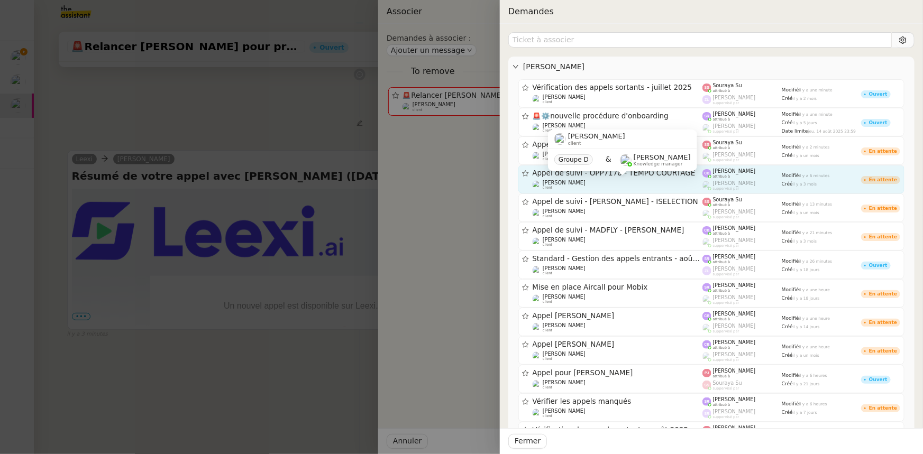
click at [647, 181] on div "[PERSON_NAME] client" at bounding box center [618, 185] width 170 height 11
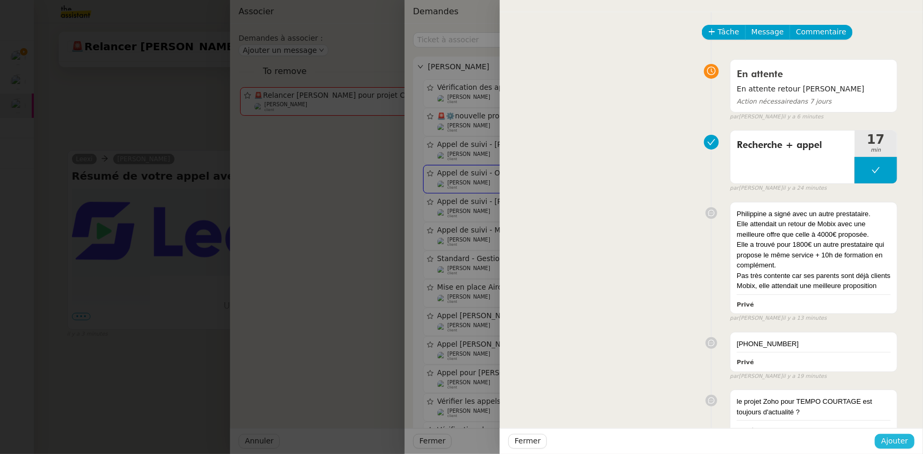
click at [889, 445] on span "Ajouter" at bounding box center [894, 441] width 27 height 12
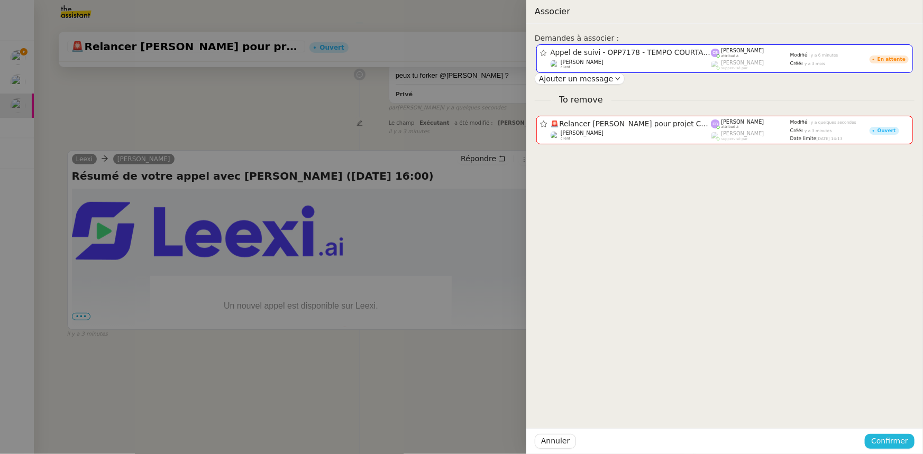
click at [889, 445] on span "Confirmer" at bounding box center [889, 441] width 37 height 12
click at [887, 413] on span "Ajouter" at bounding box center [891, 413] width 27 height 11
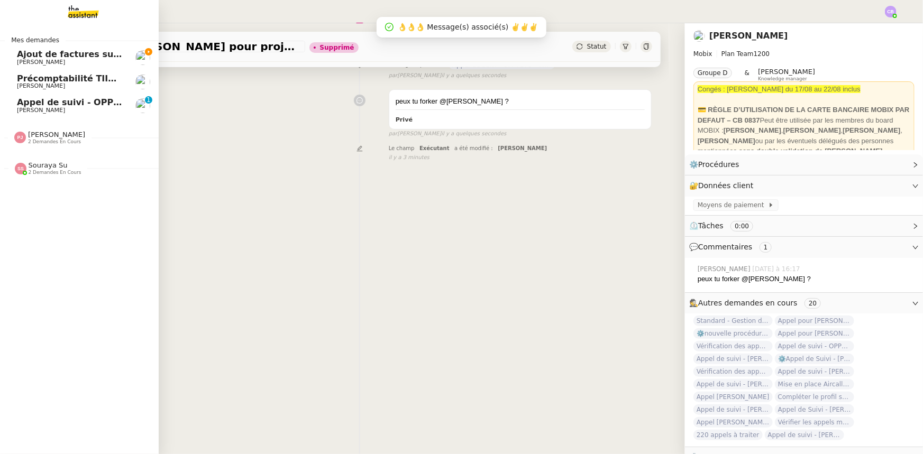
click at [23, 101] on span "Appel de suivi - OPP7178 - TEMPO COURTAGE" at bounding box center [125, 102] width 216 height 10
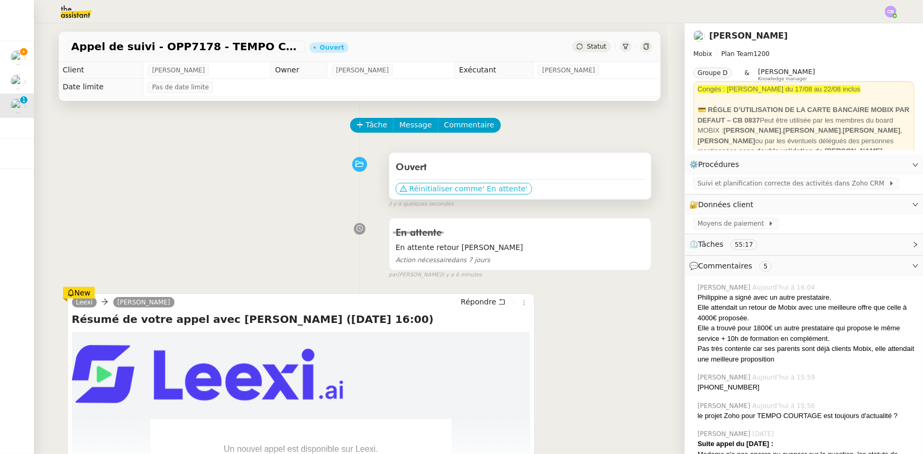
click at [482, 190] on span "' En attente'" at bounding box center [504, 189] width 45 height 11
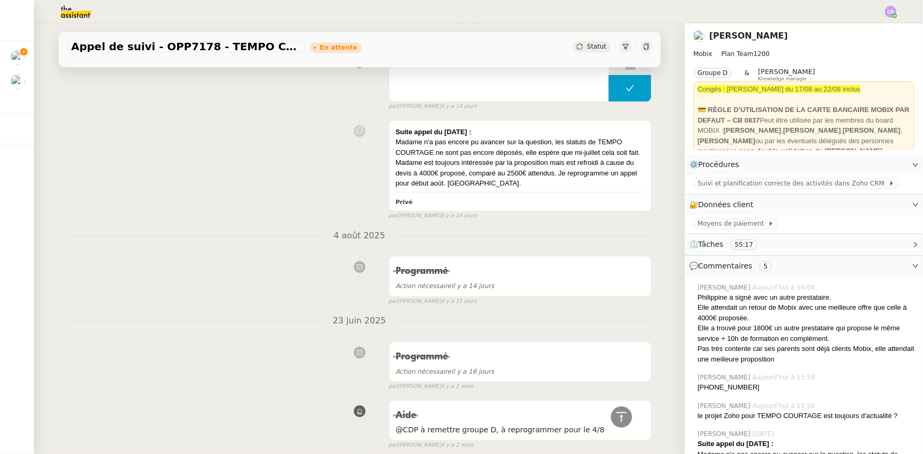
scroll to position [1587, 0]
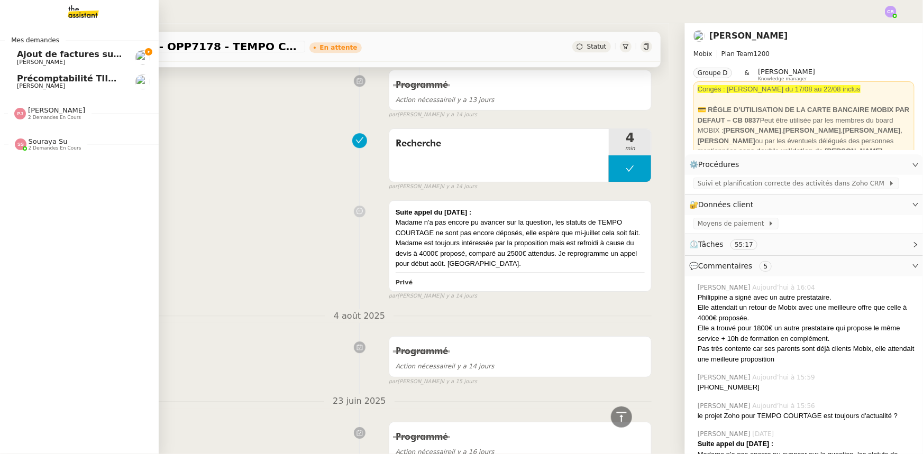
click at [35, 59] on span "[PERSON_NAME]" at bounding box center [41, 62] width 48 height 7
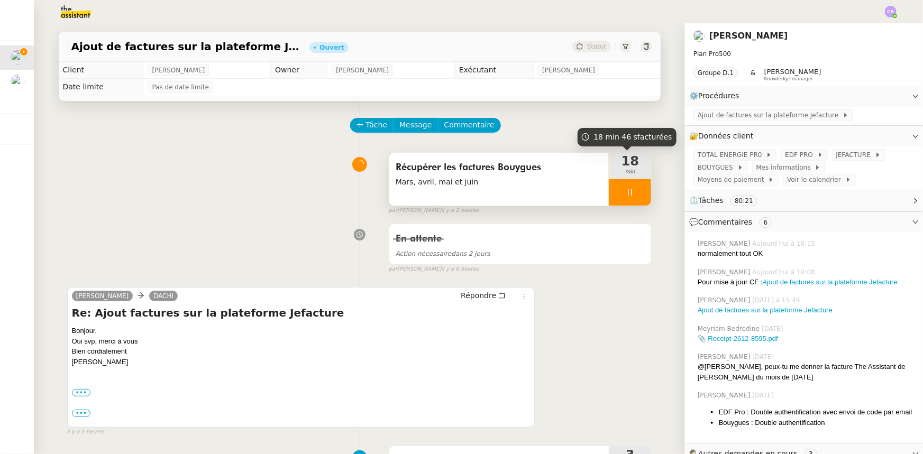
click at [609, 193] on div at bounding box center [630, 192] width 42 height 26
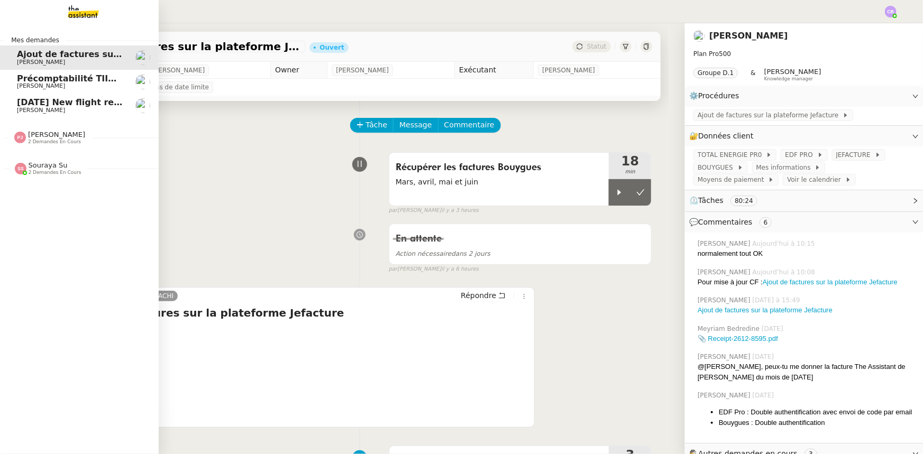
click at [47, 106] on span "[DATE] New flight request - [PERSON_NAME]" at bounding box center [123, 102] width 212 height 10
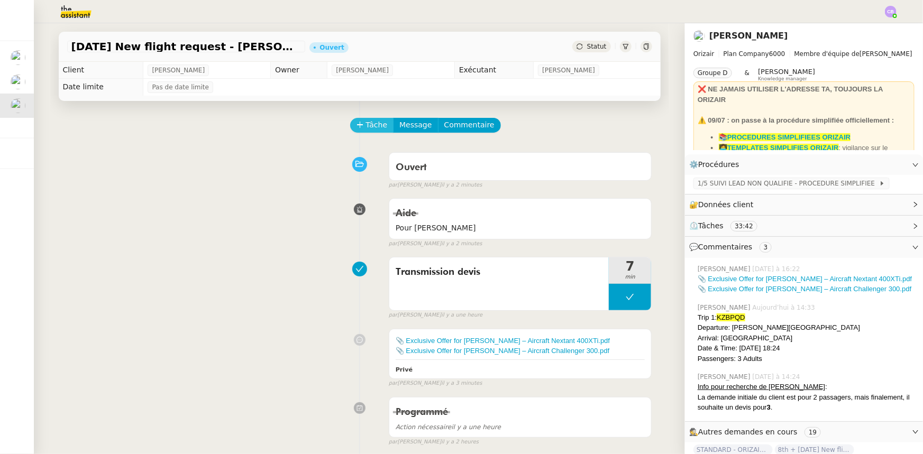
click at [357, 127] on icon at bounding box center [360, 124] width 7 height 7
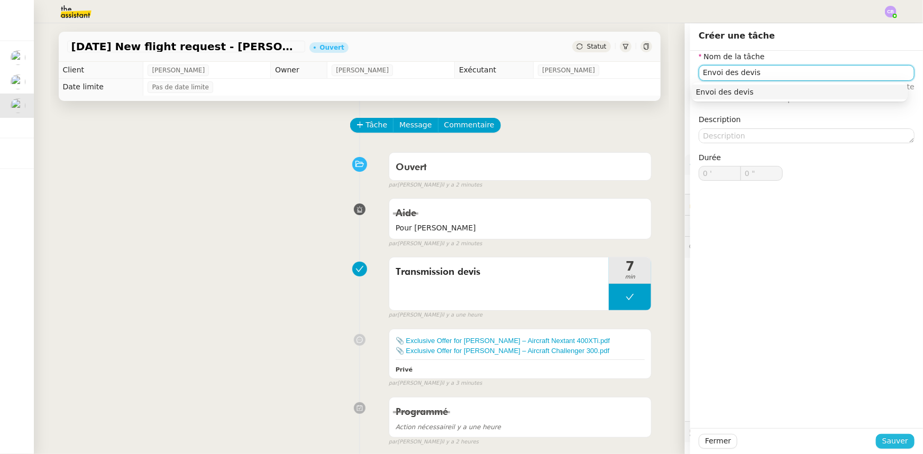
type input "Envoi des devis"
click at [894, 442] on span "Sauver" at bounding box center [895, 441] width 26 height 12
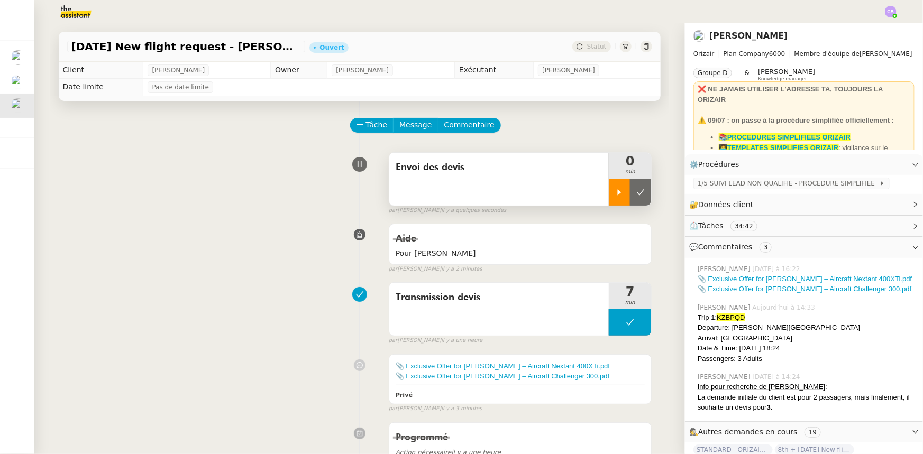
click at [615, 195] on icon at bounding box center [619, 192] width 8 height 8
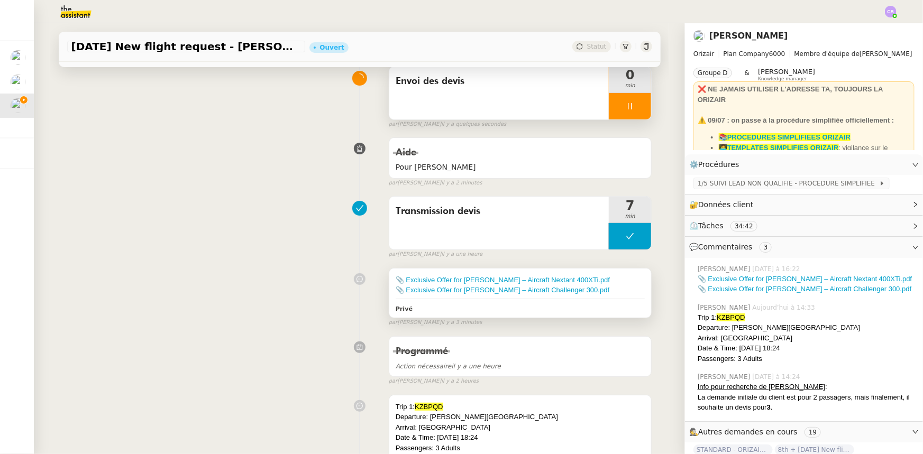
scroll to position [96, 0]
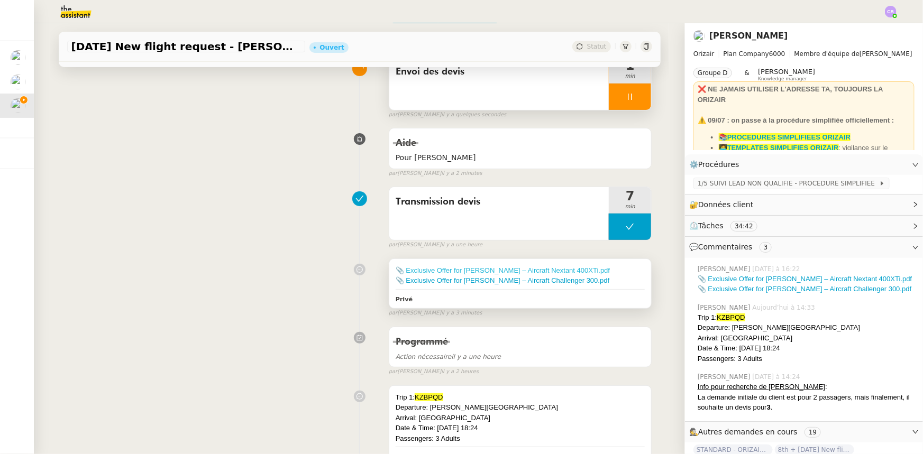
click at [547, 271] on link "📎 Exclusive Offer for [PERSON_NAME] – Aircraft Nextant 400XTi.pdf" at bounding box center [503, 271] width 214 height 8
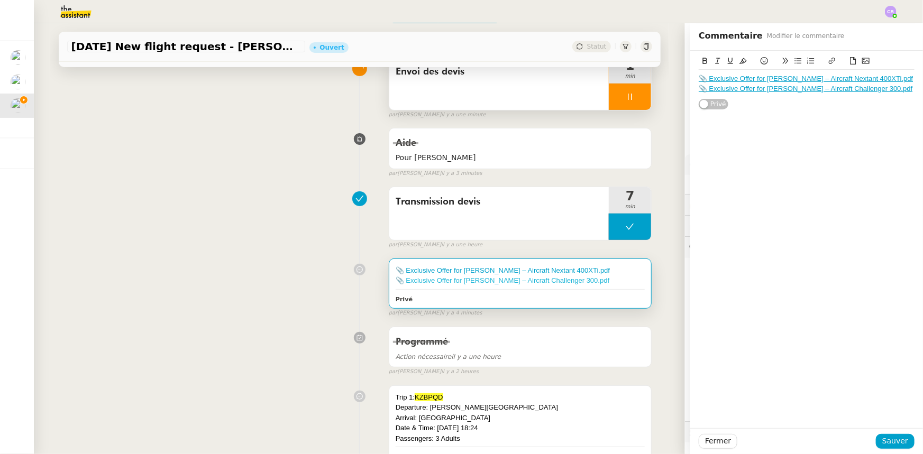
click at [519, 282] on link "📎 Exclusive Offer for [PERSON_NAME] – Aircraft Challenger 300.pdf" at bounding box center [503, 281] width 214 height 8
click at [719, 445] on span "Fermer" at bounding box center [718, 441] width 26 height 12
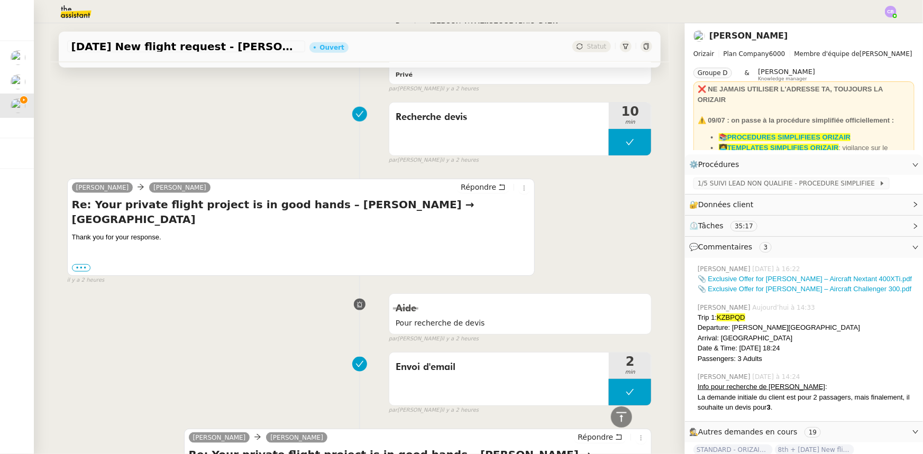
scroll to position [481, 0]
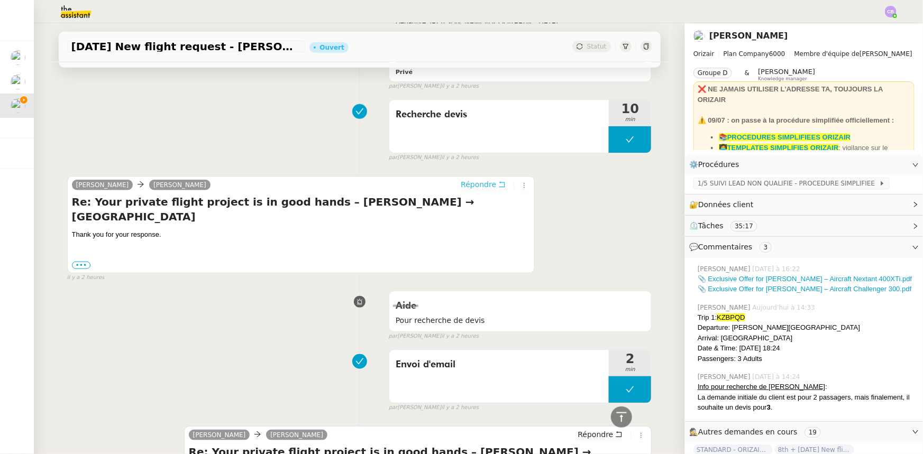
click at [471, 187] on span "Répondre" at bounding box center [478, 184] width 35 height 11
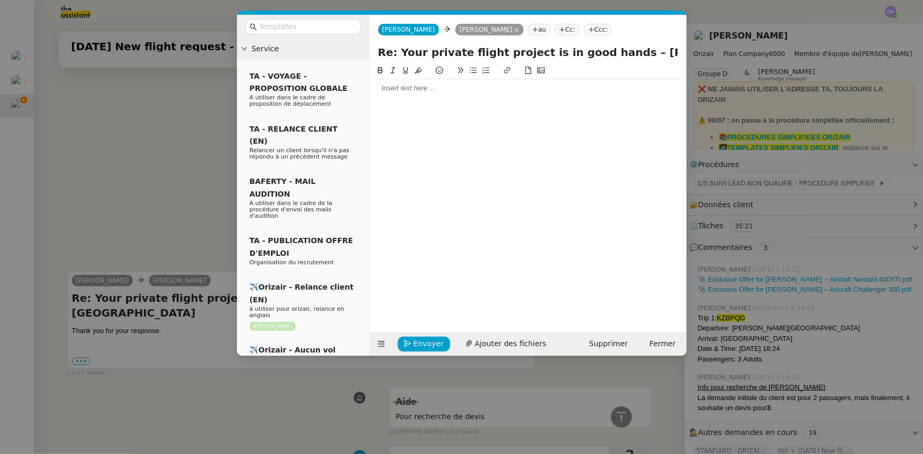
scroll to position [562, 0]
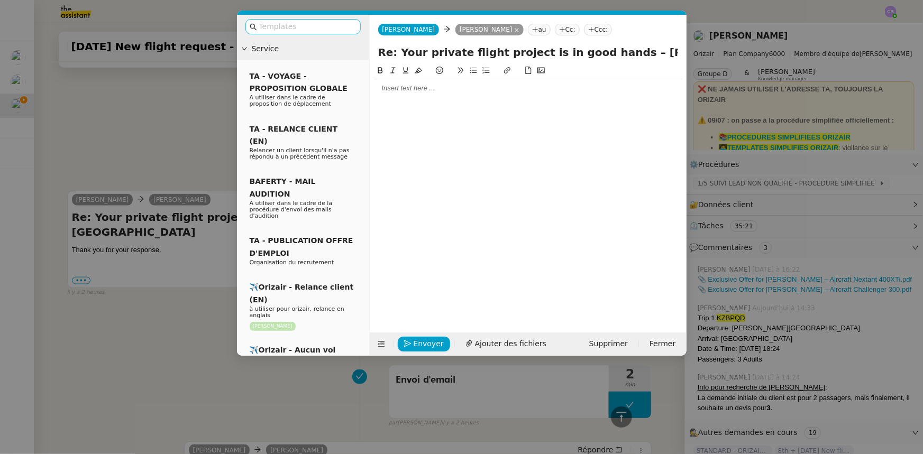
click at [317, 26] on input "text" at bounding box center [306, 27] width 95 height 12
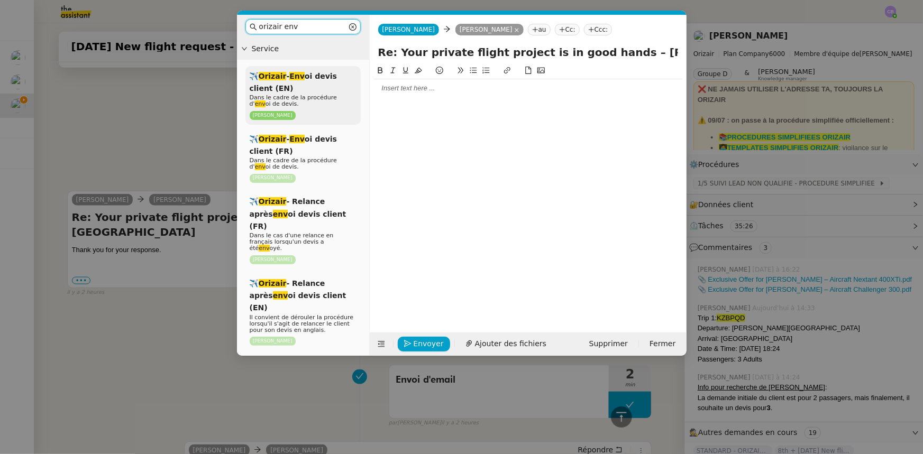
type input "orizair env"
click at [317, 89] on div "✈️ Orizair - Env oi devis client (EN) Dans le cadre de la procédure d' env oi d…" at bounding box center [302, 95] width 115 height 59
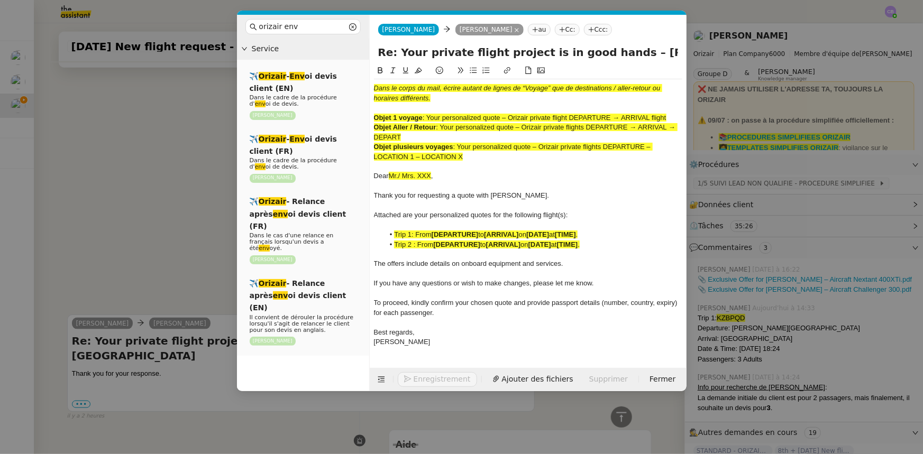
scroll to position [700, 0]
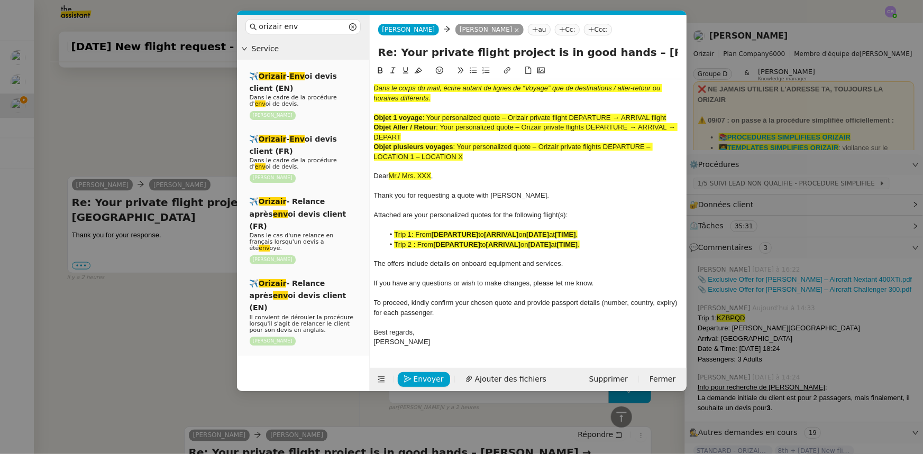
click at [186, 122] on nz-modal-container "orizair env Service ✈️ Orizair - Env oi devis client (EN) Dans le cadre de la p…" at bounding box center [461, 227] width 923 height 454
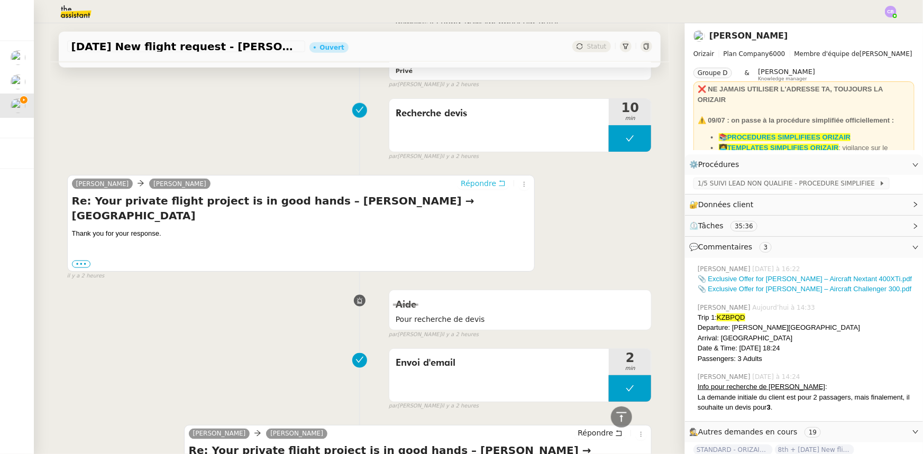
scroll to position [699, 0]
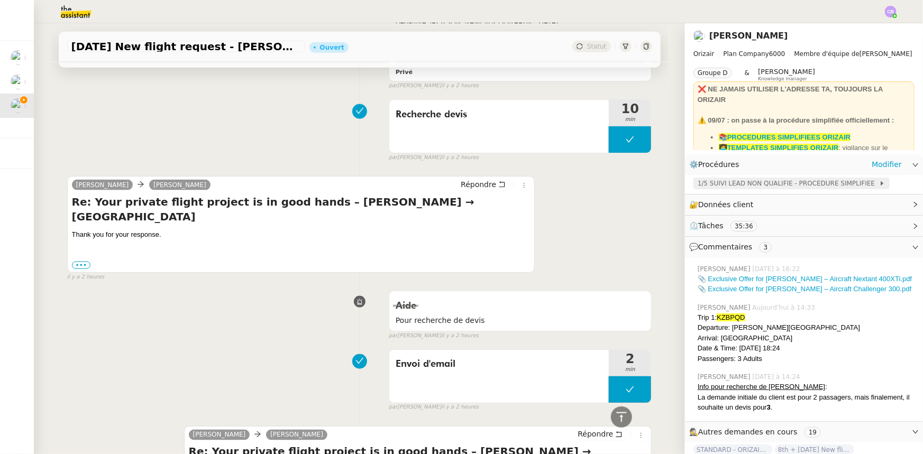
click at [727, 185] on span "1/5 SUIVI LEAD NON QUALIFIE - PROCEDURE SIMPLIFIEE" at bounding box center [788, 183] width 181 height 11
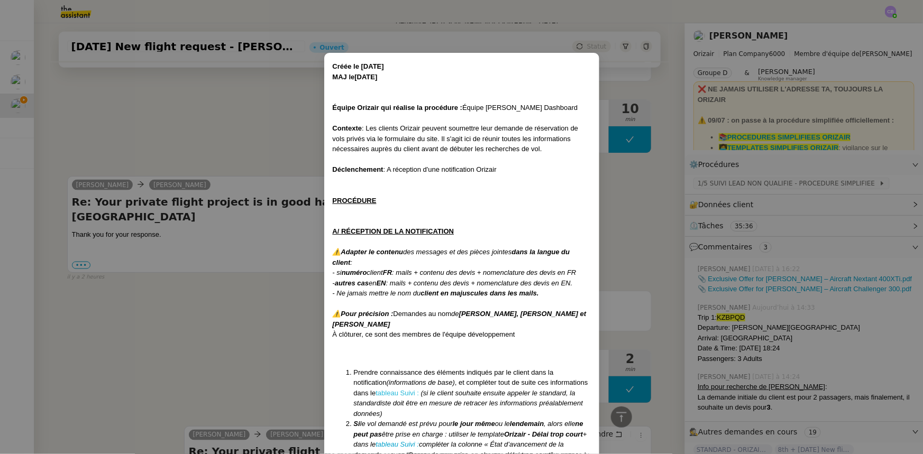
click at [378, 392] on link "tableau Suivi :" at bounding box center [397, 393] width 43 height 8
click at [244, 133] on nz-modal-container "Créée le [DATE] MAJ le [DATE] Équipe Orizair qui réalise la procédure : Équipe …" at bounding box center [461, 227] width 923 height 454
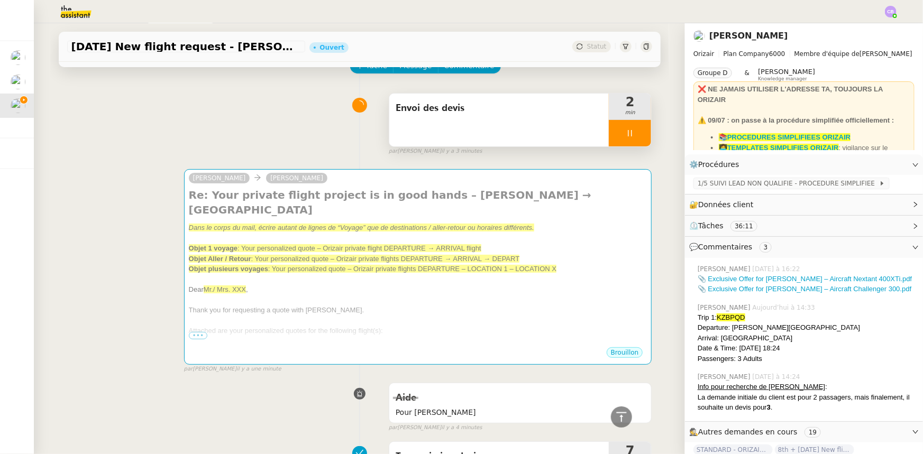
scroll to position [0, 0]
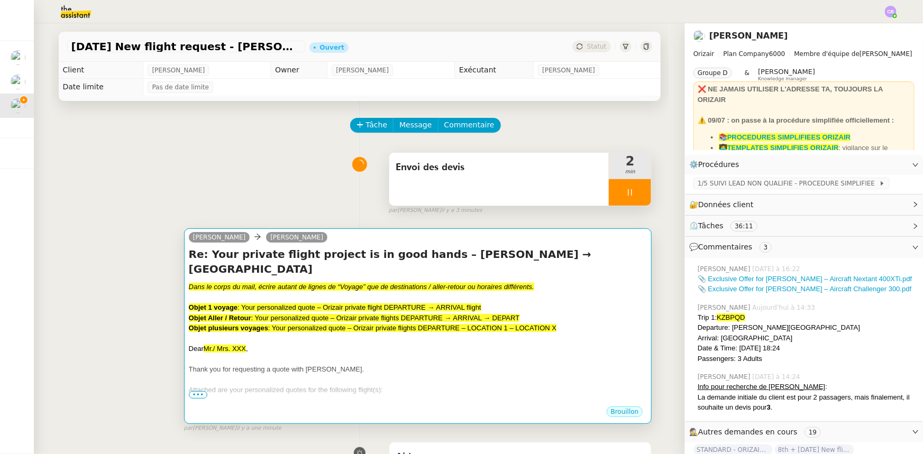
click at [398, 344] on div "Dear Mr./ Mrs. XXX ," at bounding box center [418, 349] width 459 height 11
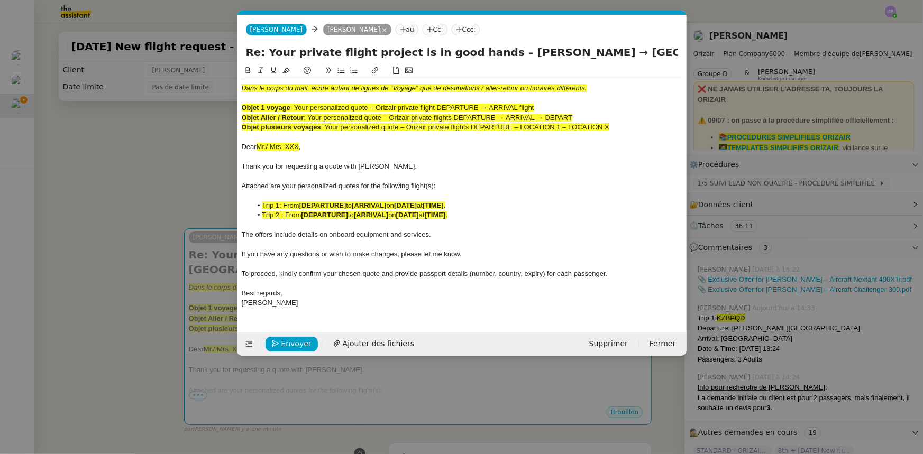
scroll to position [0, 56]
drag, startPoint x: 538, startPoint y: 106, endPoint x: 297, endPoint y: 106, distance: 240.2
click at [297, 106] on span ": Your personalized quote – Orizair private flight DEPARTURE → ARRIVAL flight" at bounding box center [412, 108] width 244 height 8
copy span "Your personalized quote – Orizair private flight DEPARTURE → ARRIVAL flight"
drag, startPoint x: 475, startPoint y: 53, endPoint x: 238, endPoint y: 50, distance: 237.0
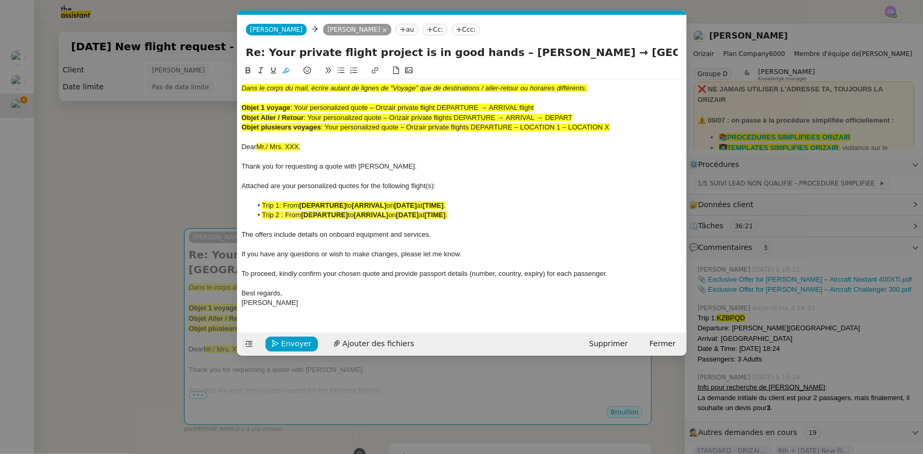
click at [238, 50] on div "Re: Your private flight project is in good hands – [PERSON_NAME] → [GEOGRAPHIC_…" at bounding box center [462, 54] width 449 height 20
paste input "Your personalized quote – Orizair private flight DEPARTURE → ARRIVAL flight"
drag, startPoint x: 603, startPoint y: 129, endPoint x: 238, endPoint y: 89, distance: 367.2
click at [238, 89] on nz-spin "Dans le corps du mail, écrire autant de lignes de “Voyage” que de destinations …" at bounding box center [462, 193] width 449 height 256
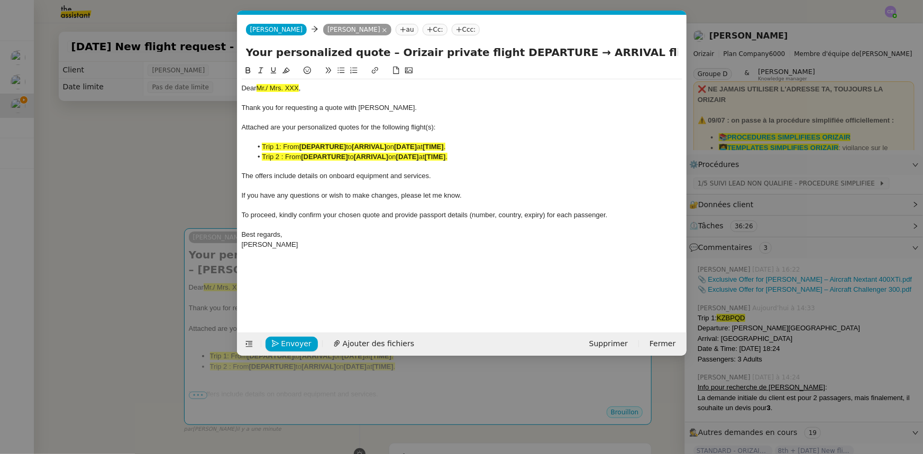
click at [649, 53] on input "Your personalized quote – Orizair private flight DEPARTURE → ARRIVAL flight – […" at bounding box center [462, 52] width 432 height 16
drag, startPoint x: 644, startPoint y: 52, endPoint x: 627, endPoint y: 53, distance: 17.0
click at [627, 53] on input "Your personalized quote – Orizair private flight DEPARTURE → ARRIVAL flight – […" at bounding box center [462, 52] width 432 height 16
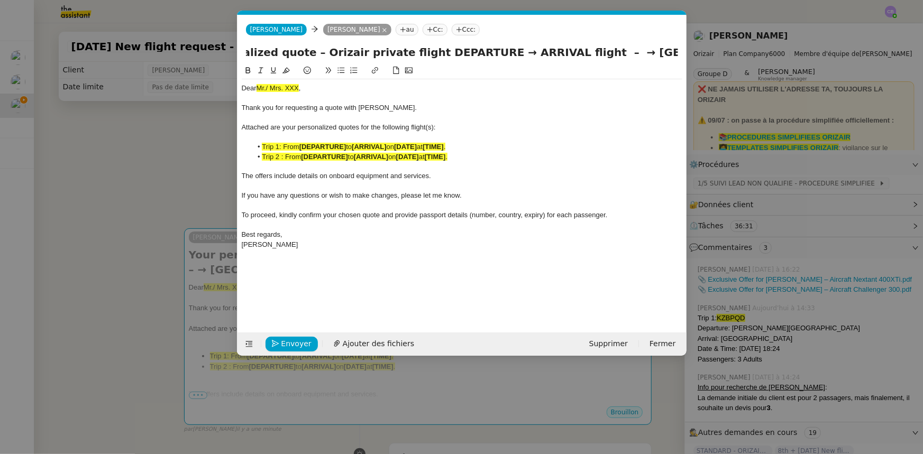
click at [465, 51] on input "Your personalized quote – Orizair private flight DEPARTURE → ARRIVAL flight – →…" at bounding box center [462, 52] width 432 height 16
paste input "[PERSON_NAME]"
drag, startPoint x: 653, startPoint y: 54, endPoint x: 677, endPoint y: 55, distance: 24.3
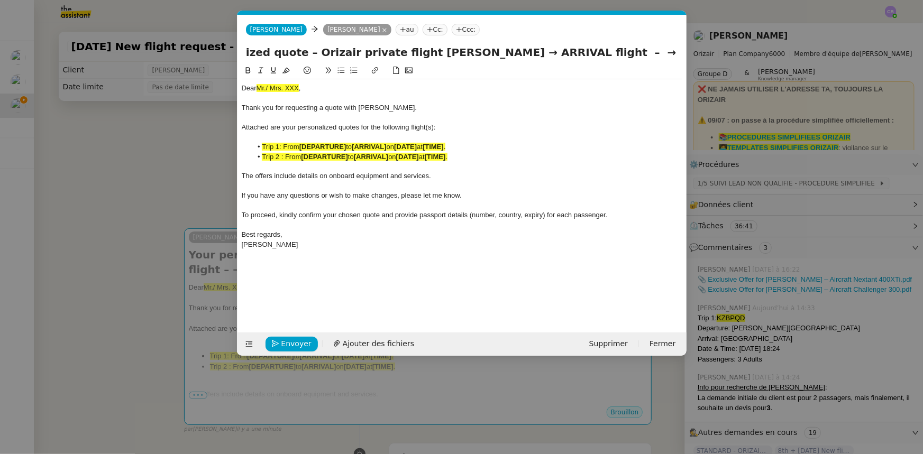
click at [677, 55] on input "Your personalized quote – Orizair private flight [PERSON_NAME] → ARRIVAL flight…" at bounding box center [462, 52] width 432 height 16
drag, startPoint x: 608, startPoint y: 51, endPoint x: 568, endPoint y: 51, distance: 40.7
click at [568, 51] on input "Your personalized quote – Orizair private flight [PERSON_NAME] → ARRIVAL flight…" at bounding box center [462, 52] width 432 height 16
paste input "London [GEOGRAPHIC_DATA]"
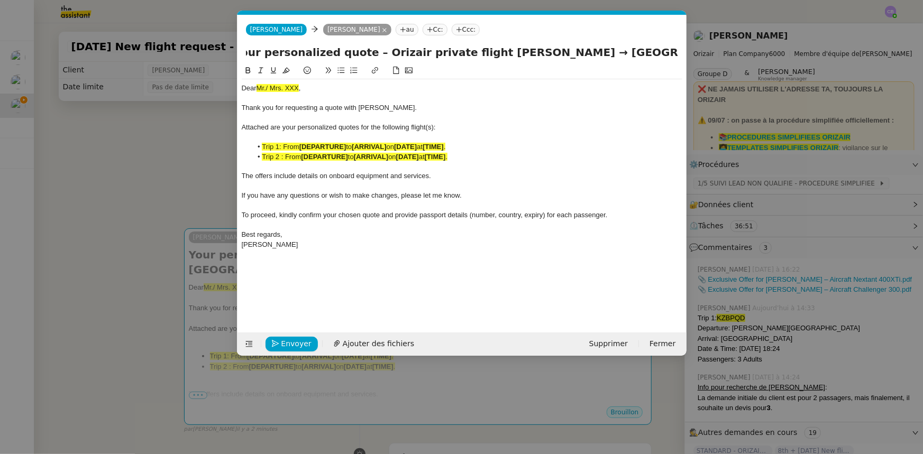
scroll to position [0, 9]
type input "Your personalized quote – Orizair private flight [PERSON_NAME] → [GEOGRAPHIC_DA…"
click at [565, 120] on div at bounding box center [462, 118] width 441 height 10
click at [208, 184] on nz-modal-container "orizair env Service ✈️ Orizair - Env oi devis client (EN) Dans le cadre de la p…" at bounding box center [461, 227] width 923 height 454
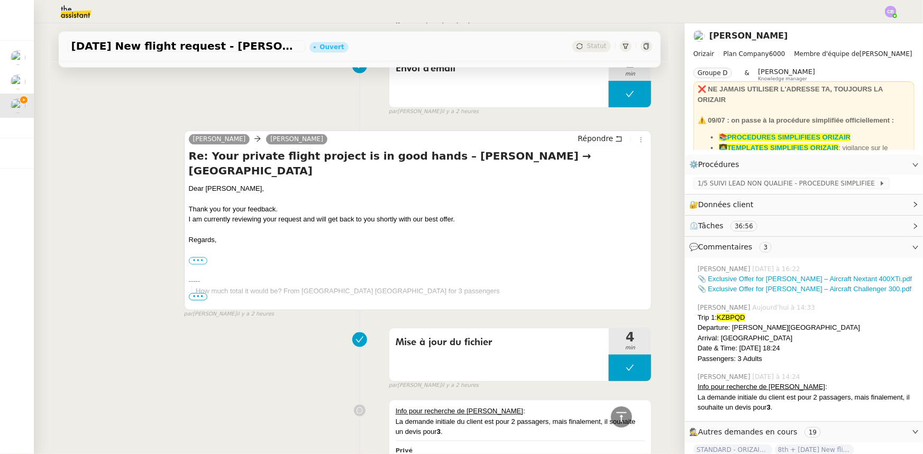
scroll to position [1010, 0]
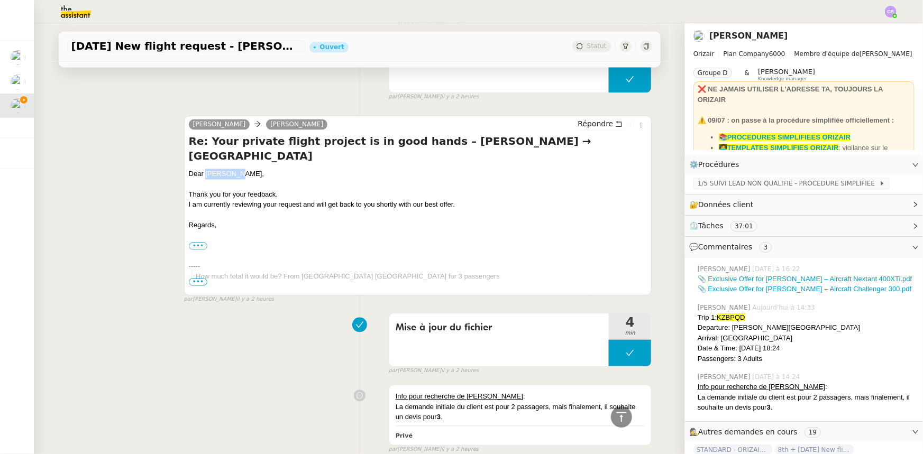
drag, startPoint x: 230, startPoint y: 145, endPoint x: 203, endPoint y: 144, distance: 27.0
click at [203, 169] on div "Dear [PERSON_NAME]," at bounding box center [418, 174] width 459 height 11
copy div "[PERSON_NAME]"
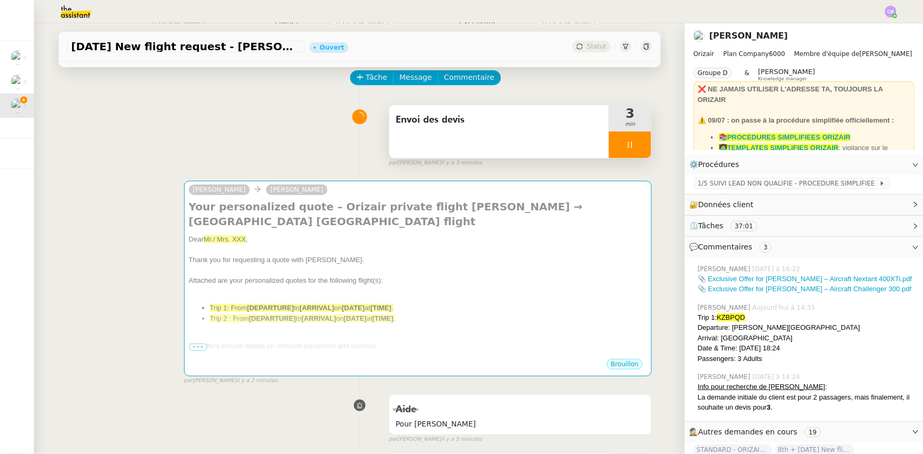
scroll to position [0, 0]
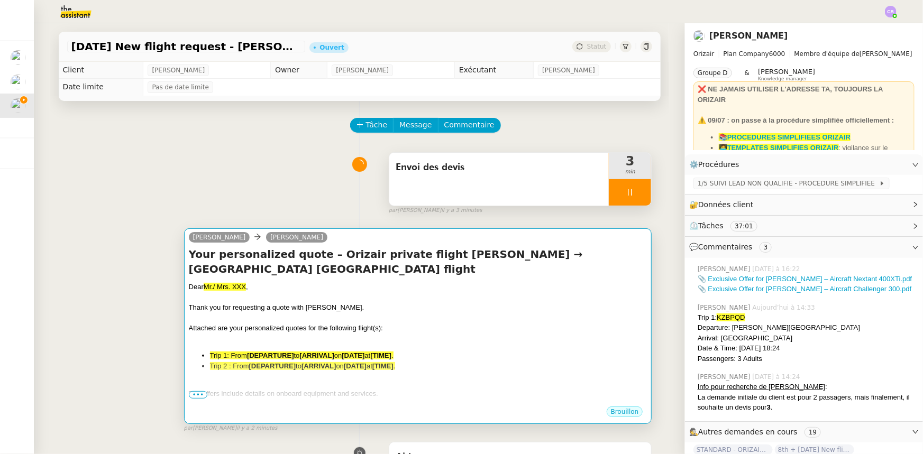
click at [271, 293] on div at bounding box center [418, 298] width 459 height 11
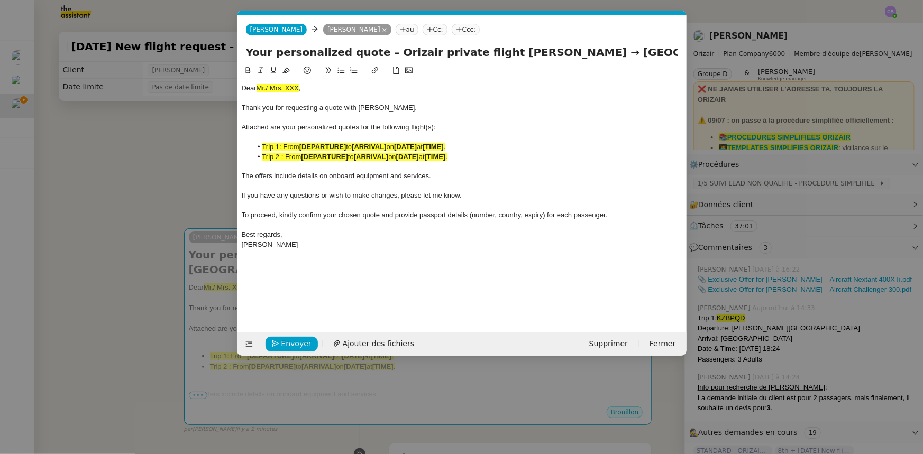
scroll to position [0, 56]
drag, startPoint x: 300, startPoint y: 87, endPoint x: 258, endPoint y: 87, distance: 41.8
click at [258, 87] on span "Mr./ Mrs. XXX" at bounding box center [278, 88] width 42 height 8
click at [286, 69] on icon at bounding box center [286, 71] width 7 height 6
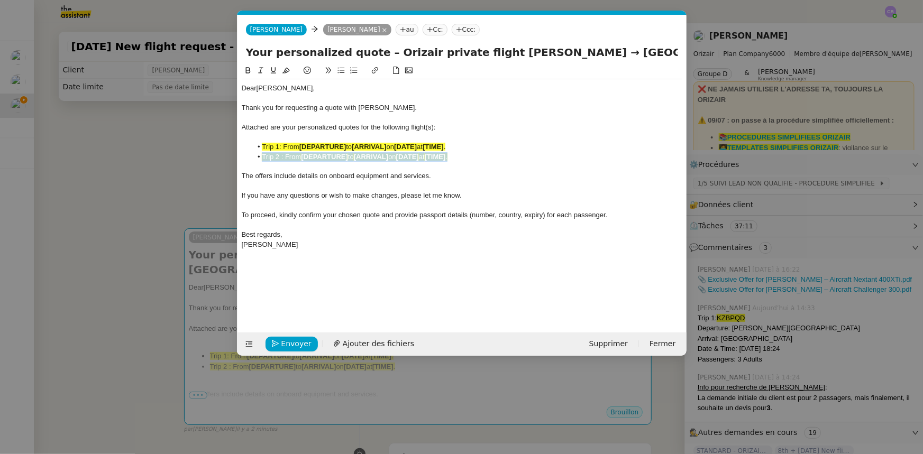
drag, startPoint x: 463, startPoint y: 159, endPoint x: 239, endPoint y: 158, distance: 224.8
click at [239, 158] on nz-spin "Dear [PERSON_NAME] , Thank you for requesting a quote with [PERSON_NAME]. Attac…" at bounding box center [462, 193] width 449 height 256
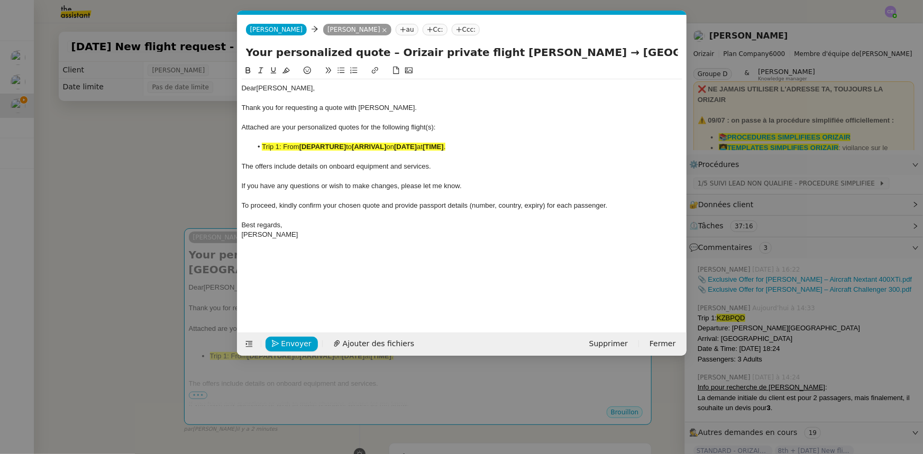
click at [184, 151] on nz-modal-container "orizair env Service ✈️ Orizair - Env oi devis client (EN) Dans le cadre de la p…" at bounding box center [461, 227] width 923 height 454
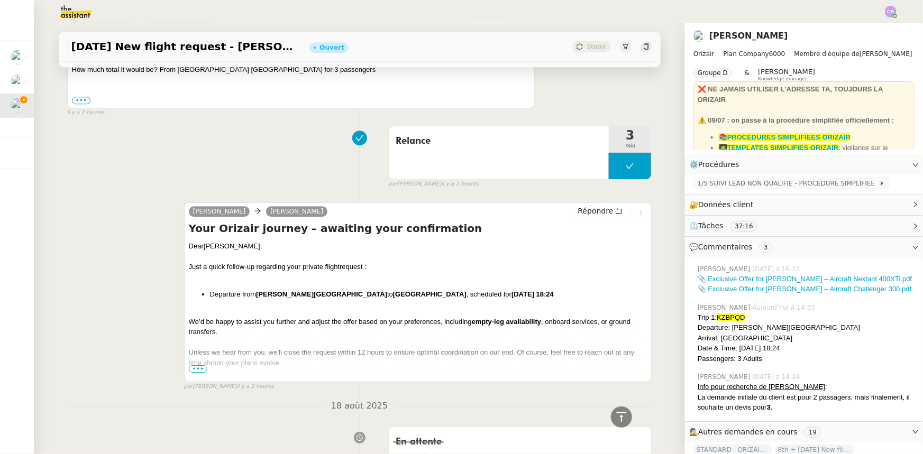
scroll to position [1539, 0]
drag, startPoint x: 594, startPoint y: 265, endPoint x: 237, endPoint y: 265, distance: 356.6
click at [237, 289] on li "Departure from [PERSON_NAME][GEOGRAPHIC_DATA] to [GEOGRAPHIC_DATA] , scheduled …" at bounding box center [429, 294] width 438 height 11
copy li "from [PERSON_NAME][GEOGRAPHIC_DATA] to [GEOGRAPHIC_DATA] , scheduled for [DATE]…"
click at [623, 419] on div at bounding box center [621, 417] width 21 height 21
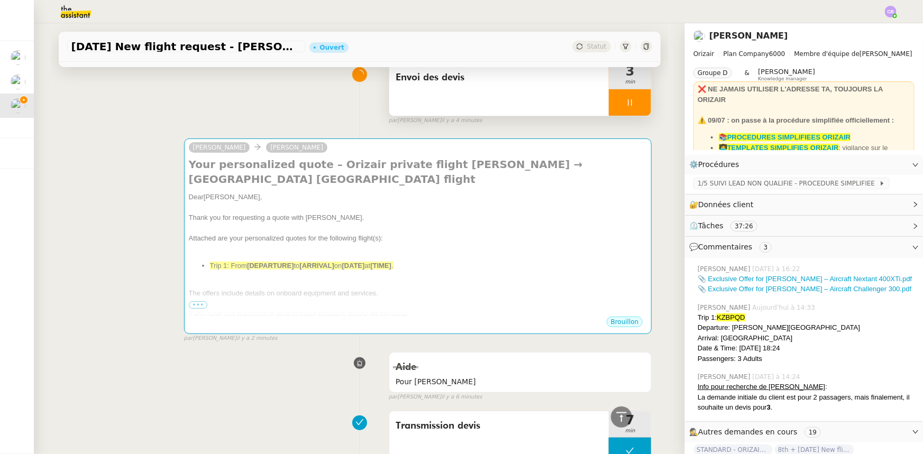
scroll to position [0, 0]
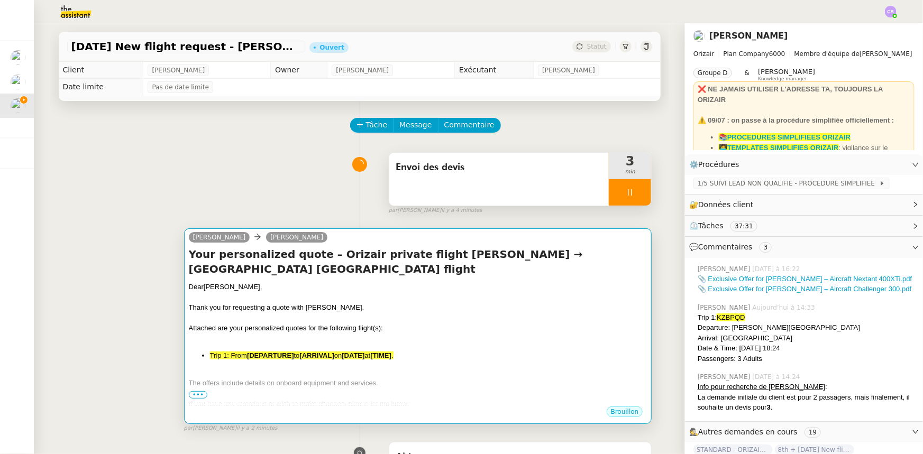
click at [452, 334] on div at bounding box center [418, 339] width 459 height 11
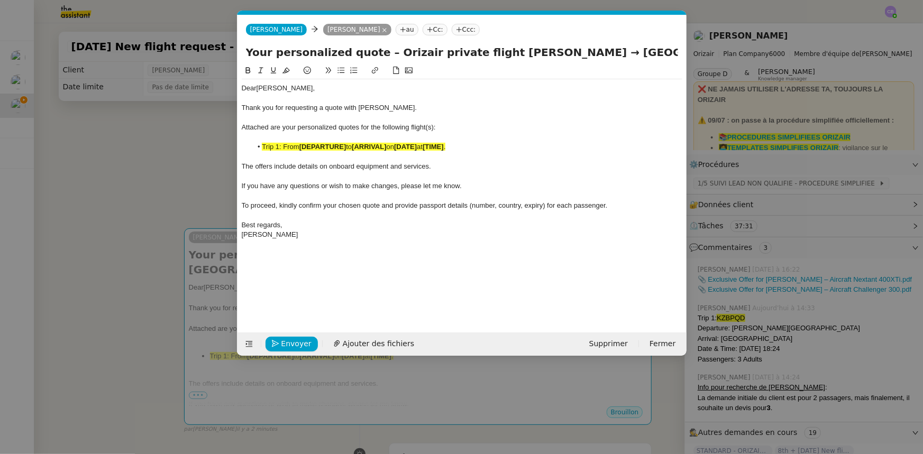
scroll to position [0, 56]
click at [467, 148] on li "Trip 1: From [DEPARTURE] to [ARRIVAL] on [DATE] at [TIME] ." at bounding box center [467, 147] width 431 height 10
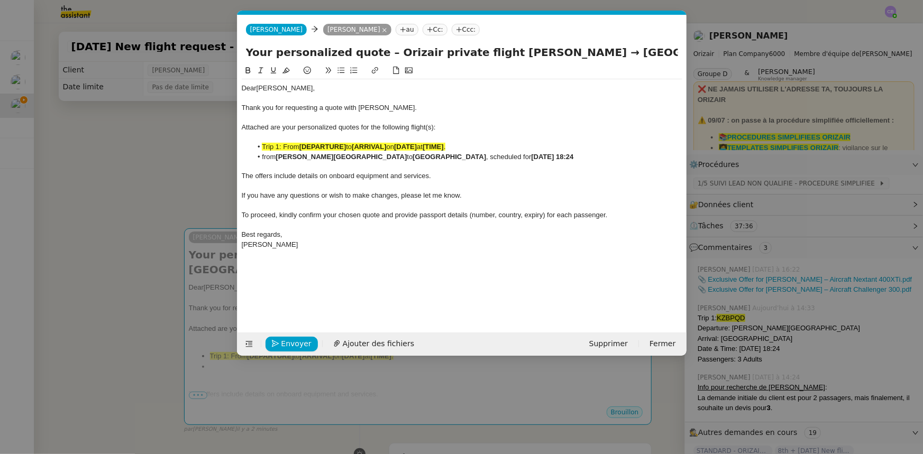
scroll to position [0, 0]
click at [265, 157] on li "from [PERSON_NAME][GEOGRAPHIC_DATA] to [GEOGRAPHIC_DATA] , scheduled for [DATE]…" at bounding box center [467, 157] width 431 height 10
click at [513, 158] on li "From [PERSON_NAME][GEOGRAPHIC_DATA] to [GEOGRAPHIC_DATA] , scheduled for [DATE]…" at bounding box center [467, 157] width 431 height 10
drag, startPoint x: 484, startPoint y: 145, endPoint x: 245, endPoint y: 148, distance: 238.1
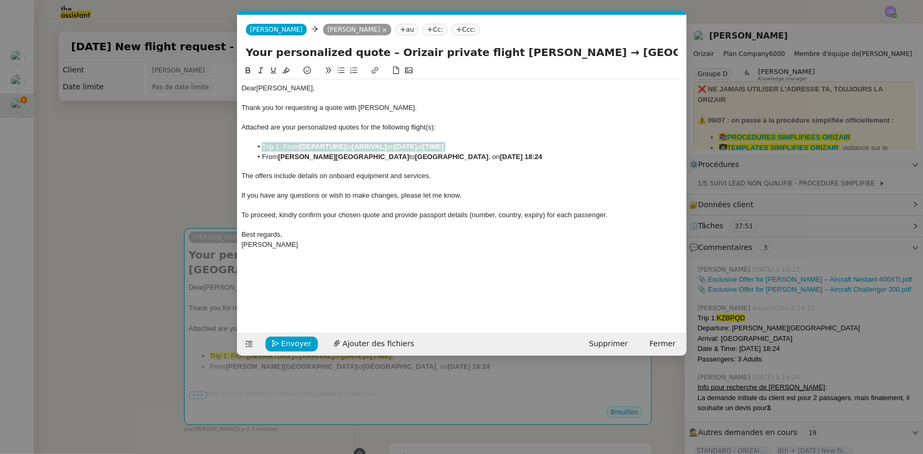
click at [245, 148] on ul "Trip 1: From [DEPARTURE] to [ARRIVAL] on [DATE] at [TIME] . From [PERSON_NAME][…" at bounding box center [462, 152] width 441 height 20
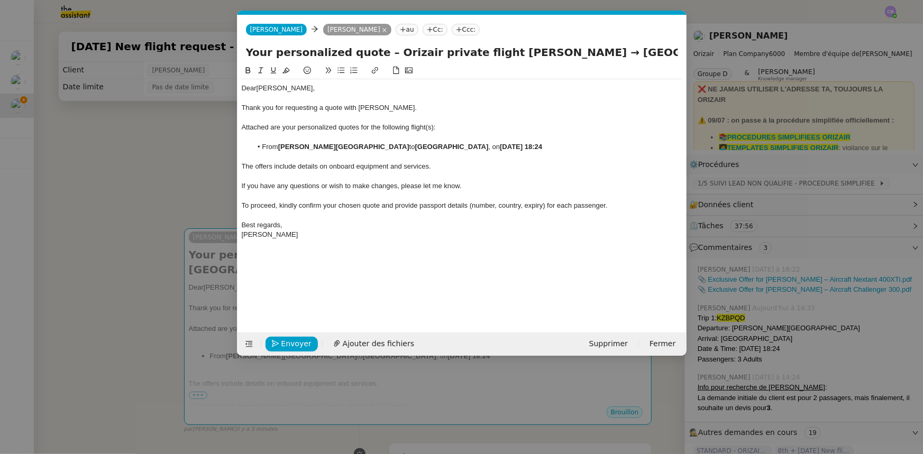
click at [433, 126] on span "Attached are your personalized quotes for the following flight(s):" at bounding box center [339, 127] width 194 height 8
click at [452, 124] on div "Attached are your personalized quotes for the following flight :" at bounding box center [462, 128] width 441 height 10
click at [369, 344] on span "Ajouter des fichiers" at bounding box center [378, 344] width 71 height 12
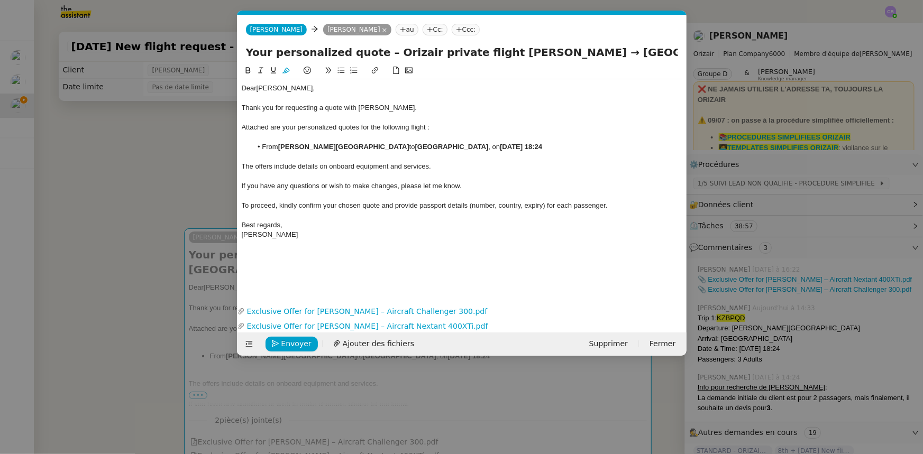
click at [188, 162] on nz-modal-container "orizair env Service ✈️ Orizair - Env oi devis client (EN) Dans le cadre de la p…" at bounding box center [461, 227] width 923 height 454
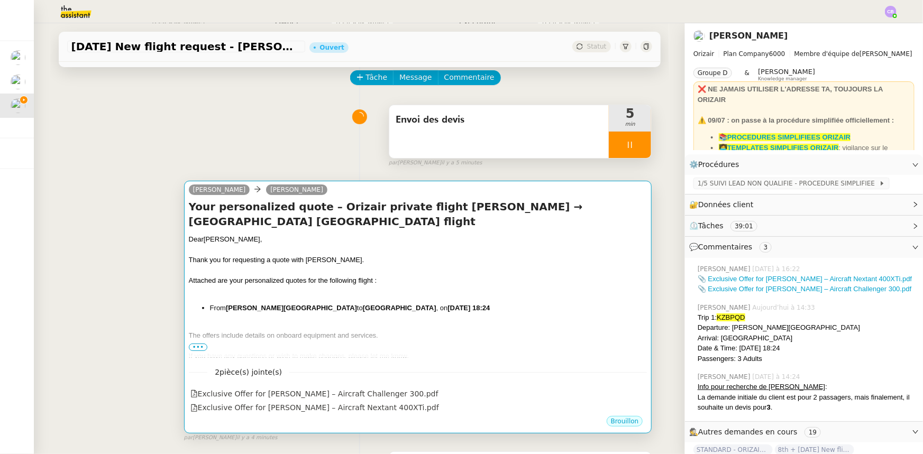
scroll to position [96, 0]
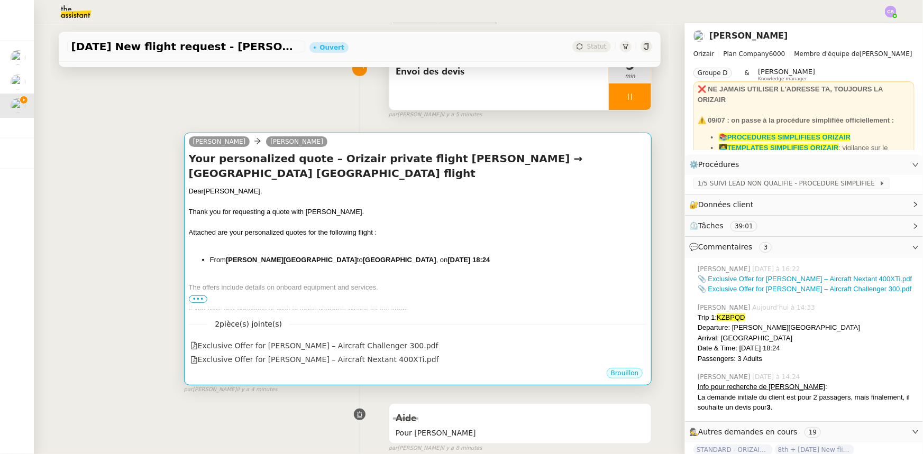
click at [429, 227] on div "Attached are your personalized quotes for the following flight :" at bounding box center [418, 232] width 459 height 11
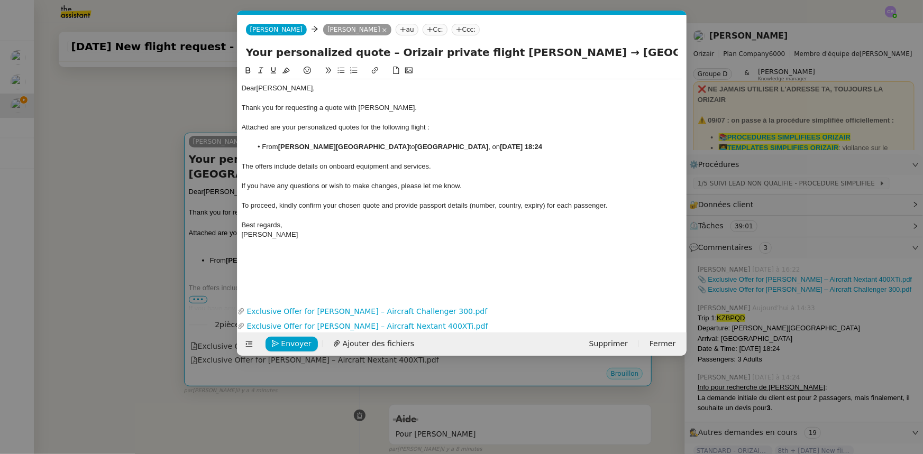
scroll to position [0, 56]
click at [293, 343] on span "Envoyer" at bounding box center [296, 344] width 30 height 12
click at [293, 343] on span "Confirmer l'envoi" at bounding box center [312, 344] width 63 height 12
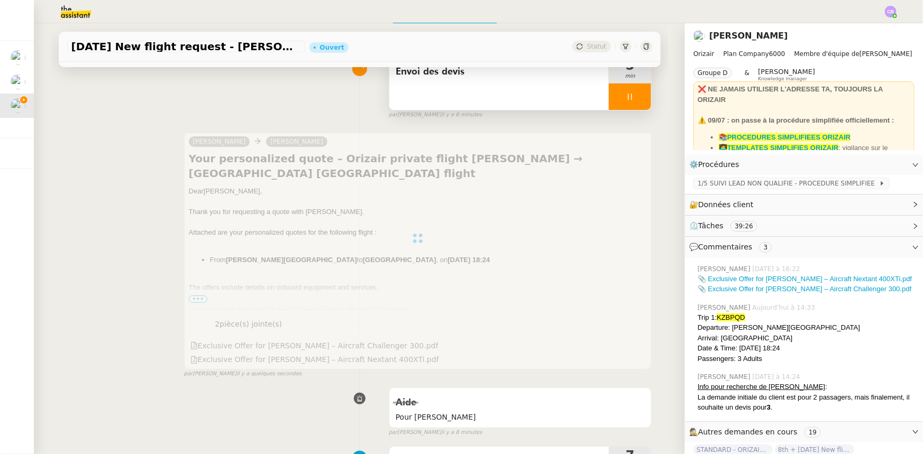
scroll to position [48, 0]
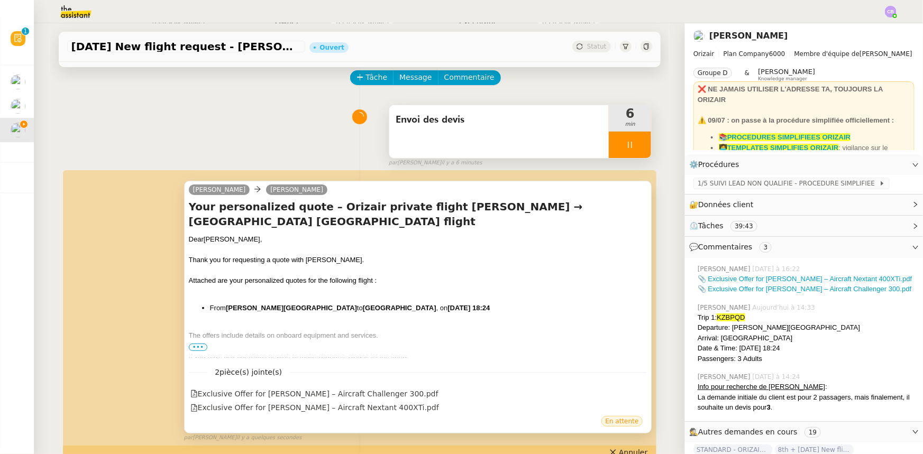
click at [609, 142] on div at bounding box center [630, 145] width 42 height 26
click at [636, 149] on icon at bounding box center [640, 145] width 8 height 8
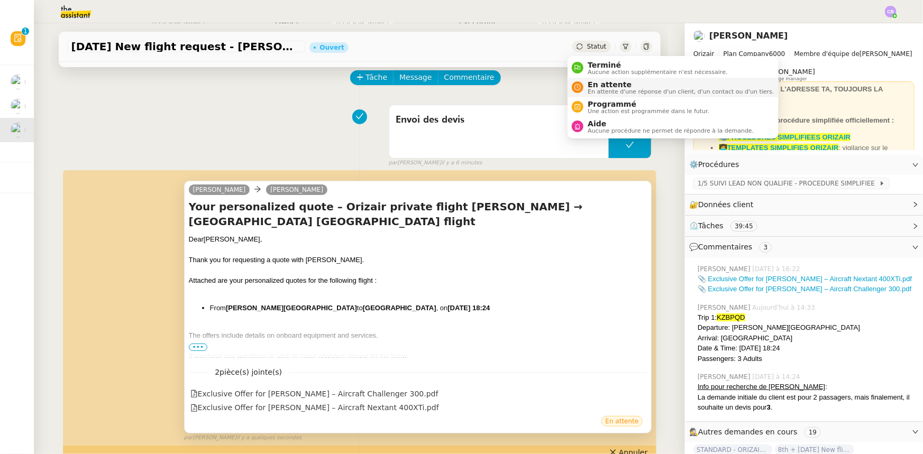
click at [606, 85] on span "En attente" at bounding box center [681, 84] width 186 height 8
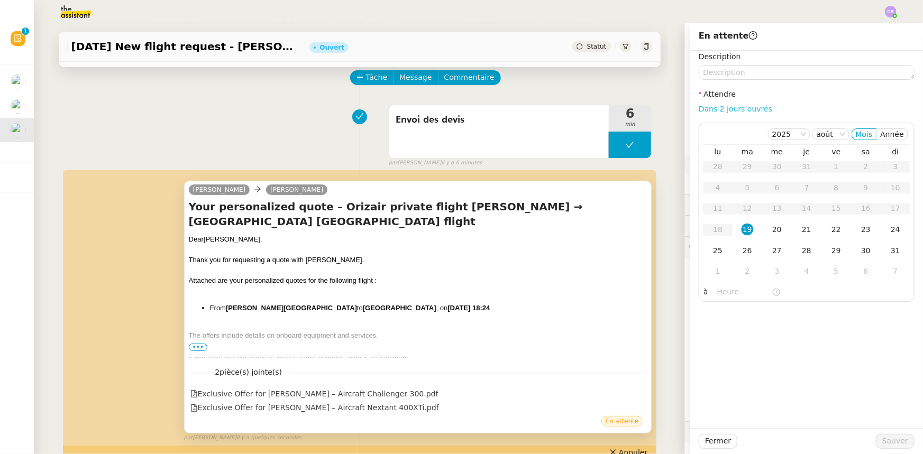
click at [708, 107] on link "Dans 2 jours ouvrés" at bounding box center [736, 109] width 74 height 8
click at [771, 230] on div "20" at bounding box center [777, 230] width 12 height 12
click at [717, 293] on input "07:00" at bounding box center [744, 292] width 54 height 12
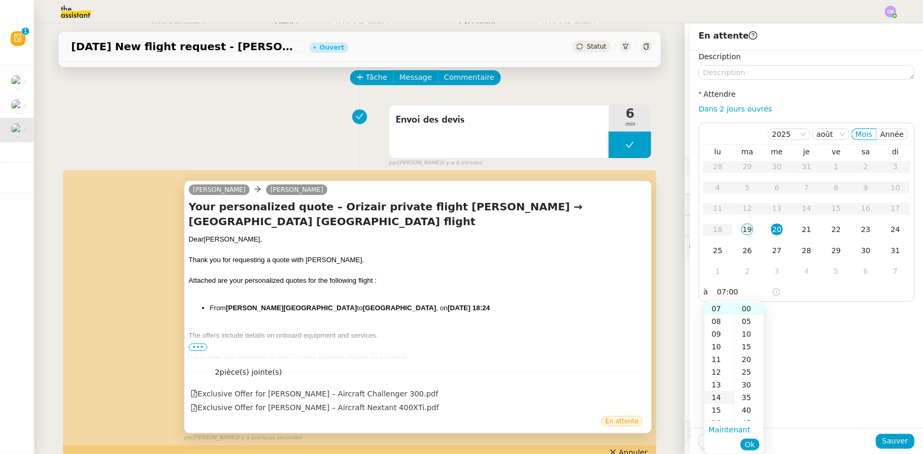
click at [717, 398] on div "14" at bounding box center [720, 397] width 30 height 13
type input "14:00"
click at [749, 447] on span "Ok" at bounding box center [750, 445] width 10 height 11
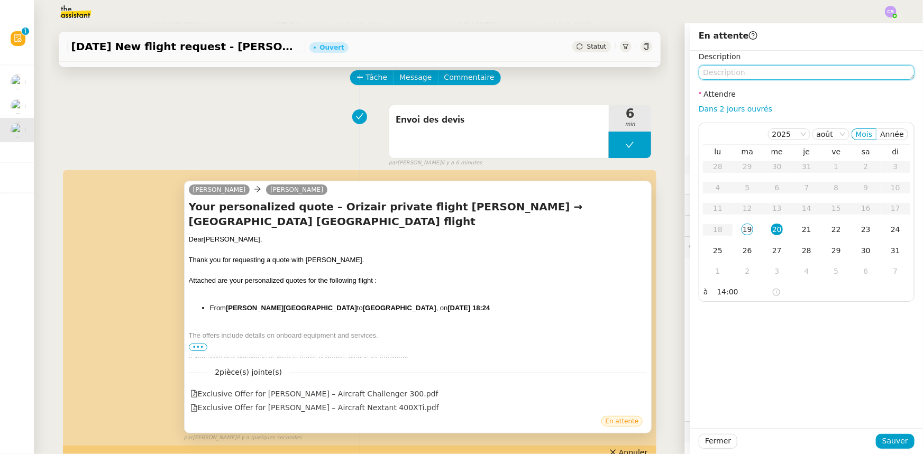
click at [728, 67] on textarea at bounding box center [807, 72] width 216 height 15
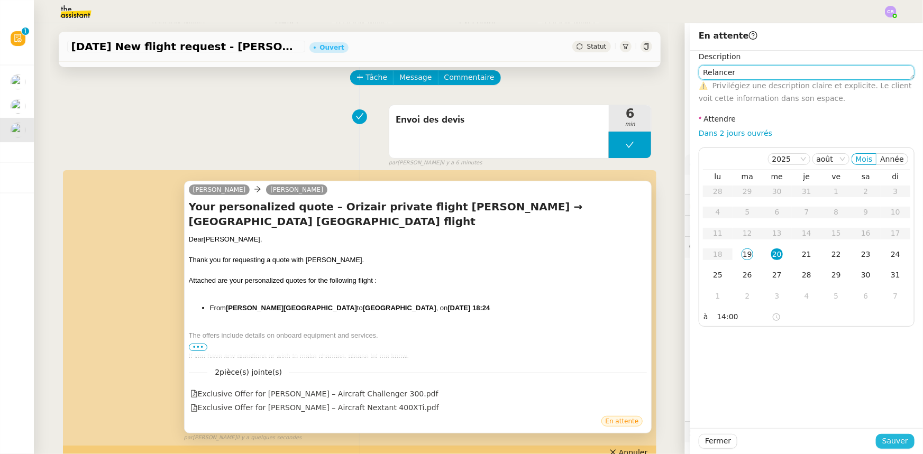
type textarea "Relancer"
click at [899, 441] on span "Sauver" at bounding box center [895, 441] width 26 height 12
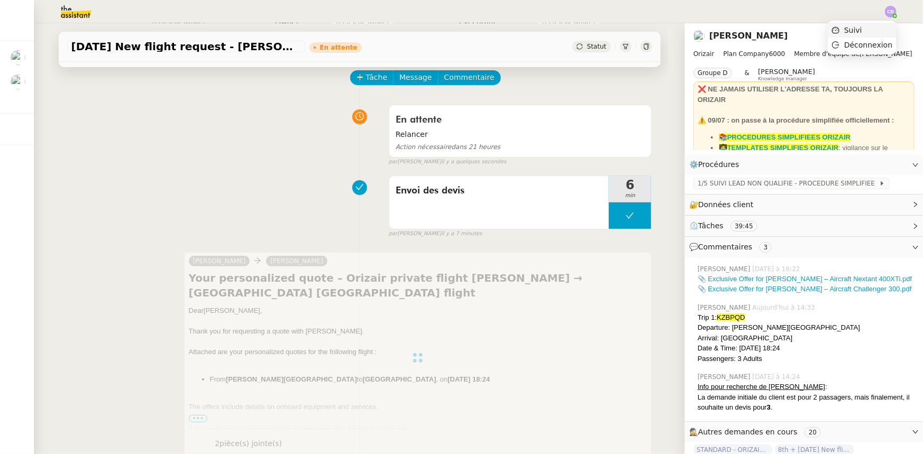
click at [859, 32] on span "Suivi" at bounding box center [853, 30] width 18 height 8
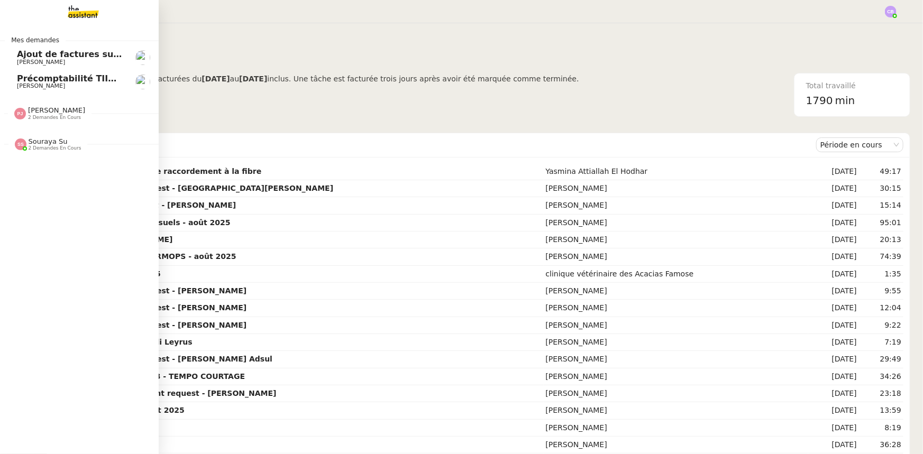
click at [42, 52] on span "Ajout de factures sur la plateforme Jefacture" at bounding box center [124, 54] width 214 height 10
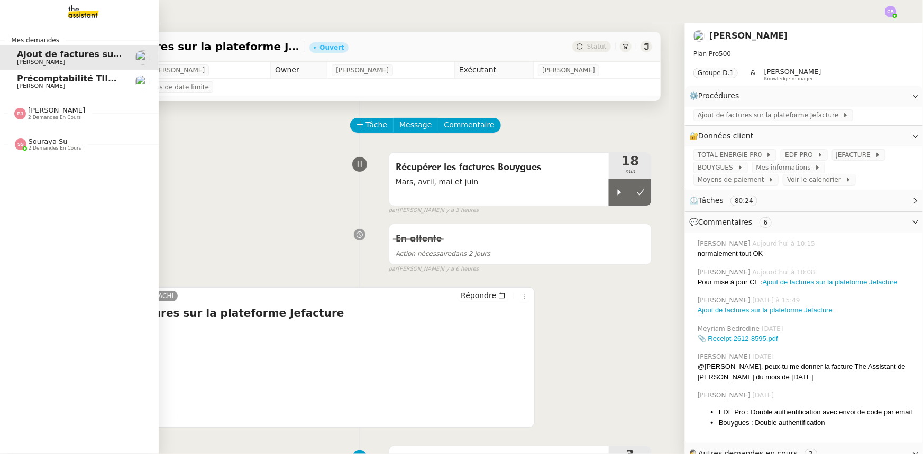
click at [38, 79] on span "Précomptabilité TIIME CRMOPS - août 2025" at bounding box center [120, 79] width 206 height 10
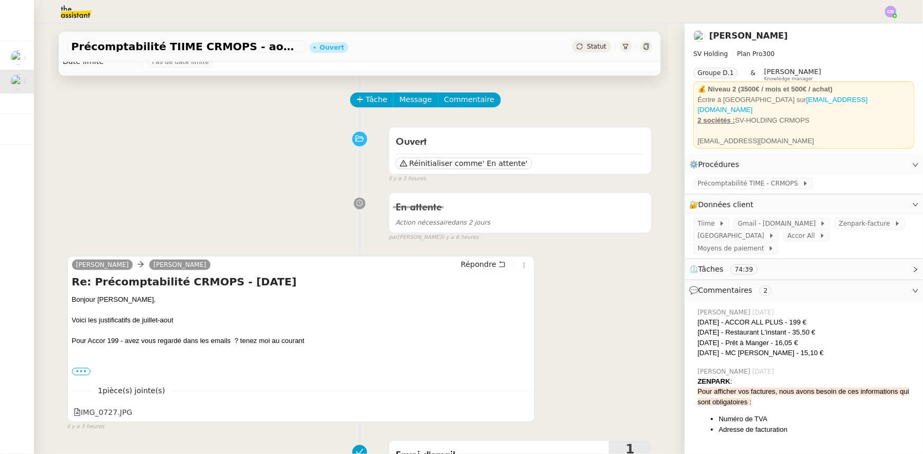
scroll to position [48, 0]
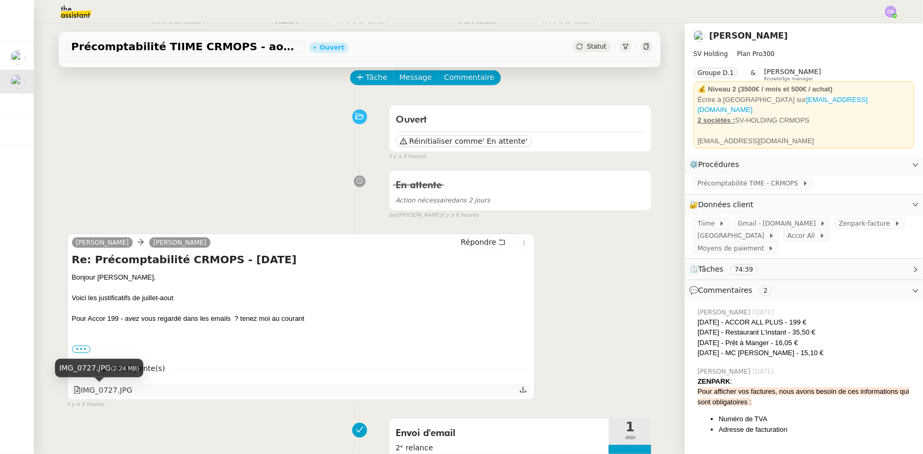
click at [114, 394] on div "IMG_0727.JPG" at bounding box center [103, 391] width 59 height 12
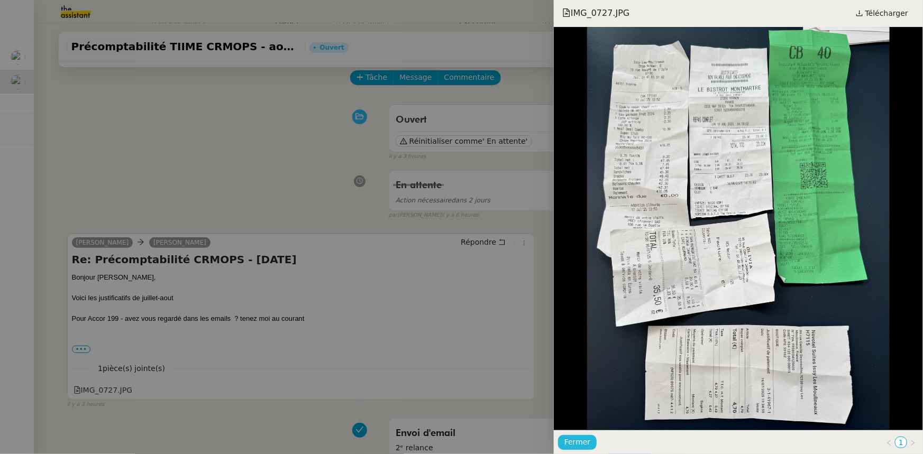
click at [576, 441] on span "Fermer" at bounding box center [577, 442] width 26 height 12
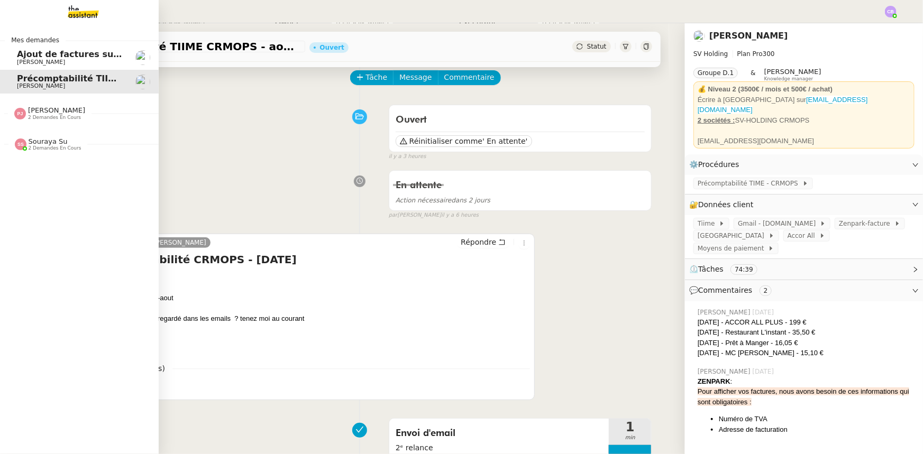
drag, startPoint x: 35, startPoint y: 54, endPoint x: 51, endPoint y: 70, distance: 22.1
click at [35, 54] on span "Ajout de factures sur la plateforme Jefacture" at bounding box center [124, 54] width 214 height 10
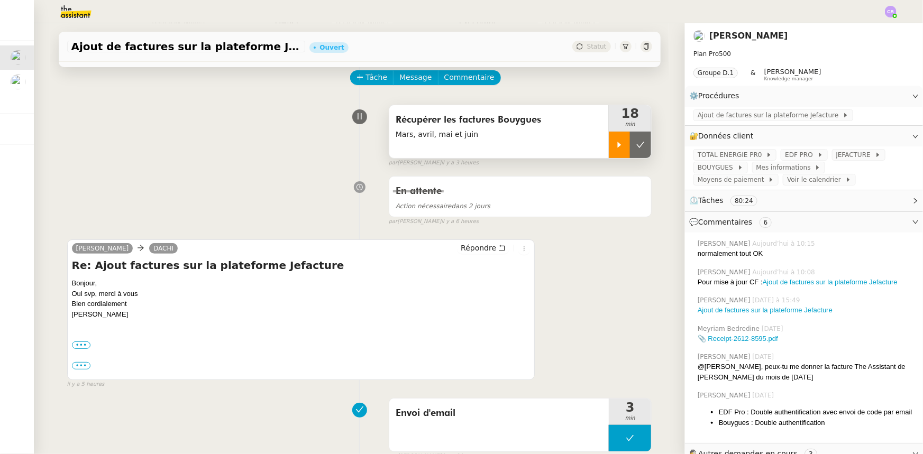
click at [609, 150] on div at bounding box center [619, 145] width 21 height 26
click at [498, 145] on div "Récupérer les factures Bouygues Mars, avril, mai et juin" at bounding box center [499, 131] width 220 height 53
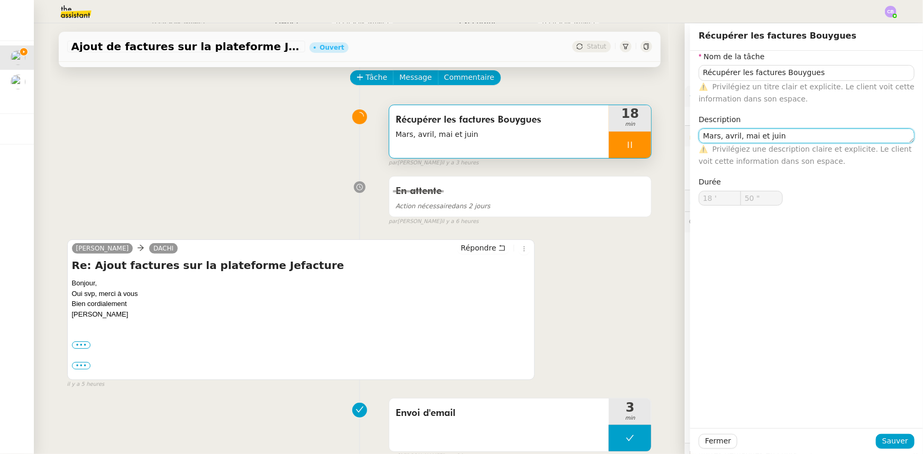
click at [702, 138] on textarea "Mars, avril, mai et juin" at bounding box center [807, 136] width 216 height 15
type input "51 ""
type textarea "Fars, avril, mai et juin"
type input "52 ""
type textarea "Févrierars, avril, mai et juin"
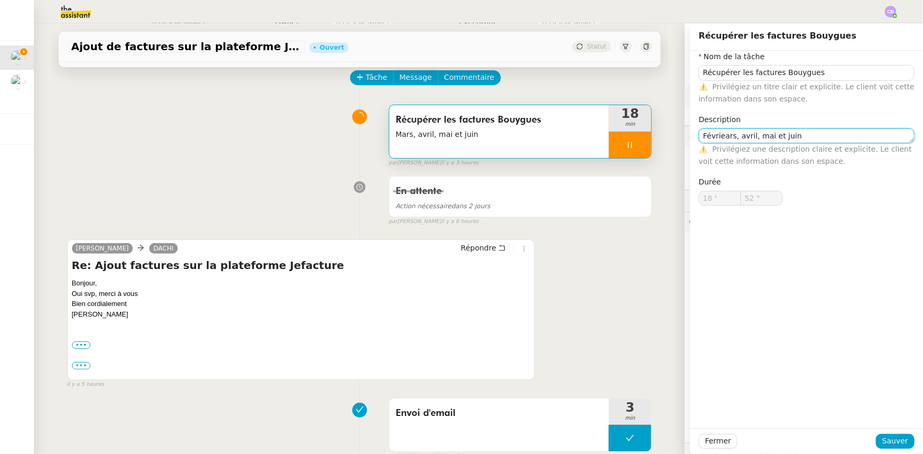
type input "53 ""
type textarea "Février, ars, avril, mai et juin"
type input "54 ""
type textarea "Février, mars, avril, mai et juin"
type input "57 ""
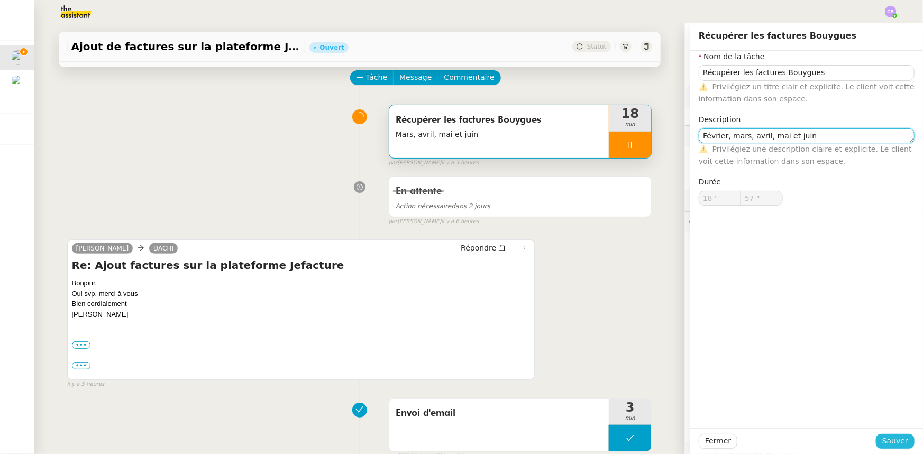
type textarea "Février, mars, avril, mai et juin"
click at [883, 435] on span "Sauver" at bounding box center [895, 441] width 26 height 12
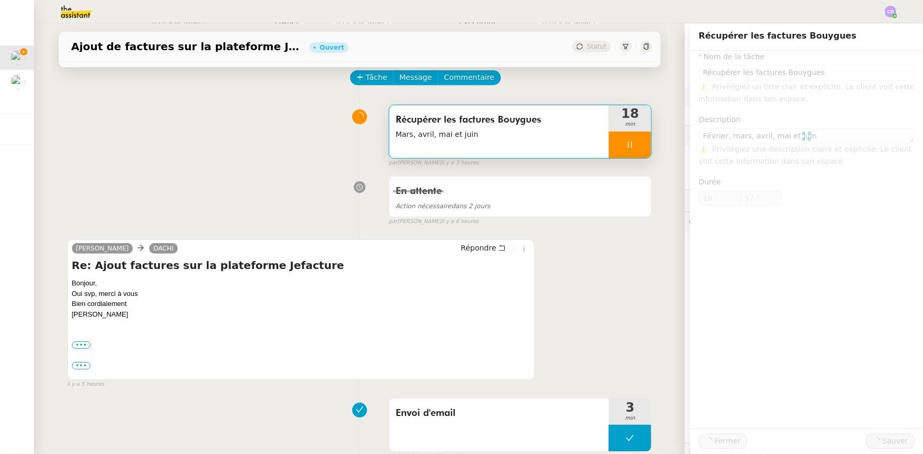
type input "58 ""
type input "Récupérer les factures Bouygues"
type textarea "Février, mars, avril, mai et juin"
type input "18 '"
type input "59 ""
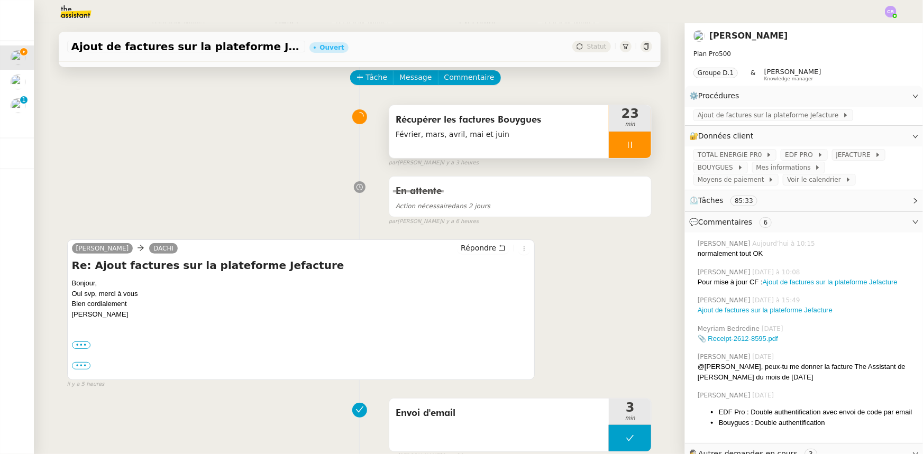
click at [507, 148] on div "Récupérer les factures Bouygues Février, mars, avril, mai et juin" at bounding box center [499, 131] width 220 height 53
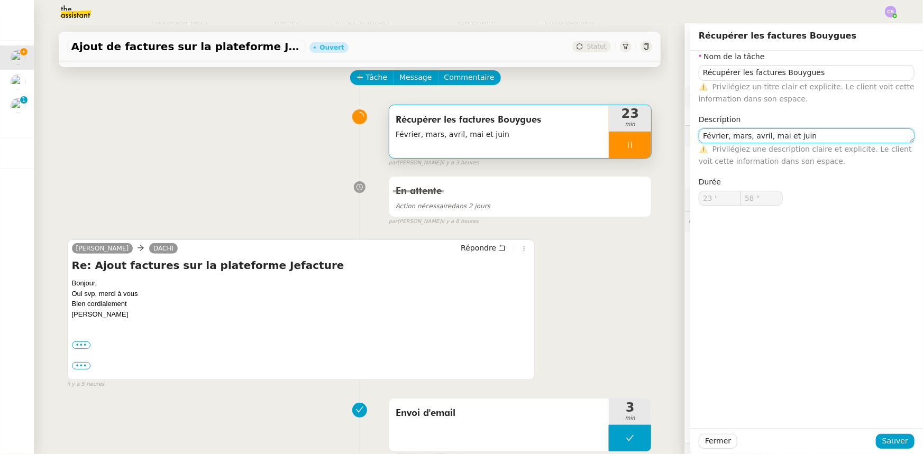
click at [699, 138] on textarea "Février, mars, avril, mai et juin" at bounding box center [807, 136] width 216 height 15
type input "59 ""
type textarea "JanvieFévrier, mars, avril, mai et juin"
type input "24 '"
type input "0 ""
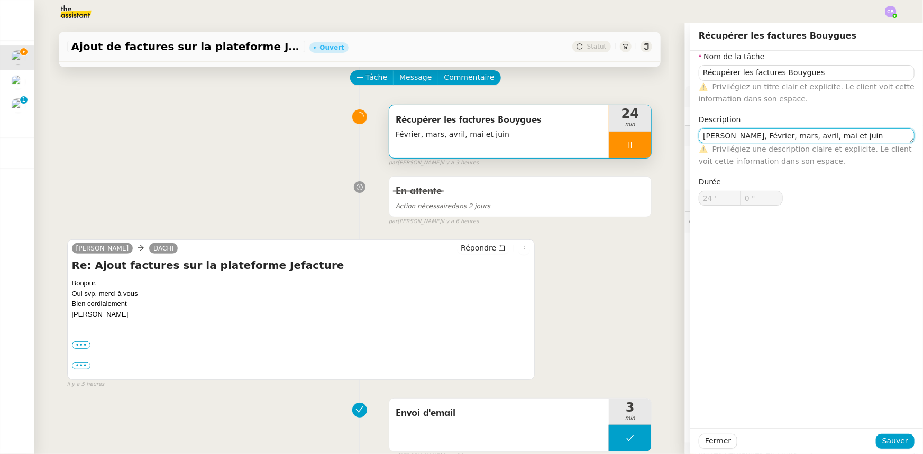
type textarea "[PERSON_NAME], fFévrier, mars, avril, mai et juin"
type input "1 ""
type textarea "Janvier, février, mars, avril, mai et juin"
type input "3 ""
type textarea "Janvier, février, mars, avril, mai et juin"
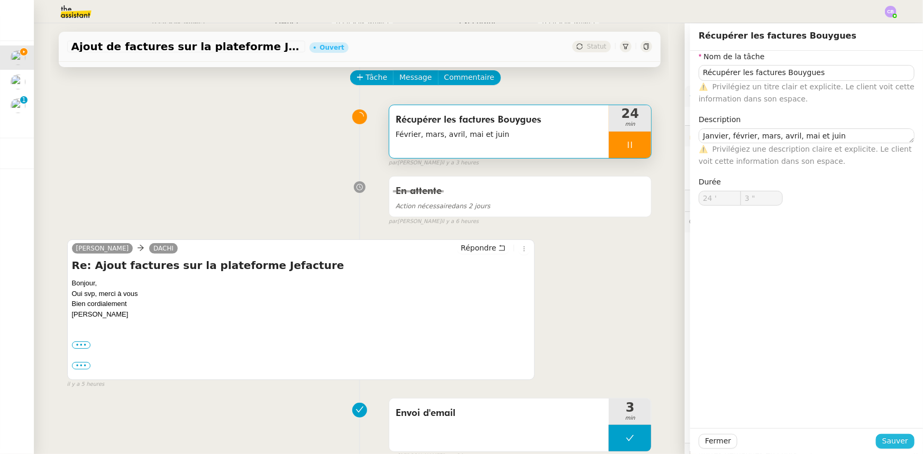
click at [895, 439] on span "Sauver" at bounding box center [895, 441] width 26 height 12
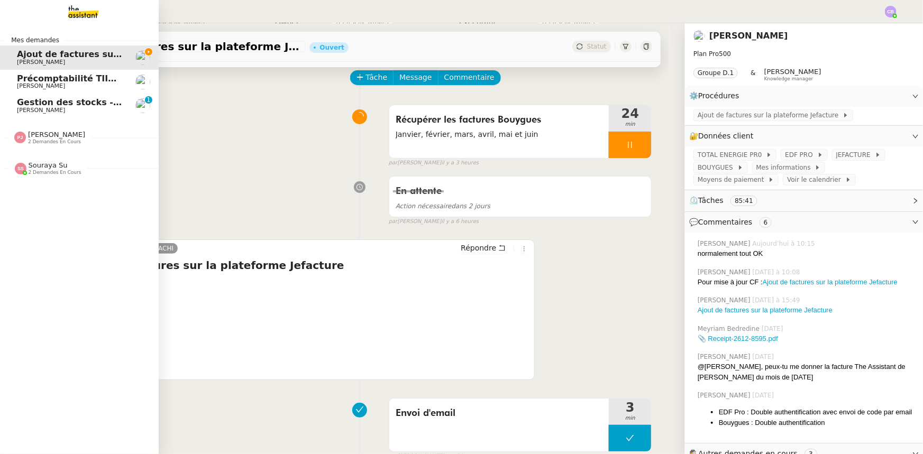
click at [59, 106] on span "Gestion des stocks - août 2025" at bounding box center [91, 102] width 148 height 10
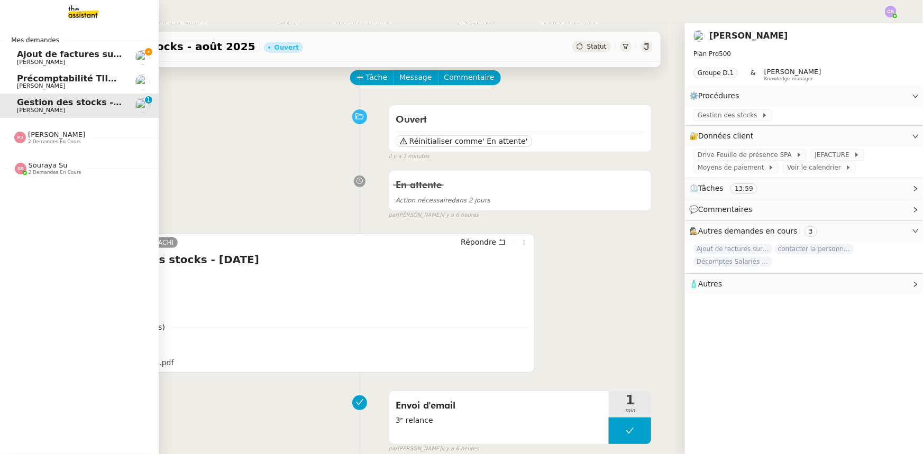
click at [44, 53] on span "Ajout de factures sur la plateforme Jefacture" at bounding box center [124, 54] width 214 height 10
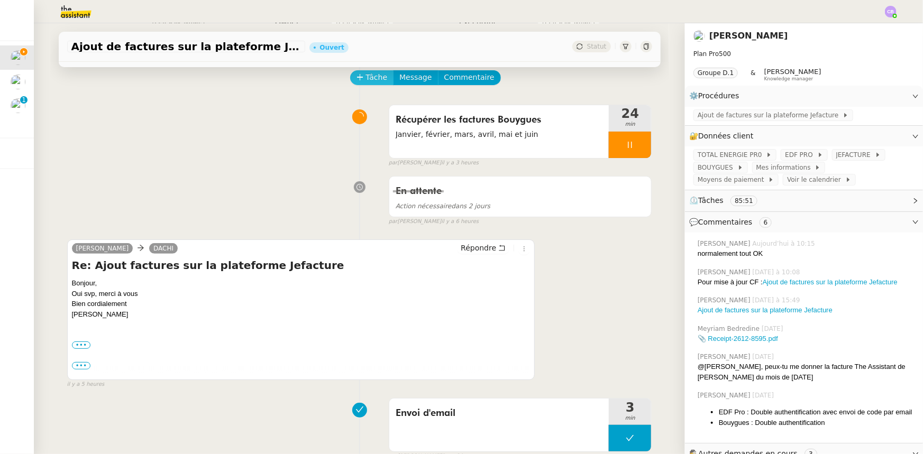
click at [358, 80] on button "Tâche" at bounding box center [372, 77] width 44 height 15
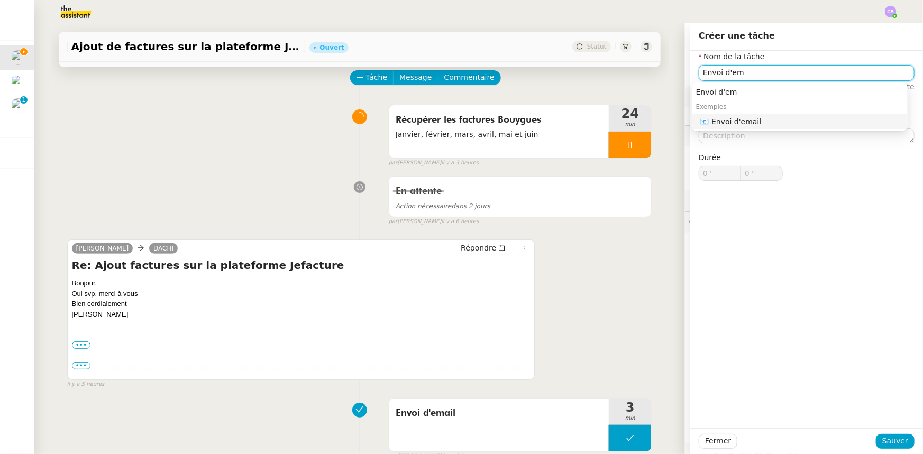
click at [745, 121] on div "📧 Envoi d'email" at bounding box center [801, 122] width 203 height 10
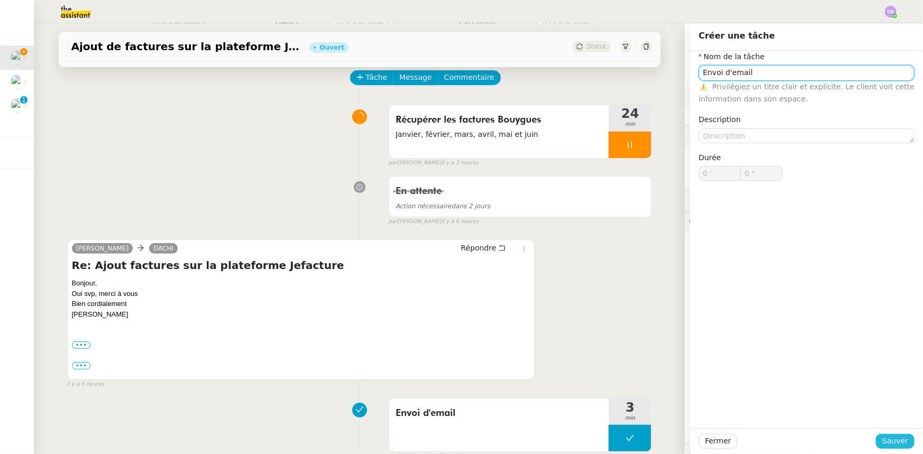
type input "Envoi d'email"
click at [893, 439] on span "Sauver" at bounding box center [895, 441] width 26 height 12
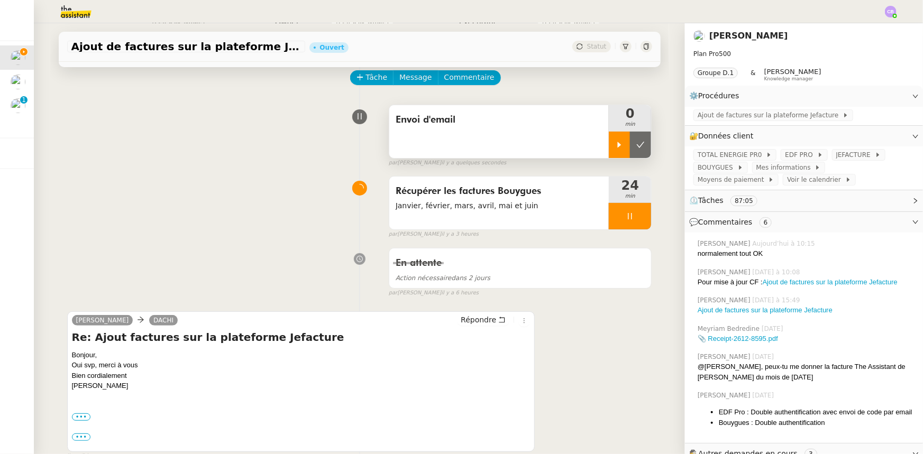
click at [609, 138] on div at bounding box center [619, 145] width 21 height 26
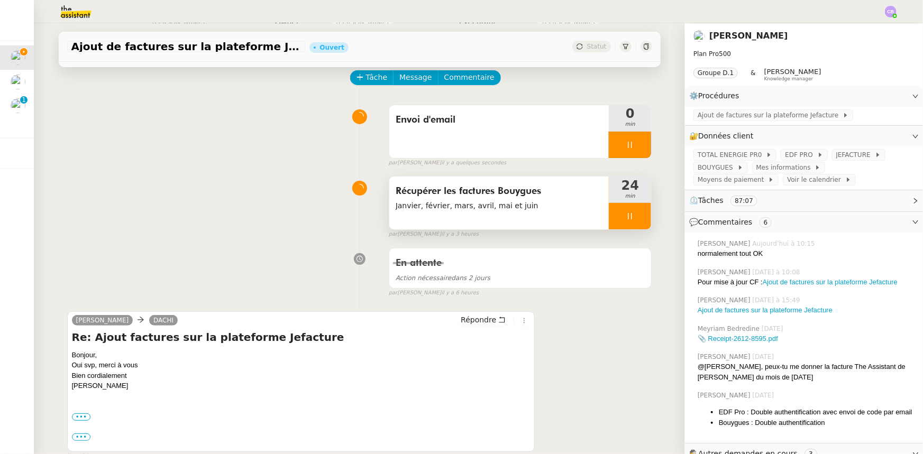
click at [609, 218] on div at bounding box center [630, 216] width 42 height 26
click at [636, 217] on icon at bounding box center [640, 216] width 8 height 8
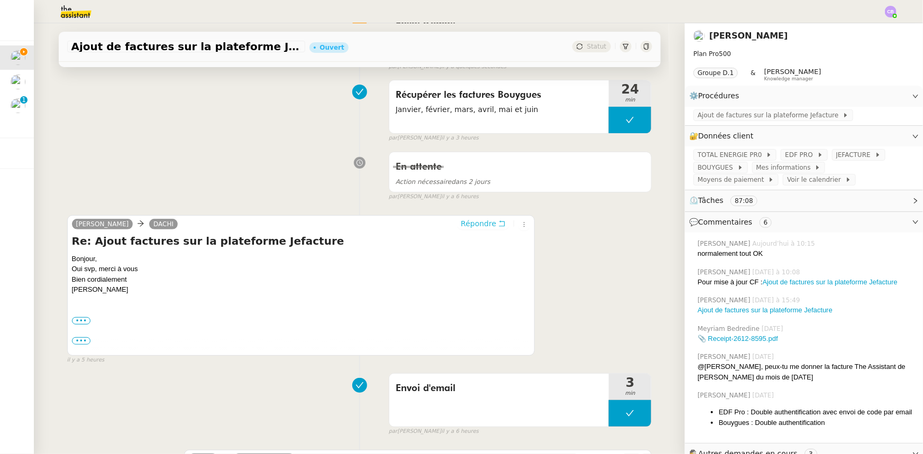
click at [479, 227] on span "Répondre" at bounding box center [478, 223] width 35 height 11
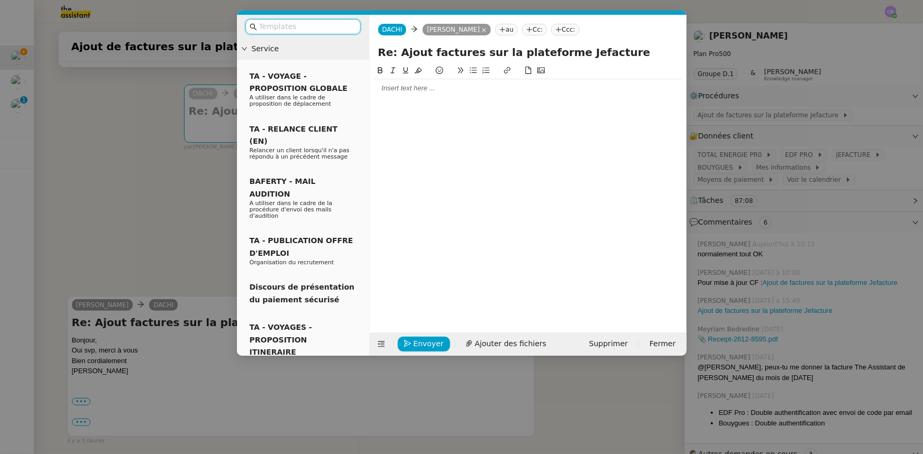
click at [295, 29] on input "text" at bounding box center [306, 27] width 95 height 12
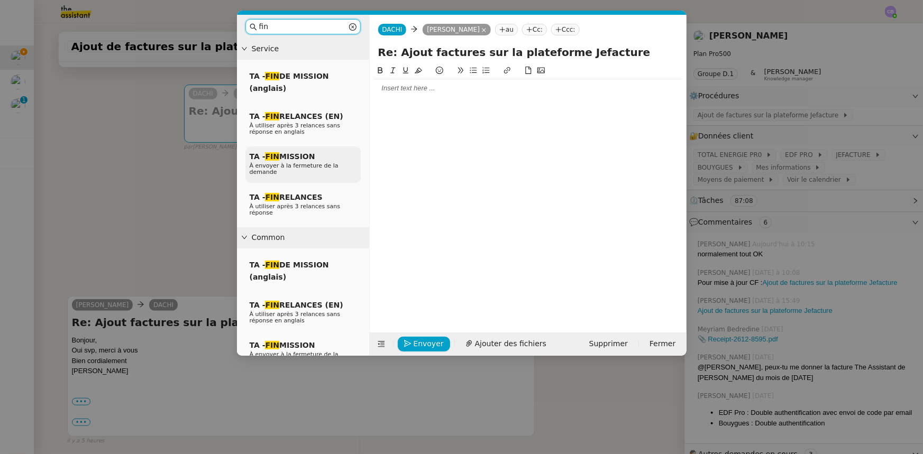
type input "fin"
click at [317, 158] on div "TA - FIN MISSION À envoyer à la fermeture de la demande" at bounding box center [302, 165] width 115 height 37
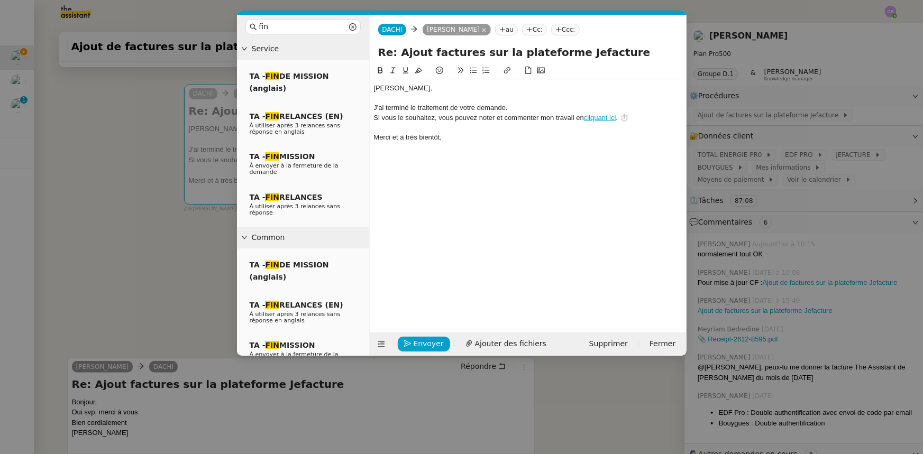
click at [402, 91] on div "﻿[PERSON_NAME]﻿," at bounding box center [528, 89] width 308 height 10
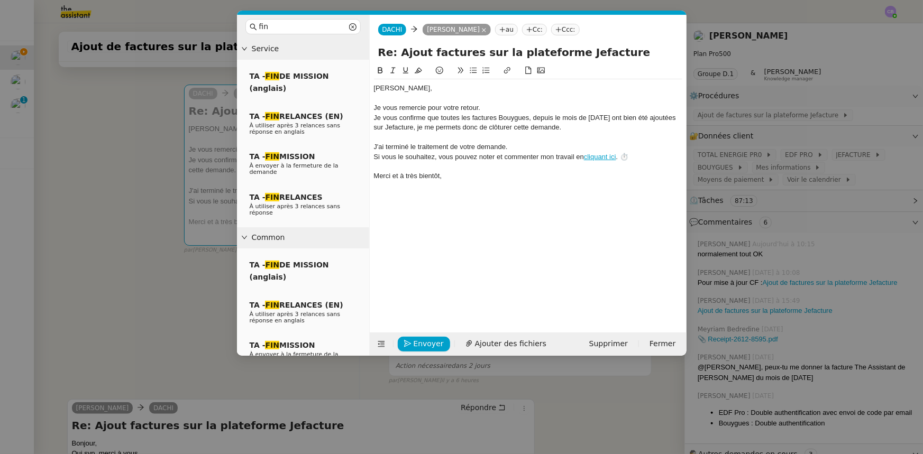
click at [624, 116] on div "Je vous confirme que toutes les factures Bouygues, depuis le mois de [DATE] ont…" at bounding box center [528, 123] width 308 height 20
click at [0, 0] on lt-span "2025 ," at bounding box center [0, 0] width 0 height 0
click at [138, 129] on nz-modal-container "fin Service TA - FIN DE MISSION (anglais) TA - FIN RELANCES (EN) À utiliser apr…" at bounding box center [461, 227] width 923 height 454
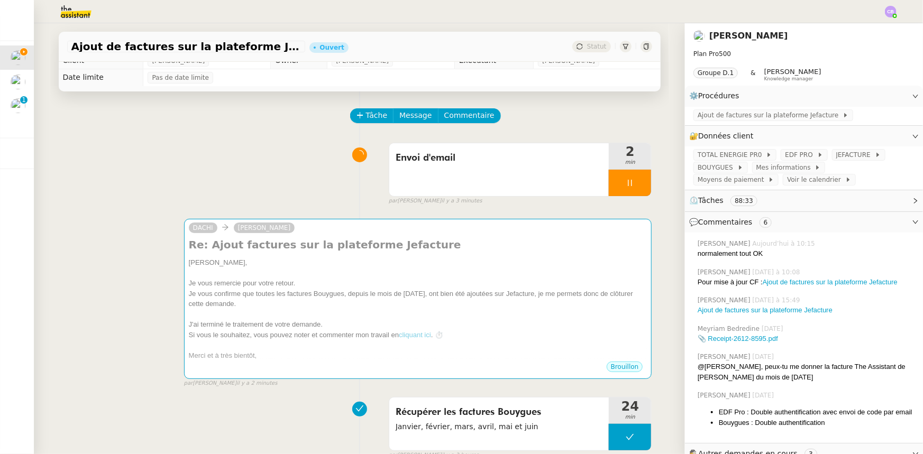
scroll to position [0, 0]
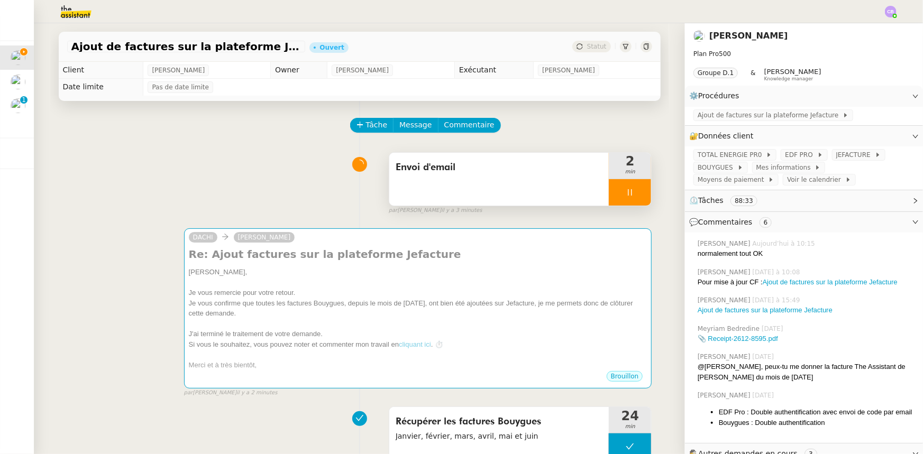
click at [614, 188] on div at bounding box center [630, 192] width 42 height 26
click at [618, 194] on icon at bounding box center [620, 192] width 4 height 6
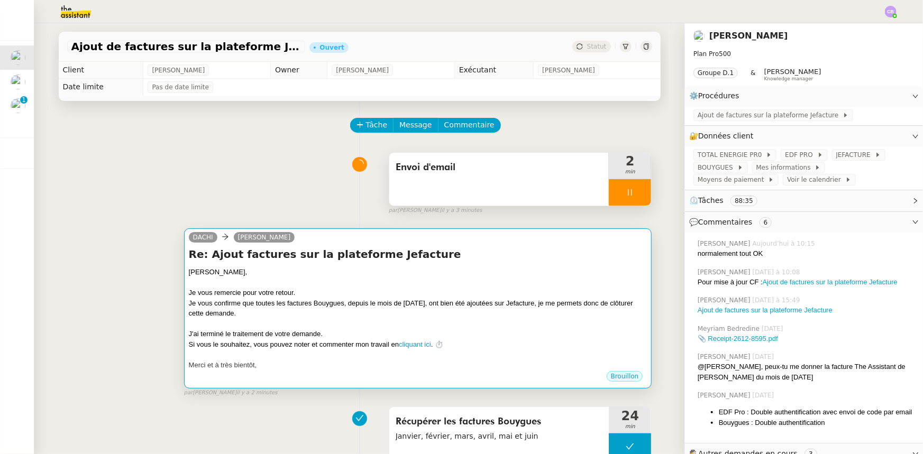
click at [515, 311] on div "Je vous confirme que toutes les factures Bouygues, depuis le mois de [DATE], on…" at bounding box center [418, 308] width 459 height 21
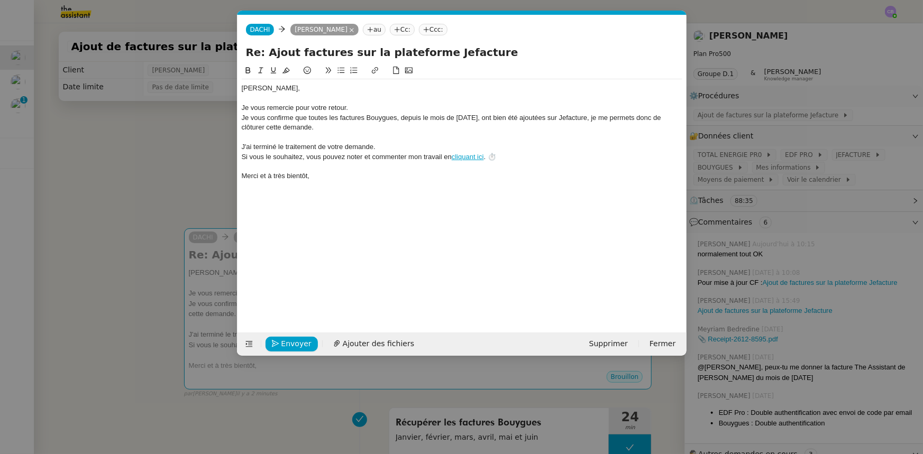
scroll to position [0, 30]
click at [305, 343] on span "Envoyer" at bounding box center [296, 344] width 30 height 12
click at [305, 343] on span "Confirmer l'envoi" at bounding box center [312, 344] width 63 height 12
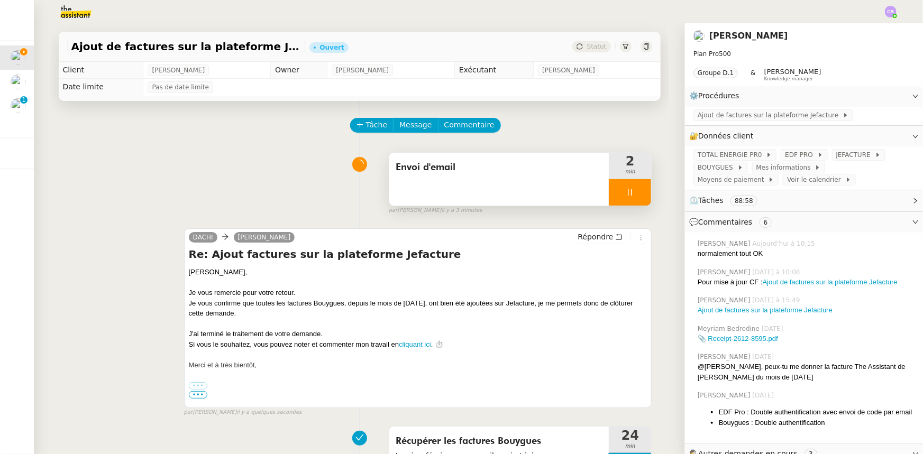
click at [610, 192] on div at bounding box center [630, 192] width 42 height 26
click at [636, 196] on icon at bounding box center [640, 192] width 8 height 8
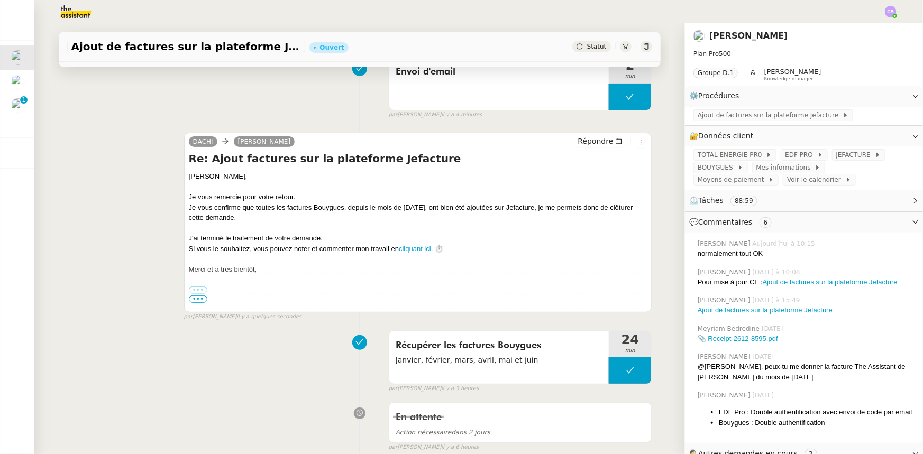
scroll to position [0, 0]
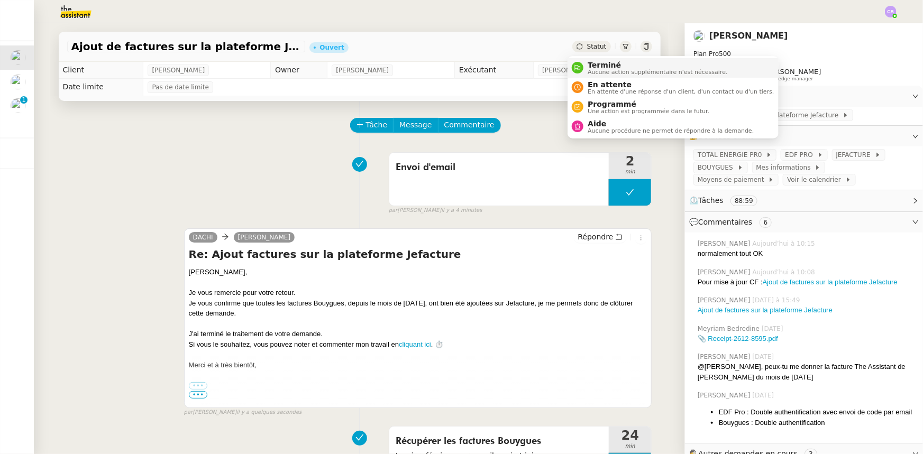
click at [599, 68] on span "Terminé" at bounding box center [658, 65] width 140 height 8
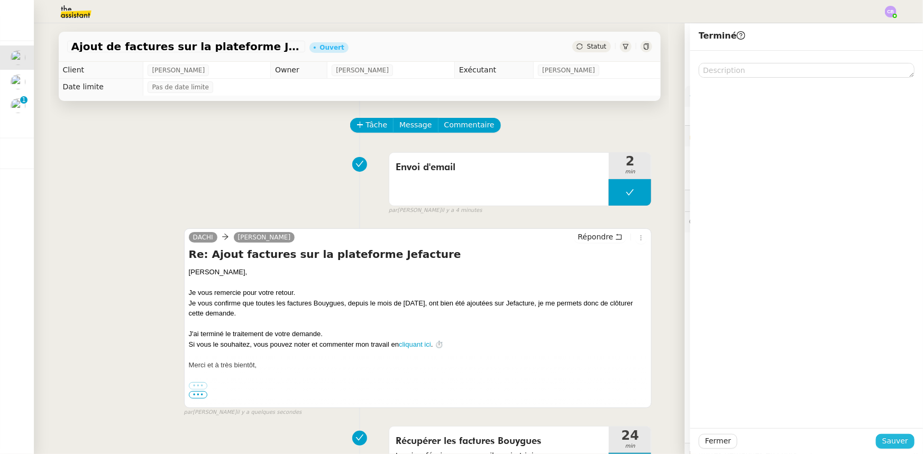
click at [882, 439] on span "Sauver" at bounding box center [895, 441] width 26 height 12
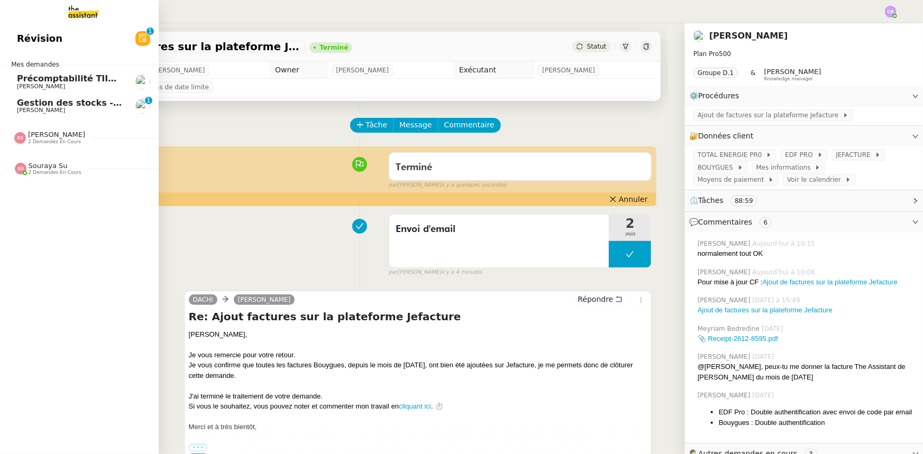
click at [36, 78] on span "Précomptabilité TIIME CRMOPS - août 2025" at bounding box center [120, 79] width 206 height 10
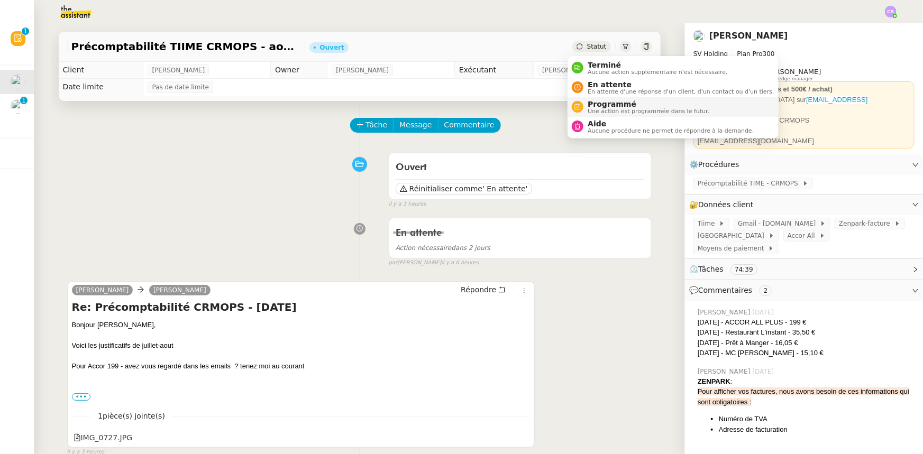
click at [605, 105] on span "Programmé" at bounding box center [649, 104] width 122 height 8
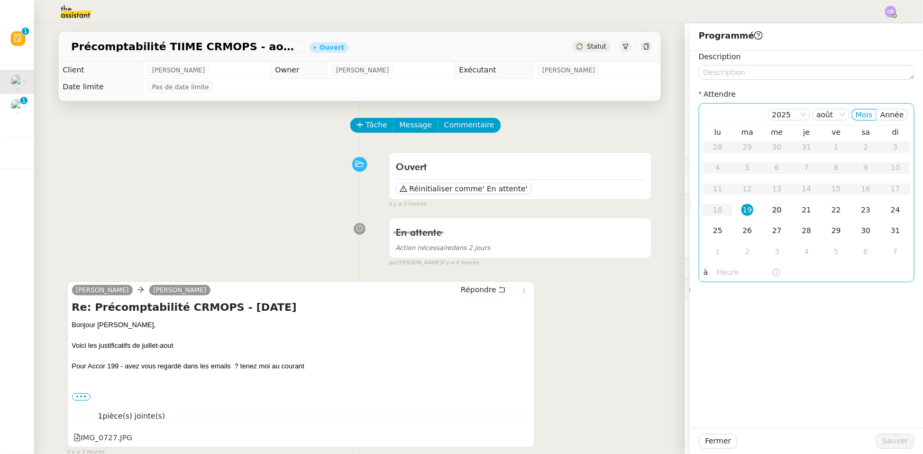
click at [775, 212] on div "20" at bounding box center [777, 210] width 12 height 12
click at [730, 269] on input "text" at bounding box center [744, 273] width 54 height 12
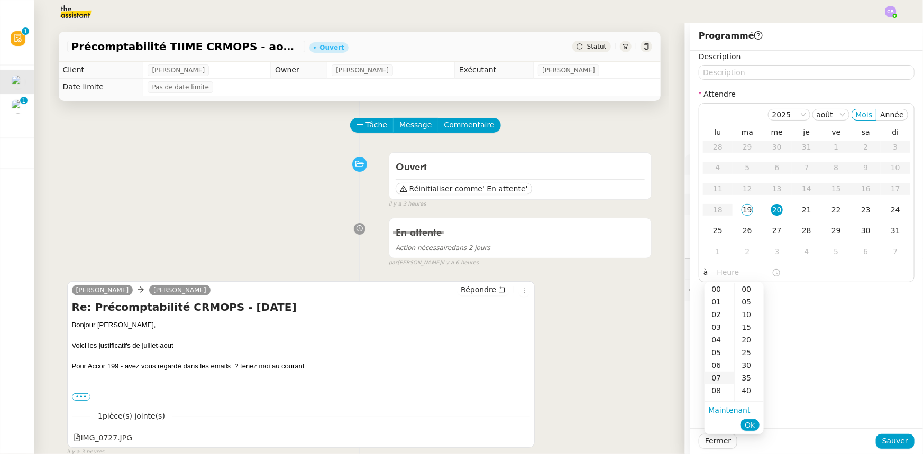
click at [715, 377] on div "07" at bounding box center [720, 378] width 30 height 13
click at [745, 293] on div "00" at bounding box center [749, 289] width 29 height 13
type input "07:00"
click at [753, 423] on span "Ok" at bounding box center [750, 425] width 10 height 11
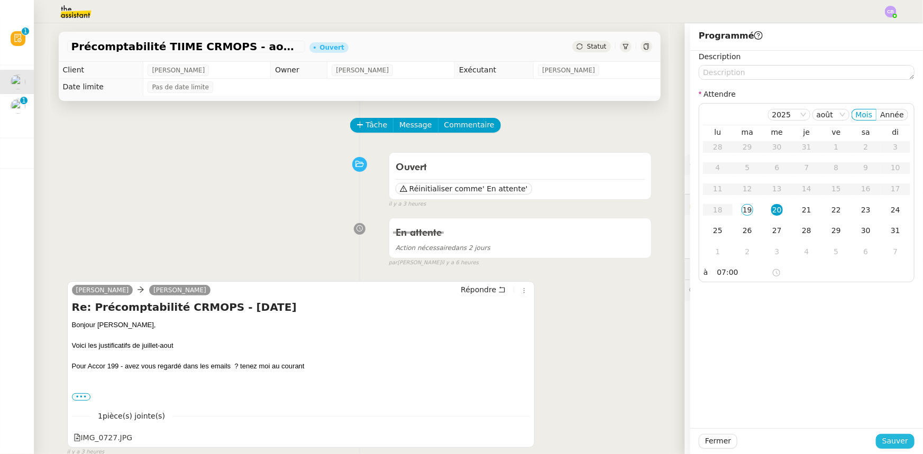
click at [888, 443] on span "Sauver" at bounding box center [895, 441] width 26 height 12
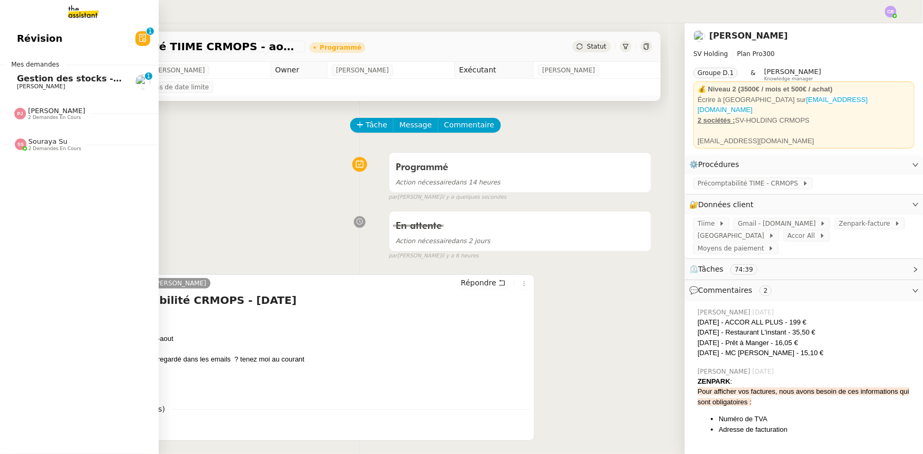
click at [34, 83] on span "Gestion des stocks - août 2025" at bounding box center [91, 79] width 148 height 10
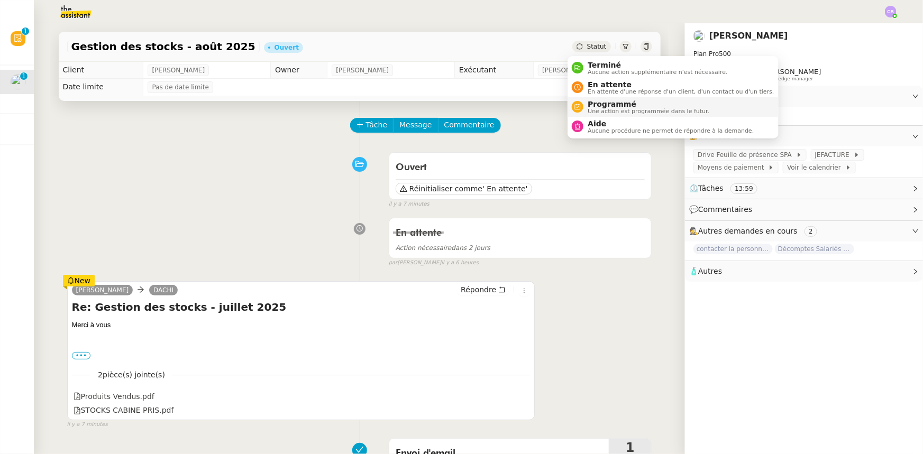
click at [599, 108] on span "Une action est programmée dans le futur." at bounding box center [649, 111] width 122 height 6
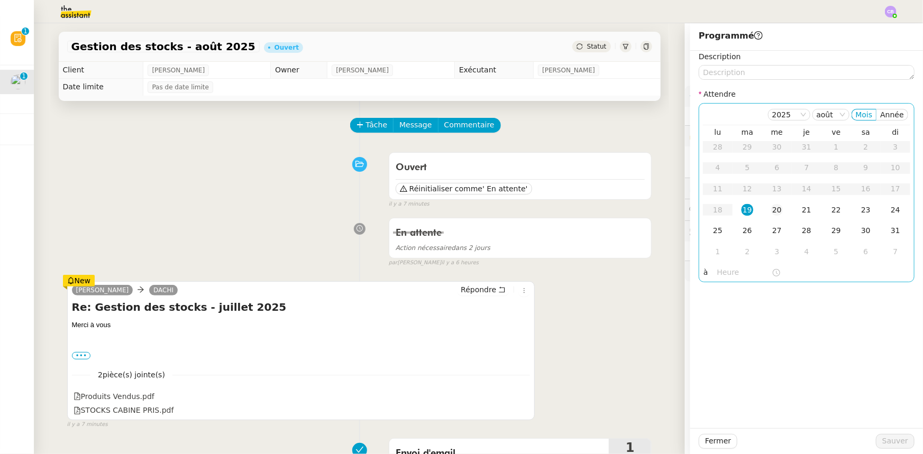
click at [771, 207] on div "20" at bounding box center [777, 210] width 12 height 12
click at [727, 273] on input "text" at bounding box center [744, 273] width 54 height 12
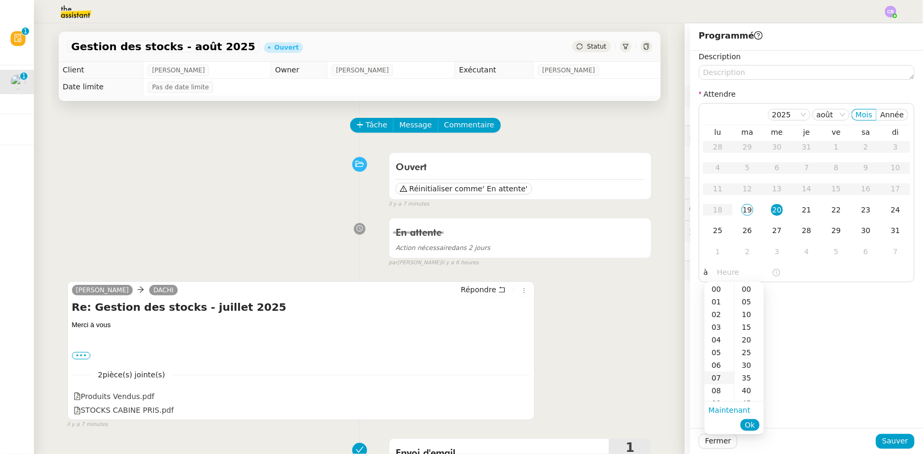
click at [714, 379] on div "07" at bounding box center [720, 378] width 30 height 13
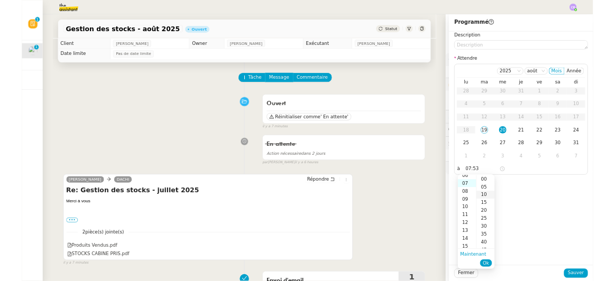
scroll to position [89, 0]
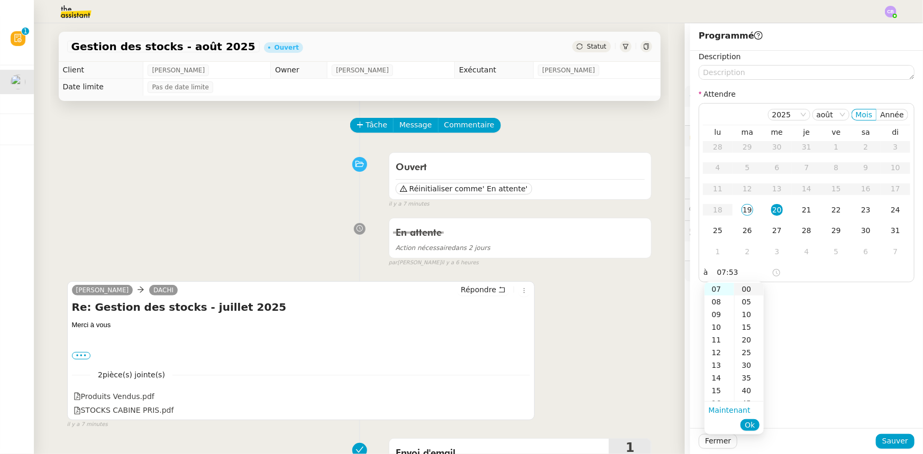
click at [747, 289] on div "00" at bounding box center [749, 289] width 29 height 13
type input "07:00"
click at [746, 423] on span "Ok" at bounding box center [750, 425] width 10 height 11
click at [887, 442] on span "Sauver" at bounding box center [895, 441] width 26 height 12
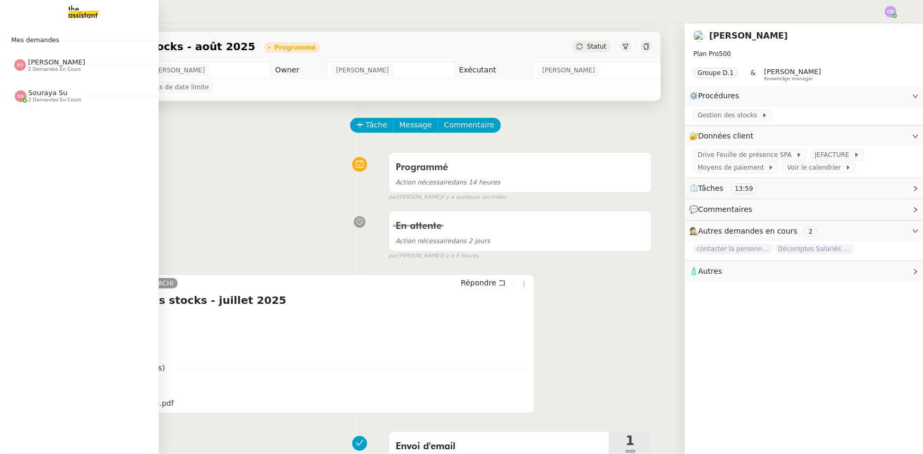
click at [40, 62] on span "[PERSON_NAME]" at bounding box center [56, 62] width 57 height 8
click at [42, 95] on span "Souraya Su" at bounding box center [48, 93] width 39 height 8
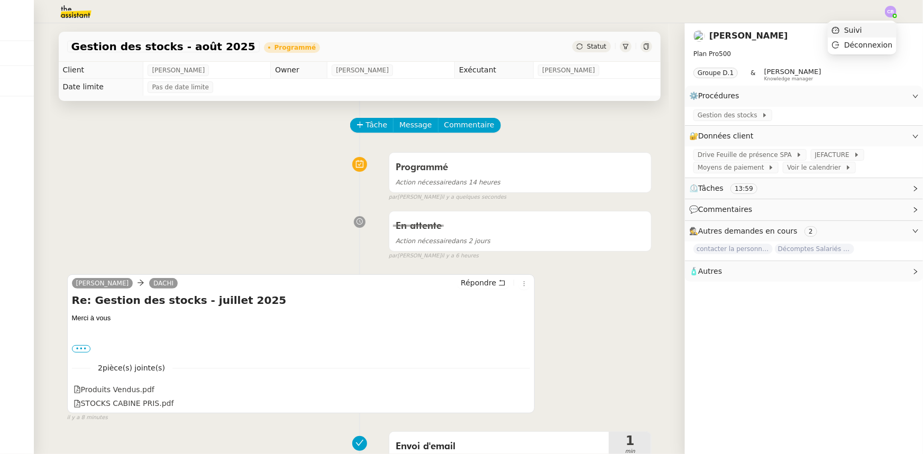
click at [860, 29] on span "Suivi" at bounding box center [853, 30] width 18 height 8
